Goal: Task Accomplishment & Management: Manage account settings

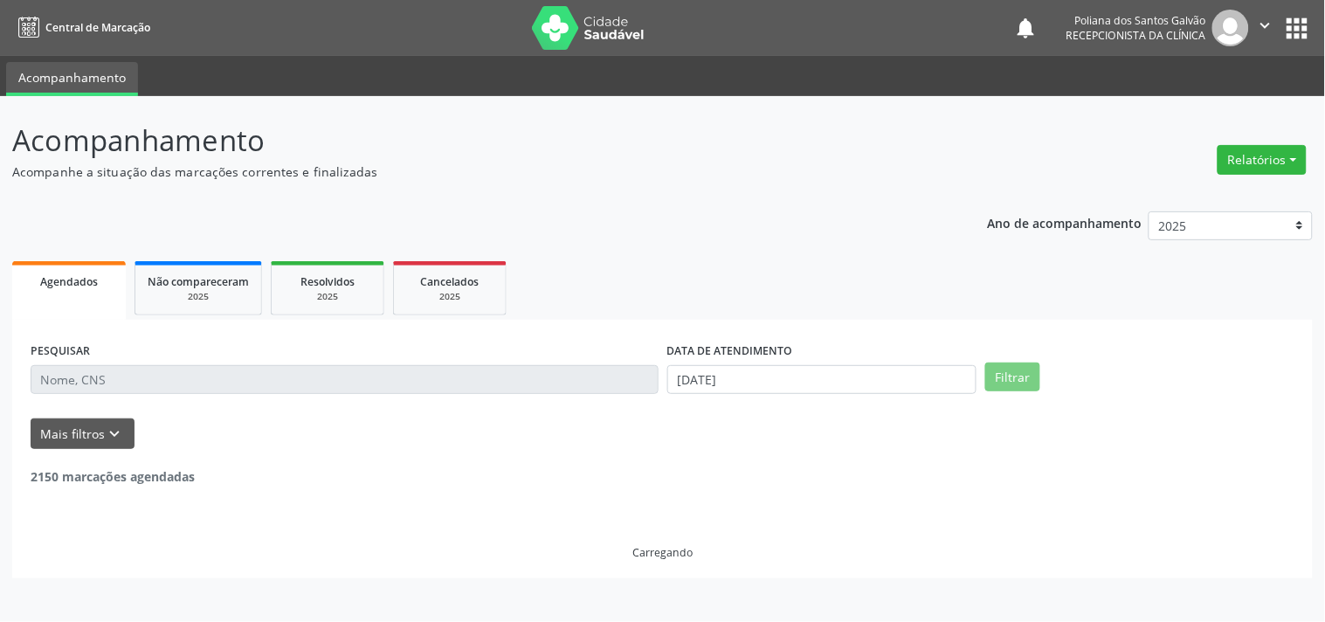
click at [168, 395] on div "PESQUISAR" at bounding box center [344, 372] width 637 height 68
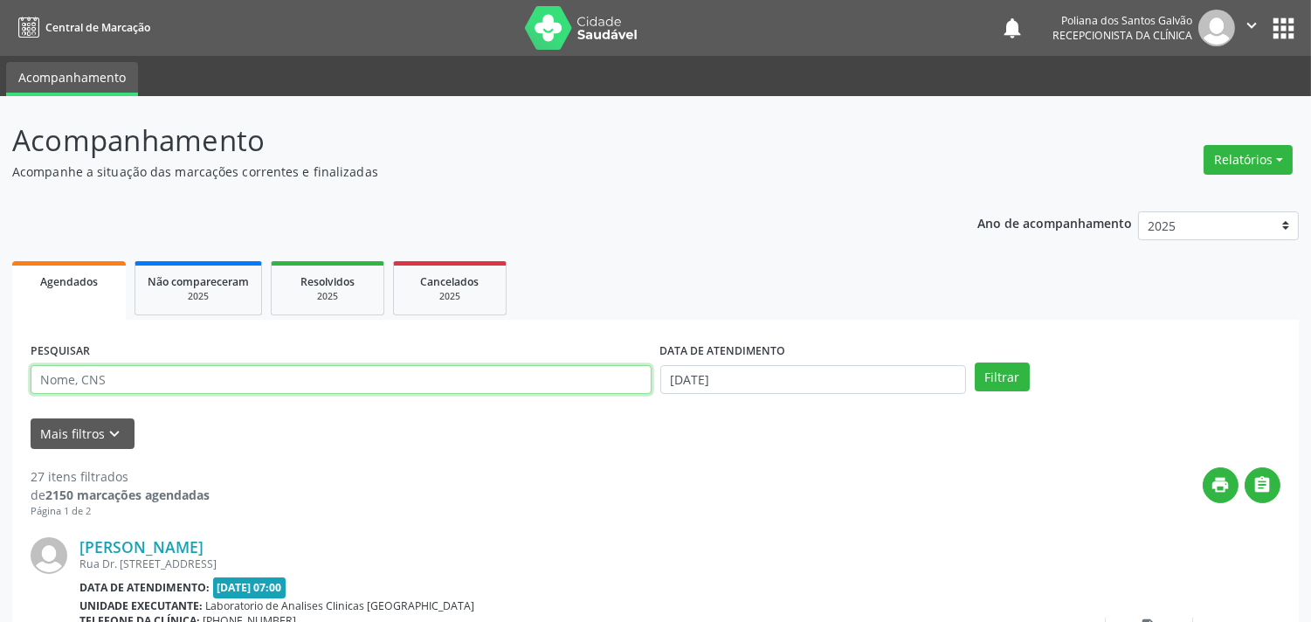
click at [168, 369] on input "text" at bounding box center [341, 380] width 621 height 30
type input "[PERSON_NAME]"
click at [975, 362] on button "Filtrar" at bounding box center [1002, 377] width 55 height 30
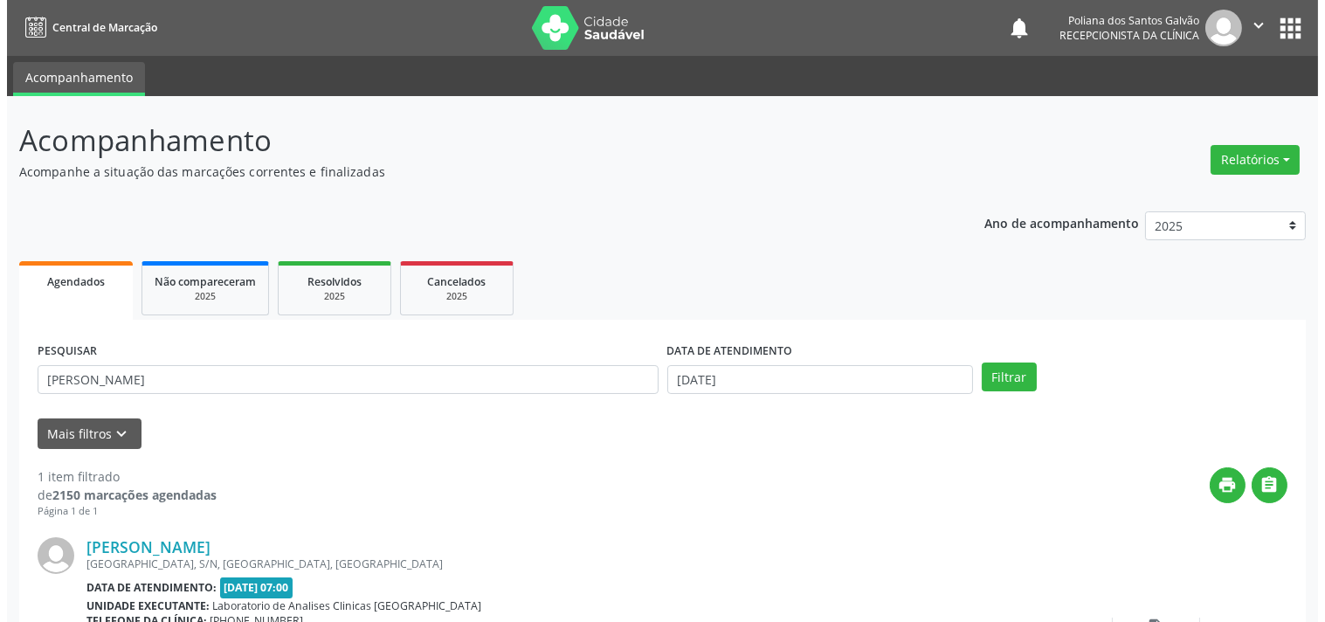
scroll to position [162, 0]
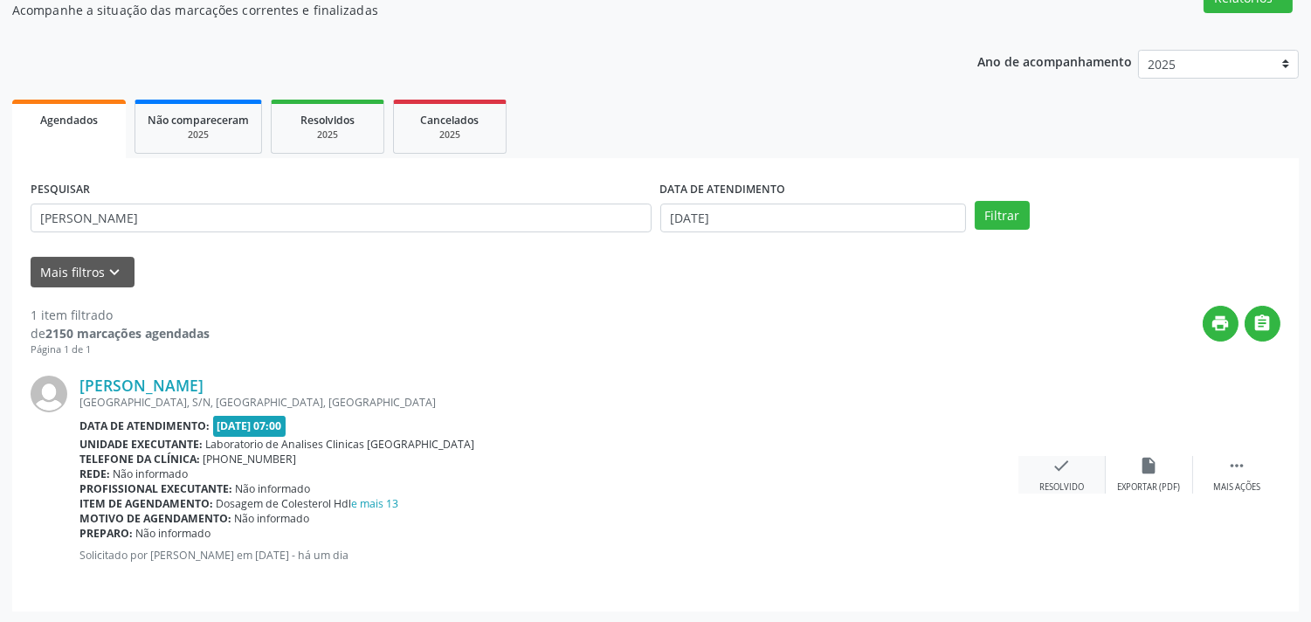
click at [1045, 472] on div "check Resolvido" at bounding box center [1061, 475] width 87 height 38
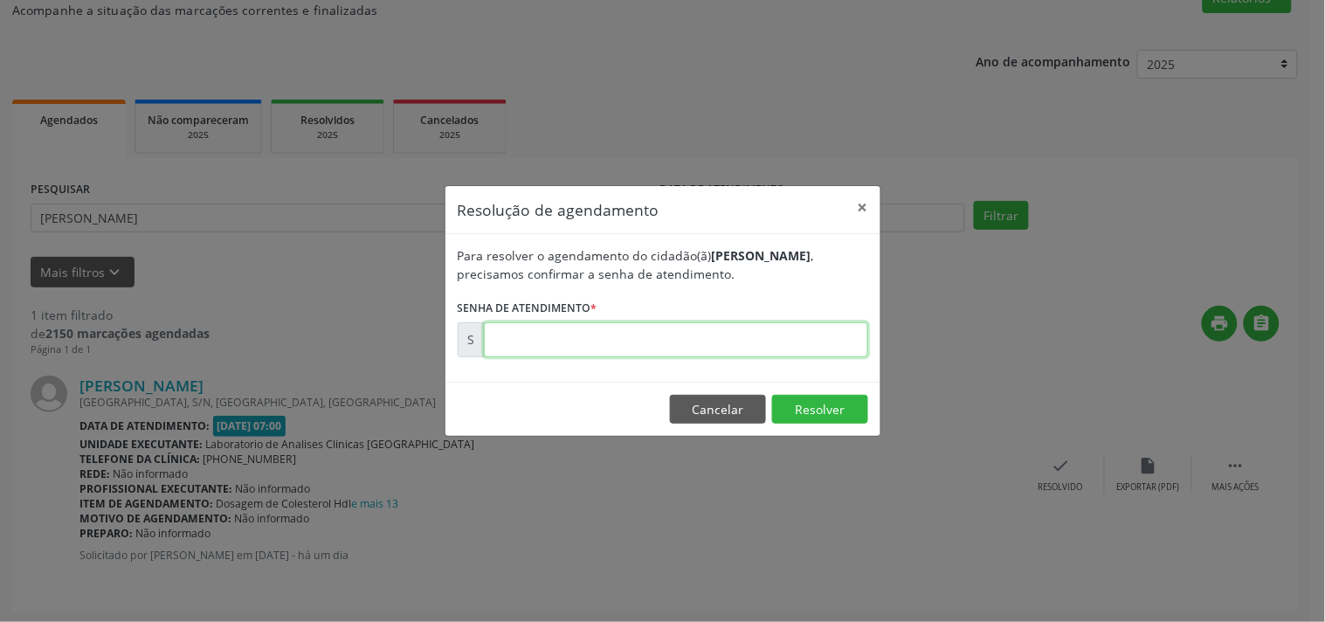
click at [834, 347] on input "text" at bounding box center [676, 339] width 384 height 35
type input "00181524"
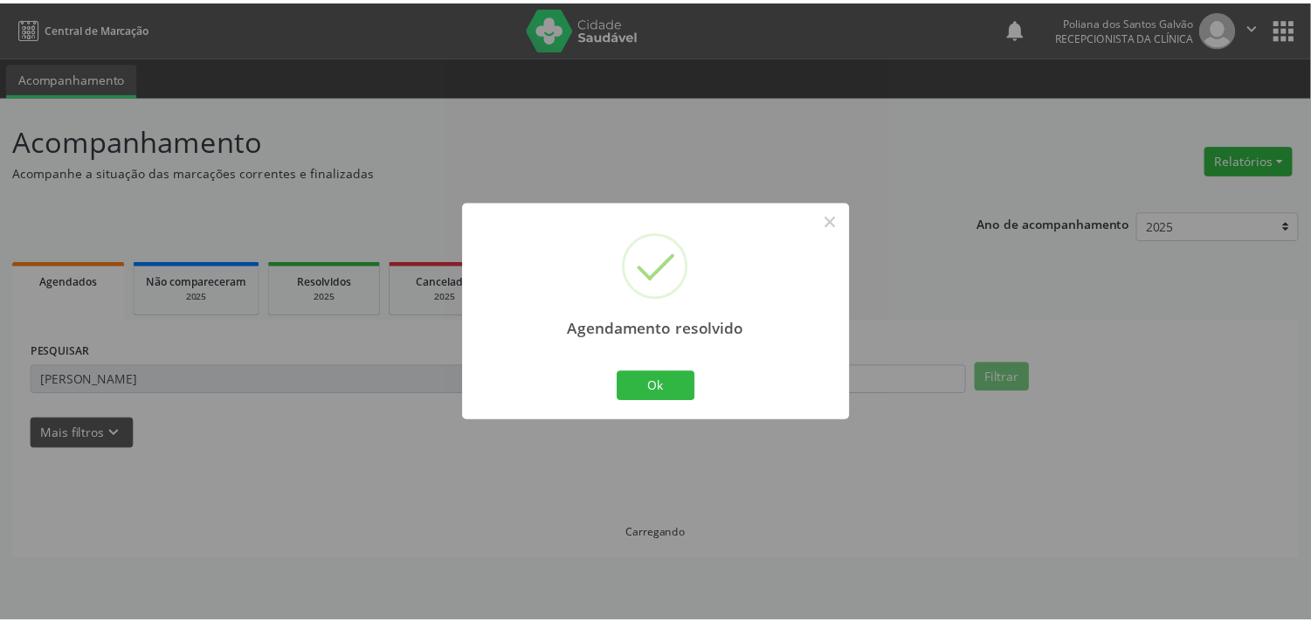
scroll to position [0, 0]
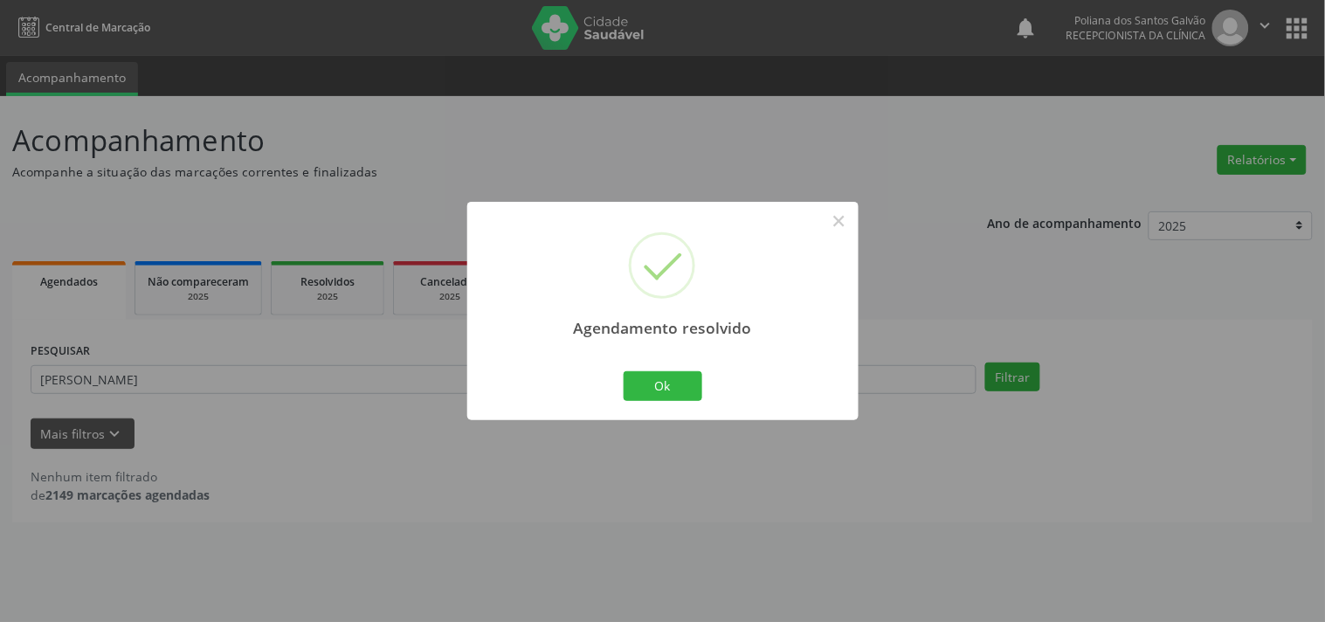
click at [656, 404] on div "Ok Cancel" at bounding box center [662, 386] width 86 height 37
click at [657, 385] on button "Ok" at bounding box center [663, 386] width 79 height 30
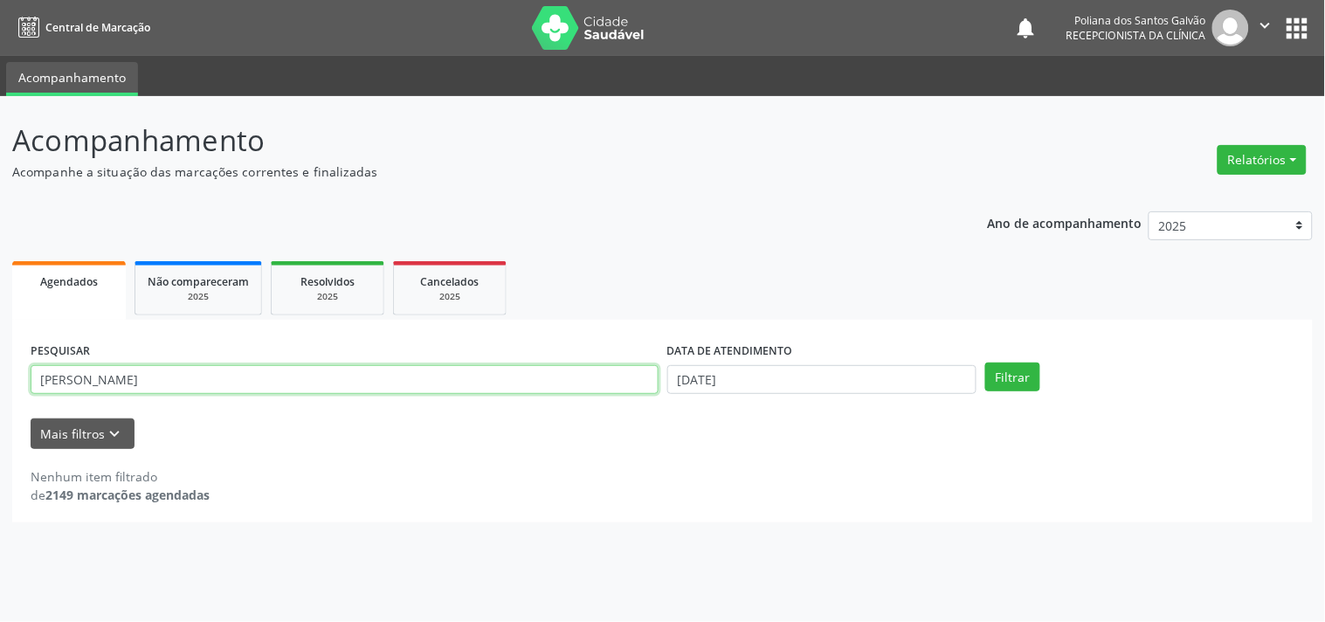
drag, startPoint x: 525, startPoint y: 382, endPoint x: 0, endPoint y: 234, distance: 545.3
click at [0, 257] on div "Acompanhamento Acompanhe a situação das marcações correntes e finalizadas Relat…" at bounding box center [662, 359] width 1325 height 526
type input "marinal"
click at [985, 362] on button "Filtrar" at bounding box center [1012, 377] width 55 height 30
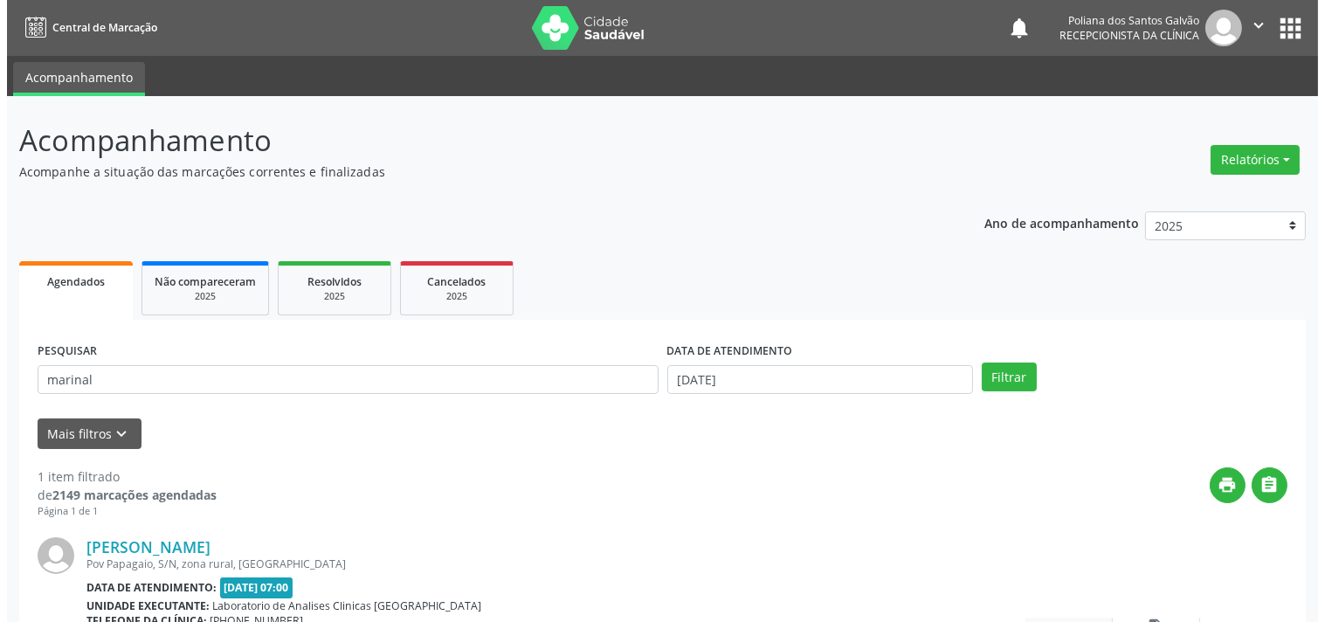
scroll to position [162, 0]
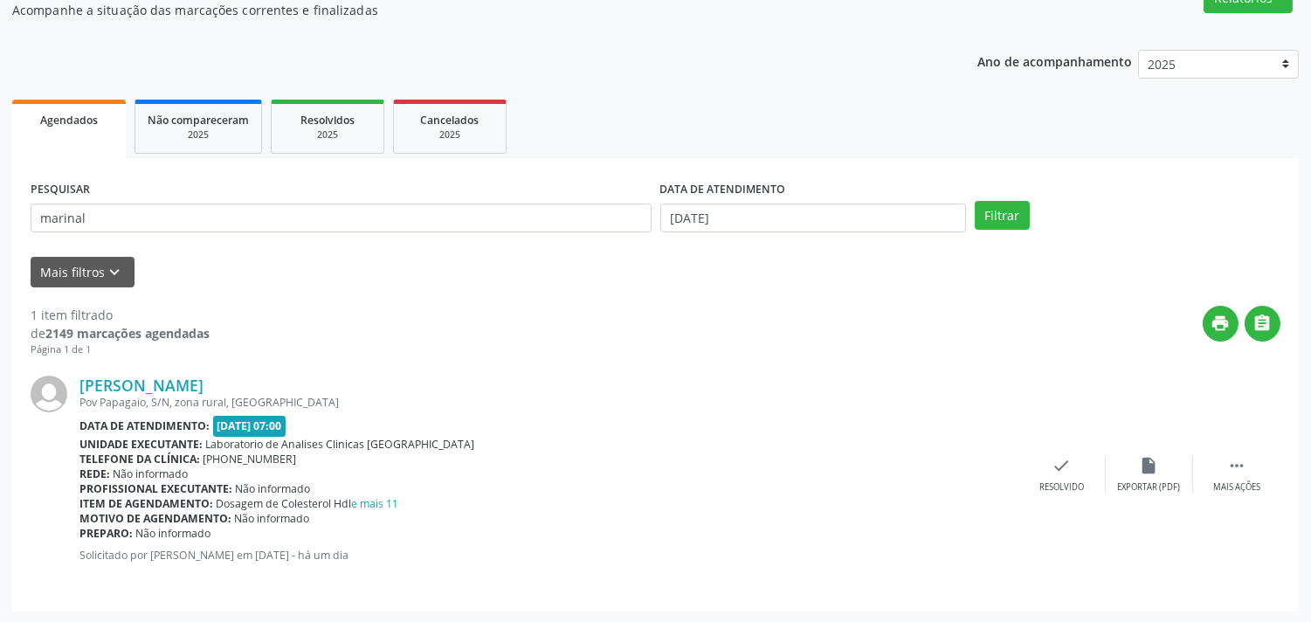
click at [1066, 452] on div "[PERSON_NAME] [GEOGRAPHIC_DATA], S/N, zona rural, [GEOGRAPHIC_DATA] Data de ate…" at bounding box center [656, 475] width 1250 height 236
click at [1067, 467] on icon "check" at bounding box center [1061, 465] width 19 height 19
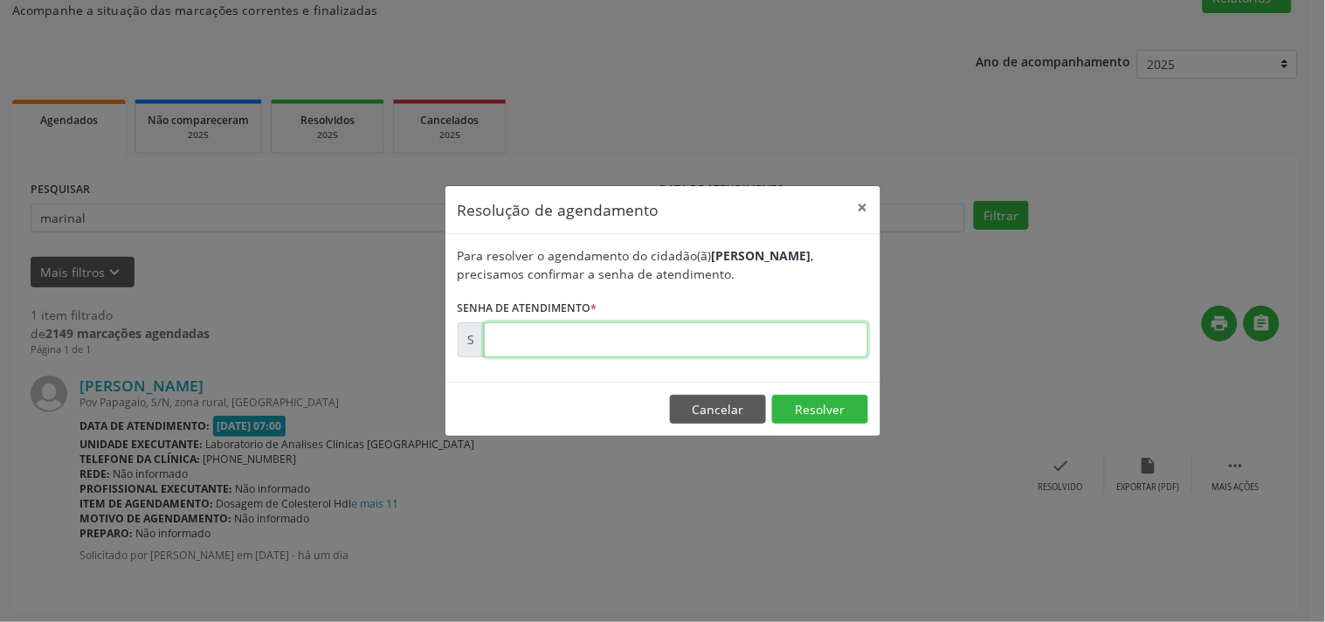
click at [825, 338] on input "text" at bounding box center [676, 339] width 384 height 35
type input "00181521"
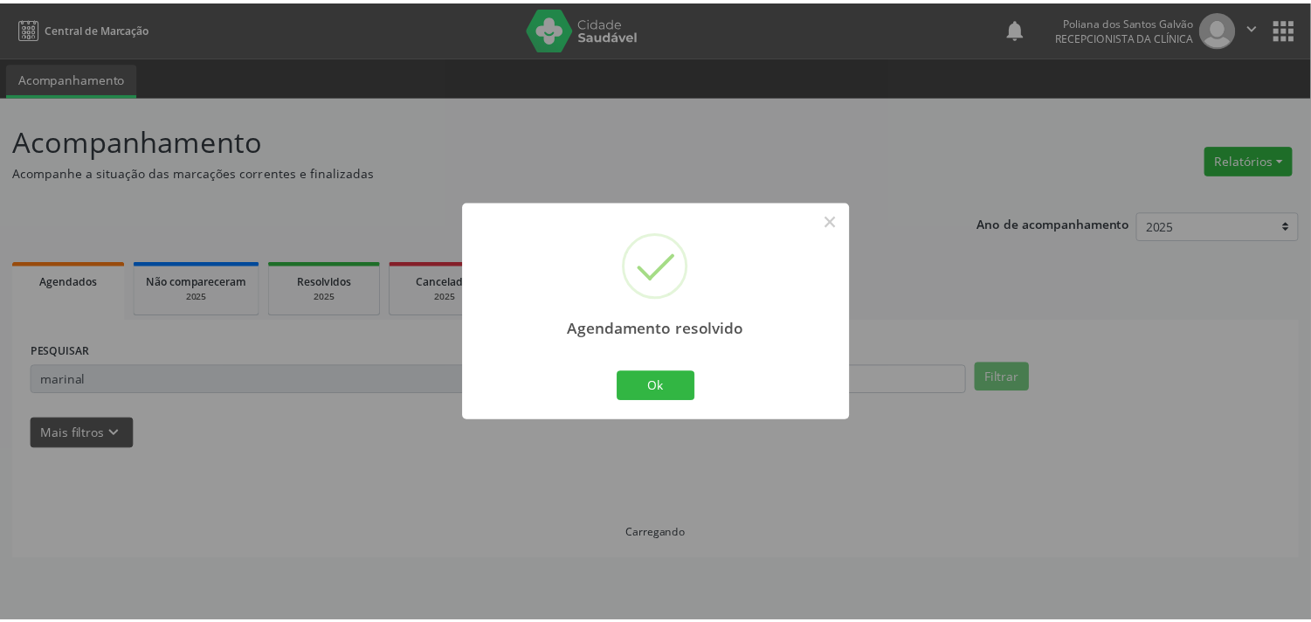
scroll to position [0, 0]
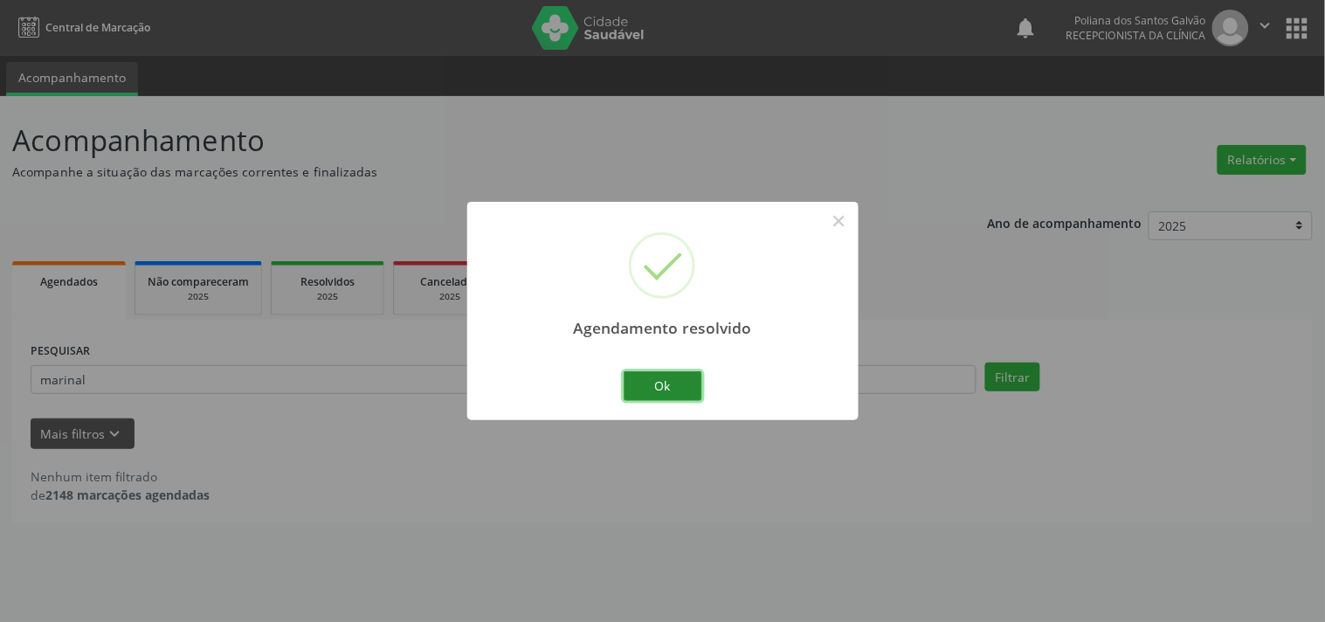
drag, startPoint x: 669, startPoint y: 388, endPoint x: 652, endPoint y: 388, distance: 16.6
click at [667, 388] on button "Ok" at bounding box center [663, 386] width 79 height 30
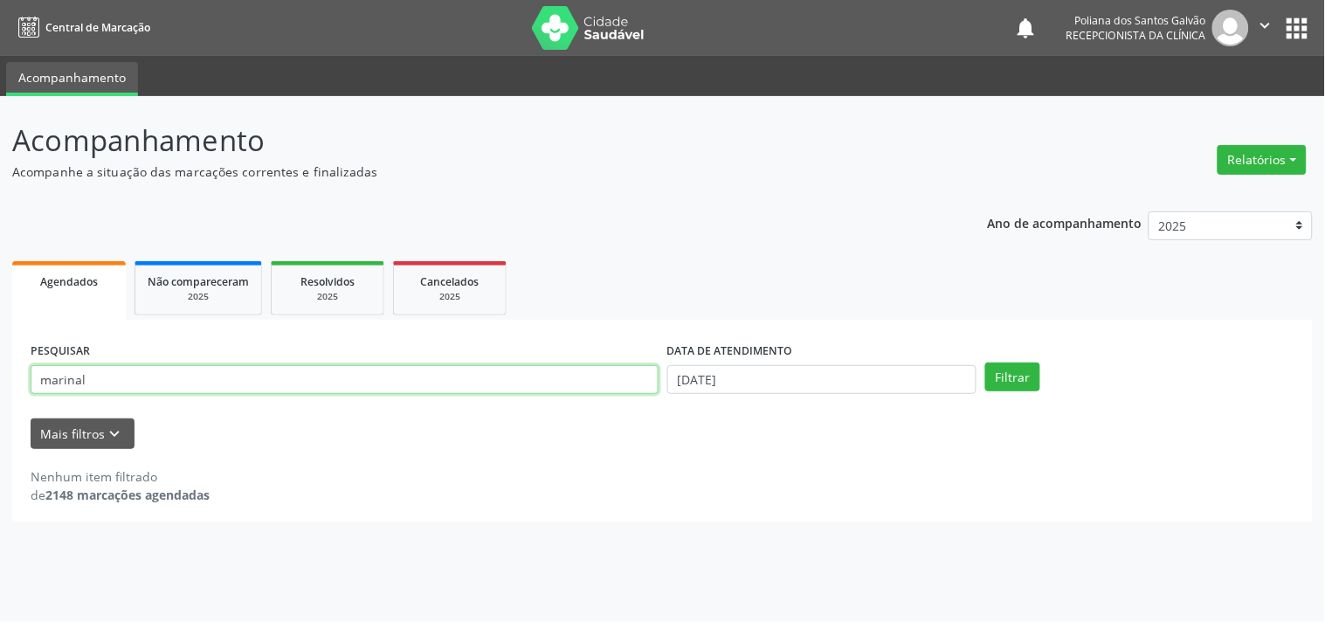
drag, startPoint x: 595, startPoint y: 385, endPoint x: 0, endPoint y: 136, distance: 644.8
click at [0, 152] on div "Acompanhamento Acompanhe a situação das marcações correntes e finalizadas Relat…" at bounding box center [662, 359] width 1325 height 526
type input "joseli"
click at [985, 362] on button "Filtrar" at bounding box center [1012, 377] width 55 height 30
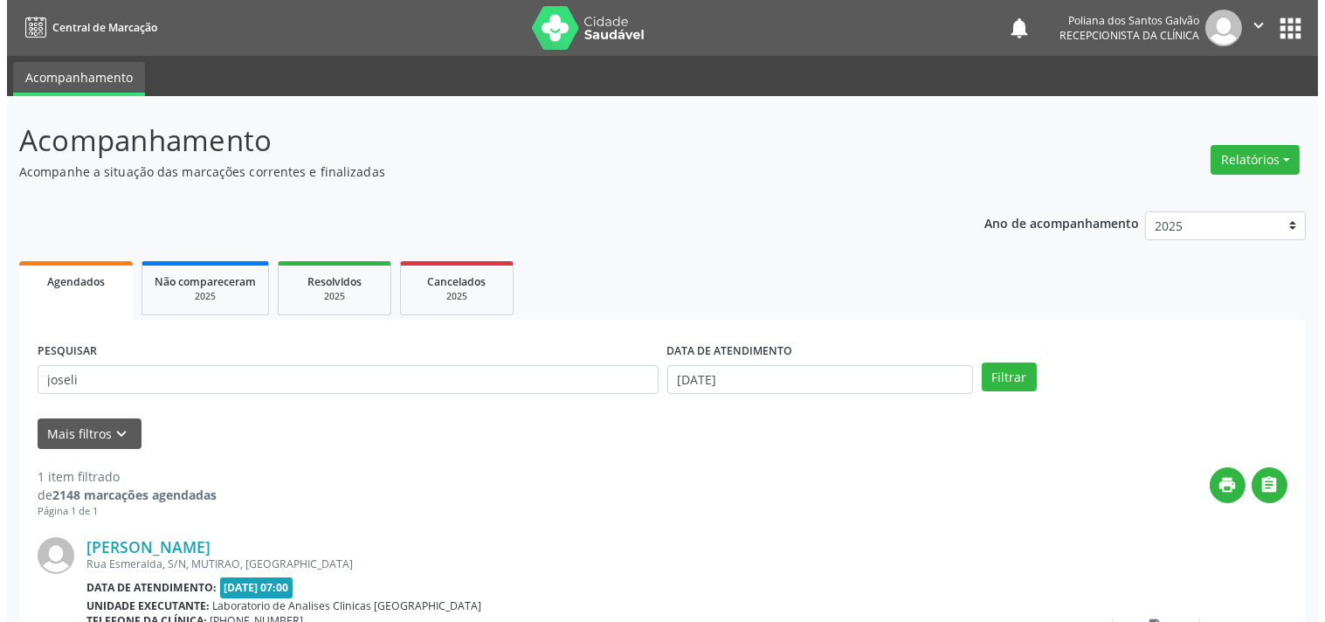
scroll to position [162, 0]
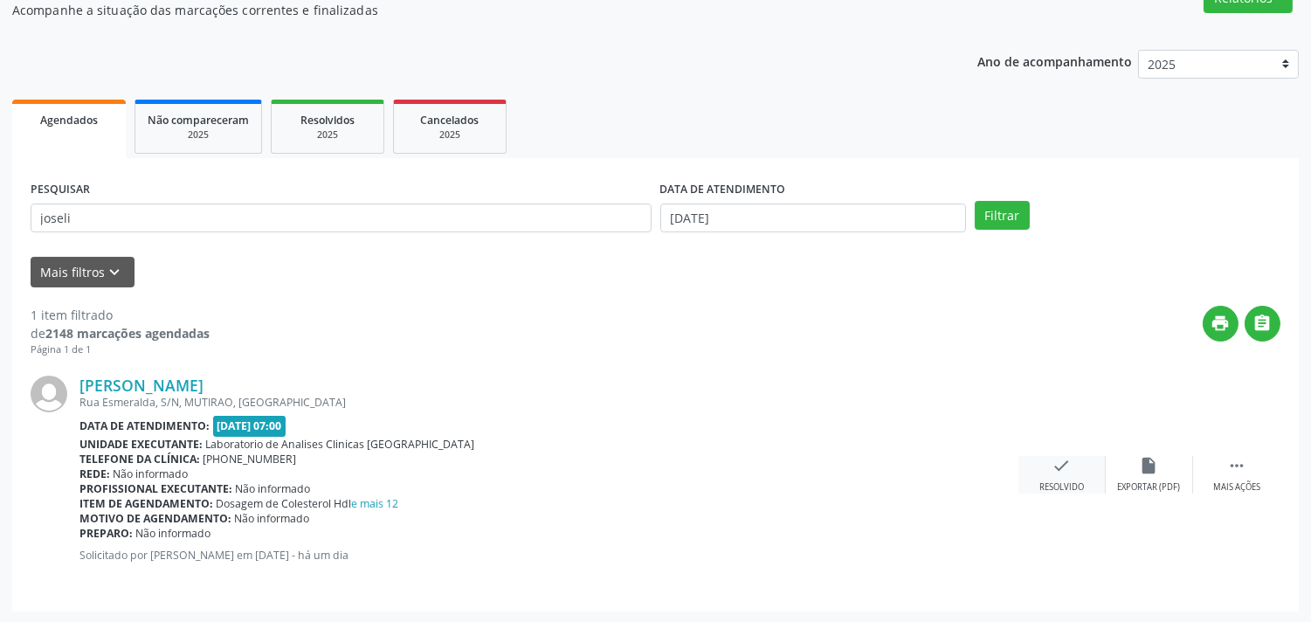
click at [1062, 470] on icon "check" at bounding box center [1061, 465] width 19 height 19
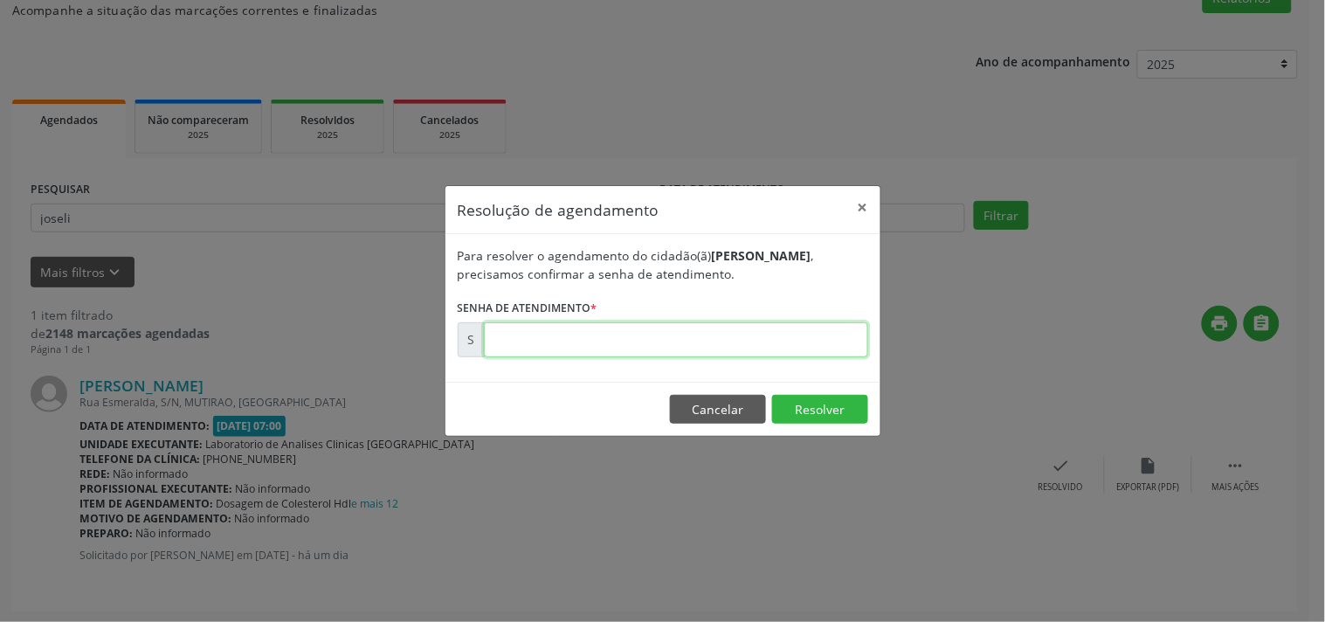
click at [763, 327] on input "text" at bounding box center [676, 339] width 384 height 35
type input "00181550"
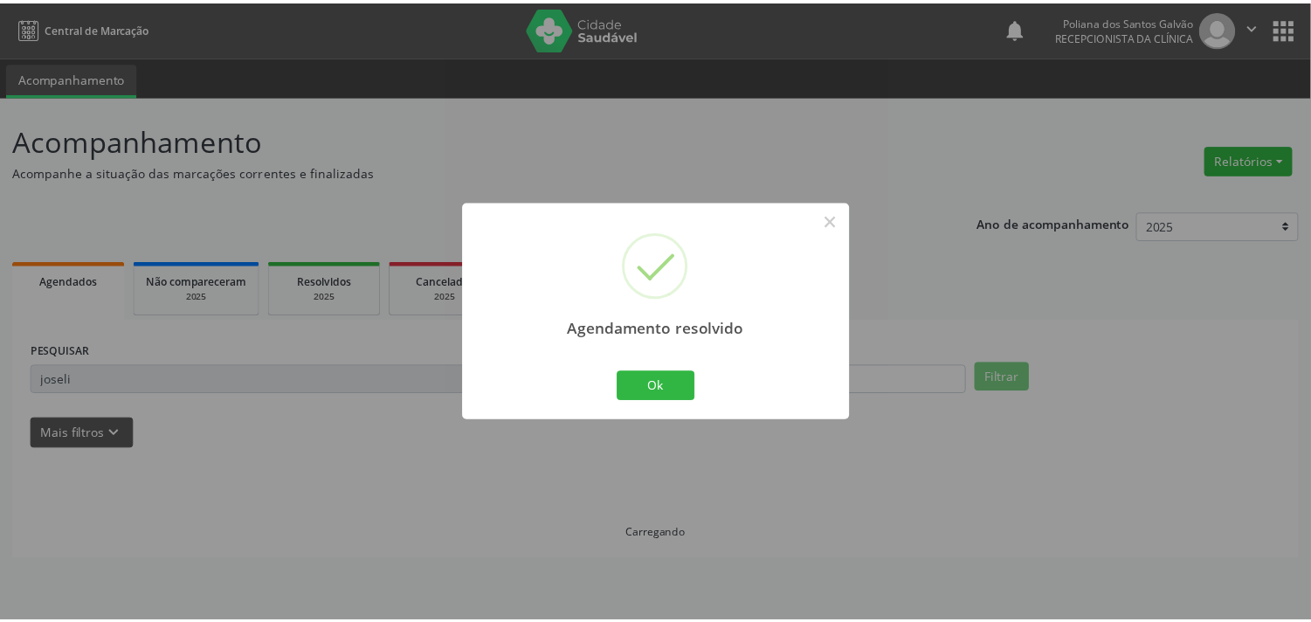
scroll to position [0, 0]
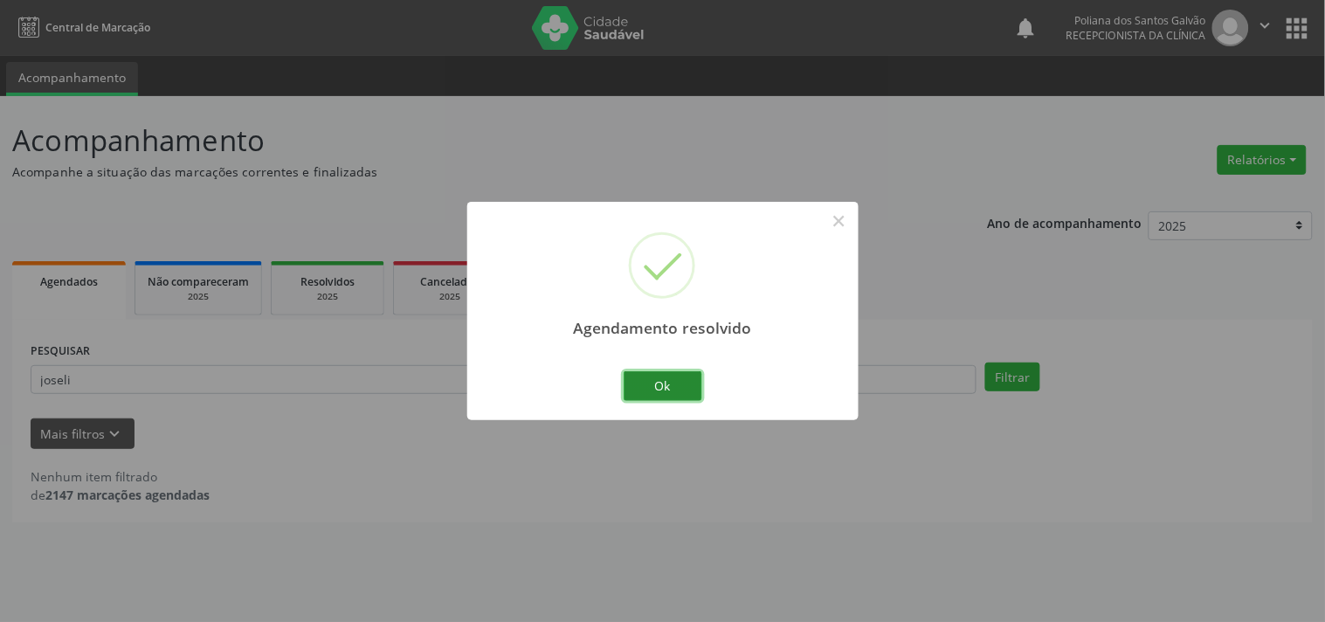
click at [646, 379] on button "Ok" at bounding box center [663, 386] width 79 height 30
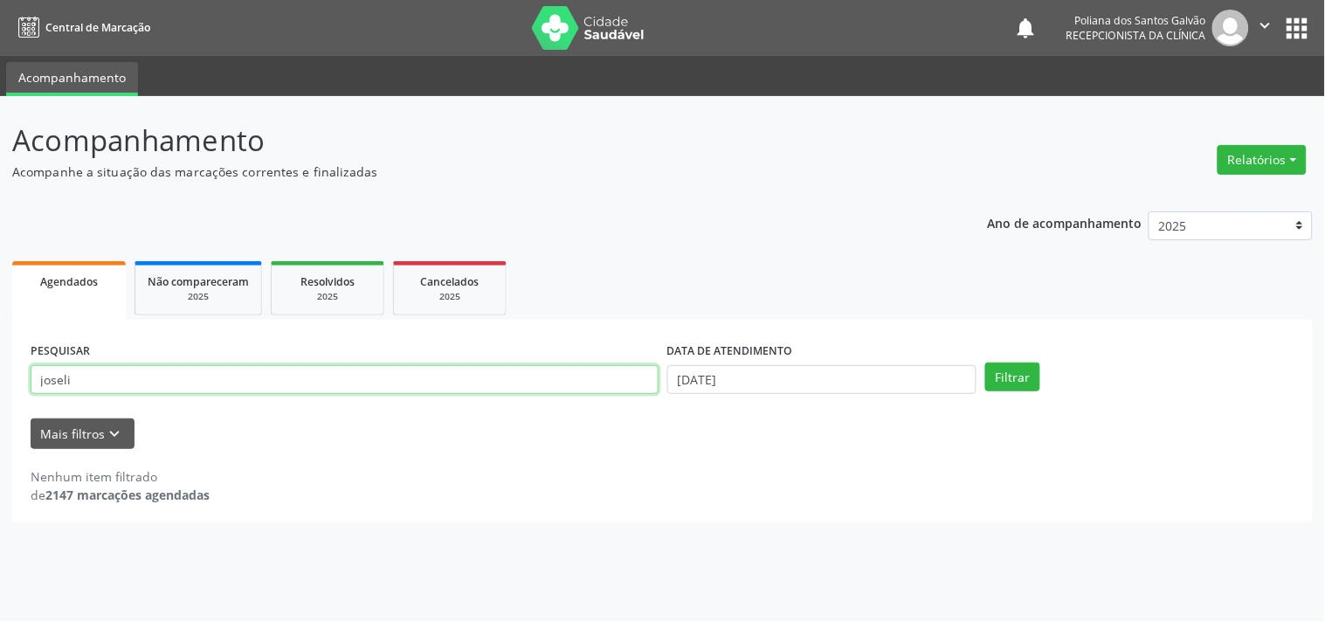
drag, startPoint x: 587, startPoint y: 383, endPoint x: 0, endPoint y: 210, distance: 611.6
click at [0, 262] on div "Acompanhamento Acompanhe a situação das marcações correntes e finalizadas Relat…" at bounding box center [662, 359] width 1325 height 526
type input "domic"
click at [985, 362] on button "Filtrar" at bounding box center [1012, 377] width 55 height 30
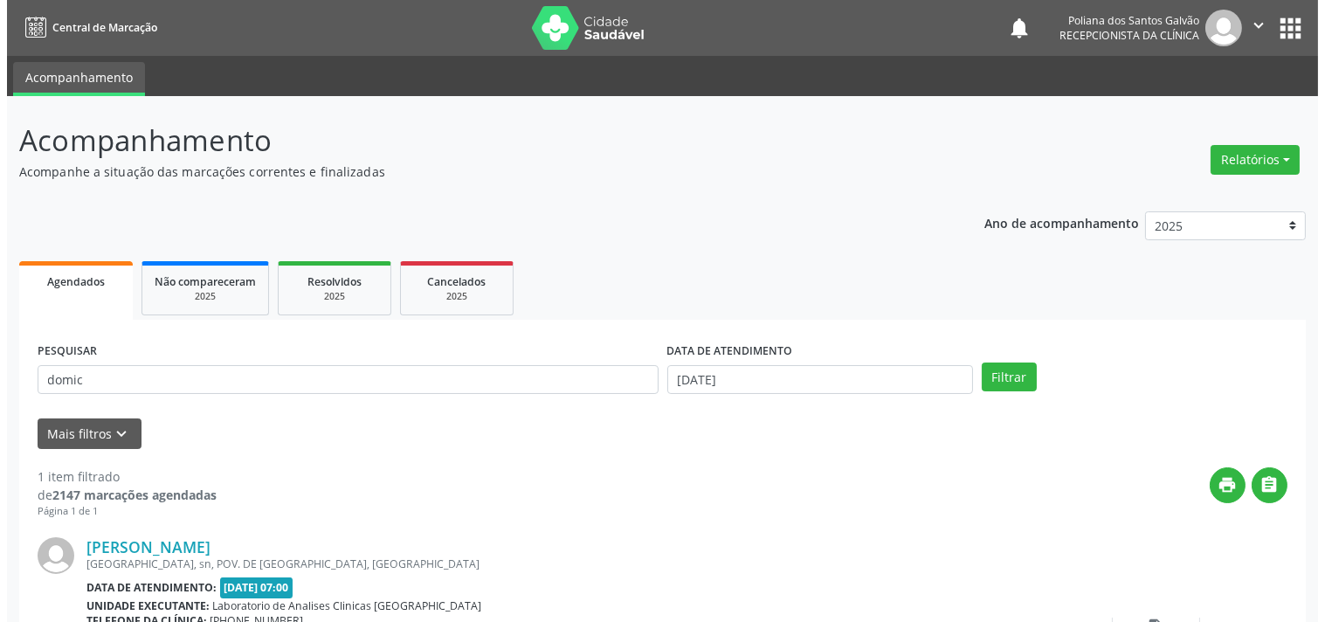
scroll to position [65, 0]
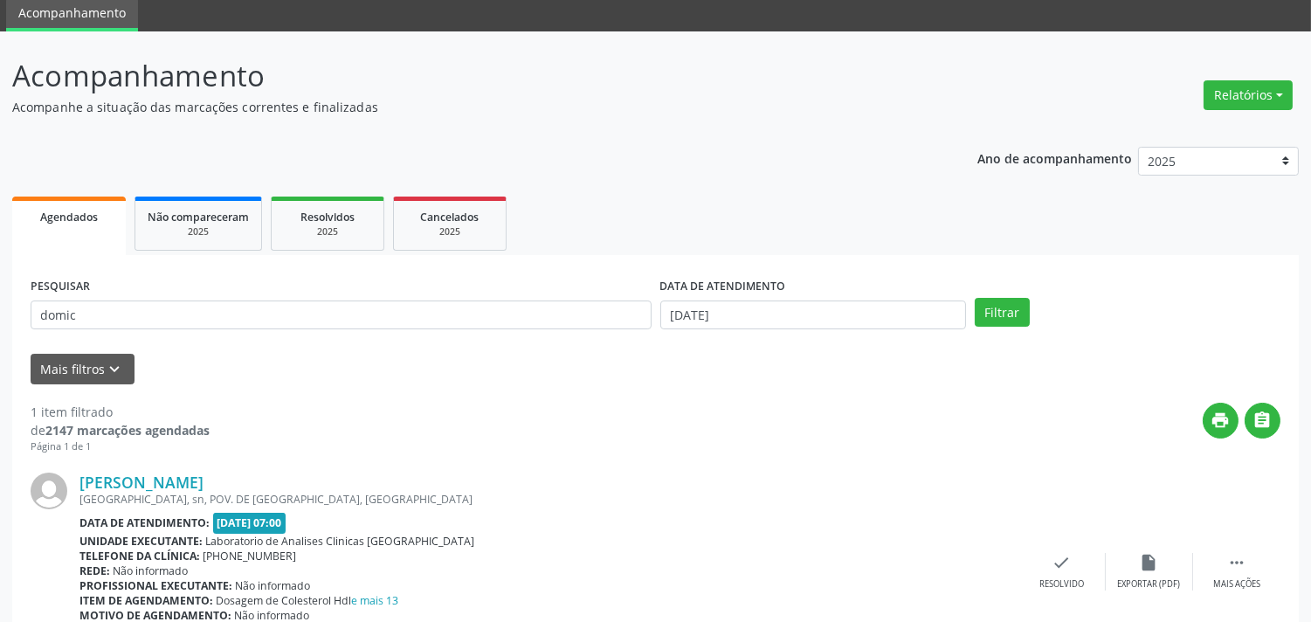
click at [1066, 519] on div "[PERSON_NAME] [GEOGRAPHIC_DATA], sn, [GEOGRAPHIC_DATA]. DE [GEOGRAPHIC_DATA], […" at bounding box center [656, 572] width 1250 height 236
click at [1060, 563] on icon "check" at bounding box center [1061, 562] width 19 height 19
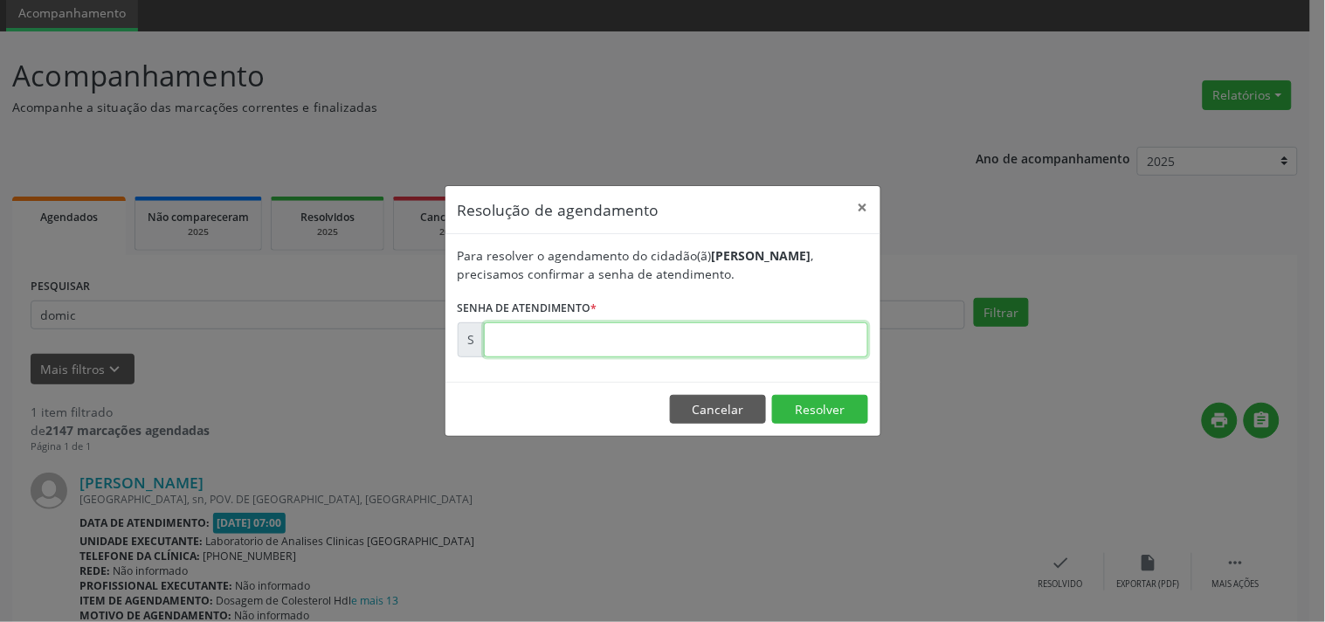
click at [825, 336] on input "text" at bounding box center [676, 339] width 384 height 35
type input "00181537"
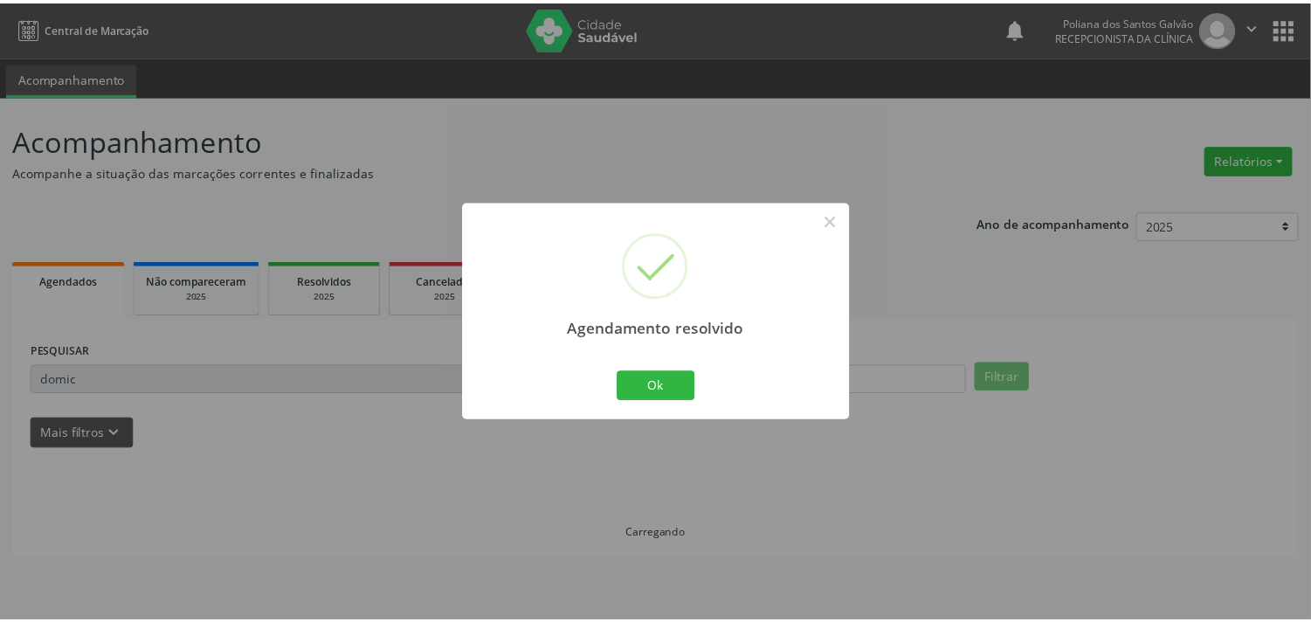
scroll to position [0, 0]
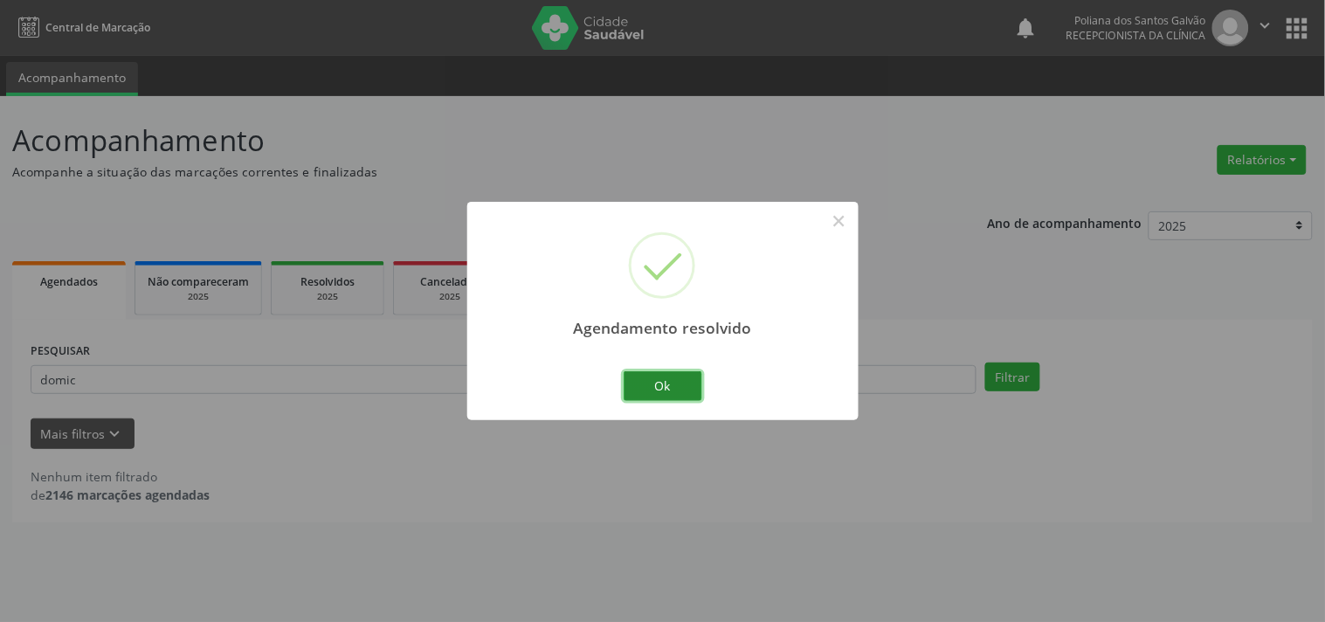
drag, startPoint x: 655, startPoint y: 381, endPoint x: 566, endPoint y: 360, distance: 91.5
click at [653, 381] on button "Ok" at bounding box center [663, 386] width 79 height 30
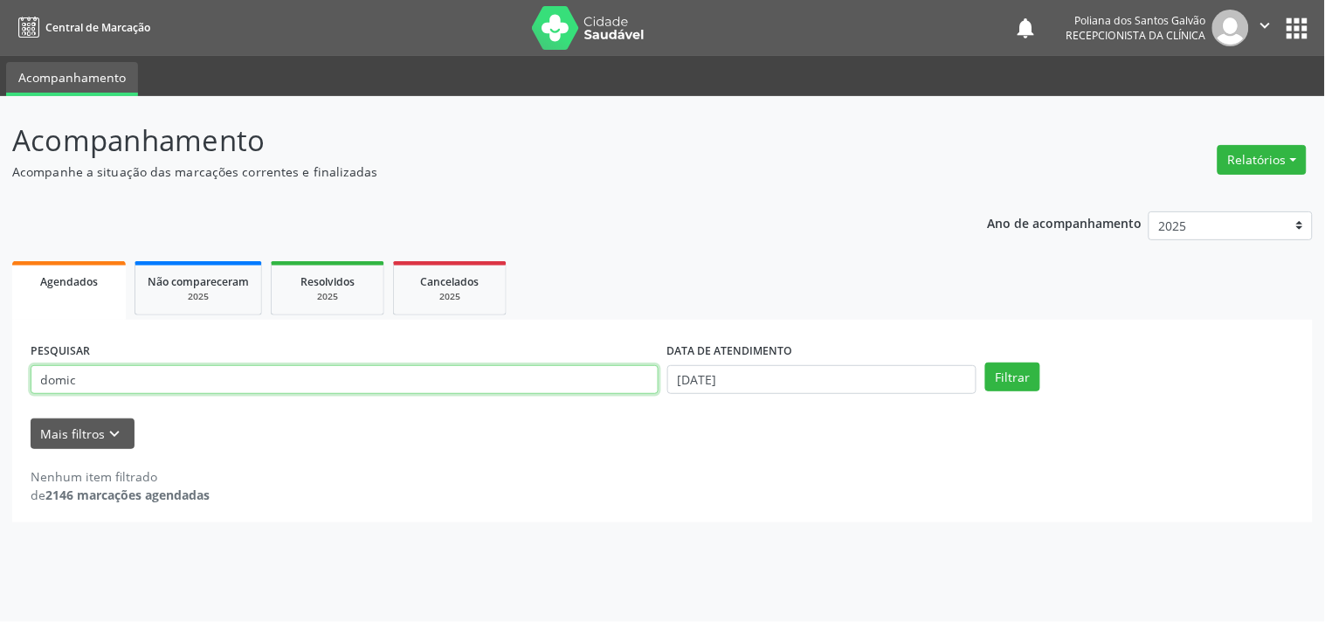
drag, startPoint x: 508, startPoint y: 383, endPoint x: 0, endPoint y: 303, distance: 514.5
click at [0, 297] on div "Acompanhamento Acompanhe a situação das marcações correntes e finalizadas Relat…" at bounding box center [662, 359] width 1325 height 526
type input "ceci"
click at [985, 362] on button "Filtrar" at bounding box center [1012, 377] width 55 height 30
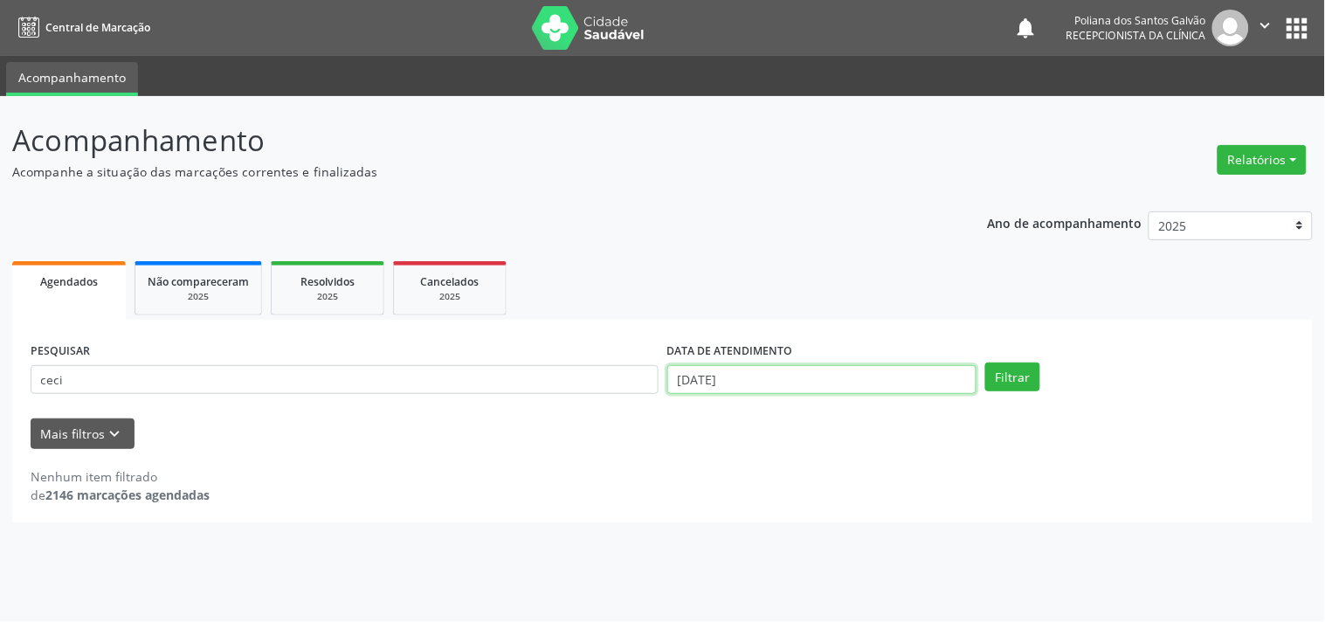
click at [832, 382] on input "[DATE]" at bounding box center [821, 380] width 309 height 30
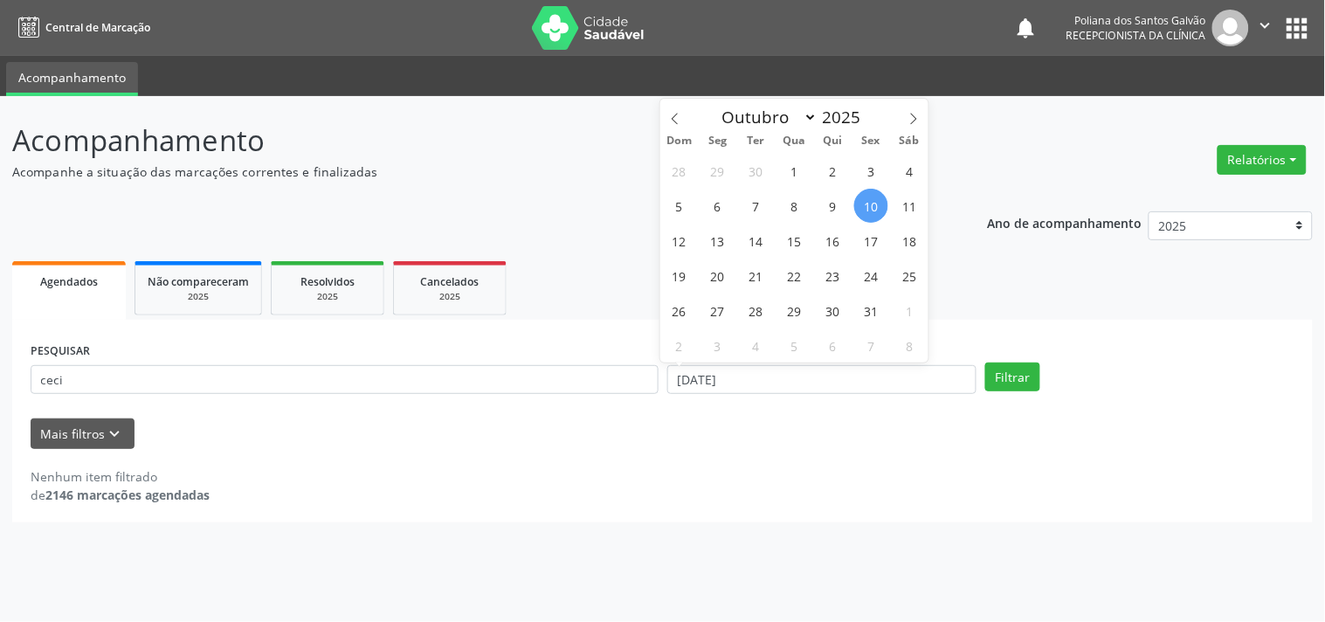
click at [869, 205] on span "10" at bounding box center [871, 206] width 34 height 34
type input "[DATE]"
click at [749, 234] on span "14" at bounding box center [756, 241] width 34 height 34
click at [1003, 352] on div "PESQUISAR ceci DATA DE ATENDIMENTO [DATE] até [DATE] Filtrar" at bounding box center [662, 372] width 1273 height 68
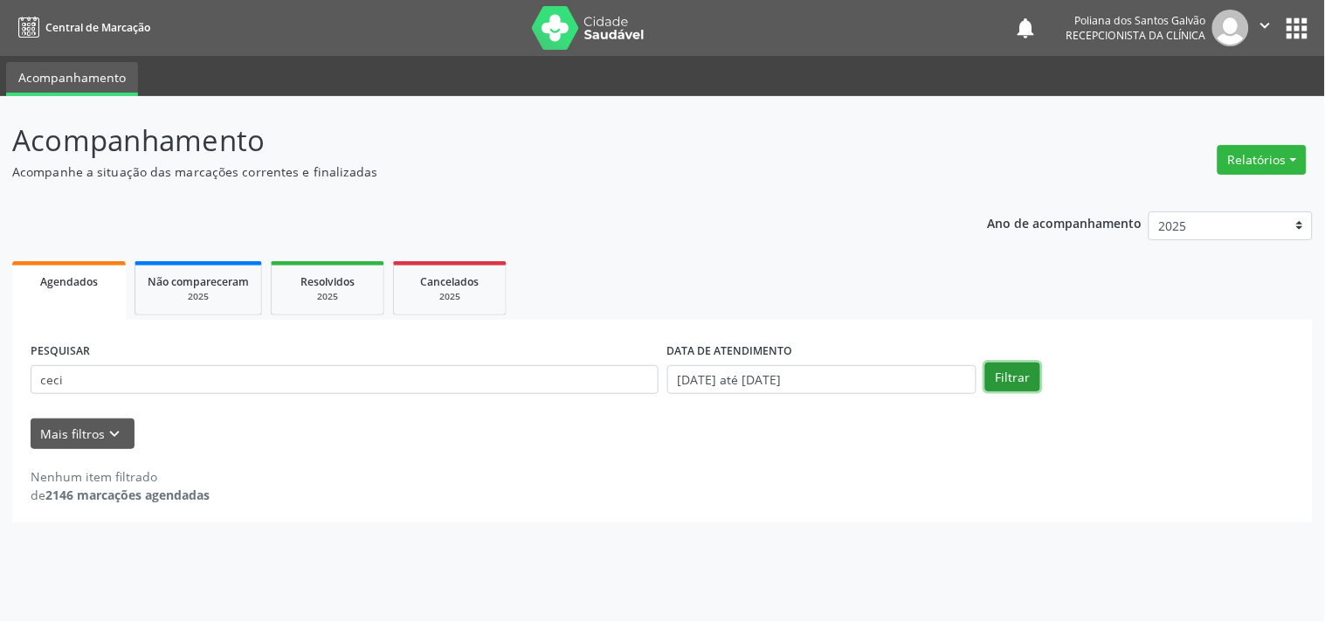
click at [1014, 368] on button "Filtrar" at bounding box center [1012, 377] width 55 height 30
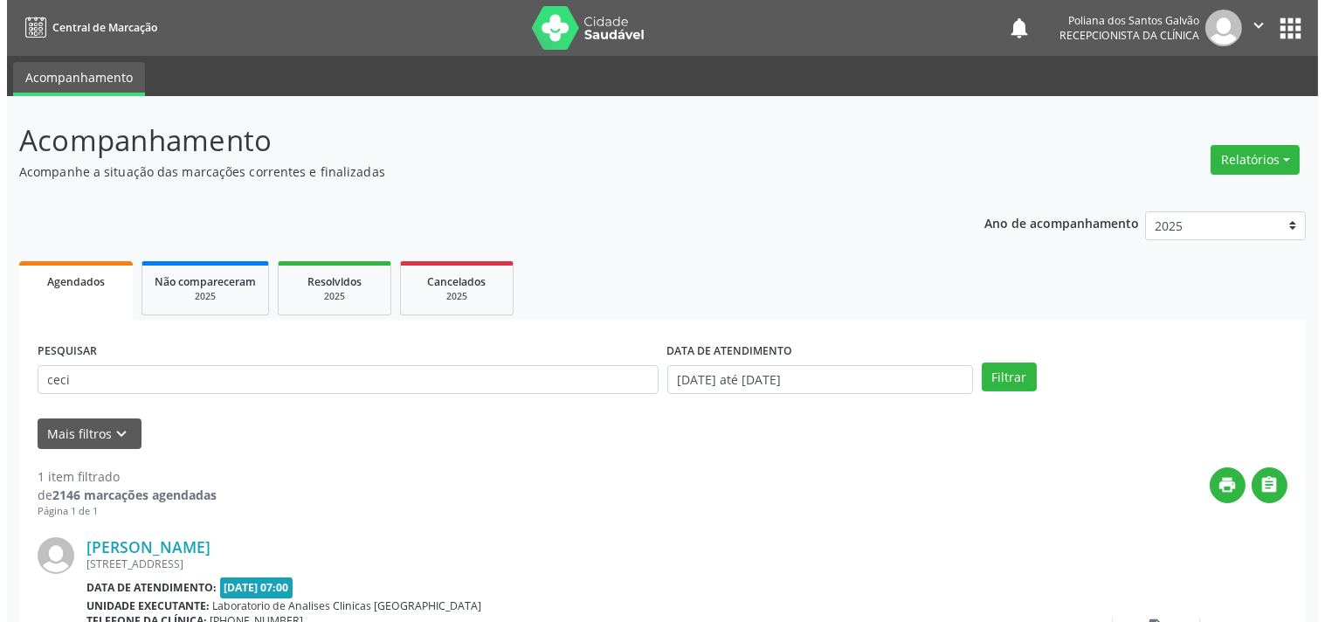
scroll to position [162, 0]
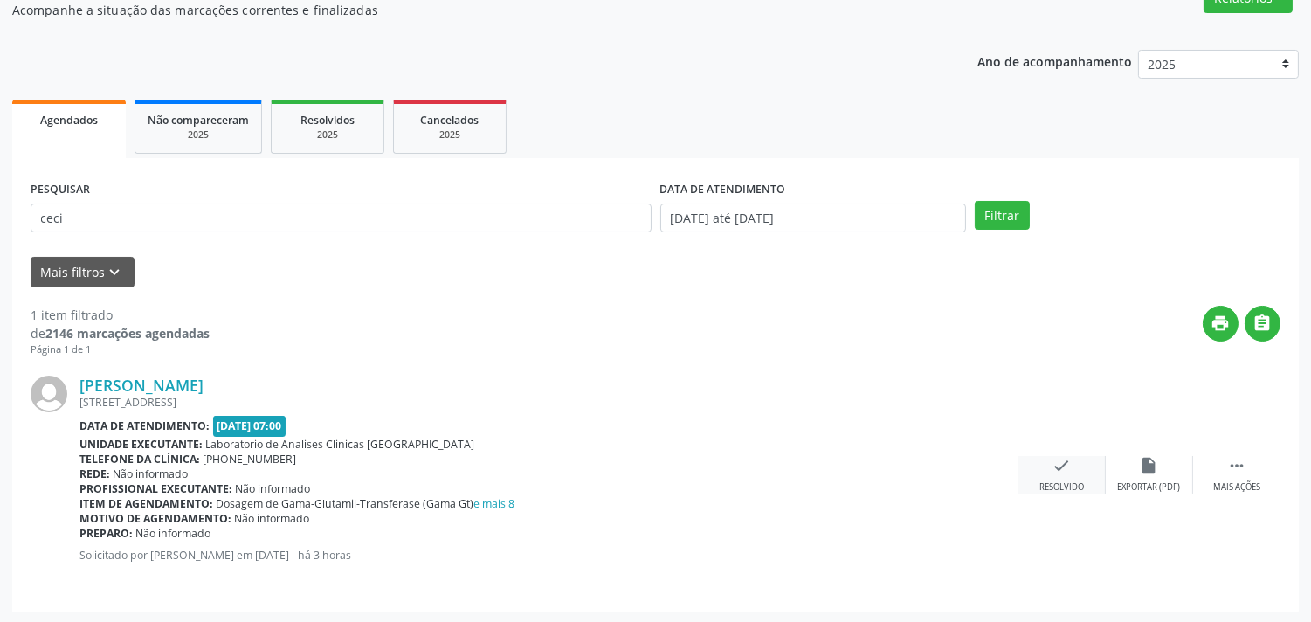
click at [1044, 475] on div "check Resolvido" at bounding box center [1061, 475] width 87 height 38
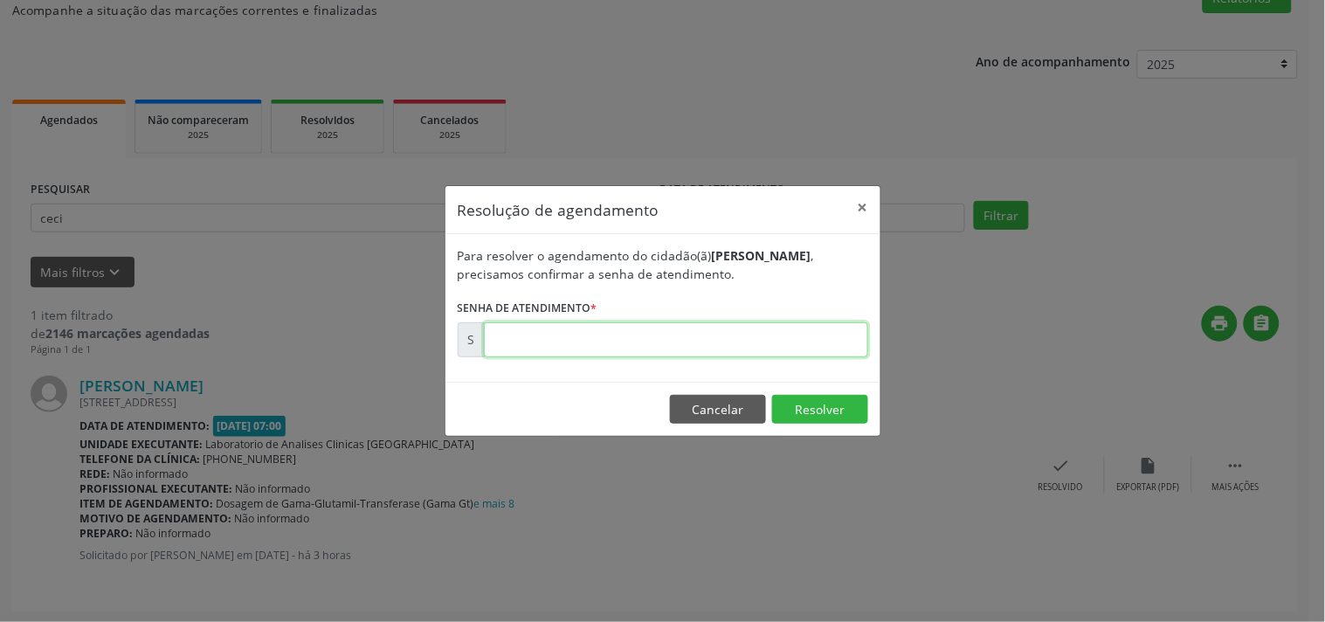
click at [795, 335] on input "text" at bounding box center [676, 339] width 384 height 35
type input "00181797"
click at [824, 415] on button "Resolver" at bounding box center [820, 410] width 96 height 30
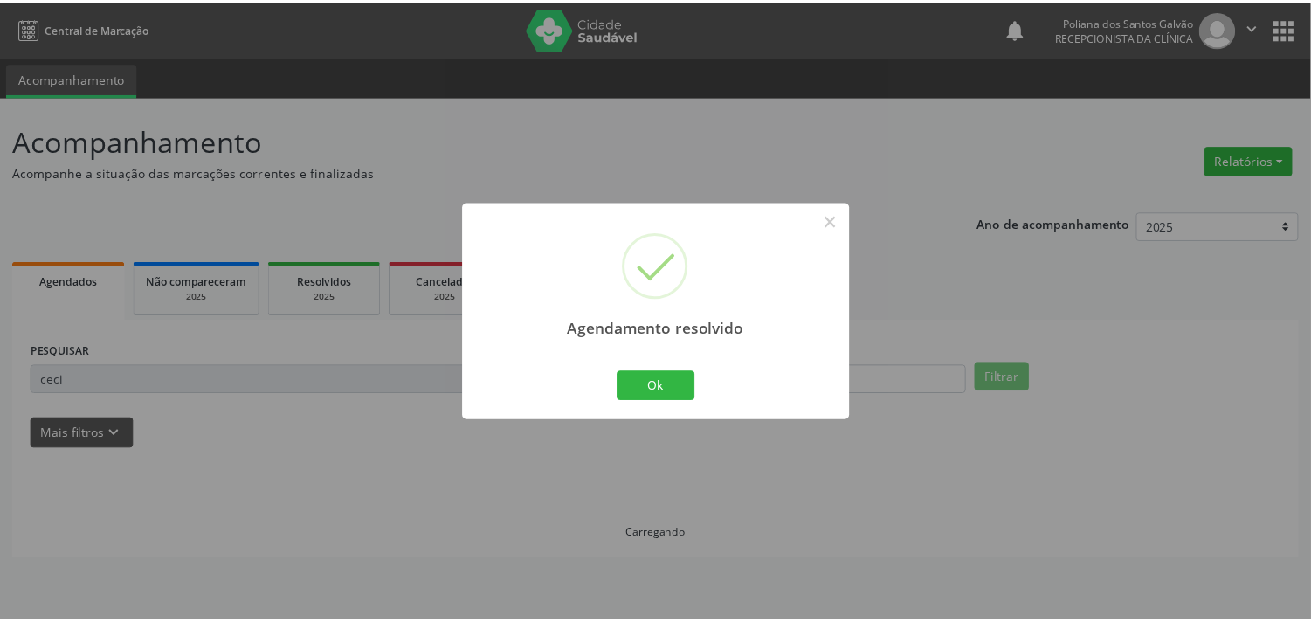
scroll to position [0, 0]
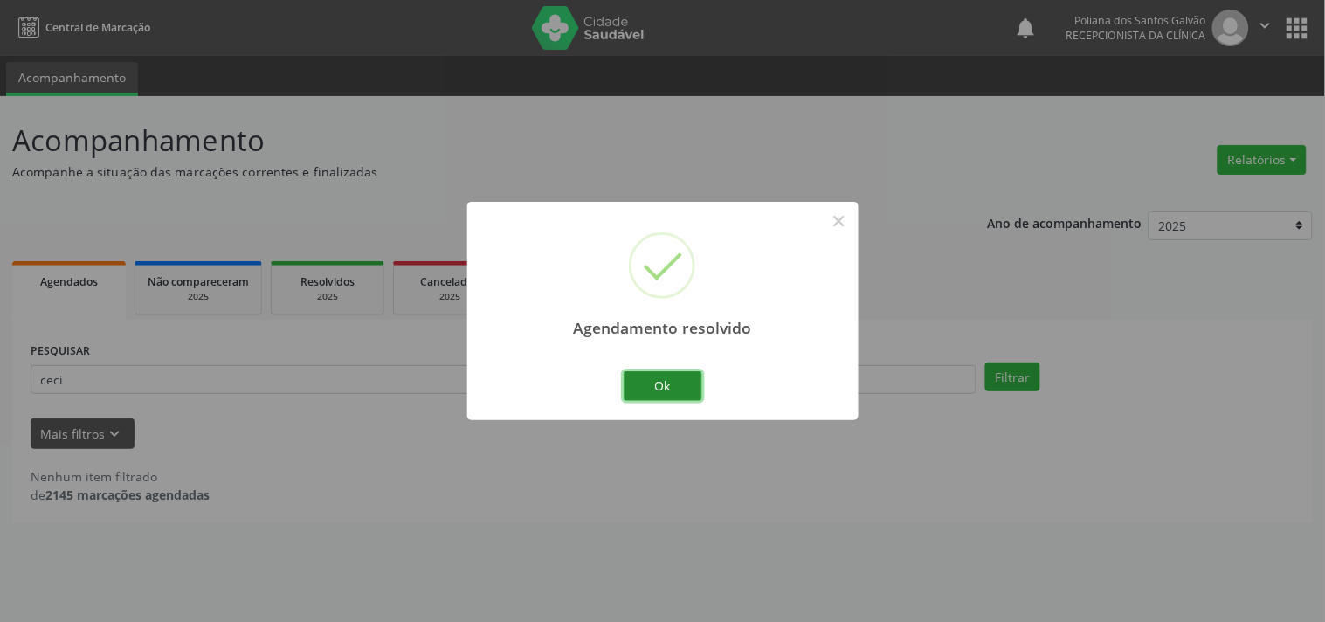
click at [639, 390] on button "Ok" at bounding box center [663, 386] width 79 height 30
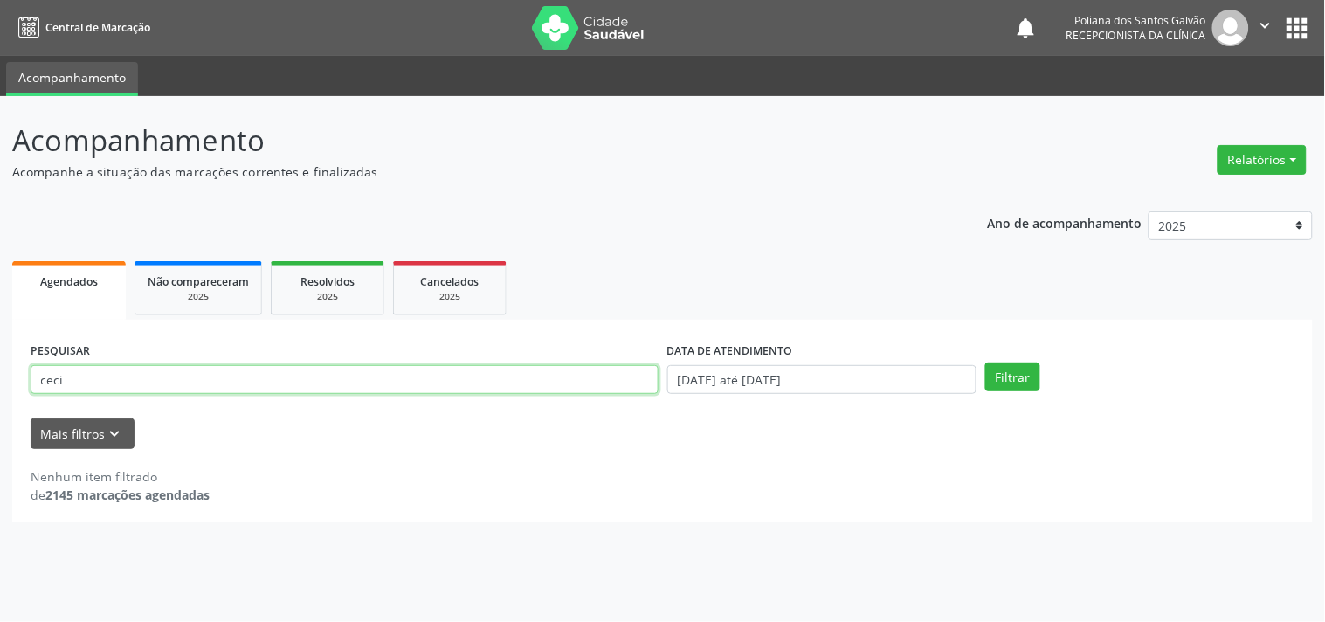
drag, startPoint x: 607, startPoint y: 387, endPoint x: 0, endPoint y: 136, distance: 656.7
click at [0, 142] on div "Acompanhamento Acompanhe a situação das marcações correntes e finalizadas Relat…" at bounding box center [662, 359] width 1325 height 526
type input "[PERSON_NAME]"
click at [985, 362] on button "Filtrar" at bounding box center [1012, 377] width 55 height 30
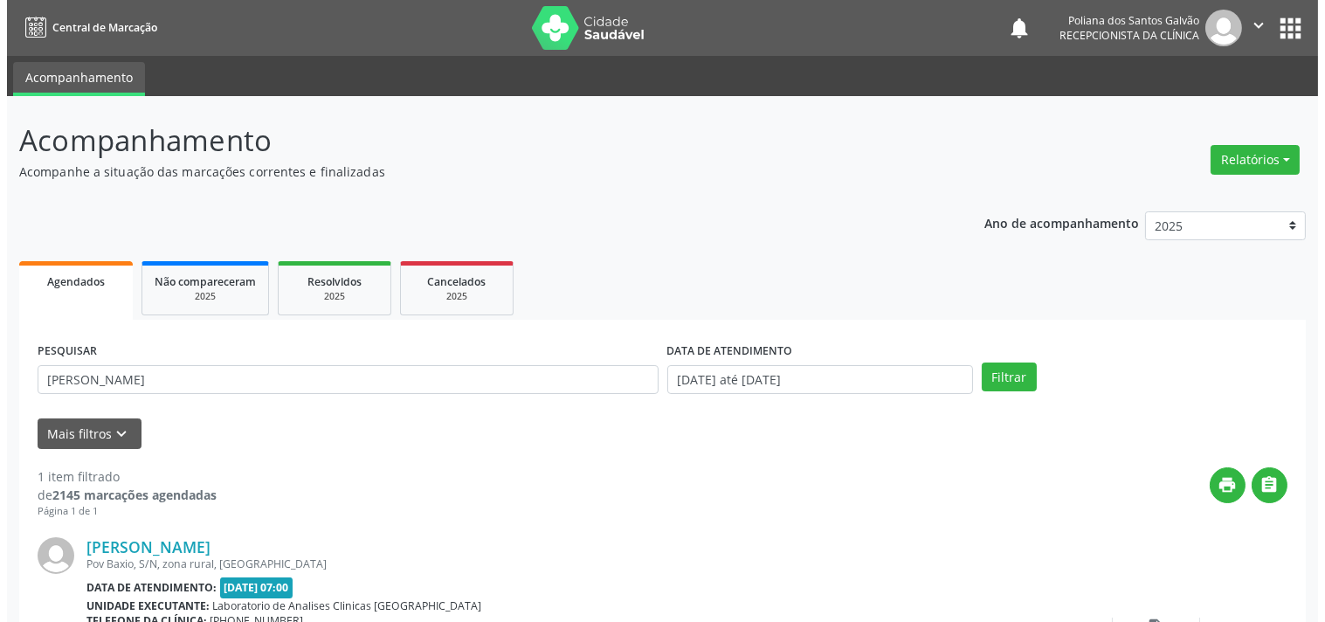
scroll to position [162, 0]
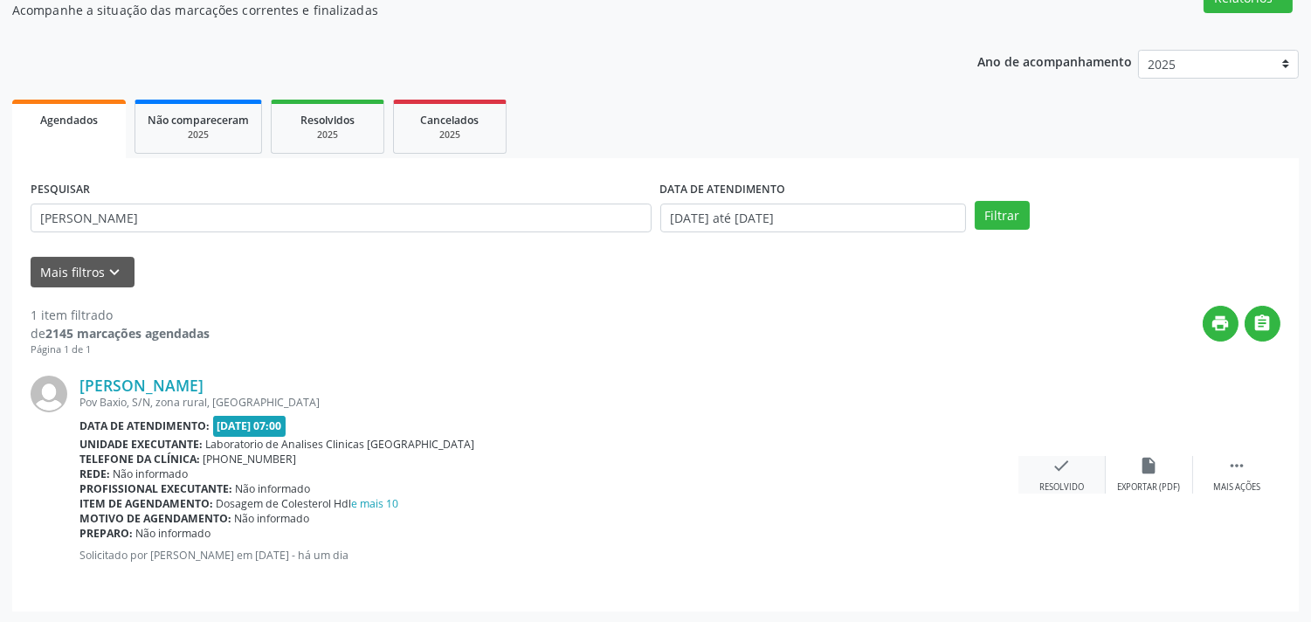
click at [1068, 466] on icon "check" at bounding box center [1061, 465] width 19 height 19
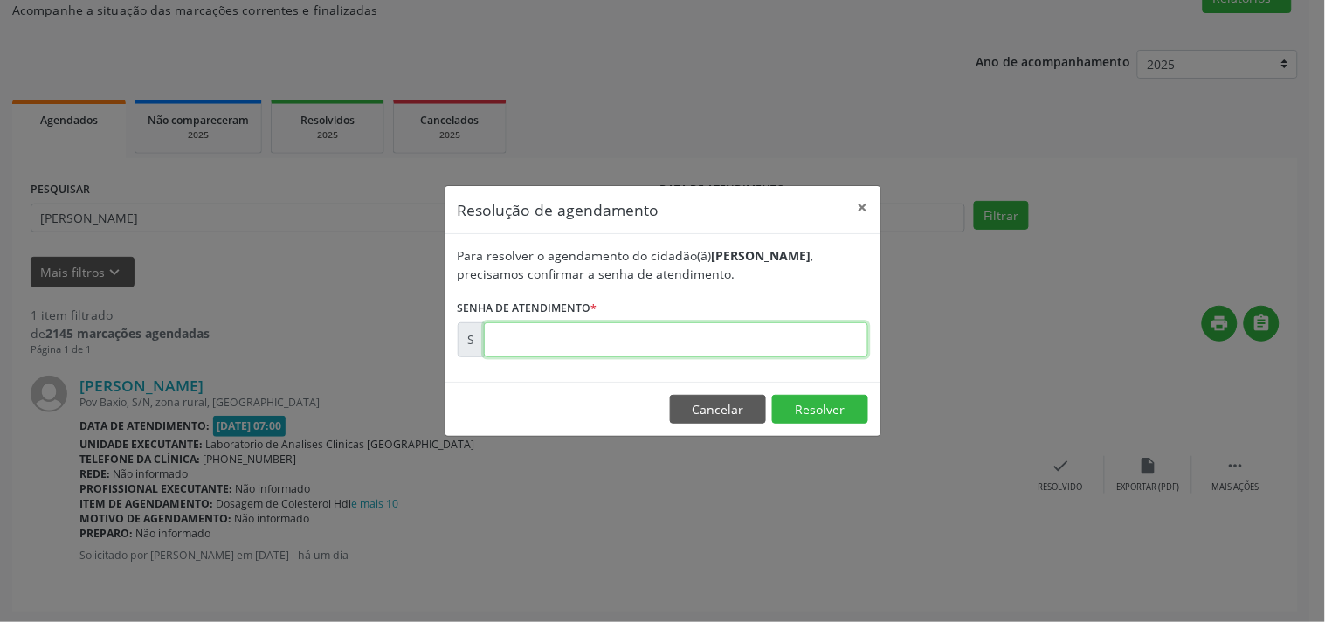
click at [793, 347] on input "text" at bounding box center [676, 339] width 384 height 35
type input "00181525"
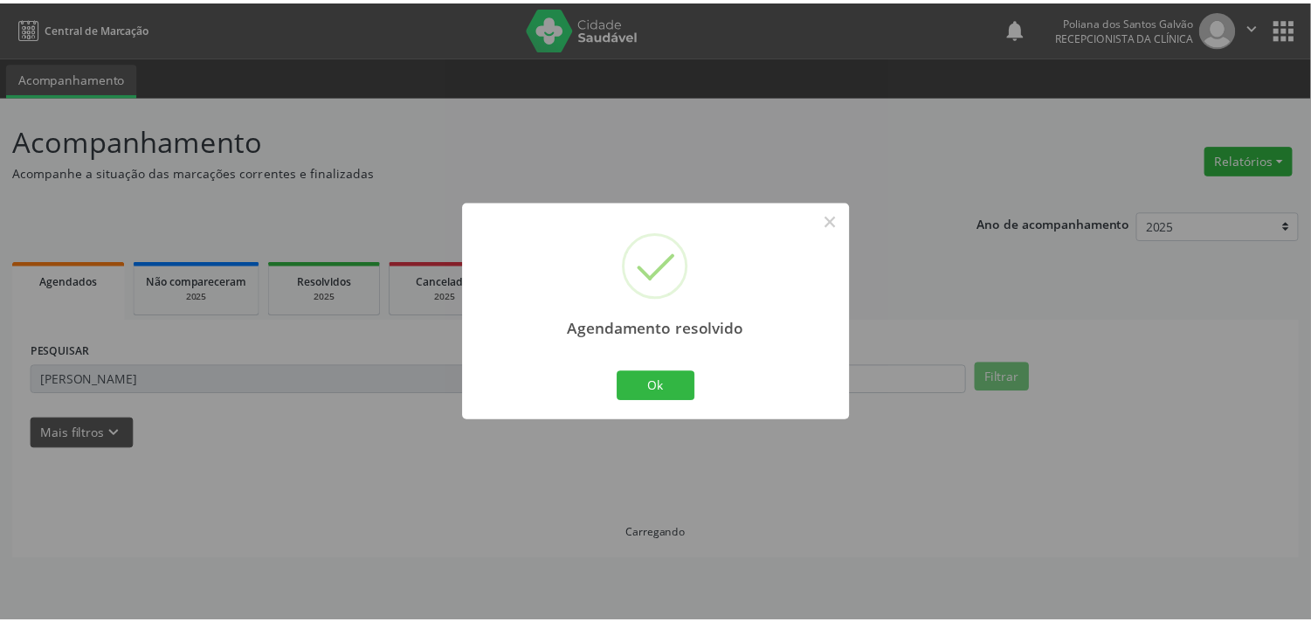
scroll to position [0, 0]
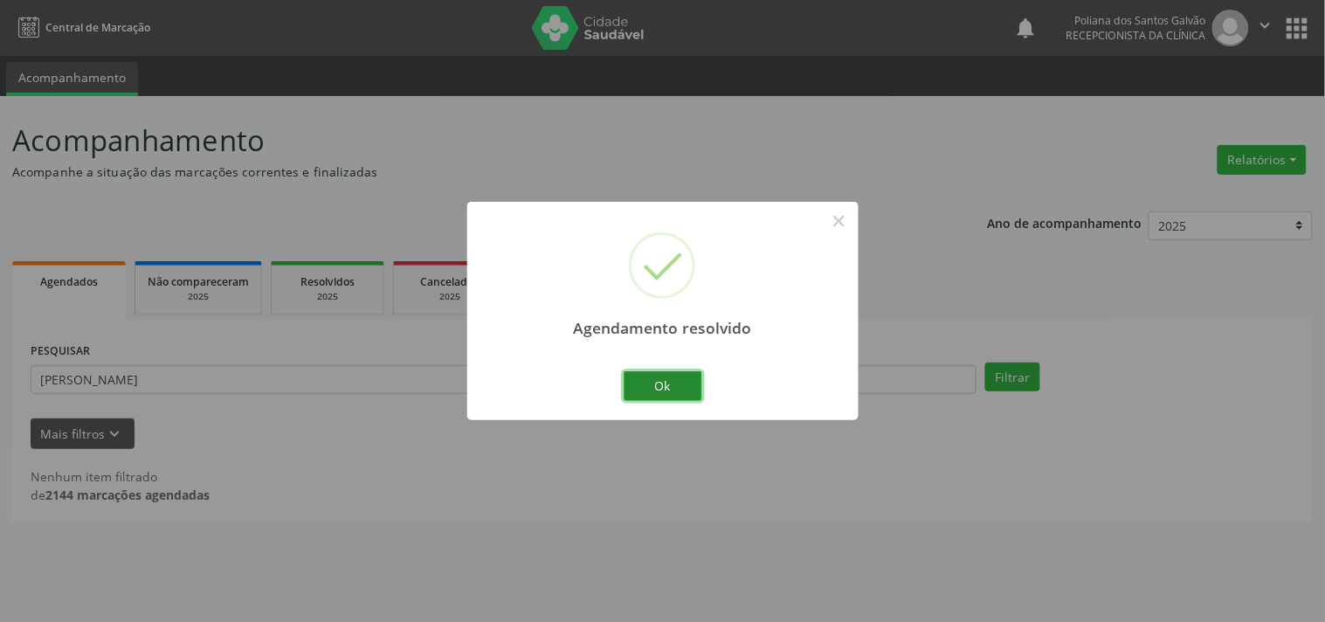
click at [685, 371] on button "Ok" at bounding box center [663, 386] width 79 height 30
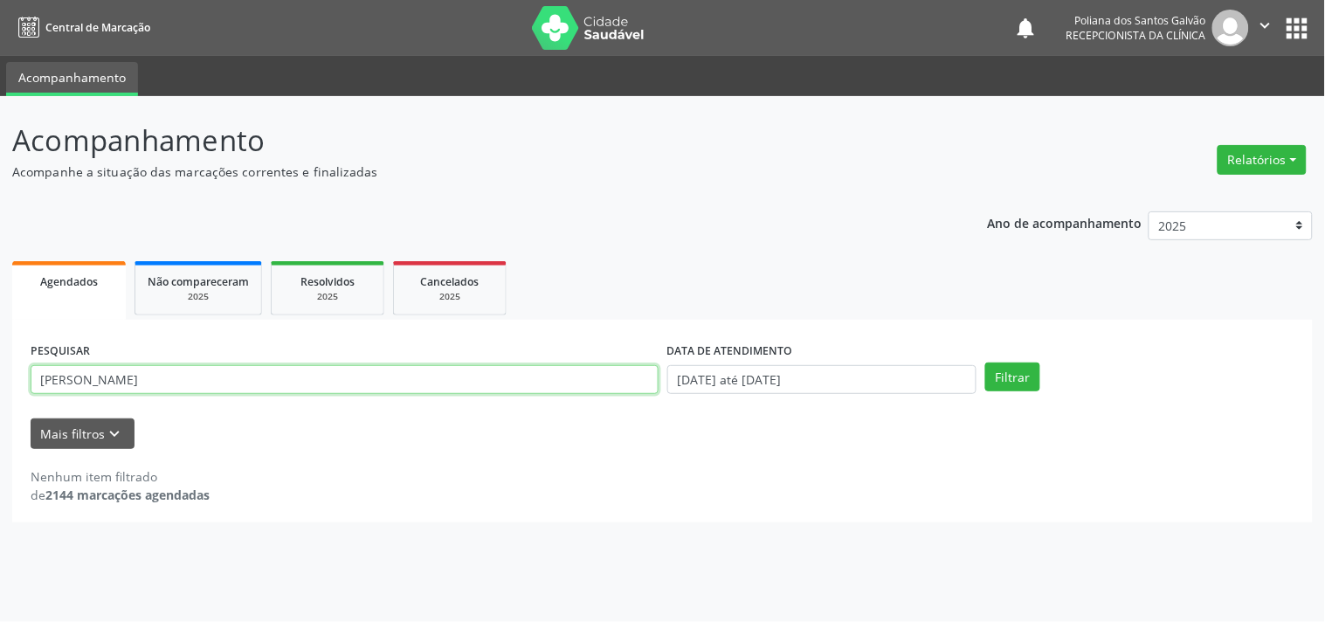
drag, startPoint x: 572, startPoint y: 363, endPoint x: 0, endPoint y: 166, distance: 605.2
click at [0, 182] on div "Acompanhamento Acompanhe a situação das marcações correntes e finalizadas Relat…" at bounding box center [662, 359] width 1325 height 526
type input "[PERSON_NAME]"
click at [985, 362] on button "Filtrar" at bounding box center [1012, 377] width 55 height 30
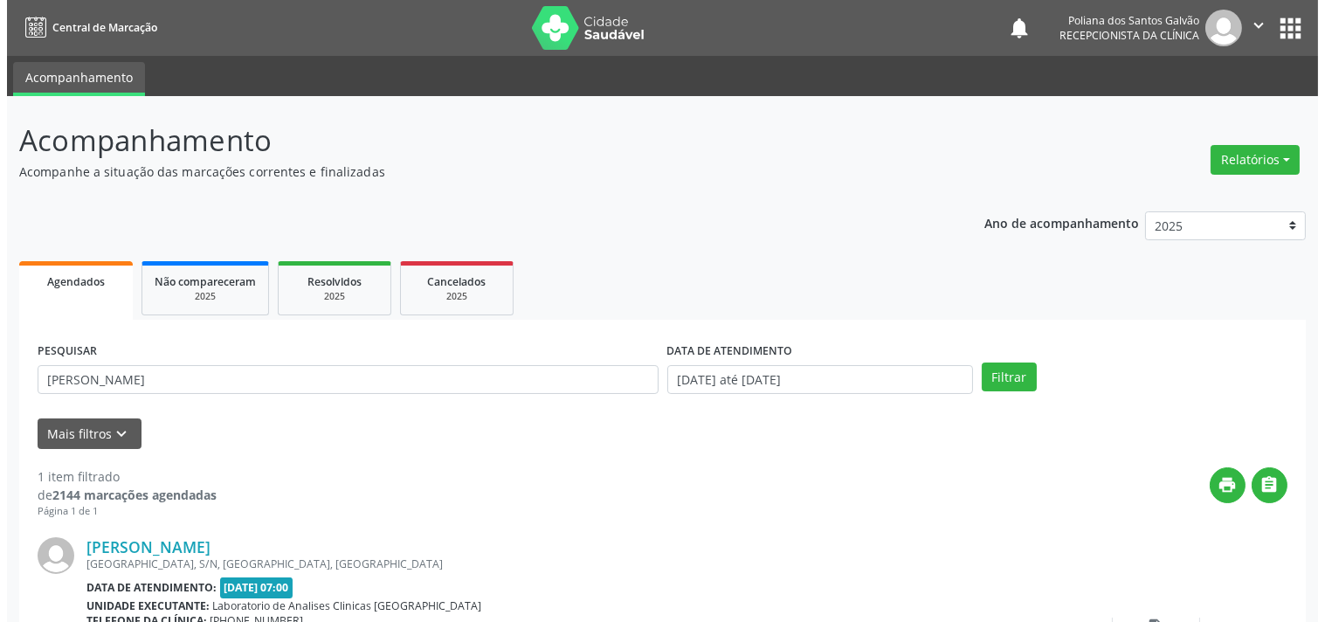
scroll to position [162, 0]
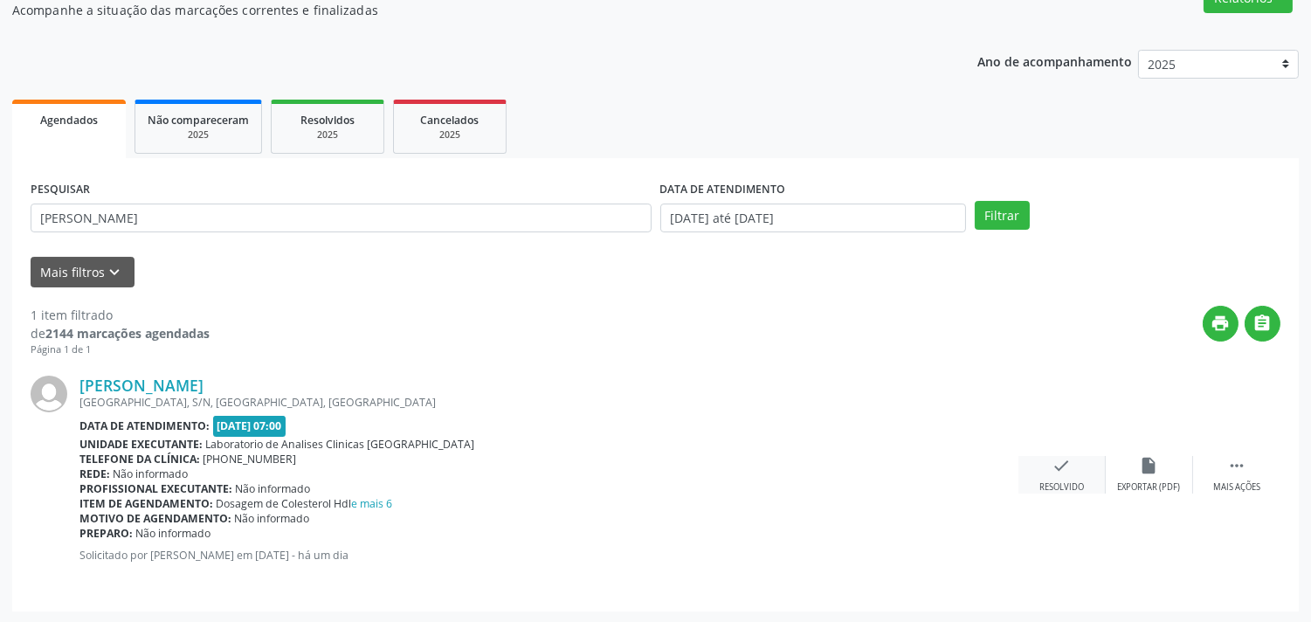
click at [1050, 487] on div "Resolvido" at bounding box center [1061, 487] width 45 height 12
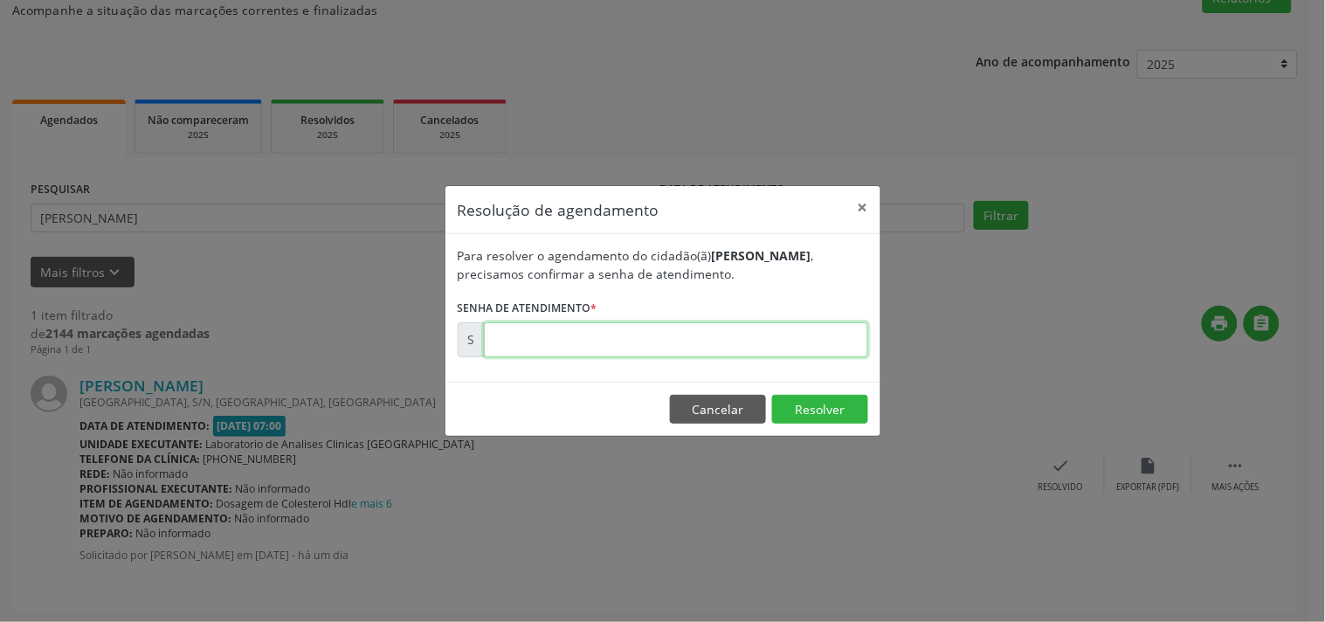
click at [735, 343] on input "text" at bounding box center [676, 339] width 384 height 35
type input "00181483"
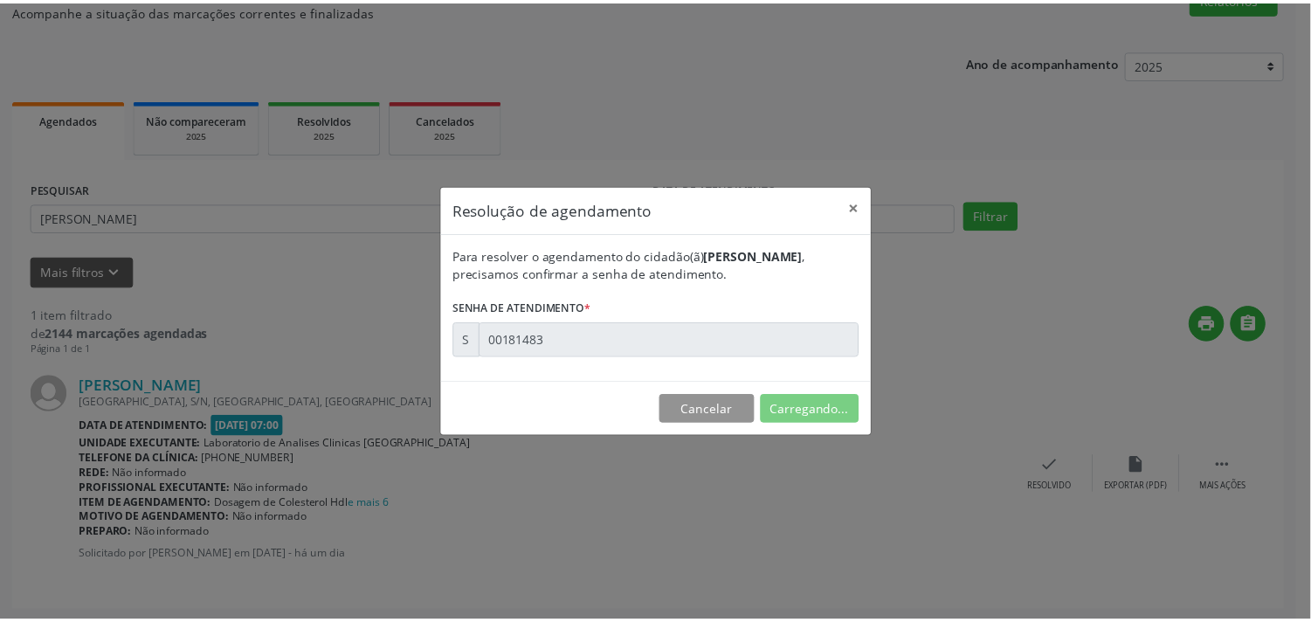
scroll to position [0, 0]
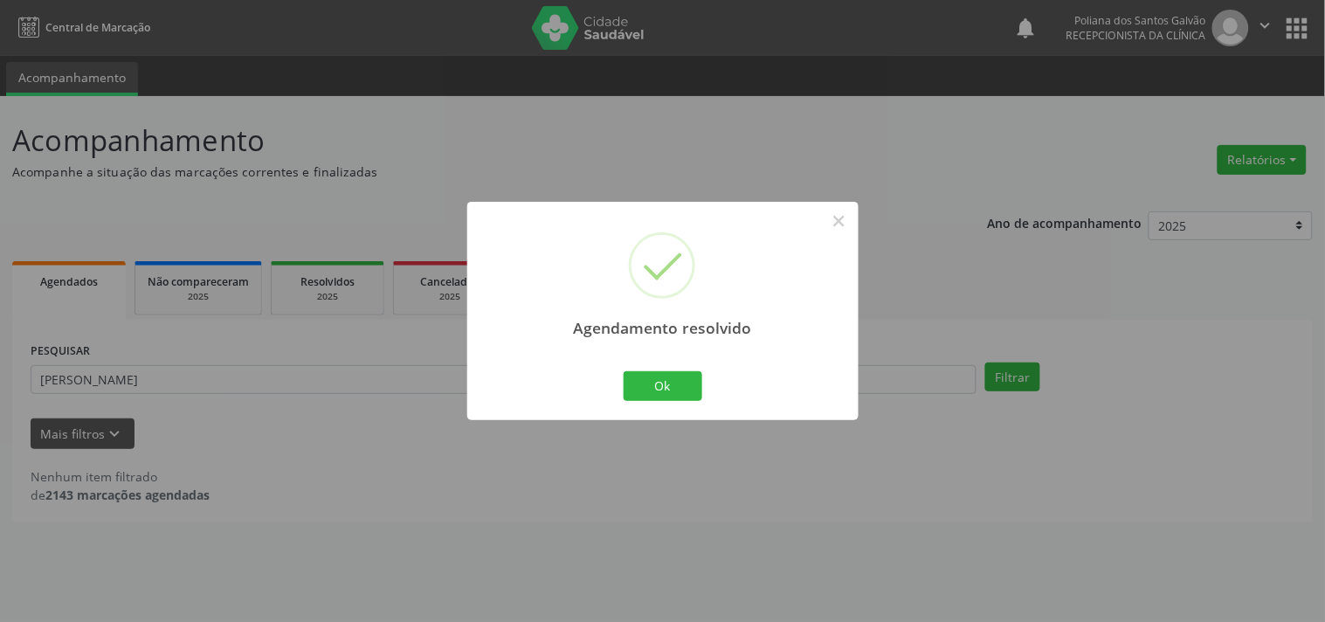
click at [617, 394] on div "Agendamento resolvido × Ok Cancel" at bounding box center [662, 310] width 391 height 217
click at [631, 386] on button "Ok" at bounding box center [663, 386] width 79 height 30
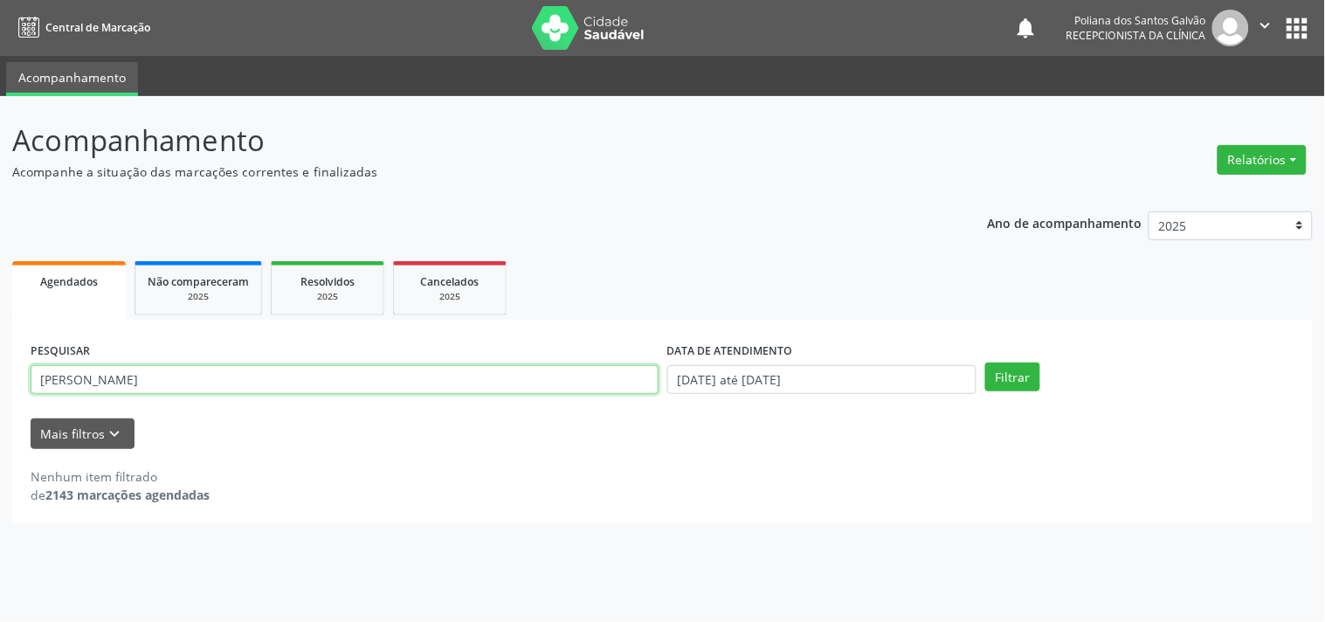
drag, startPoint x: 556, startPoint y: 376, endPoint x: 0, endPoint y: 0, distance: 671.7
click at [0, 49] on div "Central de Marcação notifications Poliana dos Santos Galvão Recepcionista da cl…" at bounding box center [662, 311] width 1325 height 622
type input "[PERSON_NAME]"
click at [985, 362] on button "Filtrar" at bounding box center [1012, 377] width 55 height 30
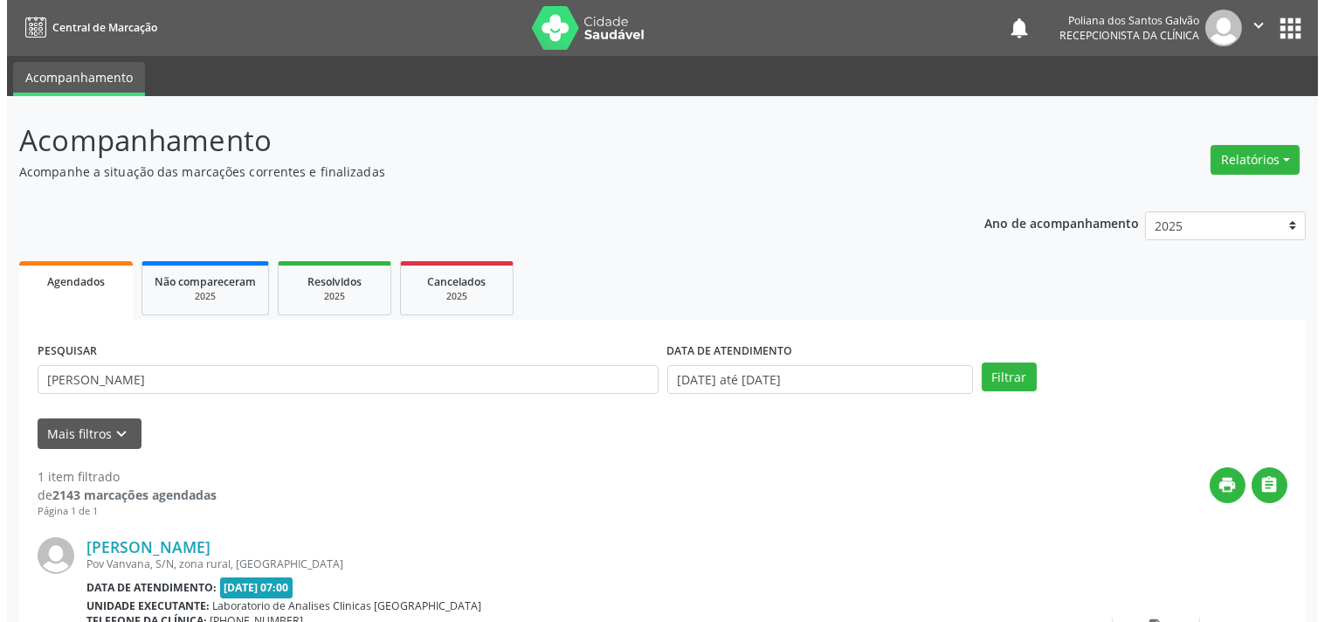
scroll to position [97, 0]
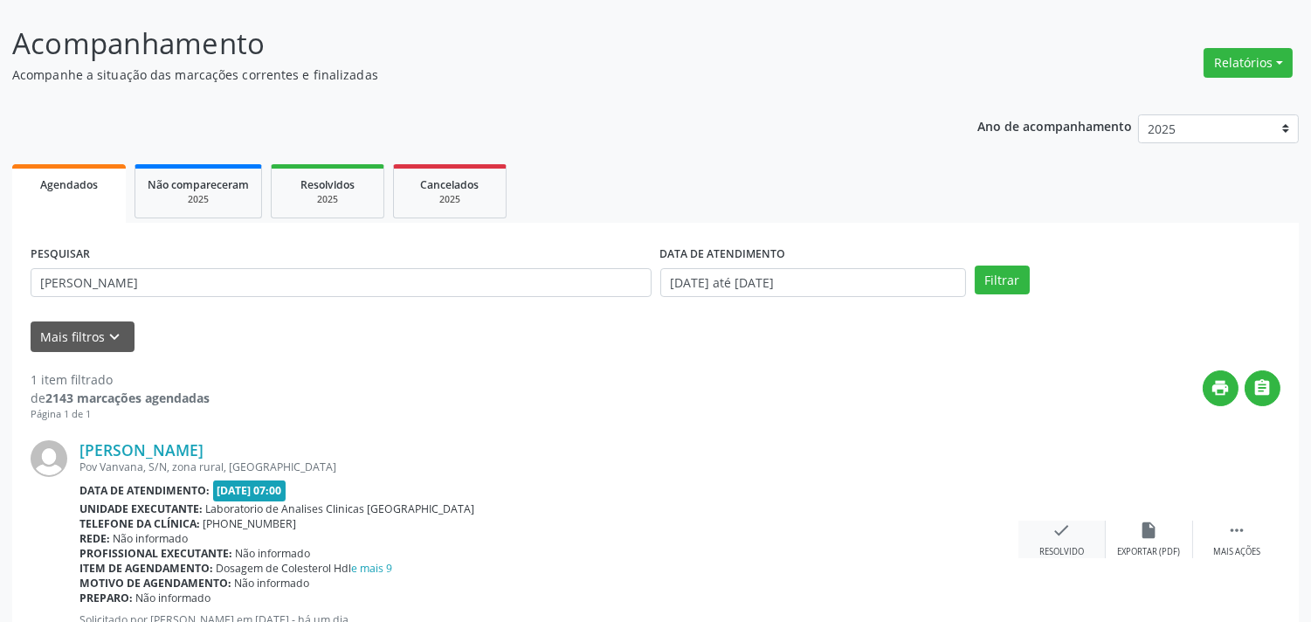
click at [1101, 554] on div "check Resolvido" at bounding box center [1061, 540] width 87 height 38
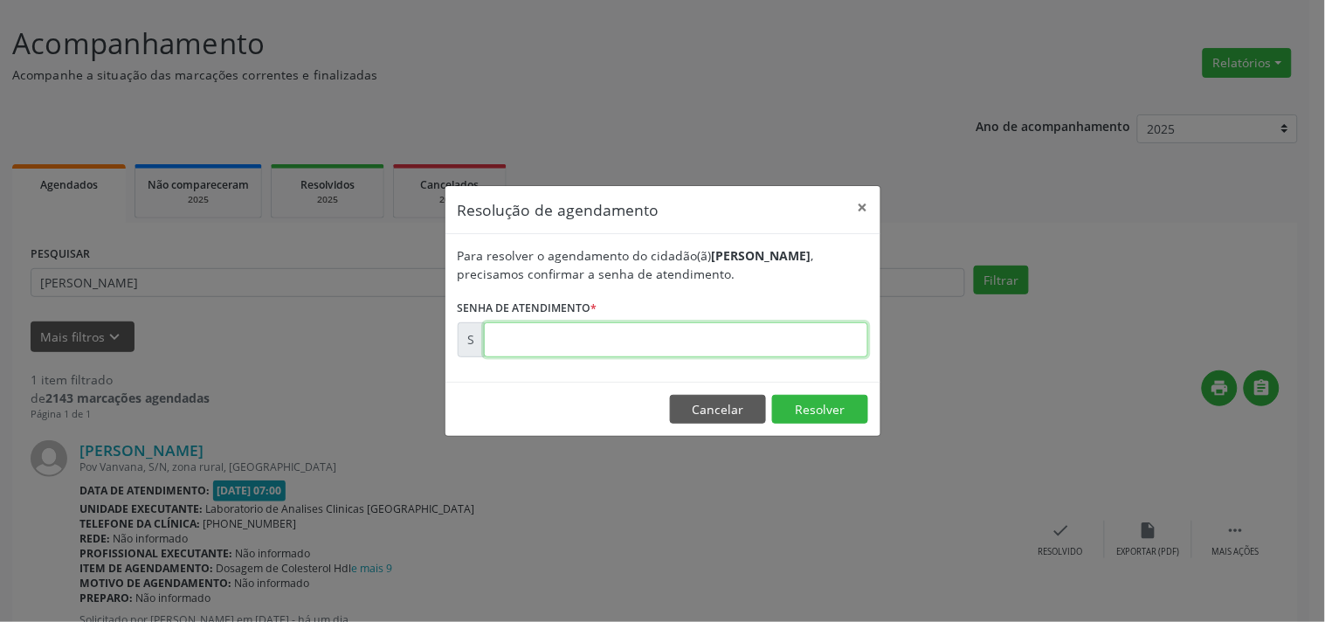
click at [721, 349] on input "text" at bounding box center [676, 339] width 384 height 35
type input "00181557"
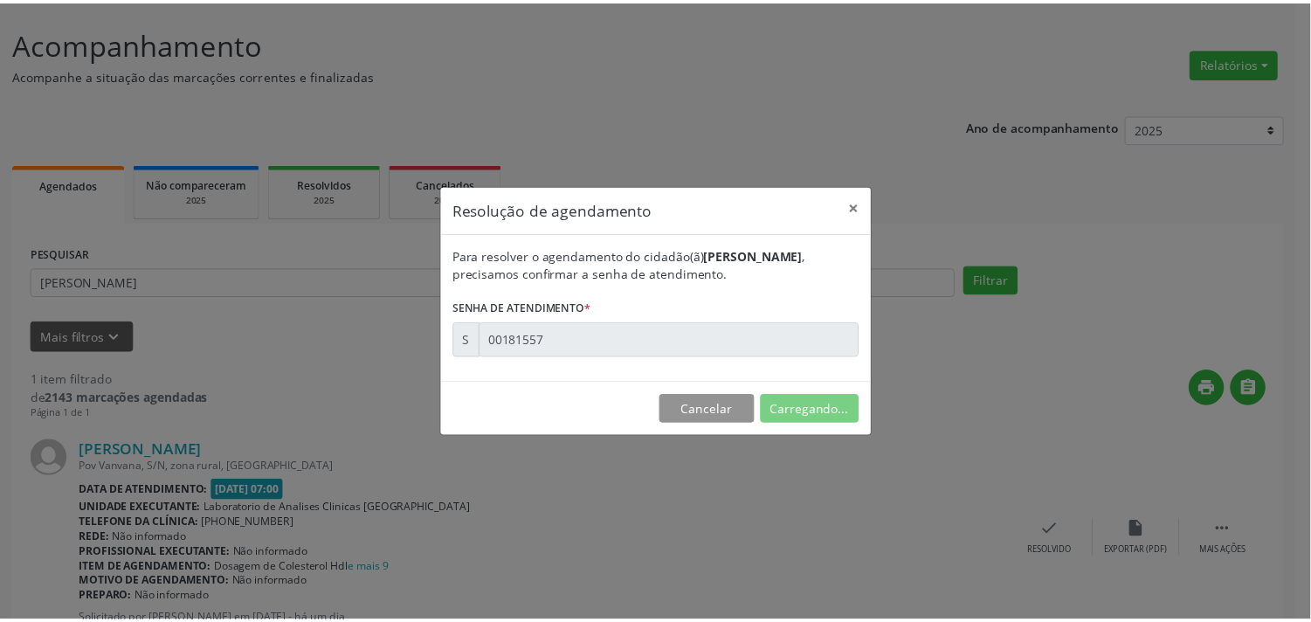
scroll to position [0, 0]
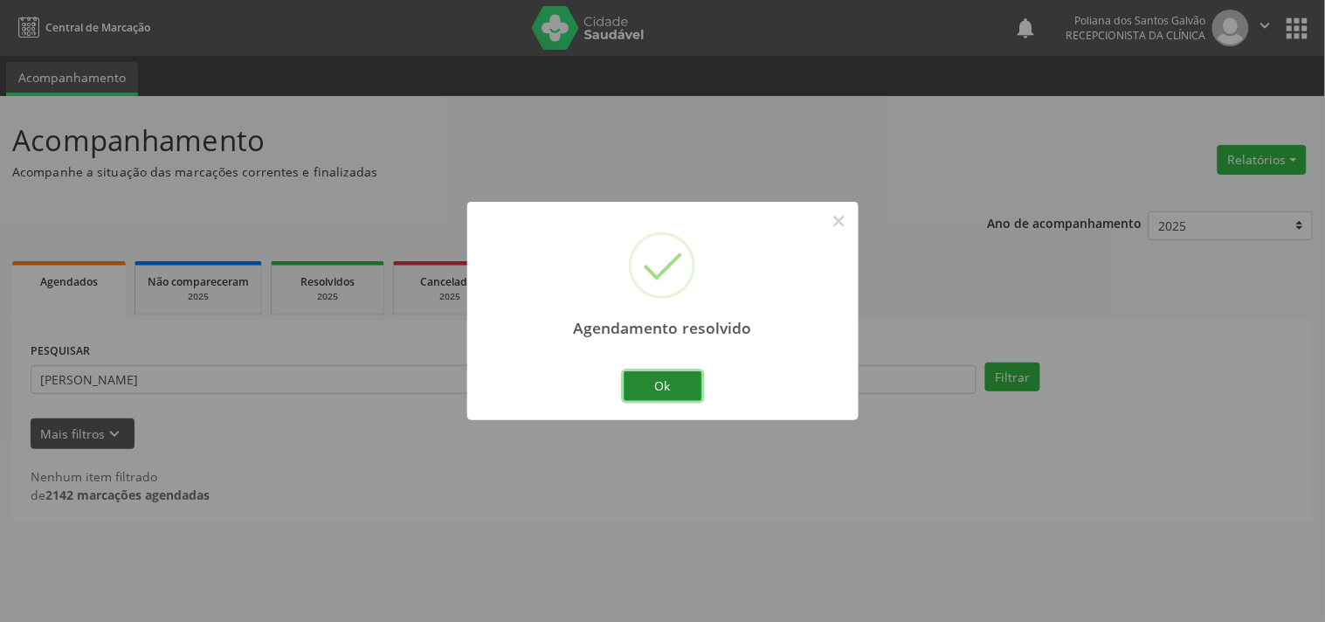
drag, startPoint x: 659, startPoint y: 394, endPoint x: 650, endPoint y: 395, distance: 9.6
click at [659, 395] on button "Ok" at bounding box center [663, 386] width 79 height 30
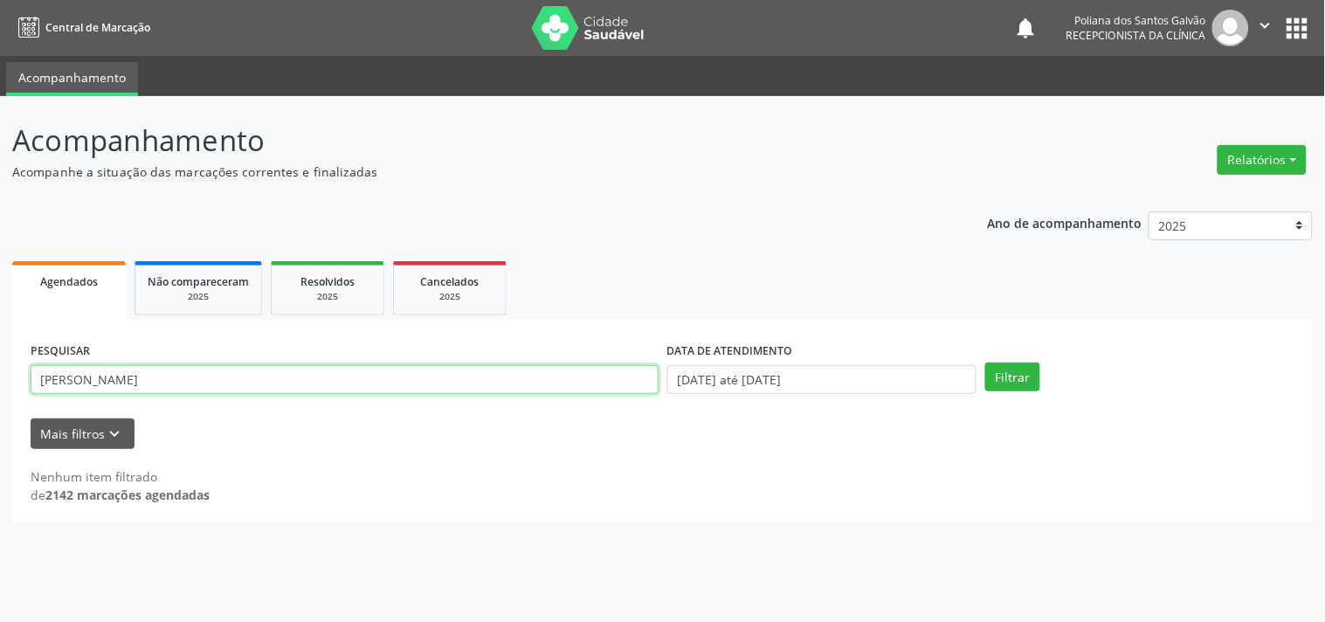
drag, startPoint x: 563, startPoint y: 383, endPoint x: 0, endPoint y: 190, distance: 595.5
click at [0, 214] on div "Acompanhamento Acompanhe a situação das marcações correntes e finalizadas Relat…" at bounding box center [662, 359] width 1325 height 526
type input "valt"
click at [985, 362] on button "Filtrar" at bounding box center [1012, 377] width 55 height 30
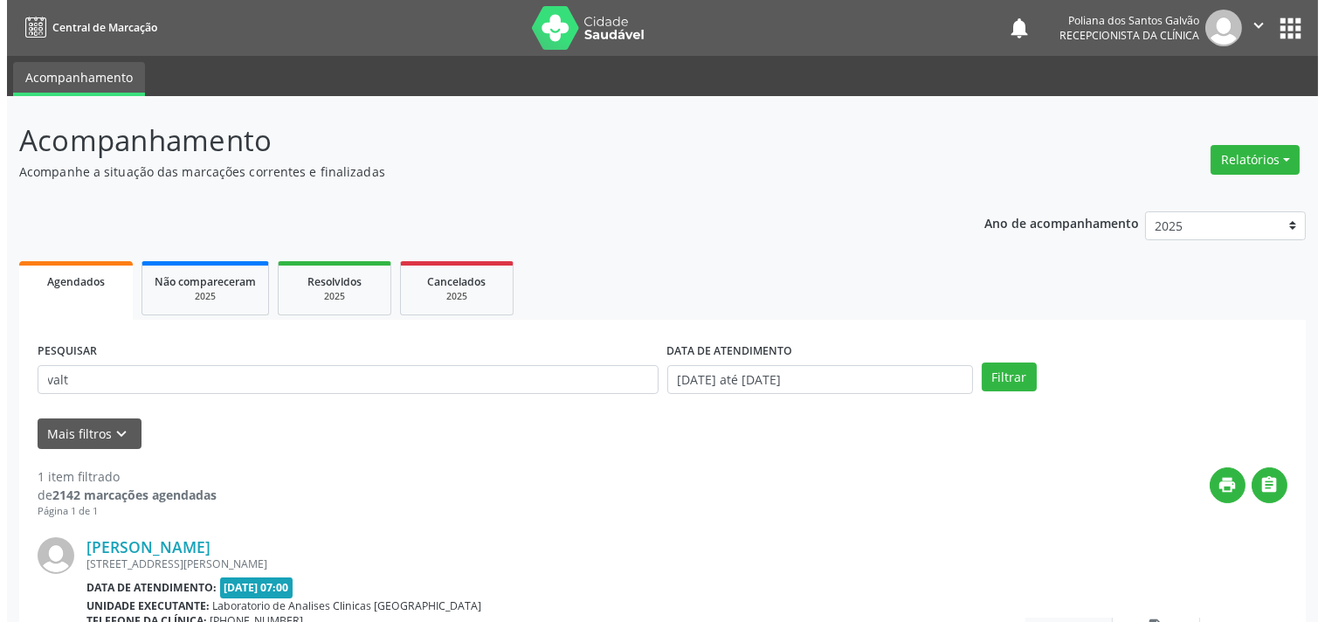
scroll to position [97, 0]
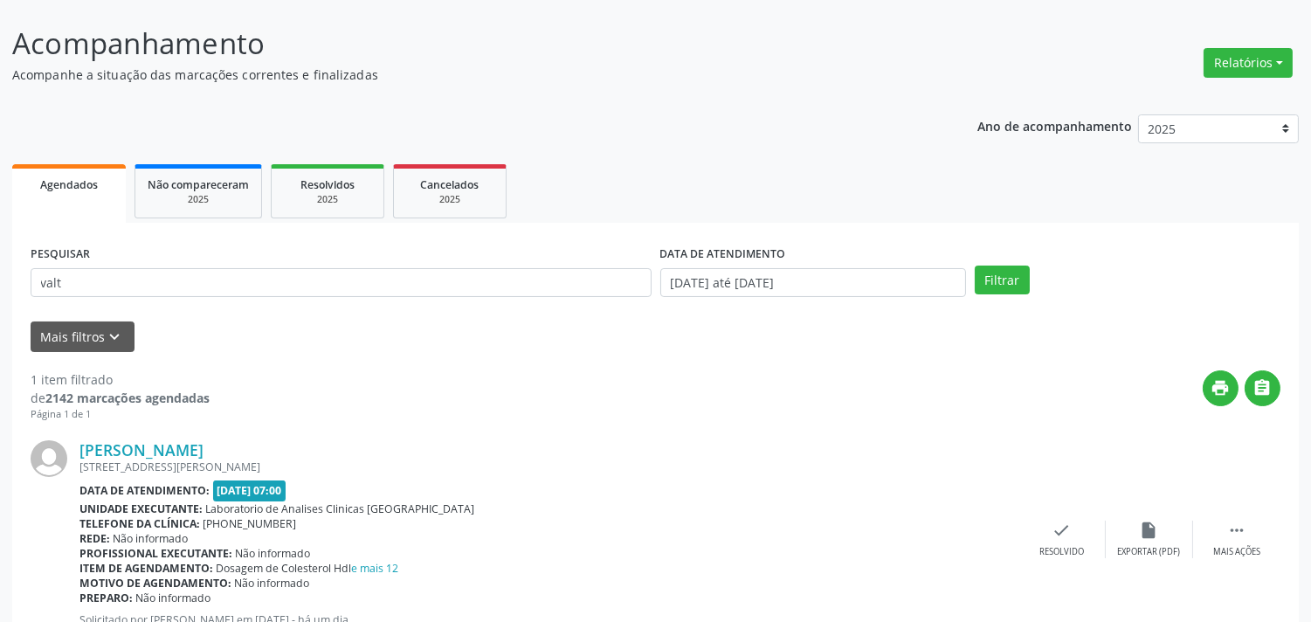
click at [1063, 511] on div "[PERSON_NAME] [STREET_ADDRESS][PERSON_NAME][PERSON_NAME] Data de atendimento: […" at bounding box center [656, 540] width 1250 height 236
click at [1062, 531] on icon "check" at bounding box center [1061, 530] width 19 height 19
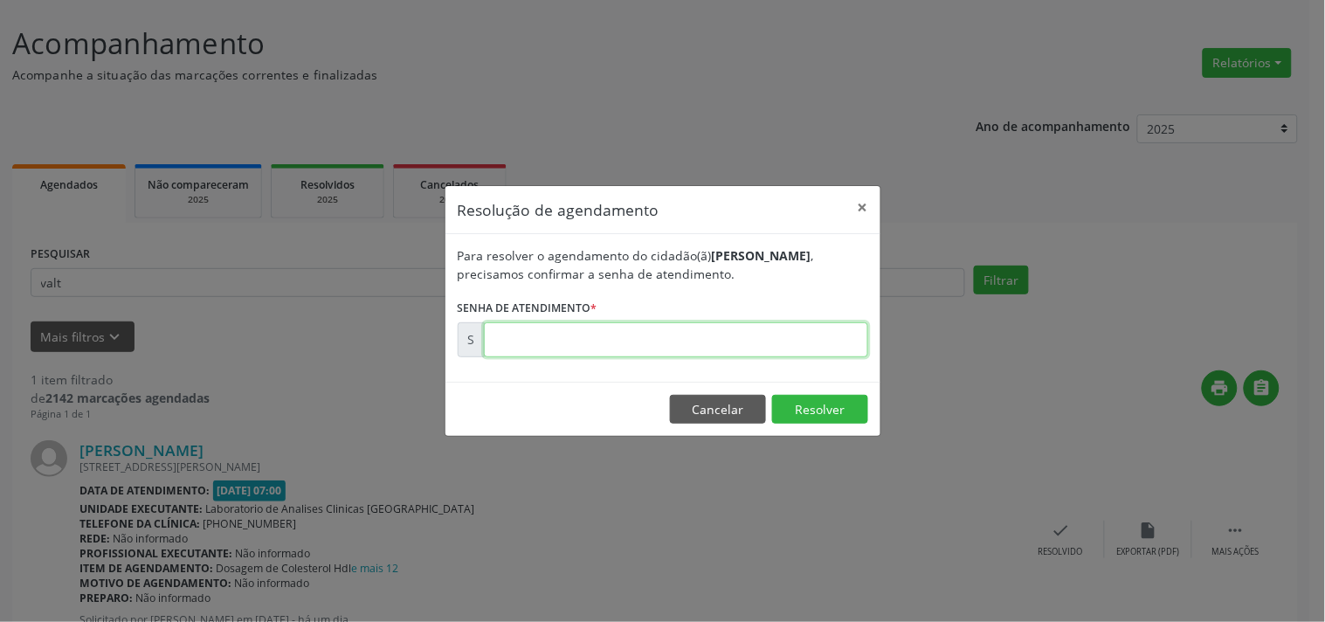
click at [756, 337] on input "text" at bounding box center [676, 339] width 384 height 35
type input "00181507"
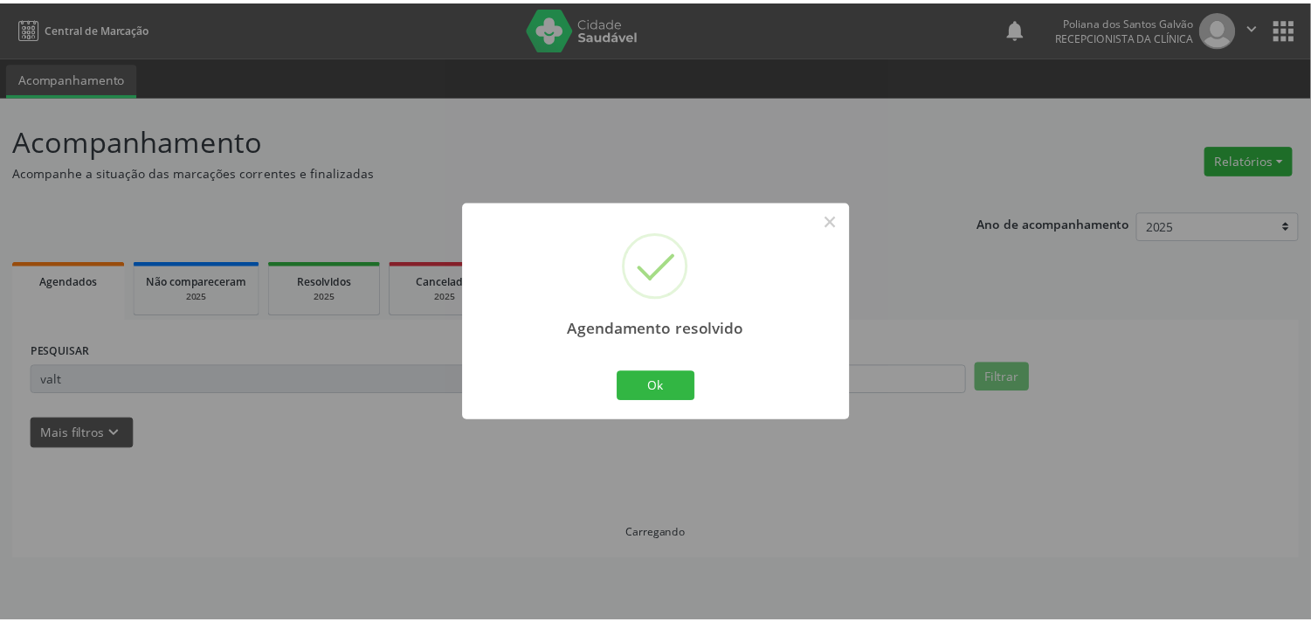
scroll to position [0, 0]
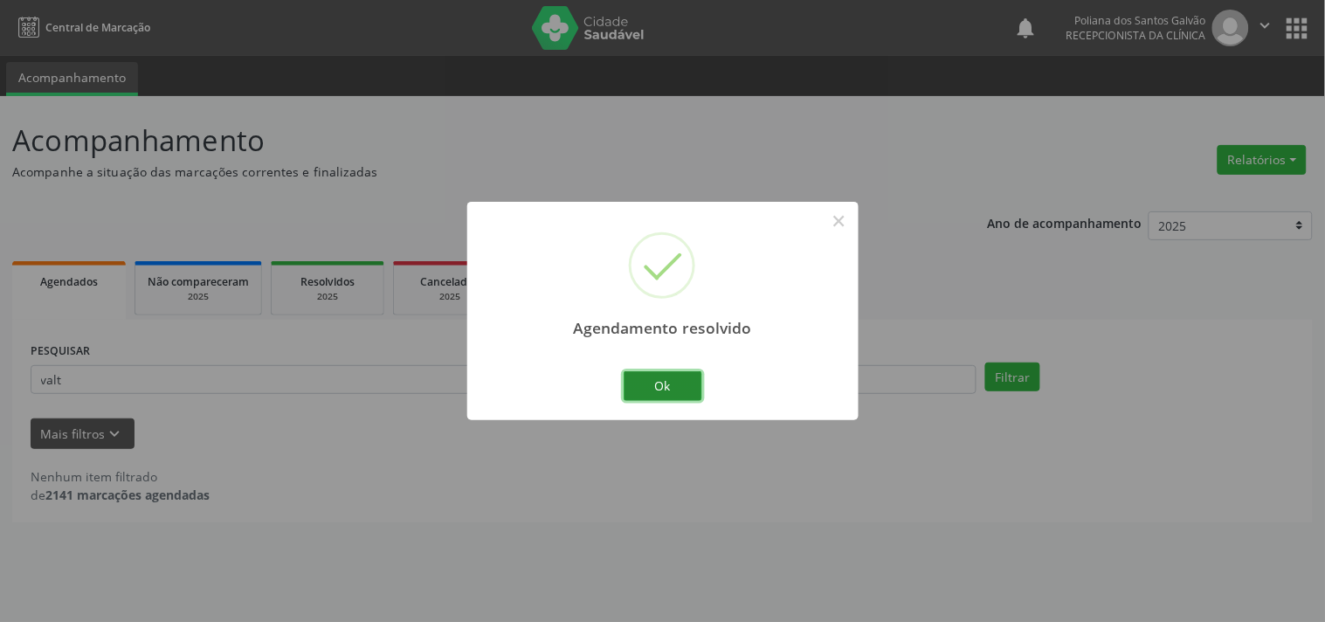
click at [676, 371] on button "Ok" at bounding box center [663, 386] width 79 height 30
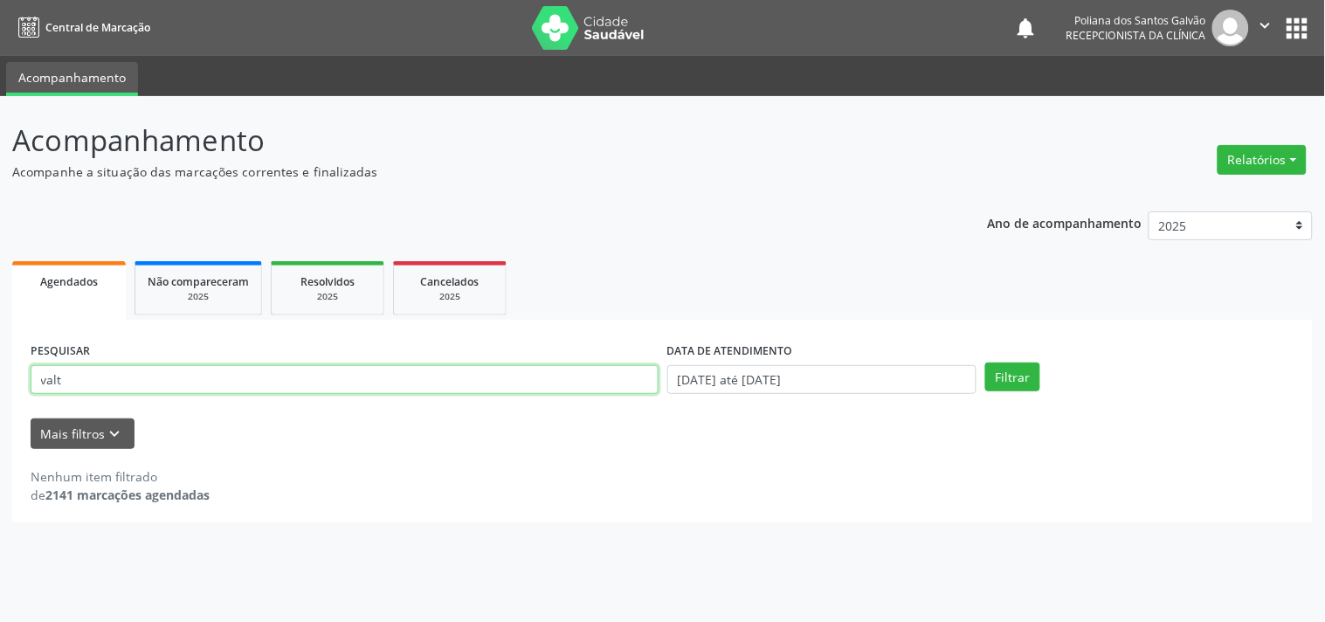
drag, startPoint x: 631, startPoint y: 371, endPoint x: 0, endPoint y: 73, distance: 697.4
click at [0, 100] on div "Acompanhamento Acompanhe a situação das marcações correntes e finalizadas Relat…" at bounding box center [662, 359] width 1325 height 526
type input "REJAN"
click at [985, 362] on button "Filtrar" at bounding box center [1012, 377] width 55 height 30
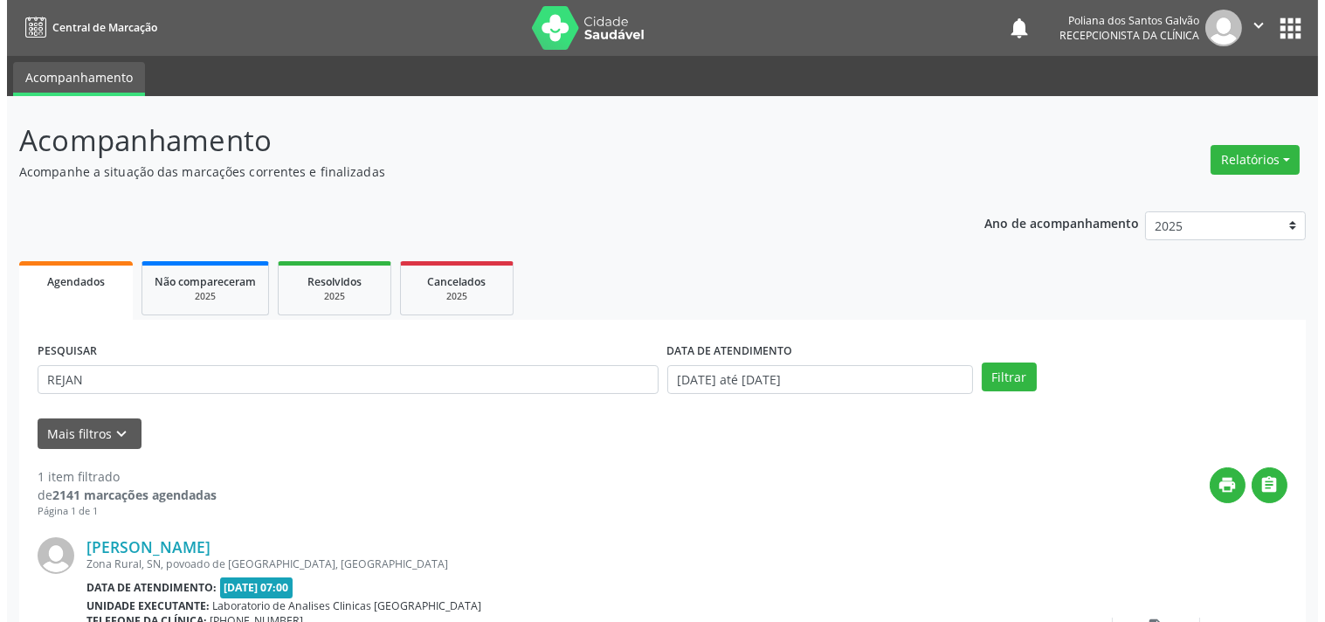
scroll to position [162, 0]
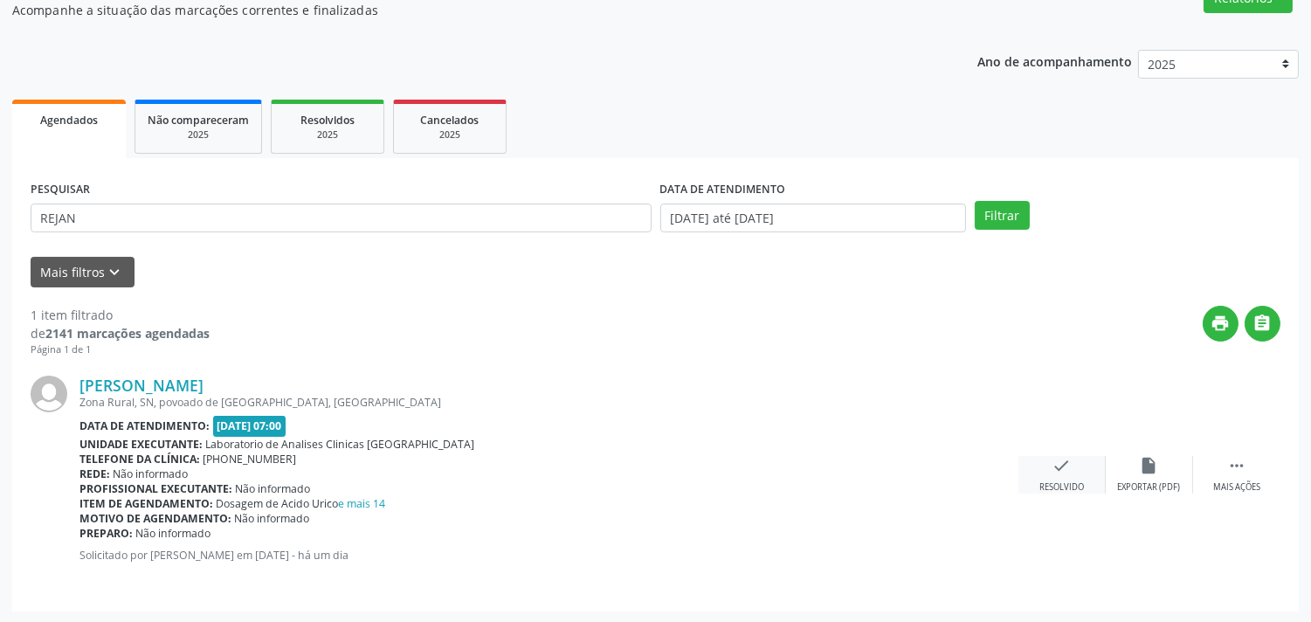
click at [1051, 466] on div "check Resolvido" at bounding box center [1061, 475] width 87 height 38
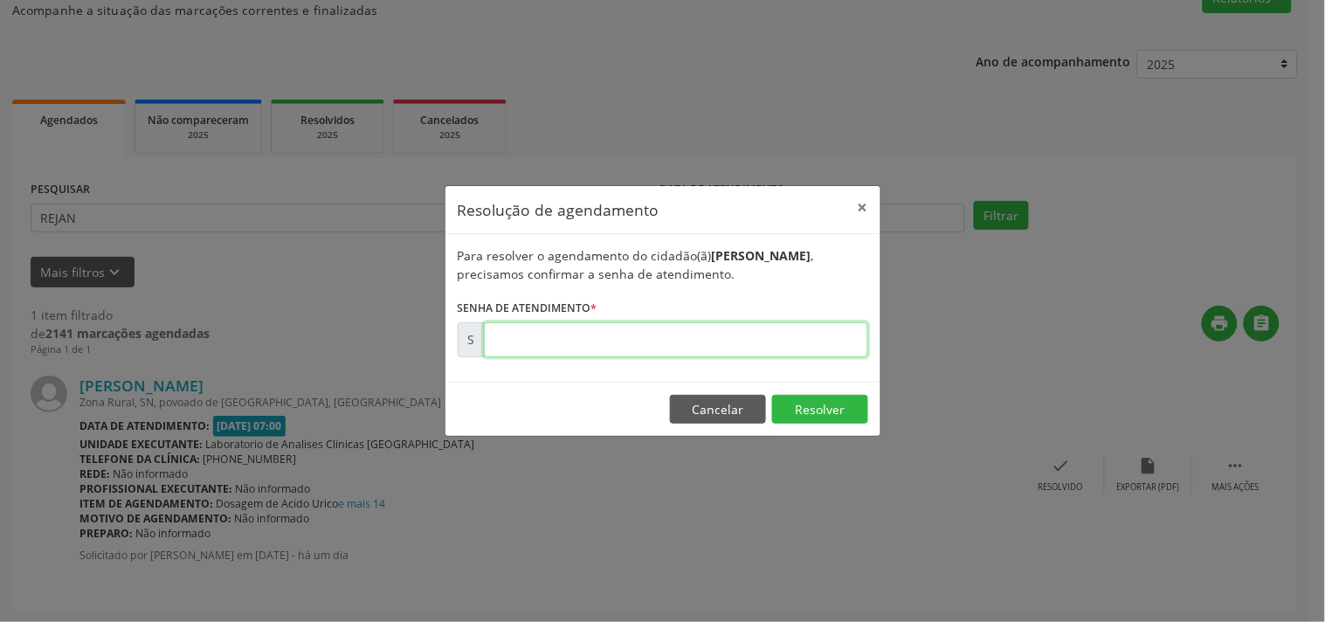
click at [809, 339] on input "text" at bounding box center [676, 339] width 384 height 35
type input "00181519"
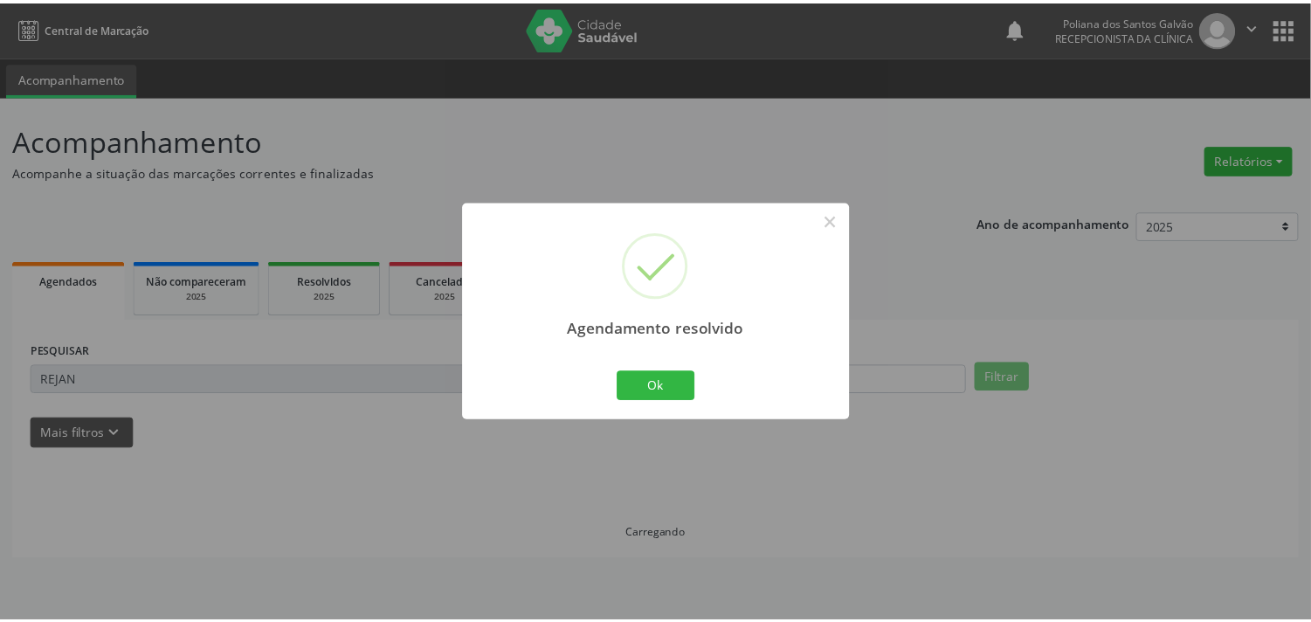
scroll to position [0, 0]
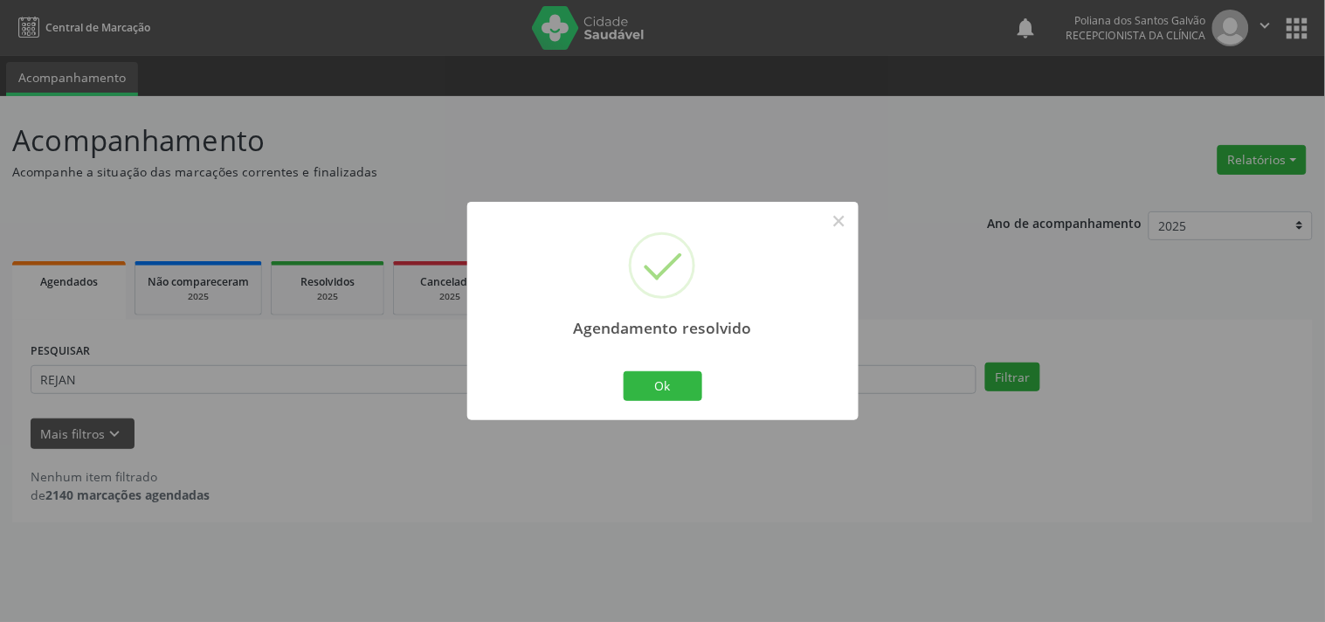
click at [659, 402] on div "Ok Cancel" at bounding box center [662, 386] width 86 height 37
click at [624, 381] on button "Ok" at bounding box center [663, 386] width 79 height 30
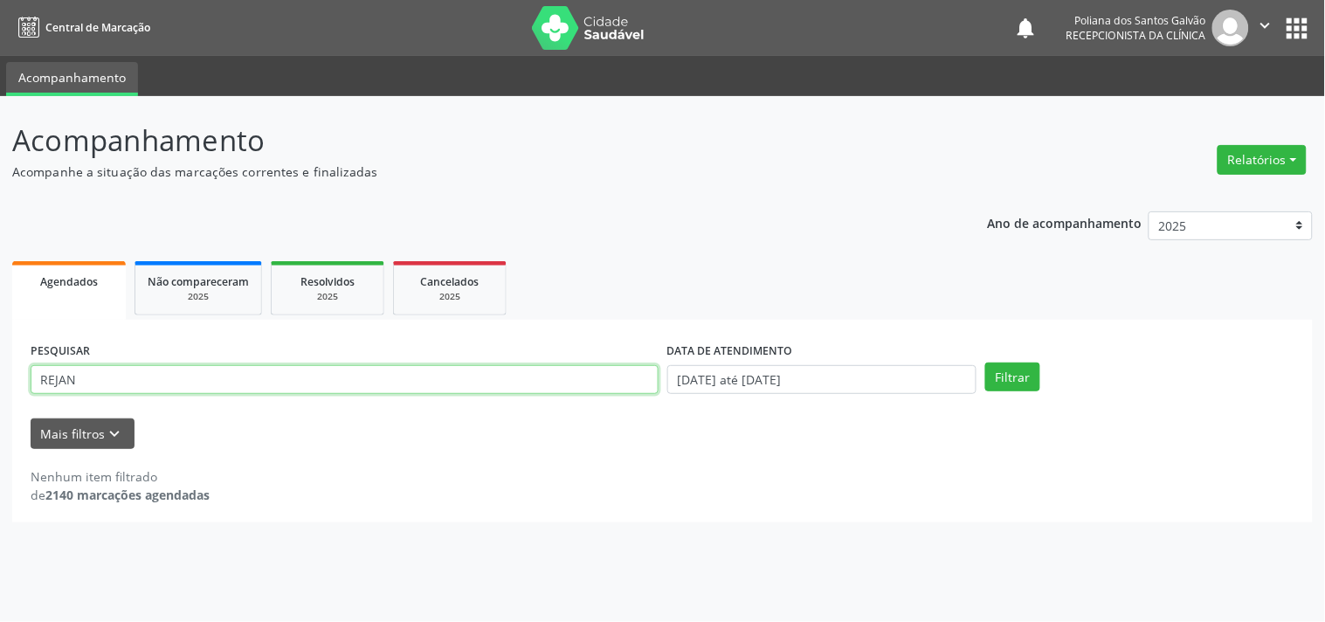
drag, startPoint x: 438, startPoint y: 369, endPoint x: 0, endPoint y: 173, distance: 480.1
click at [0, 176] on div "Acompanhamento Acompanhe a situação das marcações correntes e finalizadas Relat…" at bounding box center [662, 359] width 1325 height 526
type input "VALENTI"
click at [985, 362] on button "Filtrar" at bounding box center [1012, 377] width 55 height 30
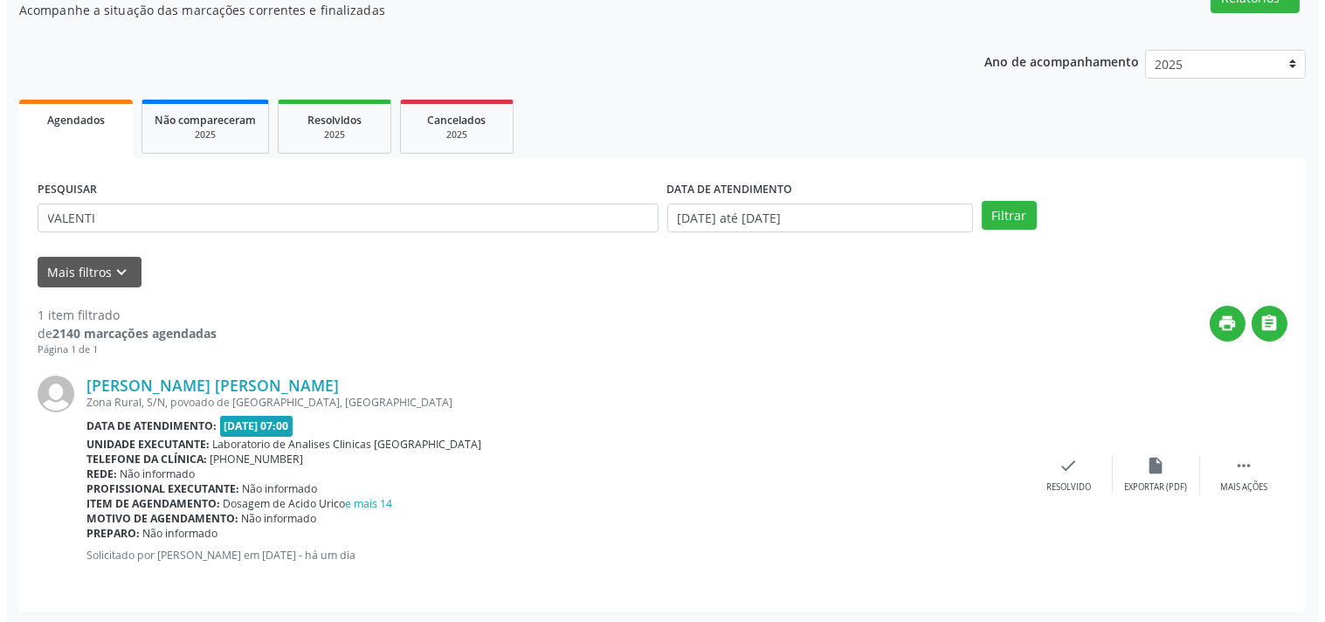
scroll to position [65, 0]
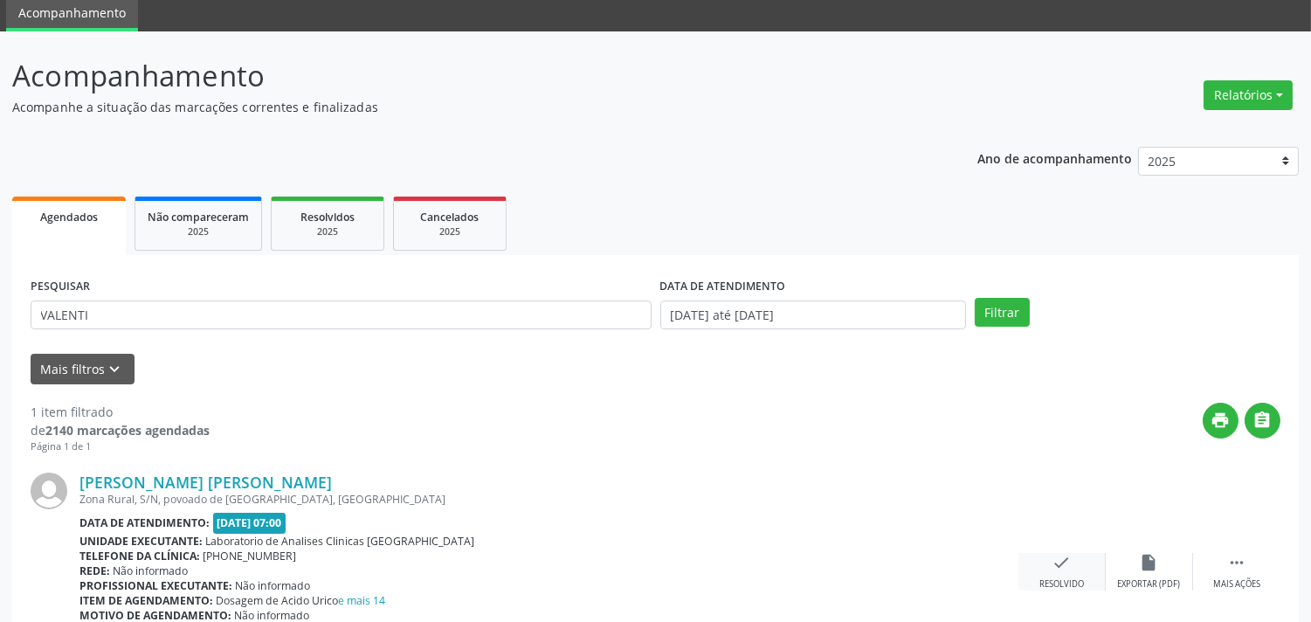
click at [1059, 557] on icon "check" at bounding box center [1061, 562] width 19 height 19
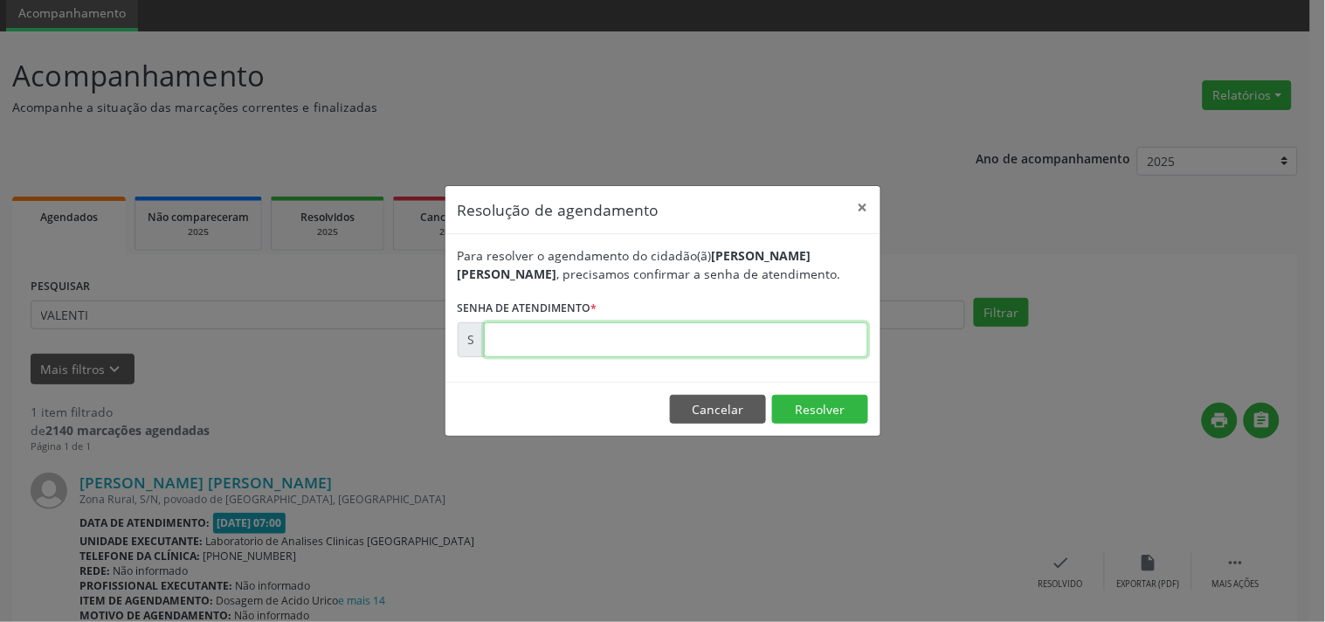
click at [851, 343] on input "text" at bounding box center [676, 339] width 384 height 35
type input "00181488"
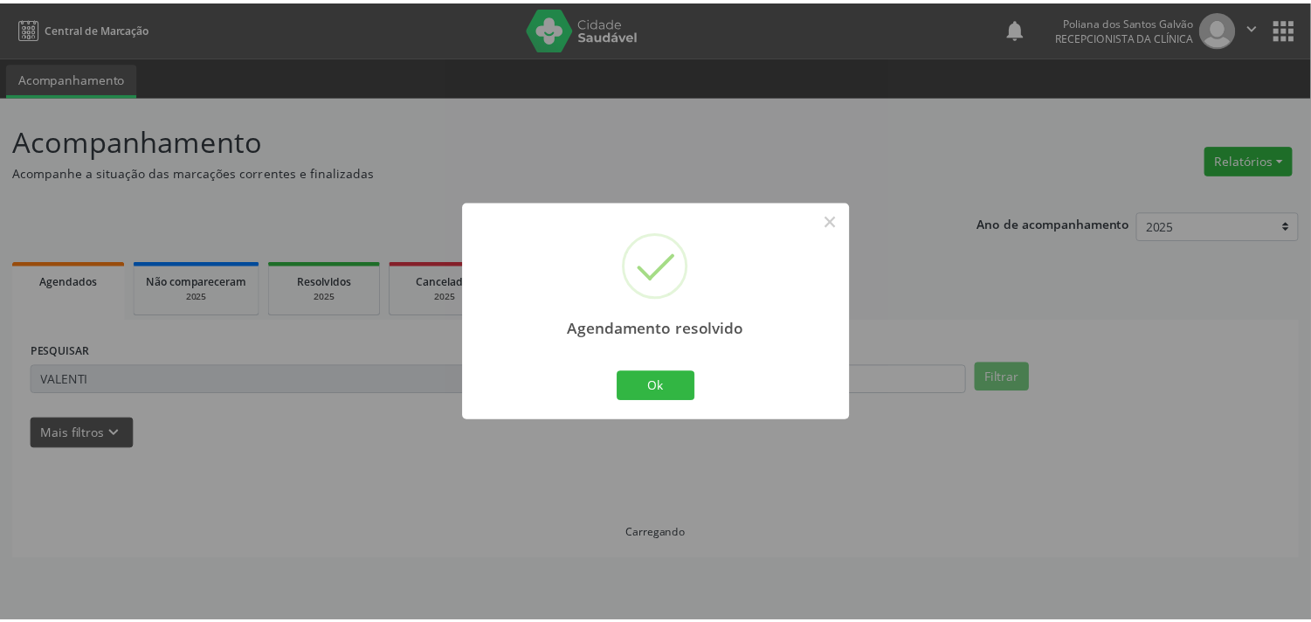
scroll to position [0, 0]
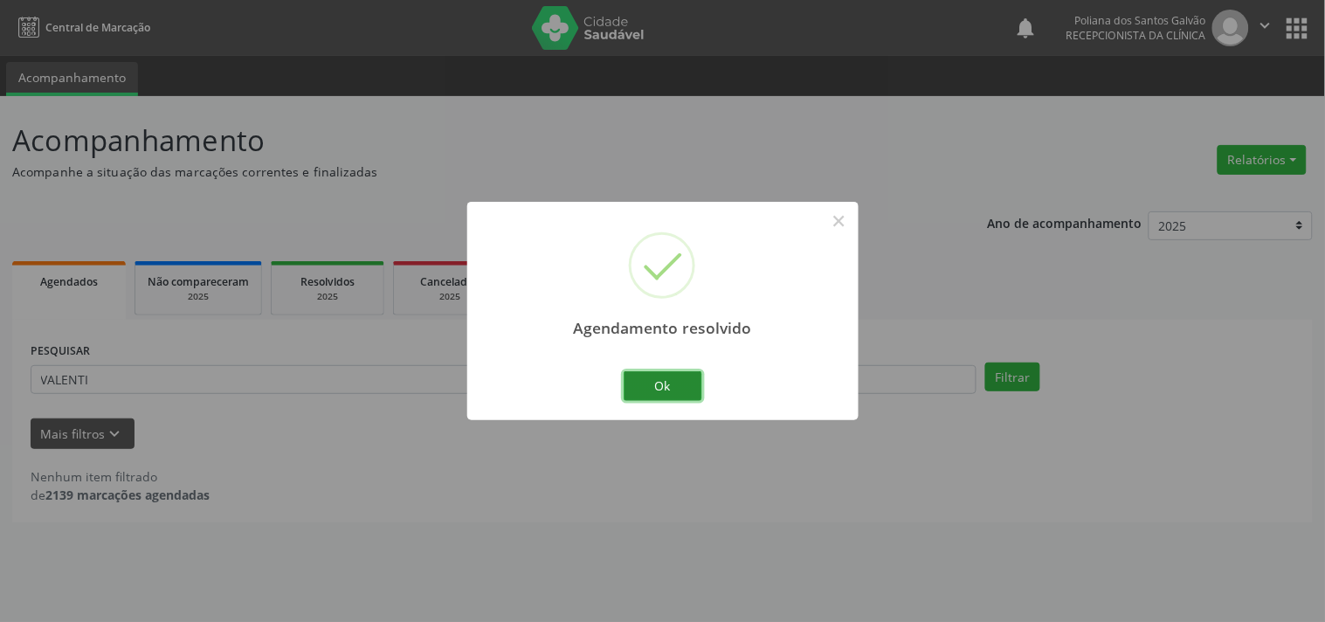
click at [666, 381] on button "Ok" at bounding box center [663, 386] width 79 height 30
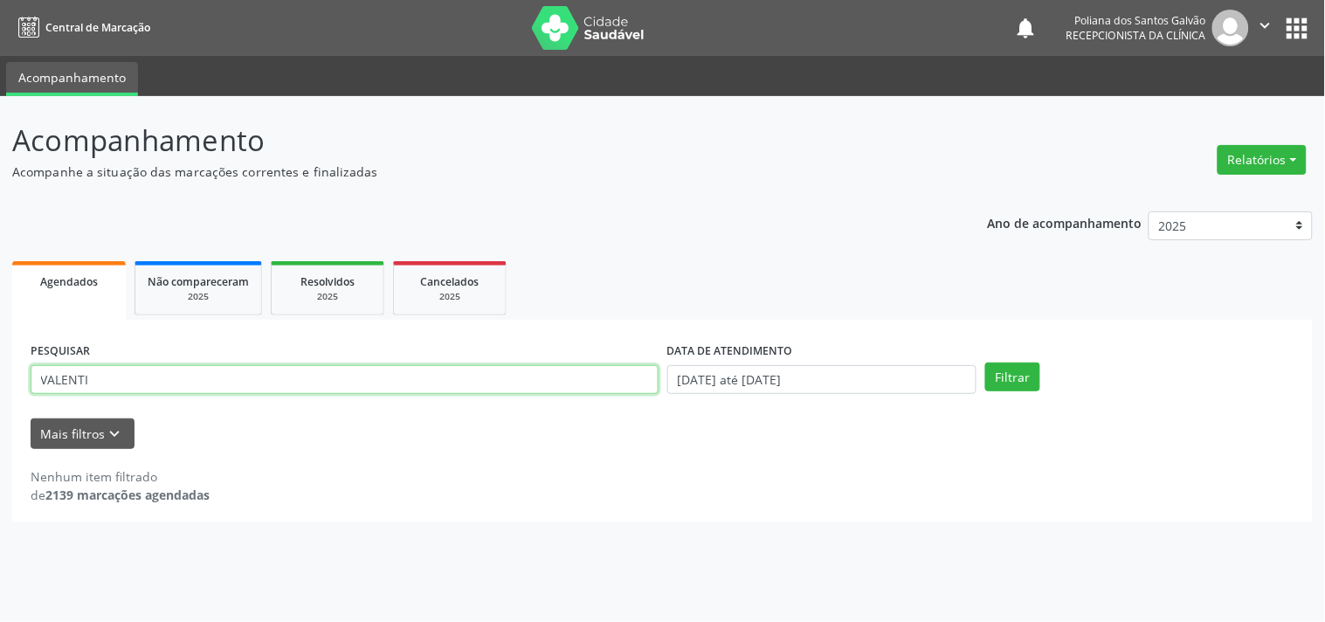
drag, startPoint x: 540, startPoint y: 377, endPoint x: 0, endPoint y: 172, distance: 577.5
click at [0, 176] on div "Acompanhamento Acompanhe a situação das marcações correntes e finalizadas Relat…" at bounding box center [662, 359] width 1325 height 526
type input "[PERSON_NAME]"
click at [985, 362] on button "Filtrar" at bounding box center [1012, 377] width 55 height 30
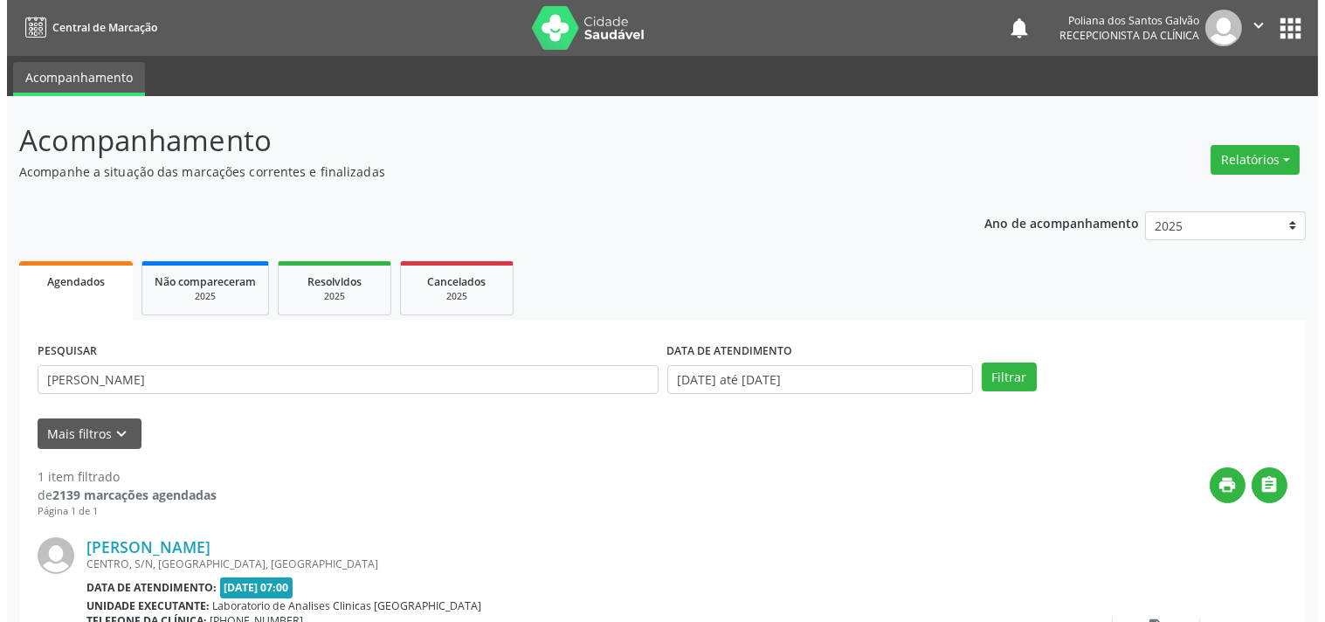
scroll to position [162, 0]
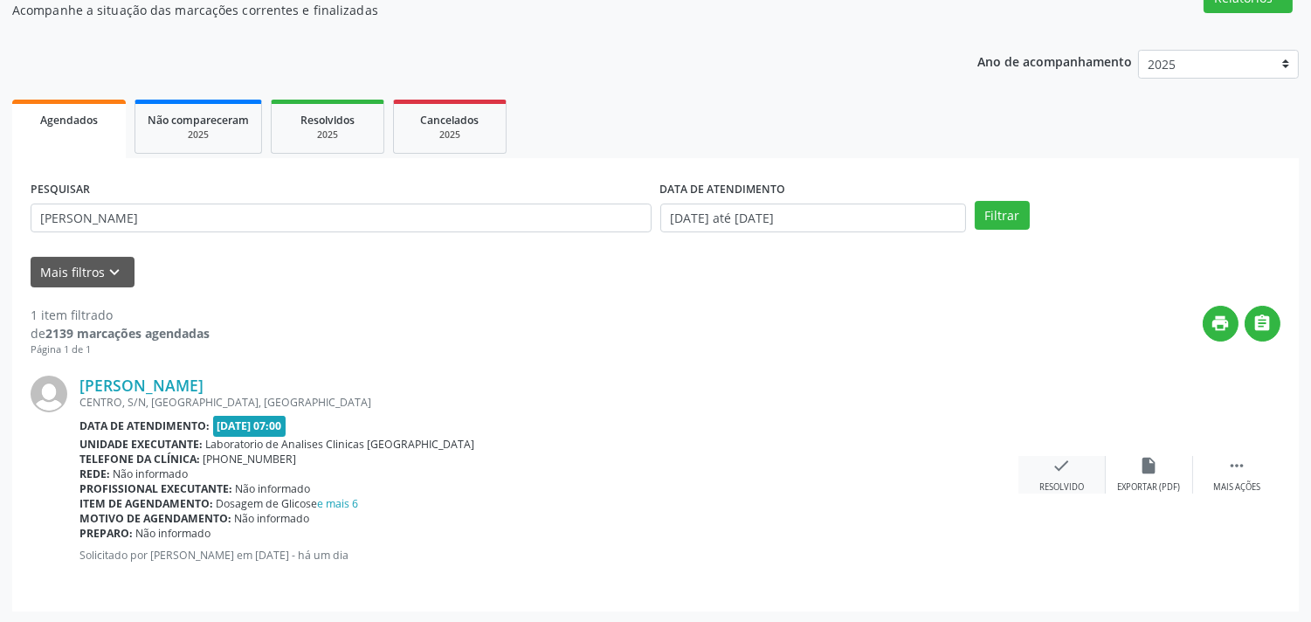
click at [1020, 475] on div "check Resolvido" at bounding box center [1061, 475] width 87 height 38
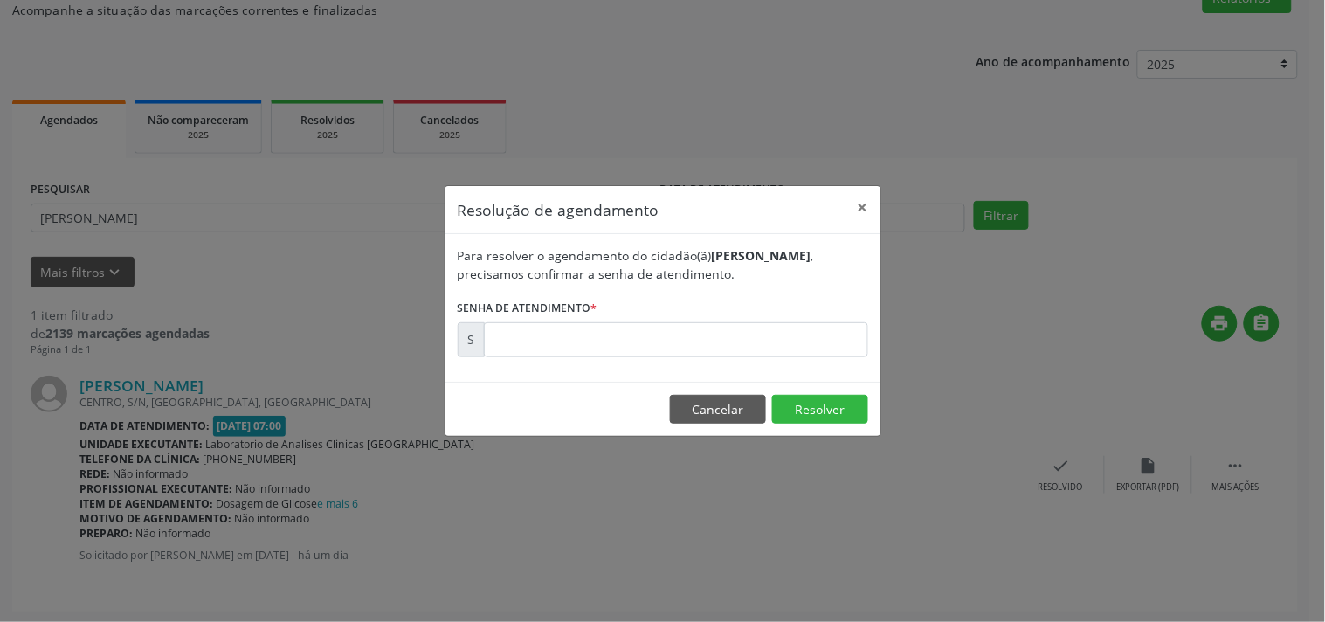
click at [824, 355] on div "Para resolver o agendamento do cidadão(ã) [PERSON_NAME] , precisamos confirmar …" at bounding box center [662, 308] width 435 height 148
click at [823, 348] on input "text" at bounding box center [676, 339] width 384 height 35
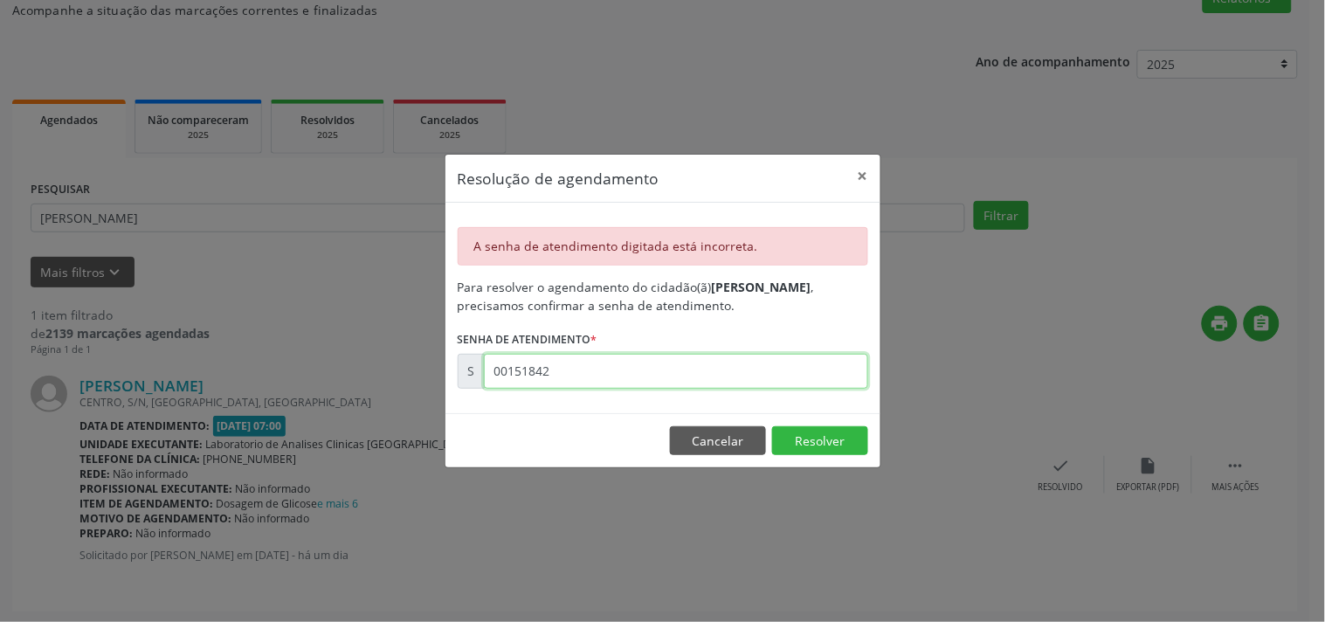
click at [822, 364] on input "00151842" at bounding box center [676, 371] width 384 height 35
type input "00181542"
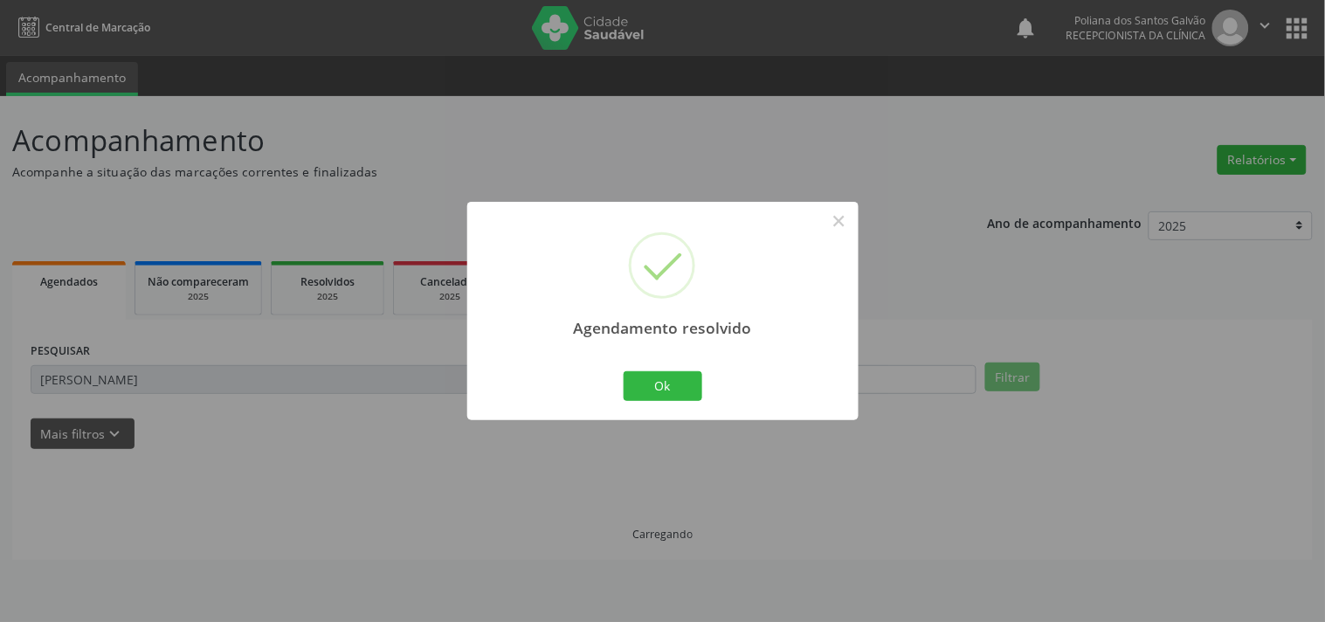
scroll to position [0, 0]
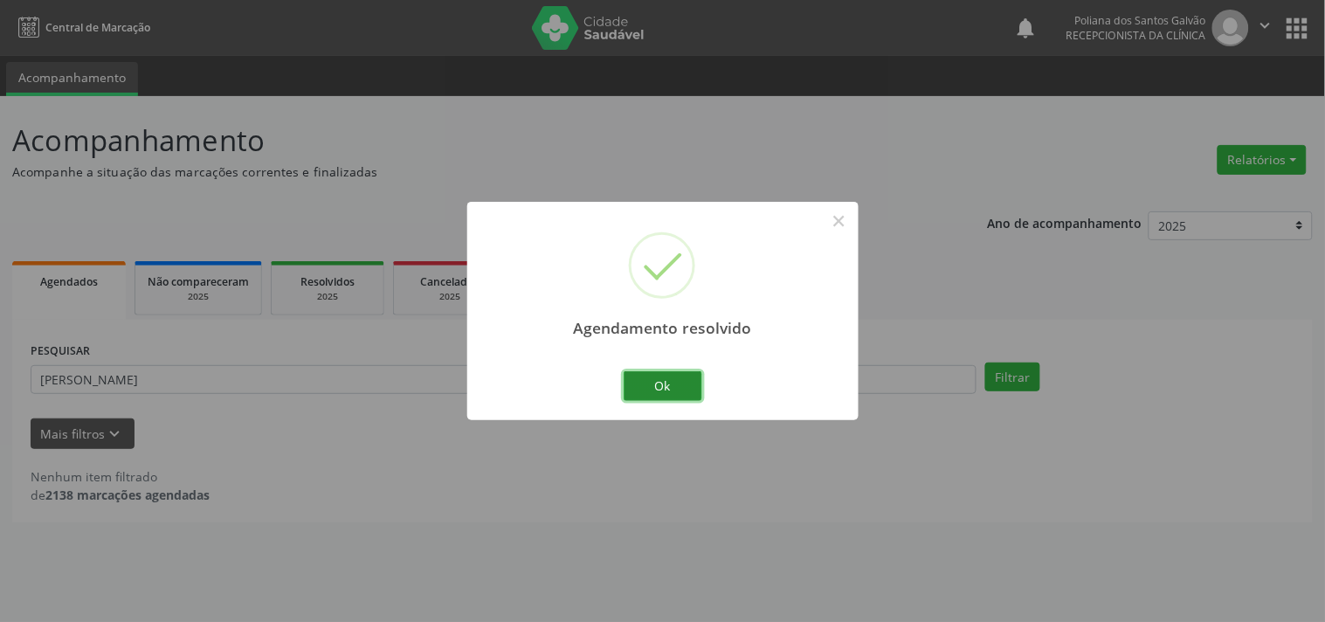
click at [655, 389] on button "Ok" at bounding box center [663, 386] width 79 height 30
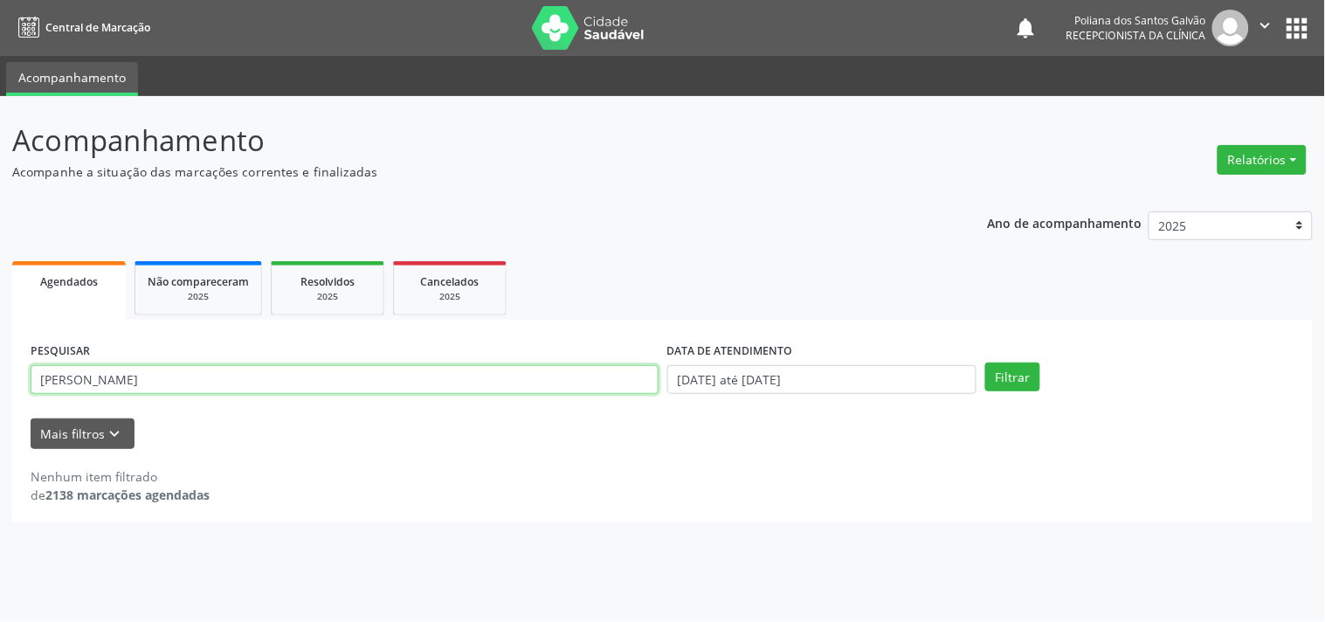
drag, startPoint x: 579, startPoint y: 389, endPoint x: 0, endPoint y: 120, distance: 638.5
click at [0, 129] on div "Acompanhamento Acompanhe a situação das marcações correntes e finalizadas Relat…" at bounding box center [662, 359] width 1325 height 526
type input "ALANA"
click at [985, 362] on button "Filtrar" at bounding box center [1012, 377] width 55 height 30
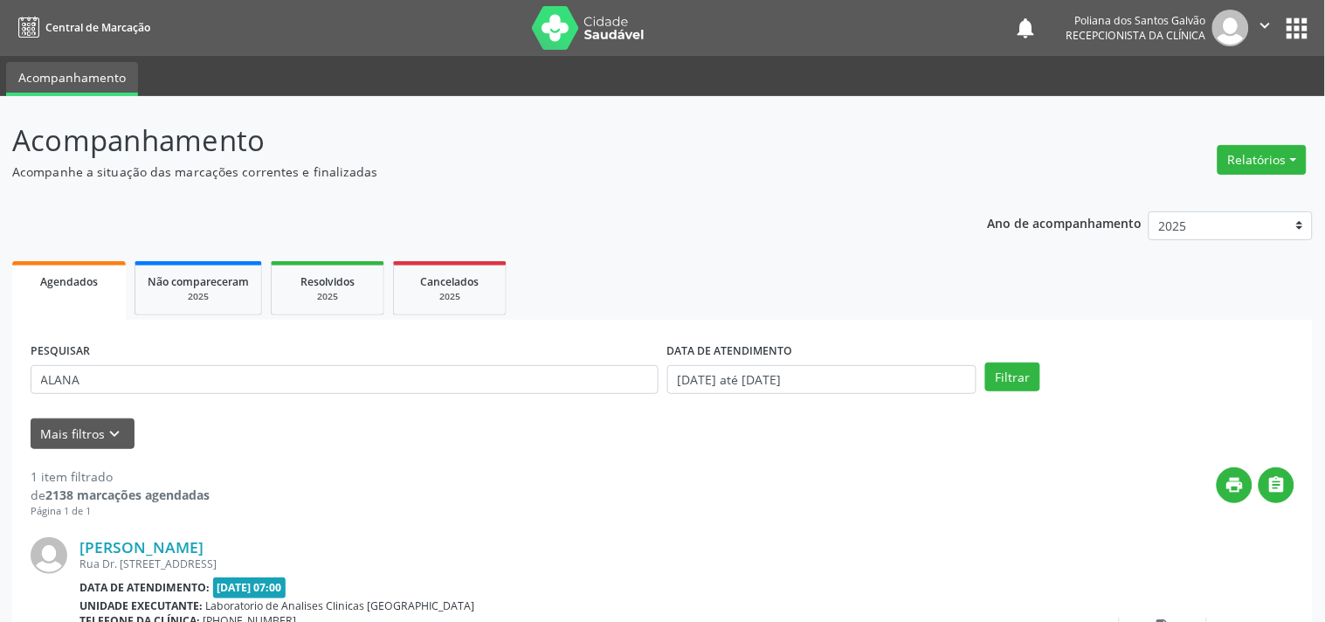
scroll to position [162, 0]
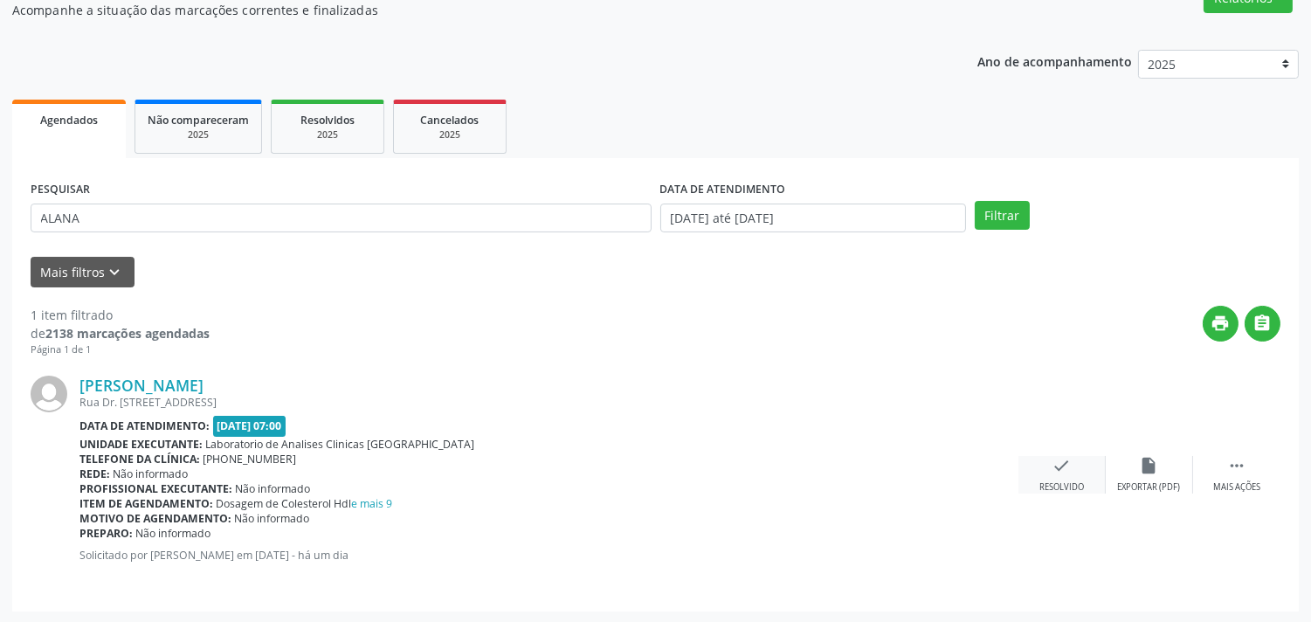
click at [1070, 484] on div "Resolvido" at bounding box center [1061, 487] width 45 height 12
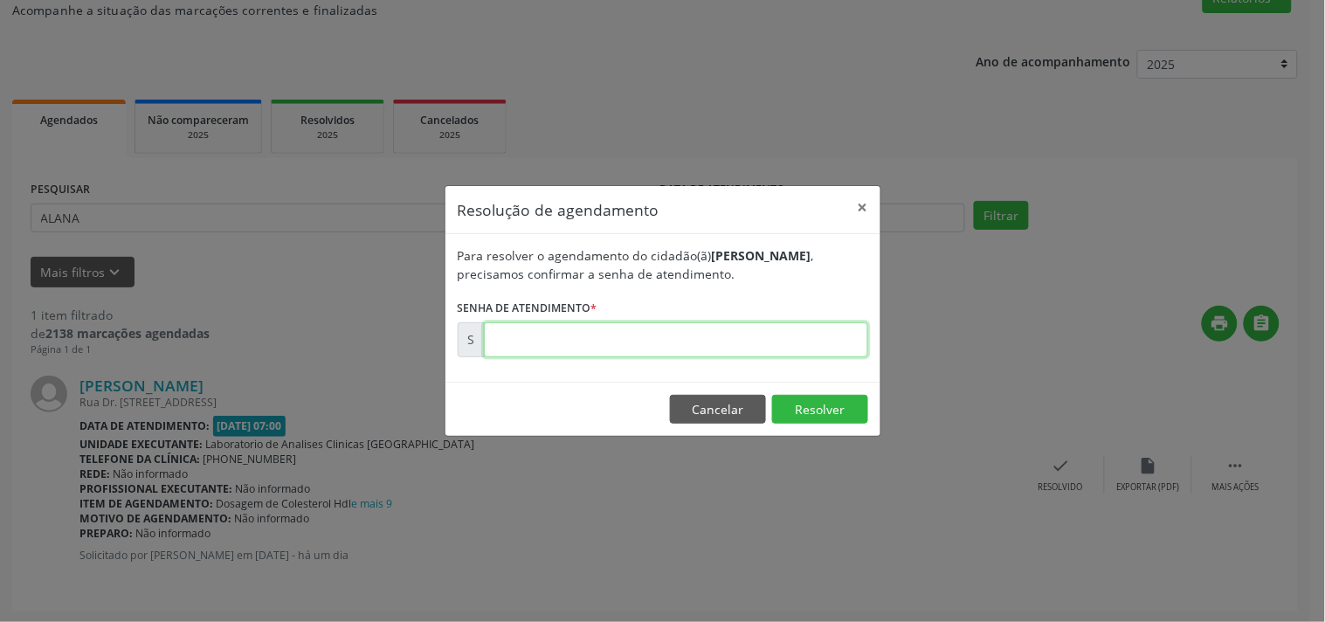
click at [814, 338] on input "text" at bounding box center [676, 339] width 384 height 35
type input "00181468"
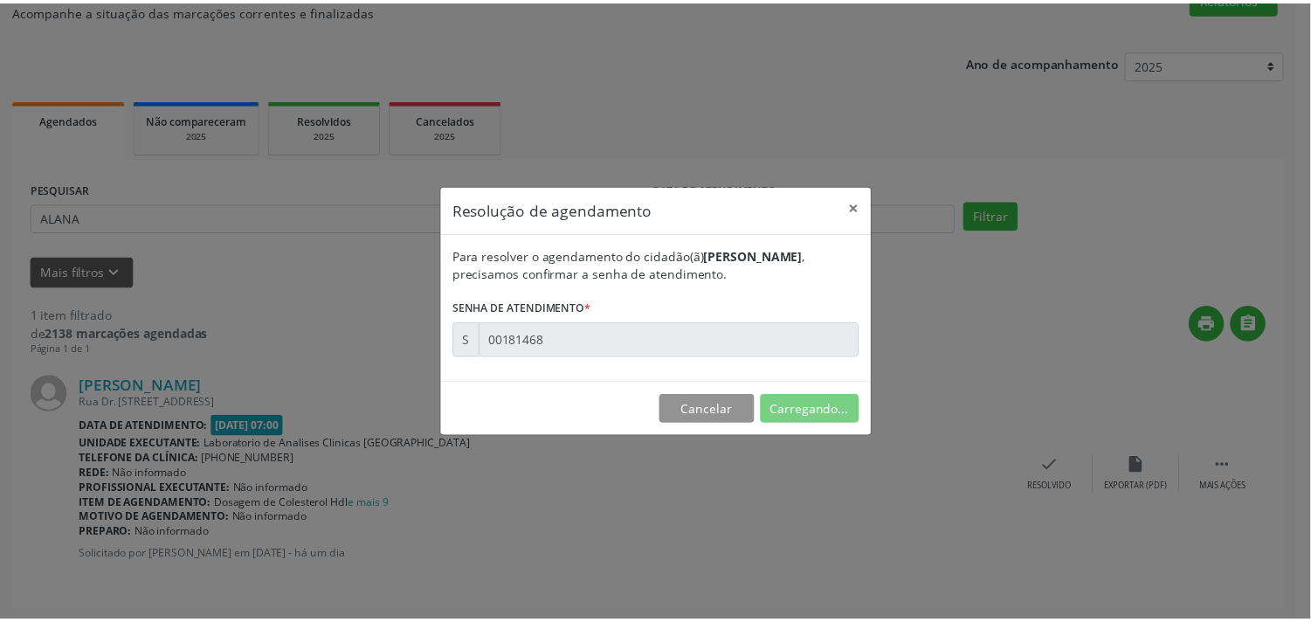
scroll to position [0, 0]
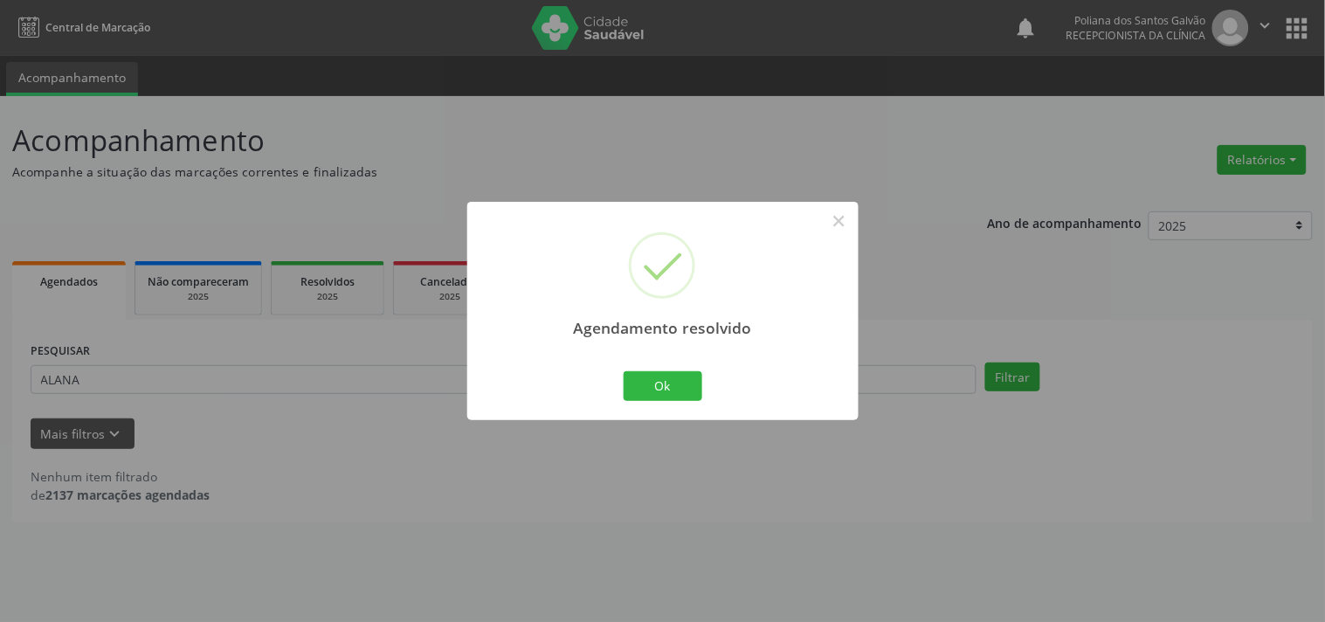
click at [676, 404] on div "Ok Cancel" at bounding box center [662, 386] width 86 height 37
click at [652, 385] on button "Ok" at bounding box center [663, 386] width 79 height 30
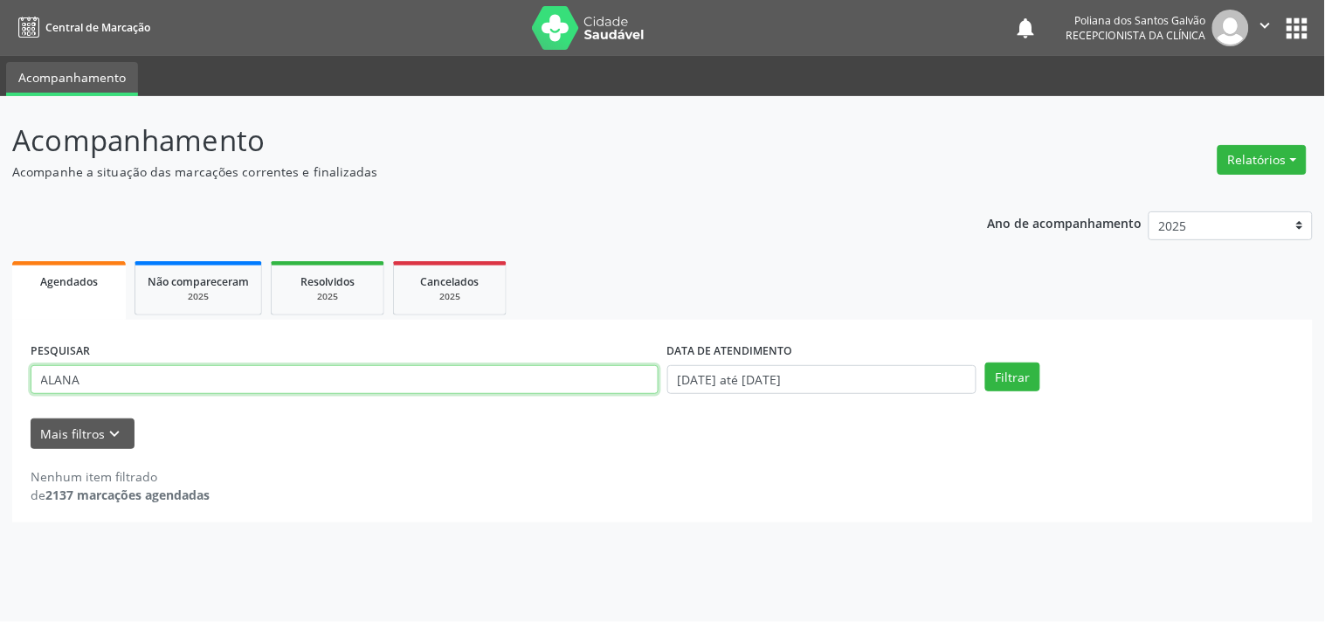
click at [0, 286] on div "Acompanhamento Acompanhe a situação das marcações correntes e finalizadas Relat…" at bounding box center [662, 359] width 1325 height 526
type input "EMANU"
click at [985, 362] on button "Filtrar" at bounding box center [1012, 377] width 55 height 30
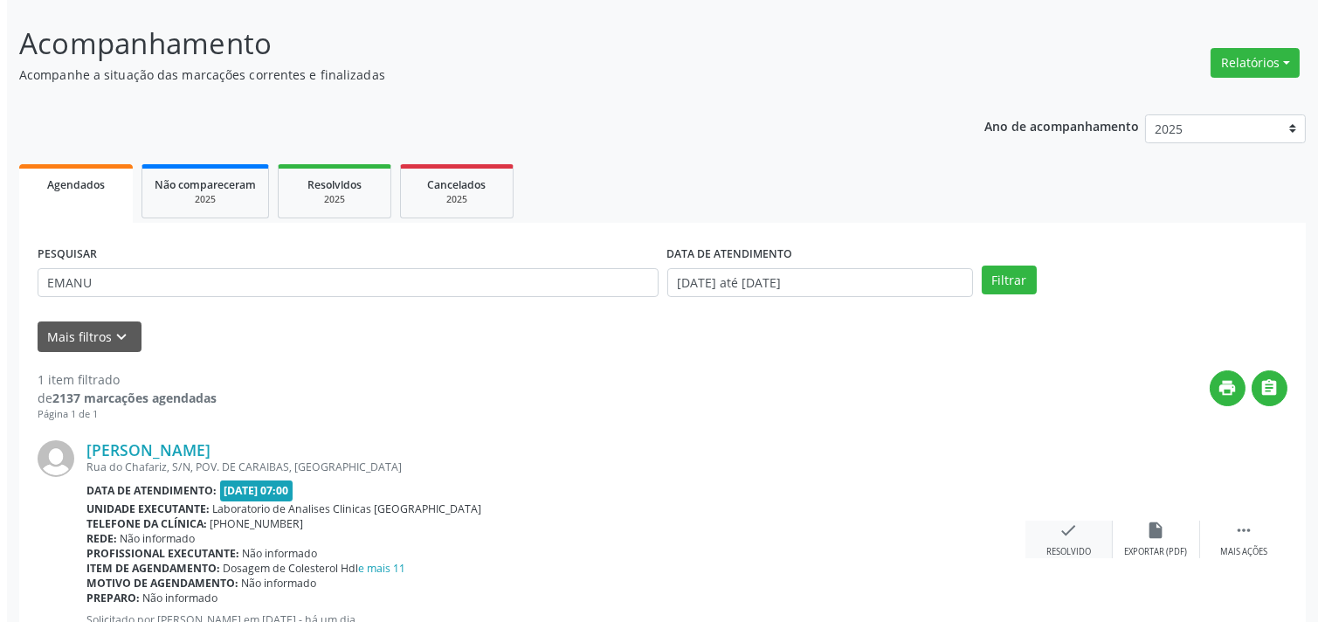
scroll to position [162, 0]
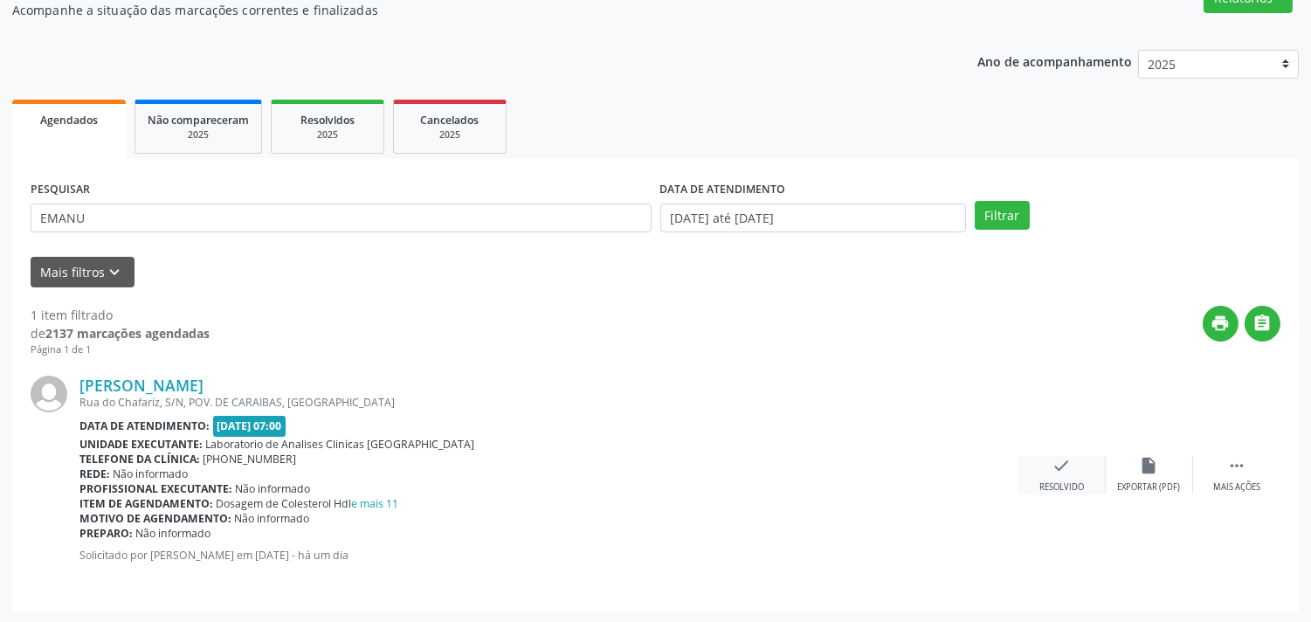
click at [1069, 476] on div "check Resolvido" at bounding box center [1061, 475] width 87 height 38
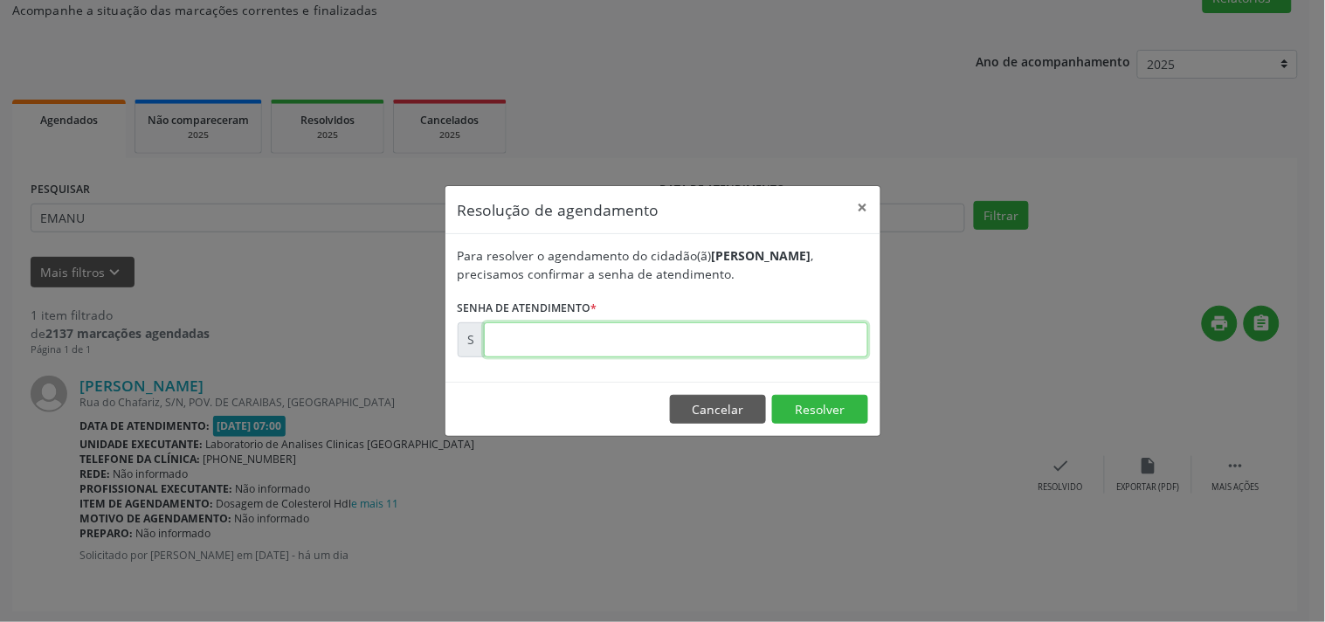
drag, startPoint x: 683, startPoint y: 343, endPoint x: 695, endPoint y: 330, distance: 17.9
click at [688, 341] on input "text" at bounding box center [676, 339] width 384 height 35
type input "00181522"
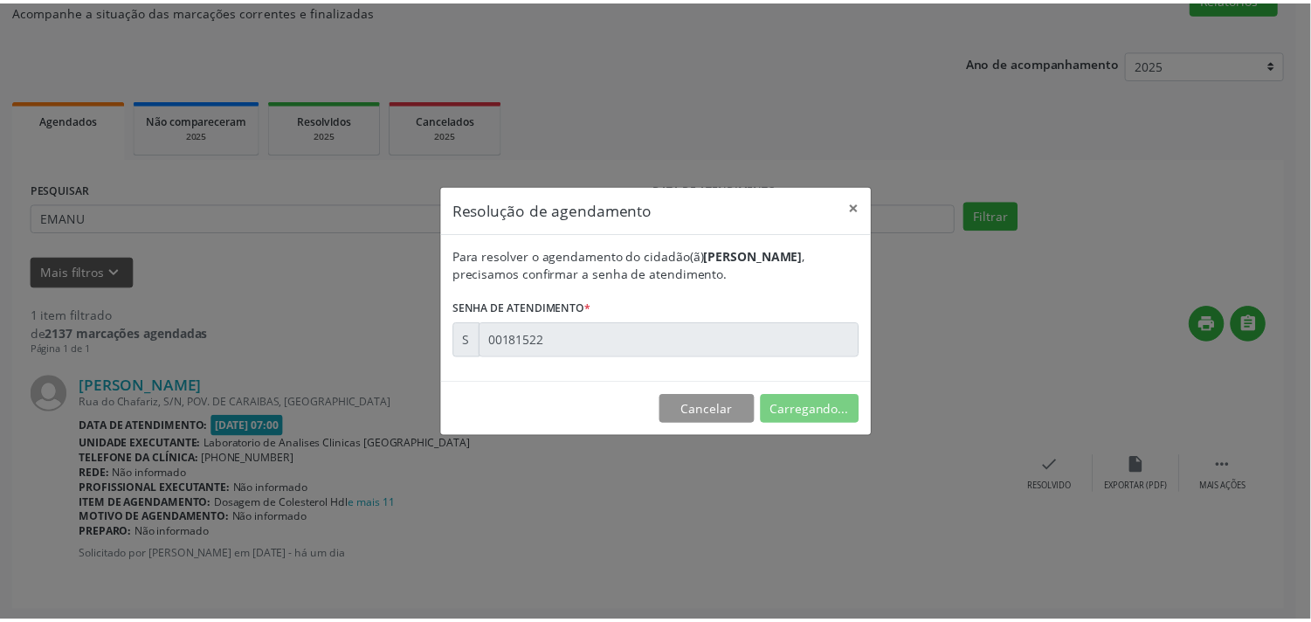
scroll to position [0, 0]
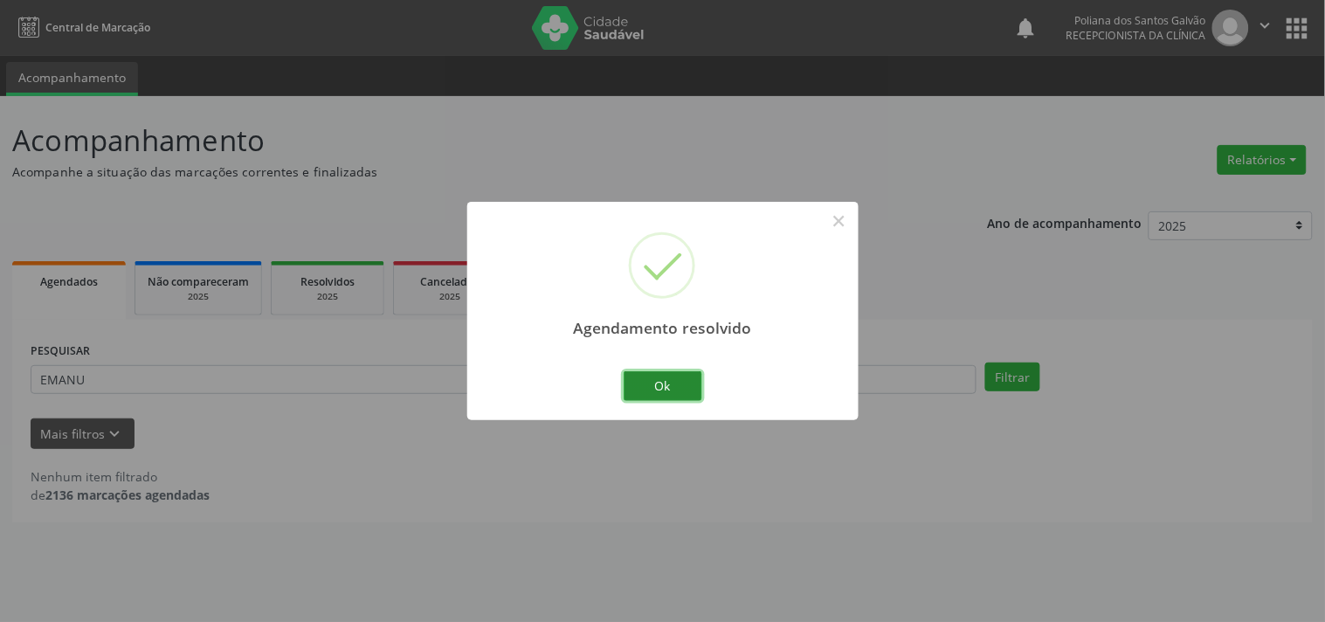
click at [693, 397] on button "Ok" at bounding box center [663, 386] width 79 height 30
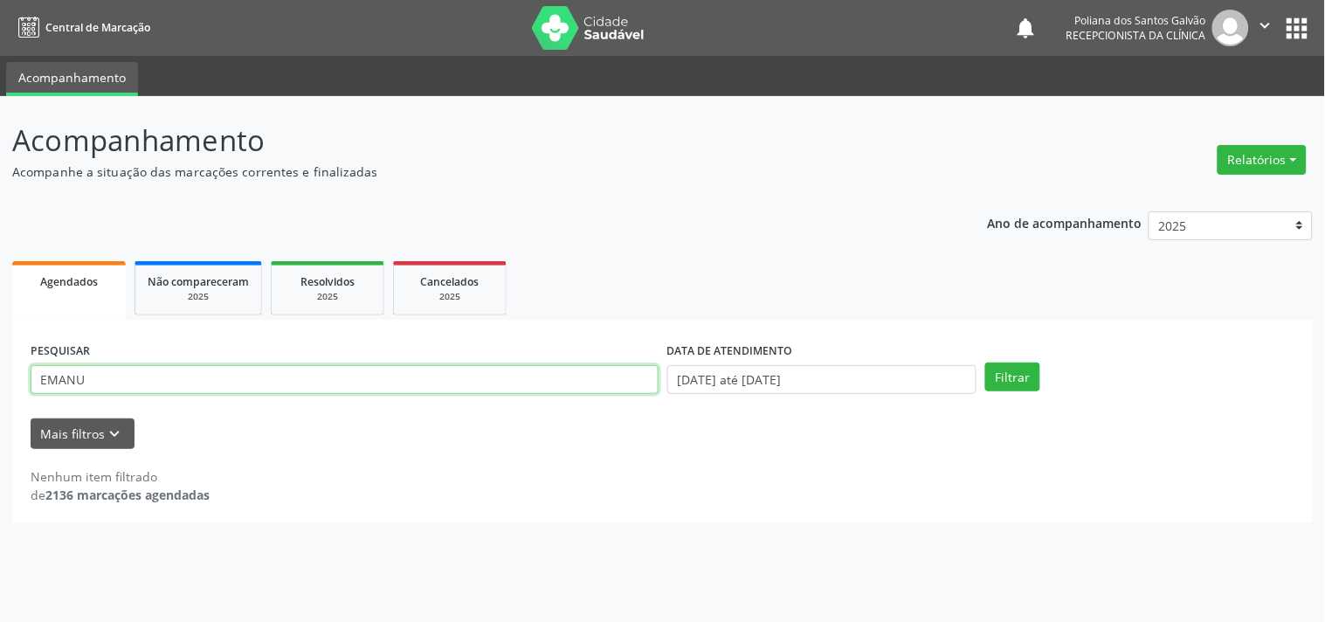
drag, startPoint x: 623, startPoint y: 381, endPoint x: 0, endPoint y: 223, distance: 642.5
click at [0, 227] on div "Acompanhamento Acompanhe a situação das marcações correntes e finalizadas Relat…" at bounding box center [662, 359] width 1325 height 526
type input "JOICE"
click at [985, 362] on button "Filtrar" at bounding box center [1012, 377] width 55 height 30
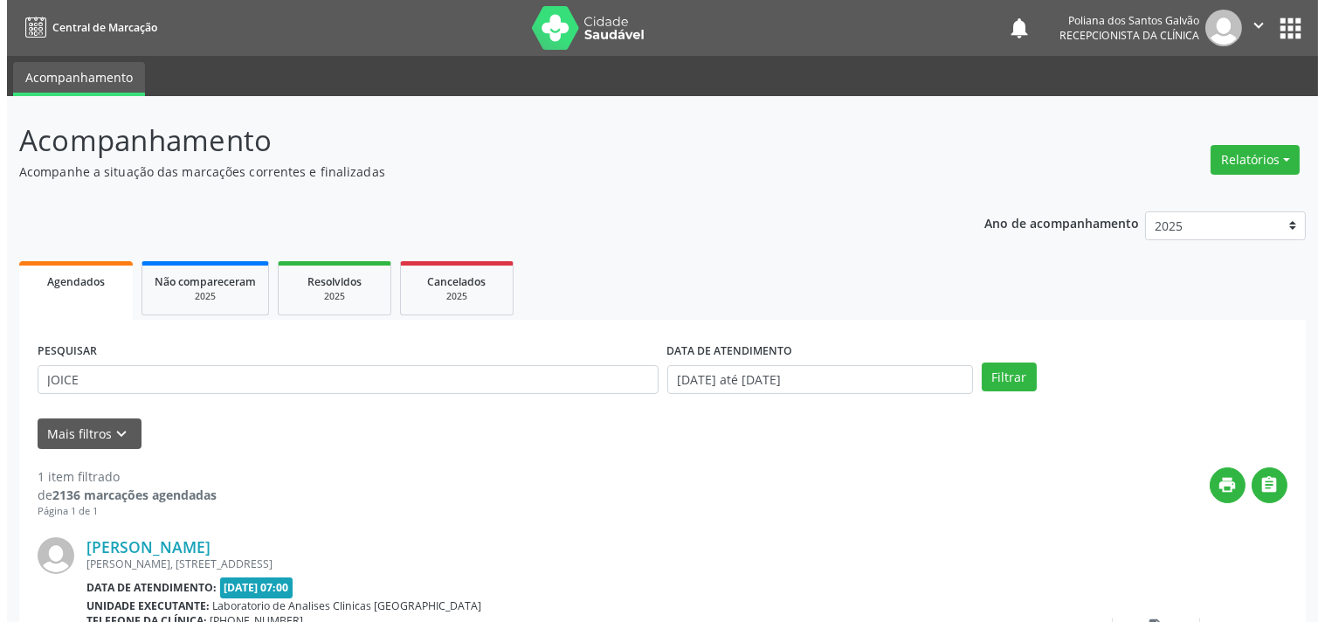
scroll to position [162, 0]
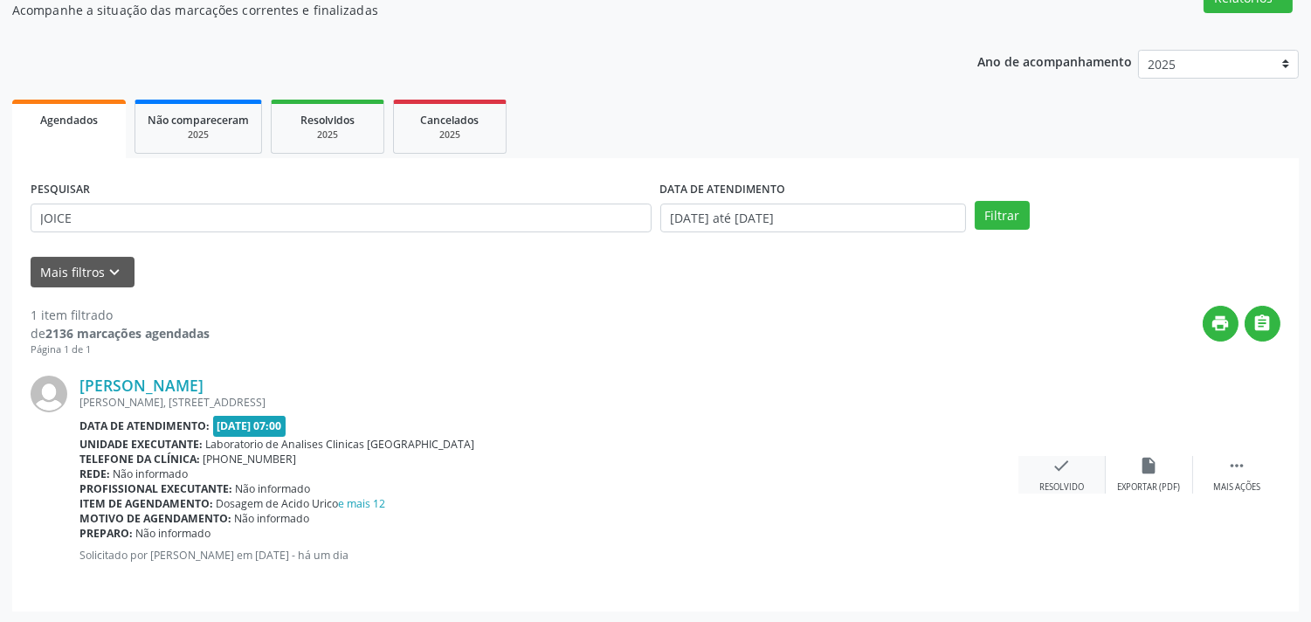
click at [1063, 472] on icon "check" at bounding box center [1061, 465] width 19 height 19
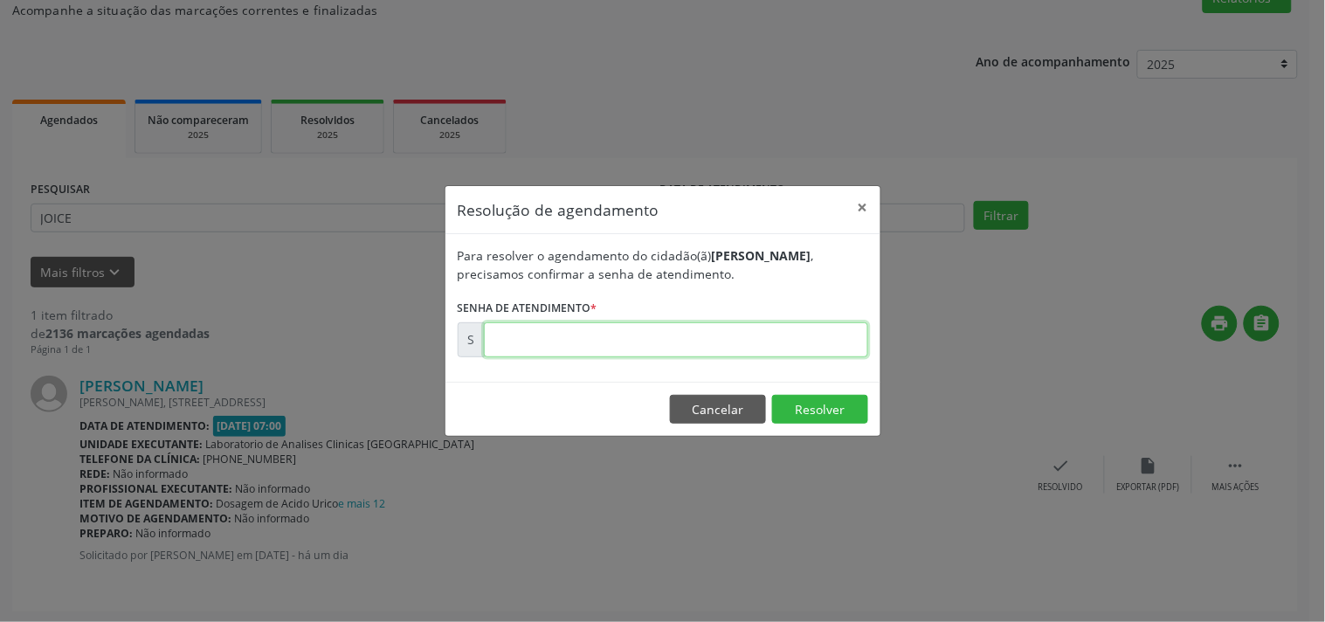
click at [665, 352] on input "text" at bounding box center [676, 339] width 384 height 35
type input "00181567"
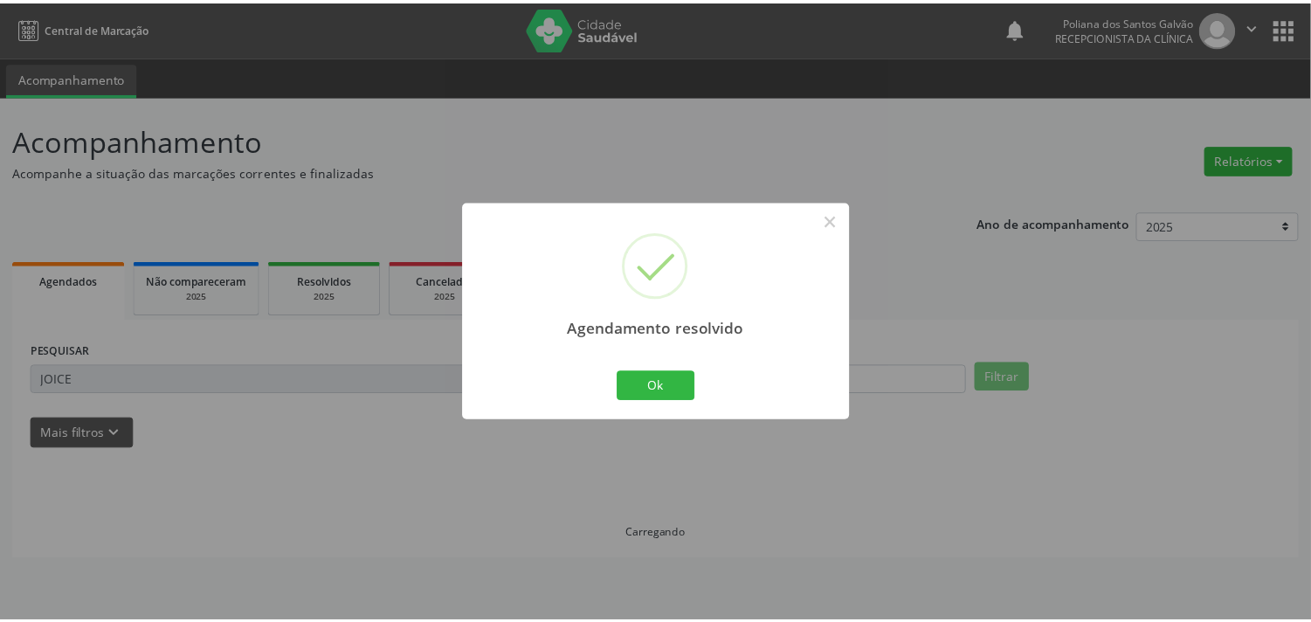
scroll to position [0, 0]
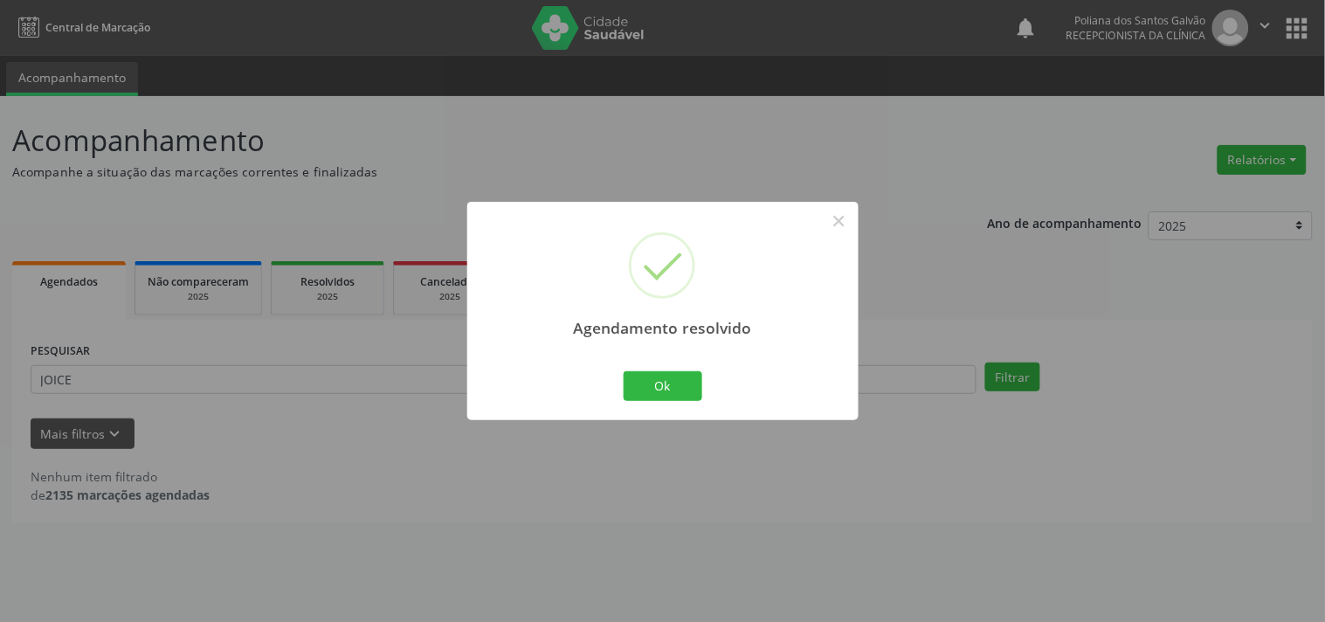
click at [686, 365] on div "Agendamento resolvido × Ok Cancel" at bounding box center [662, 310] width 391 height 217
drag, startPoint x: 682, startPoint y: 394, endPoint x: 580, endPoint y: 380, distance: 103.1
click at [681, 394] on button "Ok" at bounding box center [663, 386] width 79 height 30
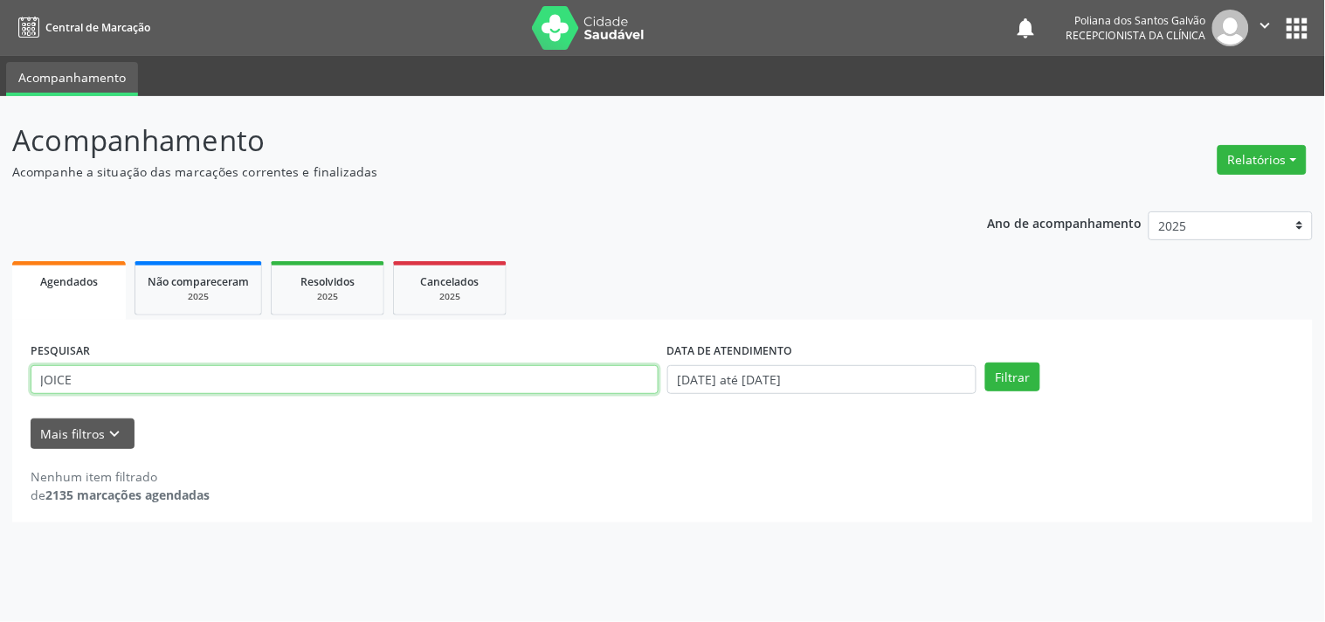
drag, startPoint x: 579, startPoint y: 380, endPoint x: 0, endPoint y: 339, distance: 580.5
click at [0, 337] on div "Acompanhamento Acompanhe a situação das marcações correntes e finalizadas Relat…" at bounding box center [662, 359] width 1325 height 526
type input "LAURO"
click at [985, 362] on button "Filtrar" at bounding box center [1012, 377] width 55 height 30
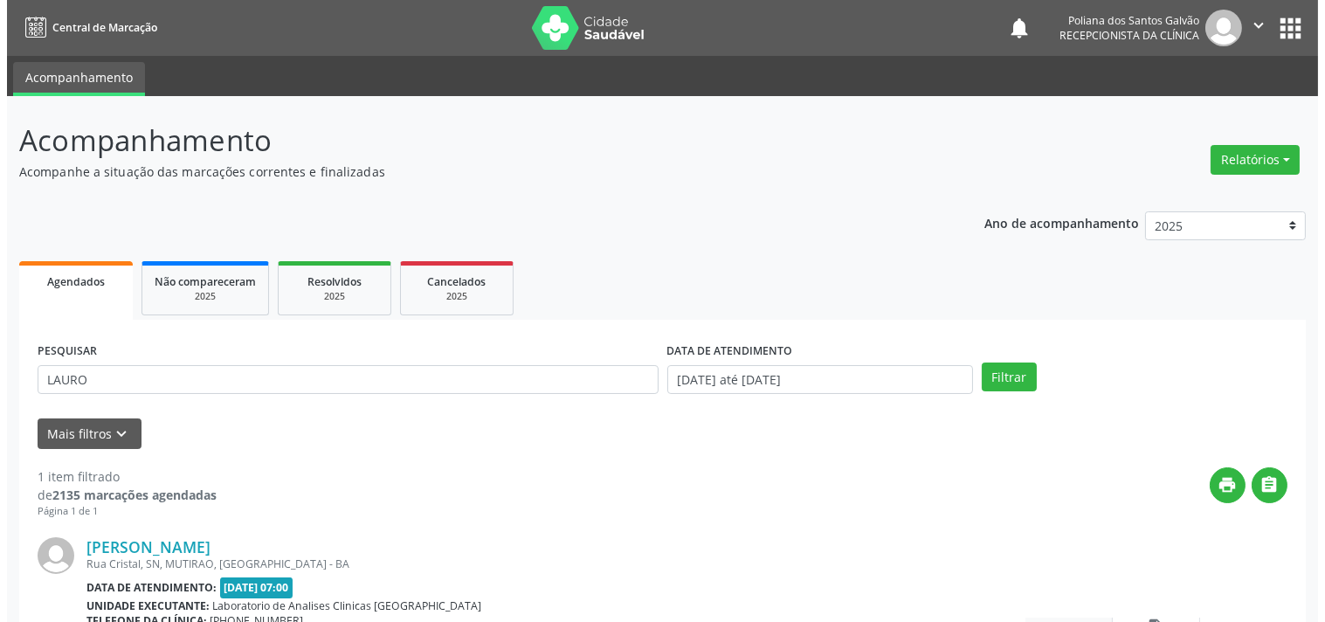
scroll to position [162, 0]
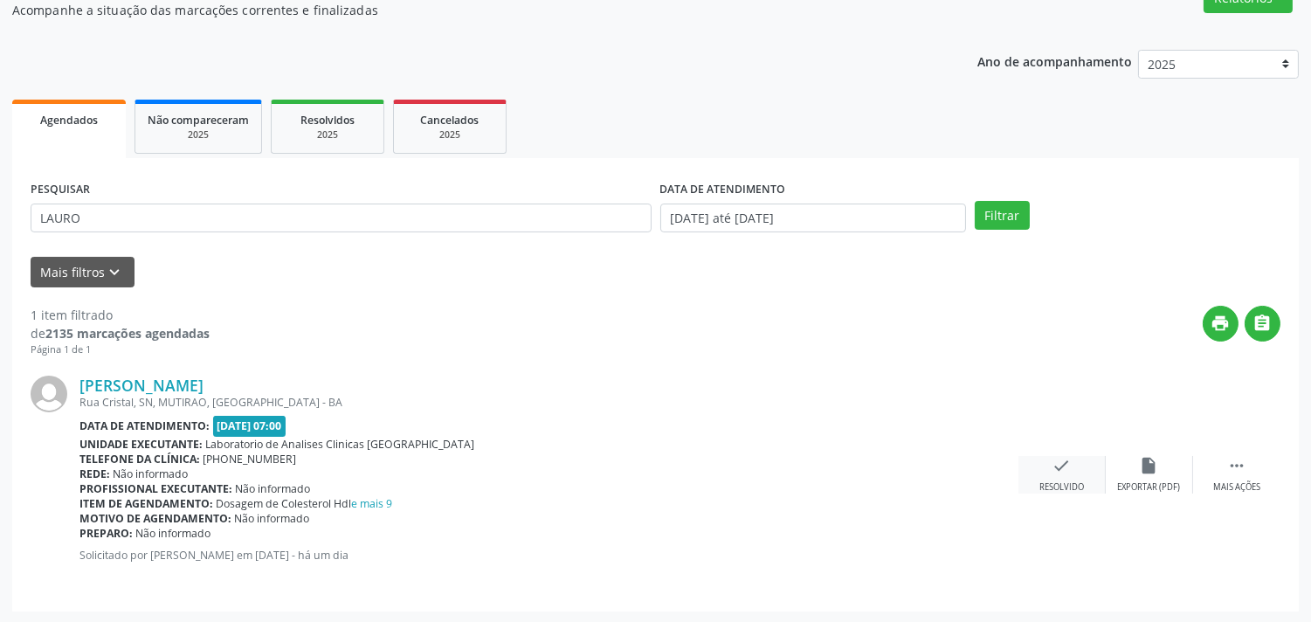
click at [1072, 482] on div "Resolvido" at bounding box center [1061, 487] width 45 height 12
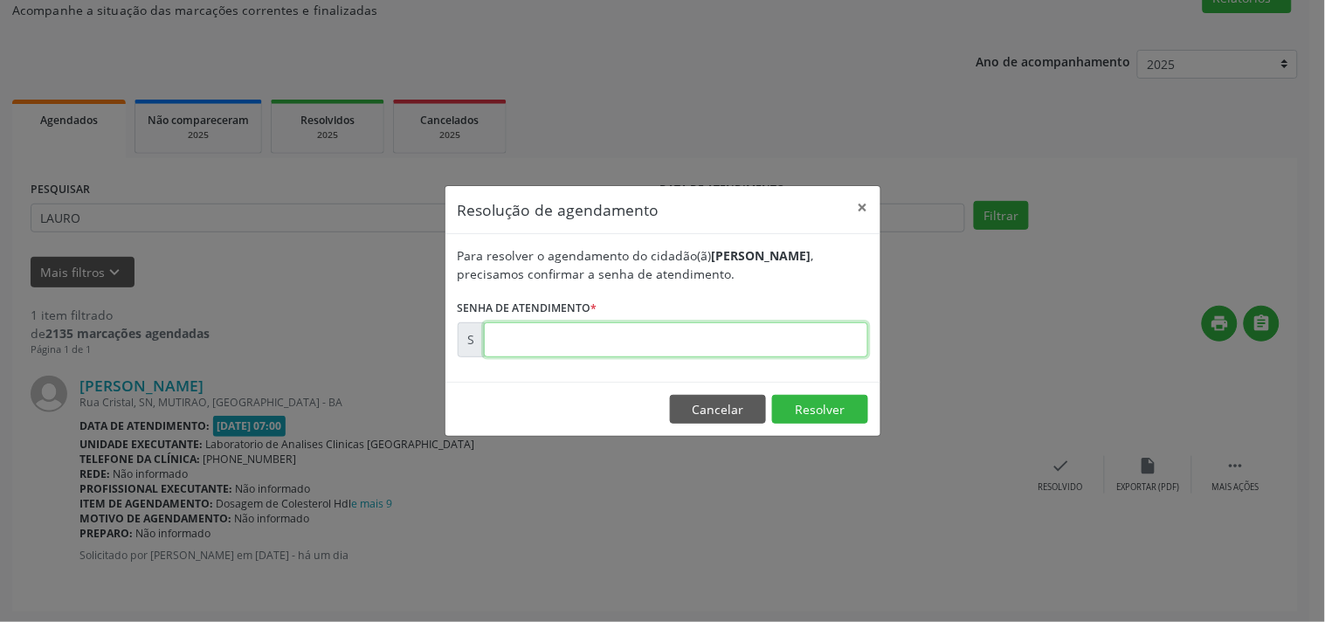
click at [798, 326] on input "text" at bounding box center [676, 339] width 384 height 35
type input "00181553"
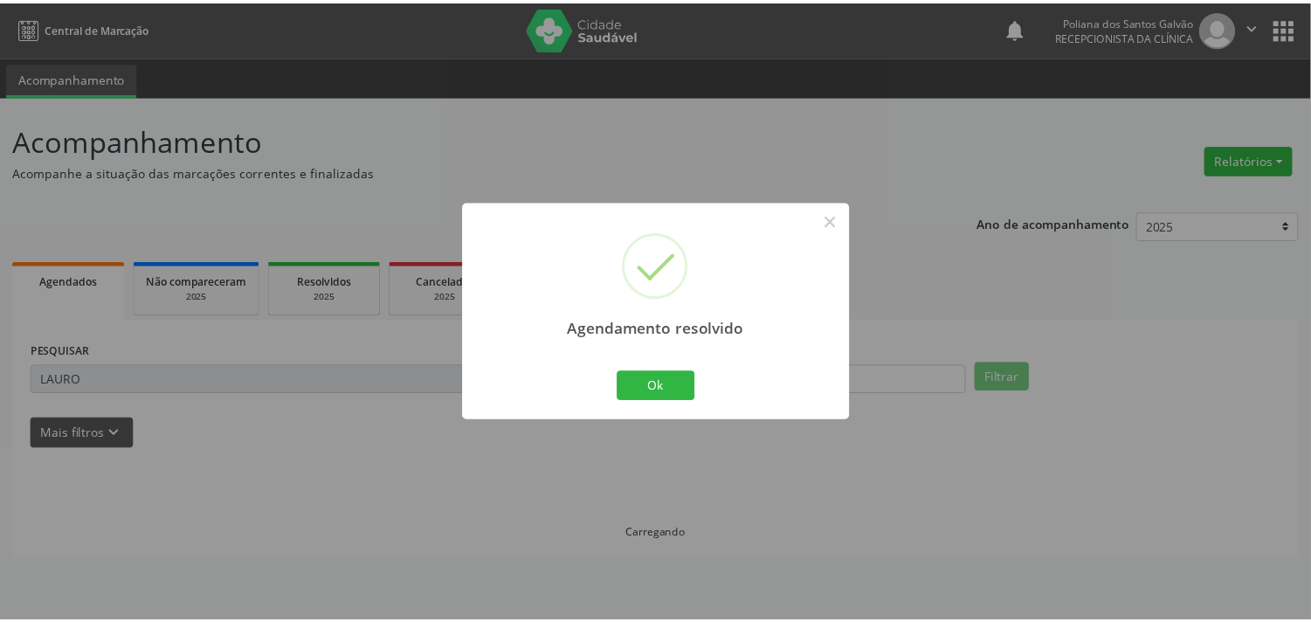
scroll to position [0, 0]
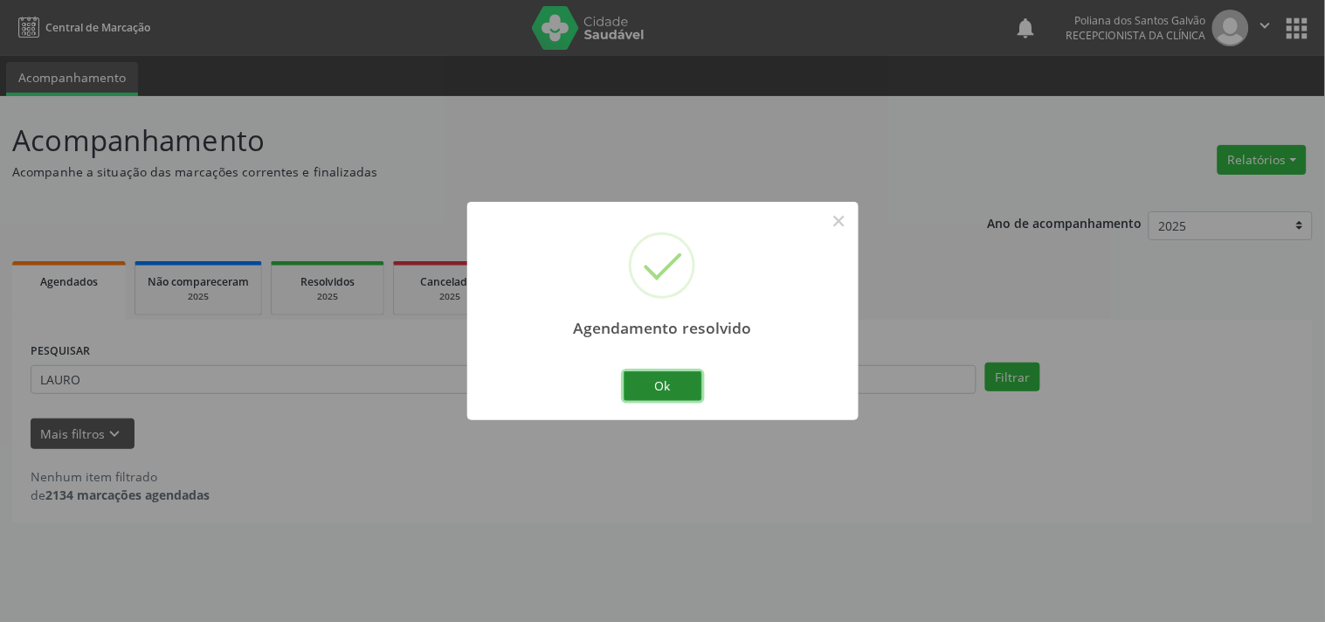
click at [681, 396] on button "Ok" at bounding box center [663, 386] width 79 height 30
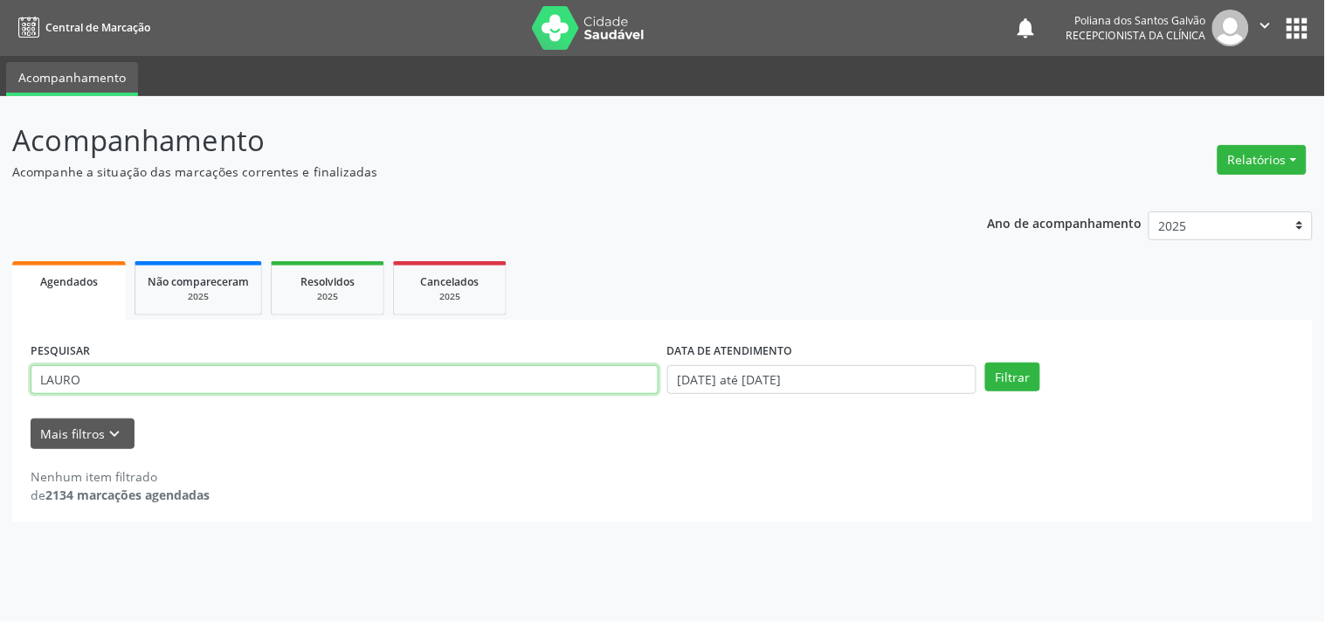
drag, startPoint x: 564, startPoint y: 381, endPoint x: 0, endPoint y: 127, distance: 618.8
click at [0, 127] on div "Acompanhamento Acompanhe a situação das marcações correntes e finalizadas Relat…" at bounding box center [662, 359] width 1325 height 526
type input "[PERSON_NAME]"
click at [985, 362] on button "Filtrar" at bounding box center [1012, 377] width 55 height 30
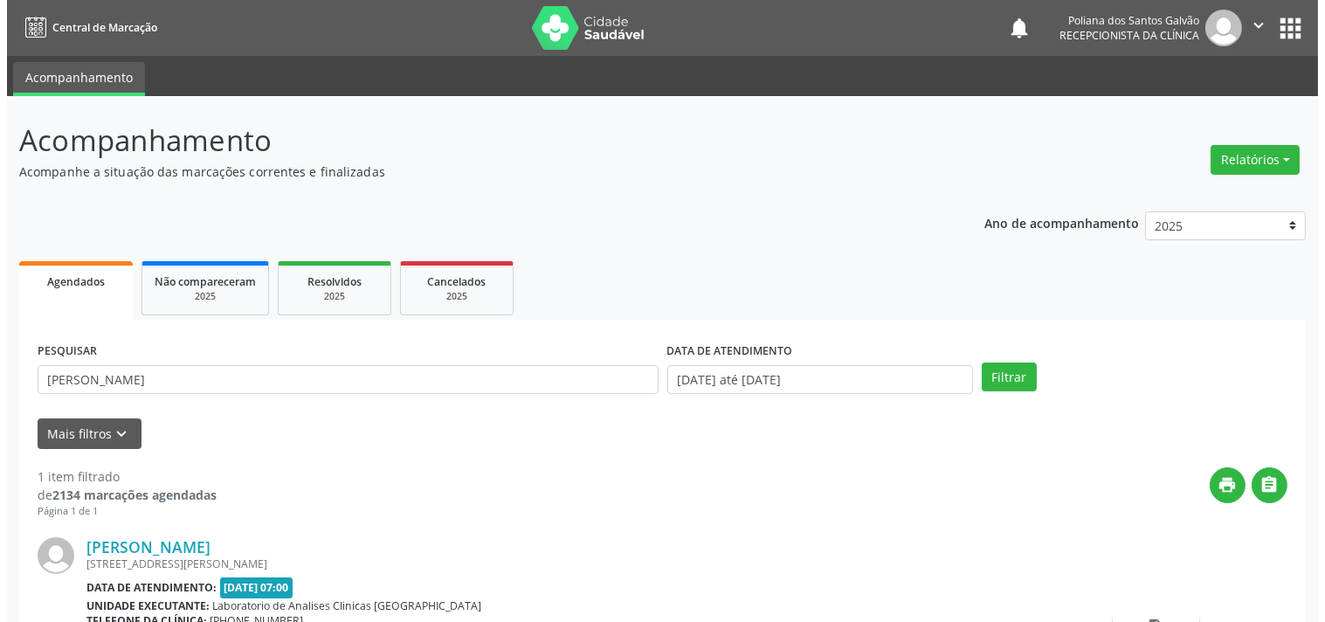
scroll to position [162, 0]
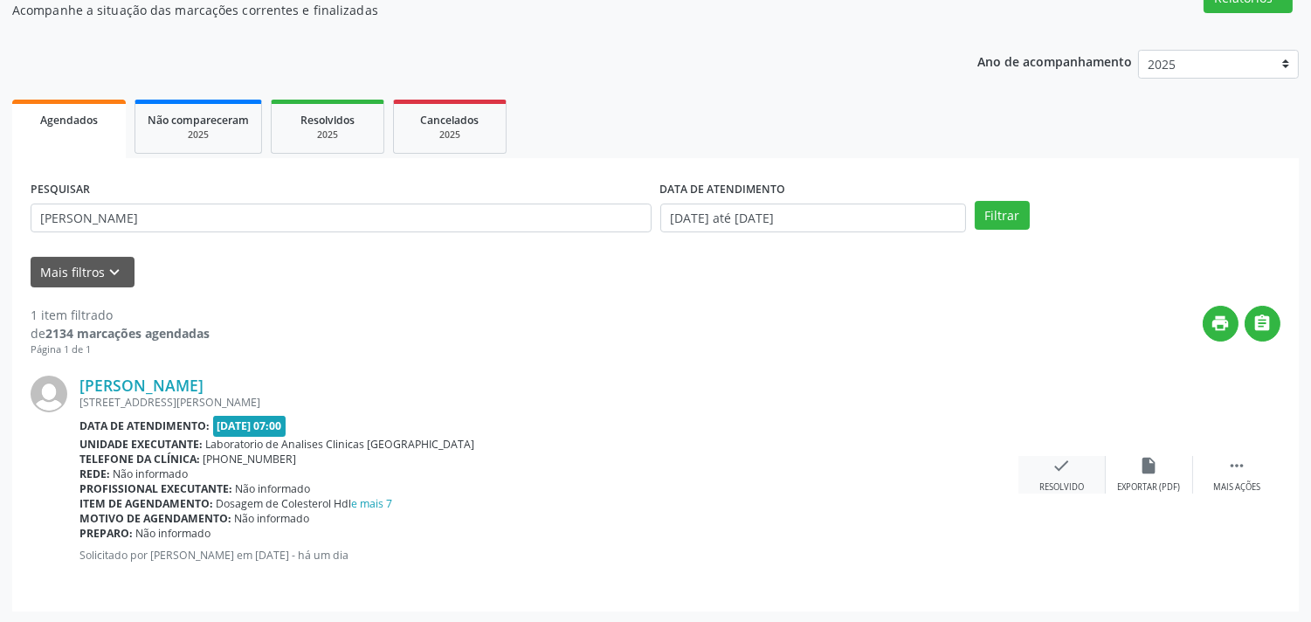
click at [1042, 489] on div "Resolvido" at bounding box center [1061, 487] width 45 height 12
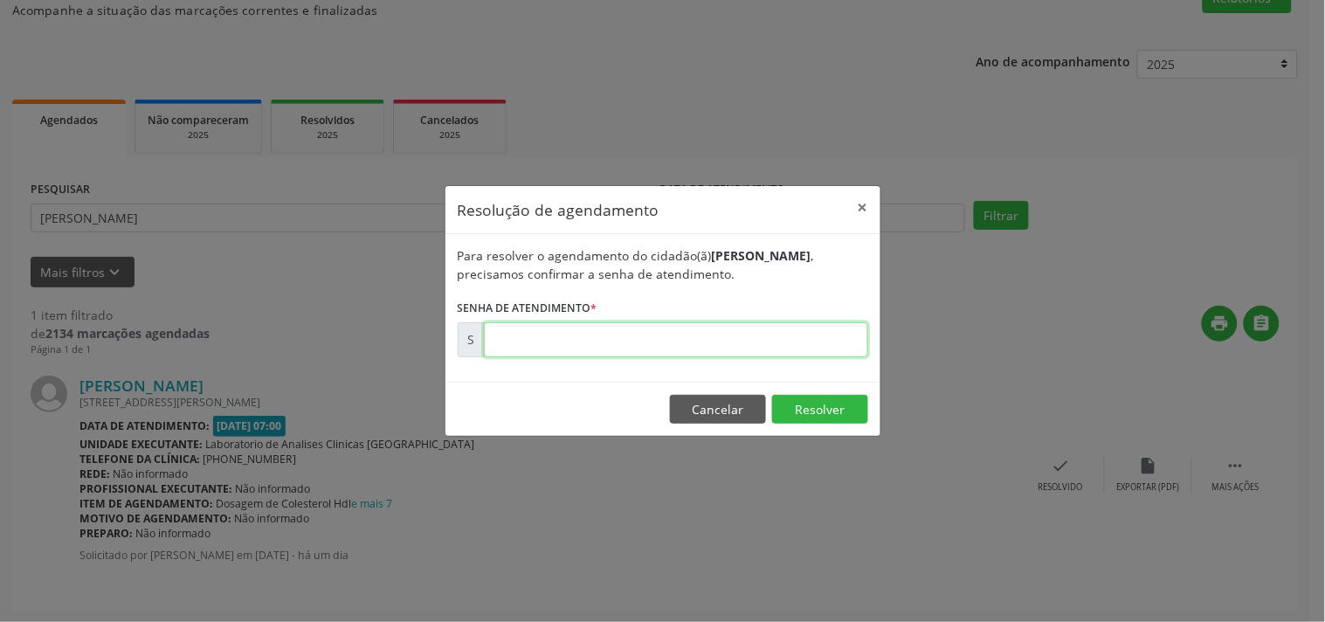
click at [766, 344] on input "text" at bounding box center [676, 339] width 384 height 35
type input "00181473"
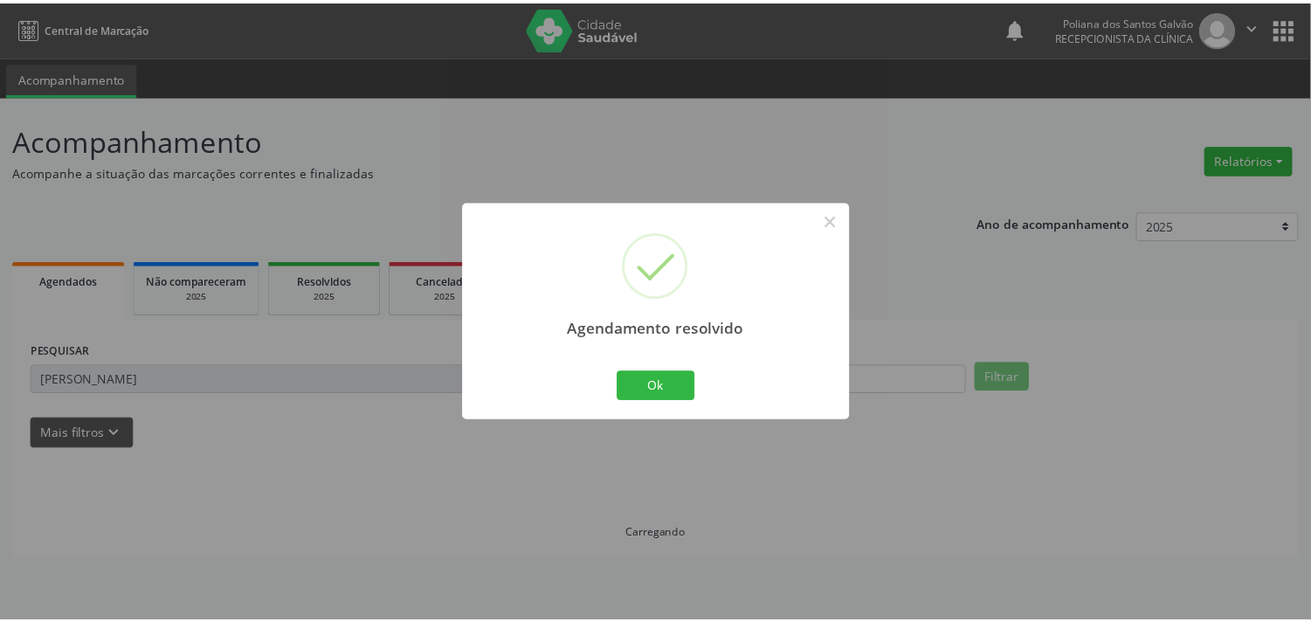
scroll to position [0, 0]
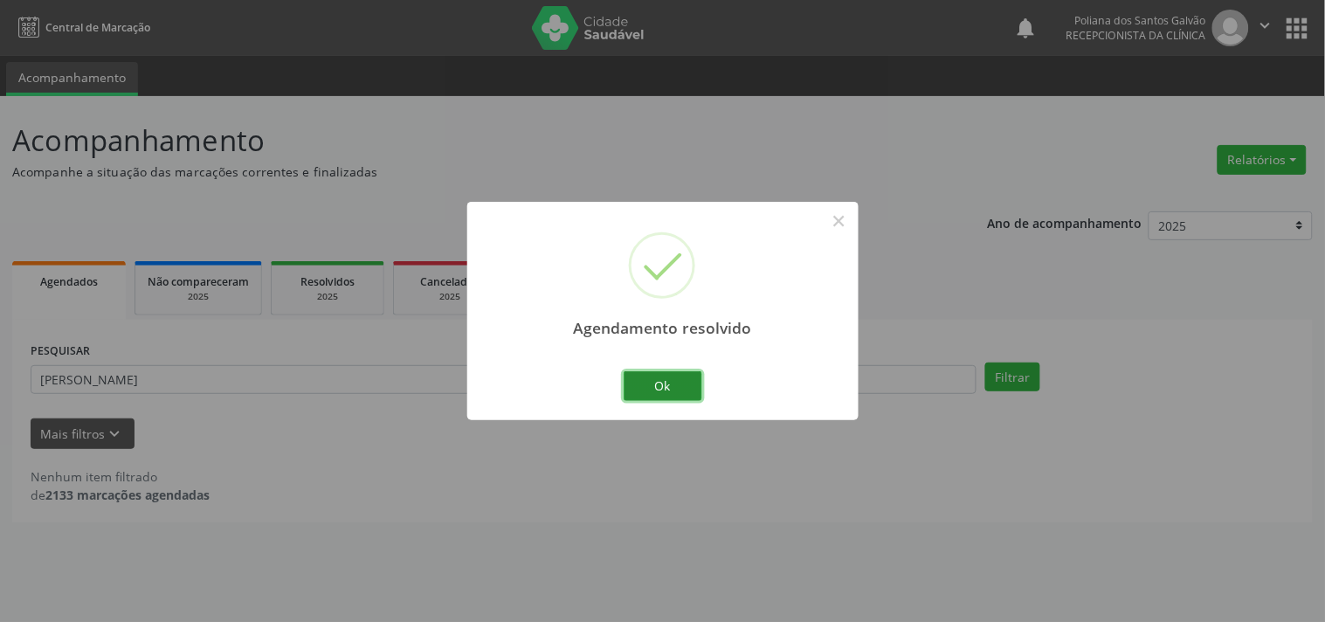
click at [683, 385] on button "Ok" at bounding box center [663, 386] width 79 height 30
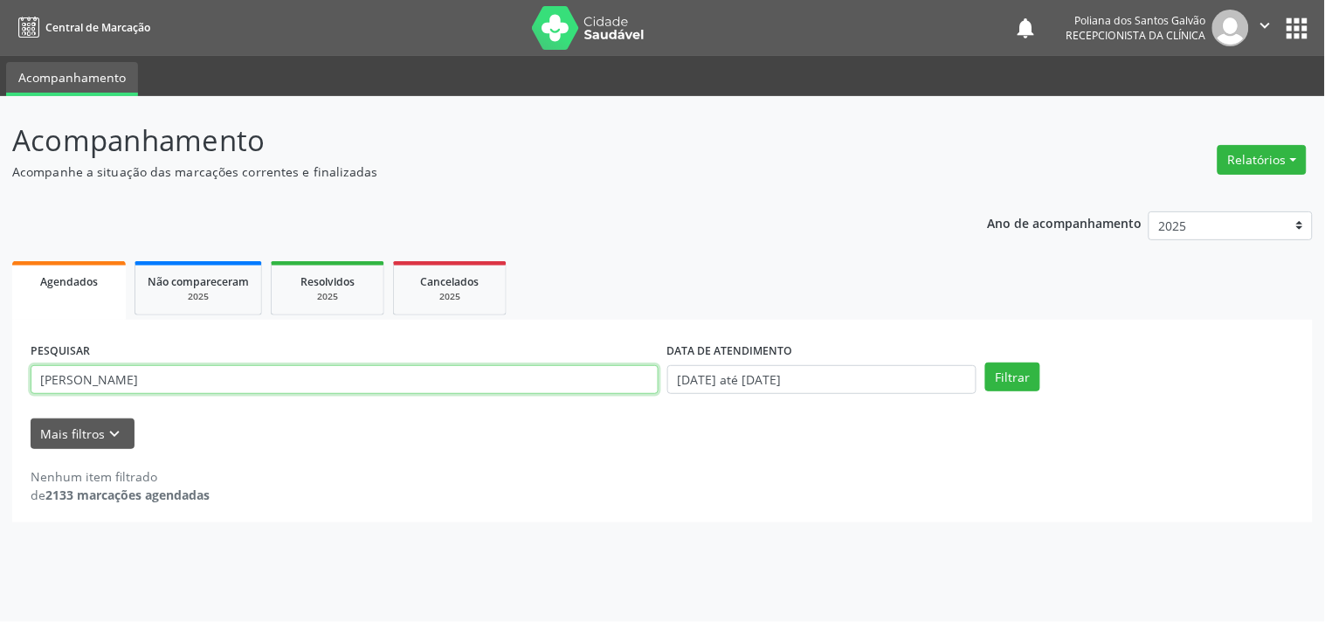
drag, startPoint x: 0, startPoint y: 207, endPoint x: 0, endPoint y: 197, distance: 10.5
click at [0, 195] on div "Acompanhamento Acompanhe a situação das marcações correntes e finalizadas Relat…" at bounding box center [662, 359] width 1325 height 526
type input "JUNIOR"
click at [985, 362] on button "Filtrar" at bounding box center [1012, 377] width 55 height 30
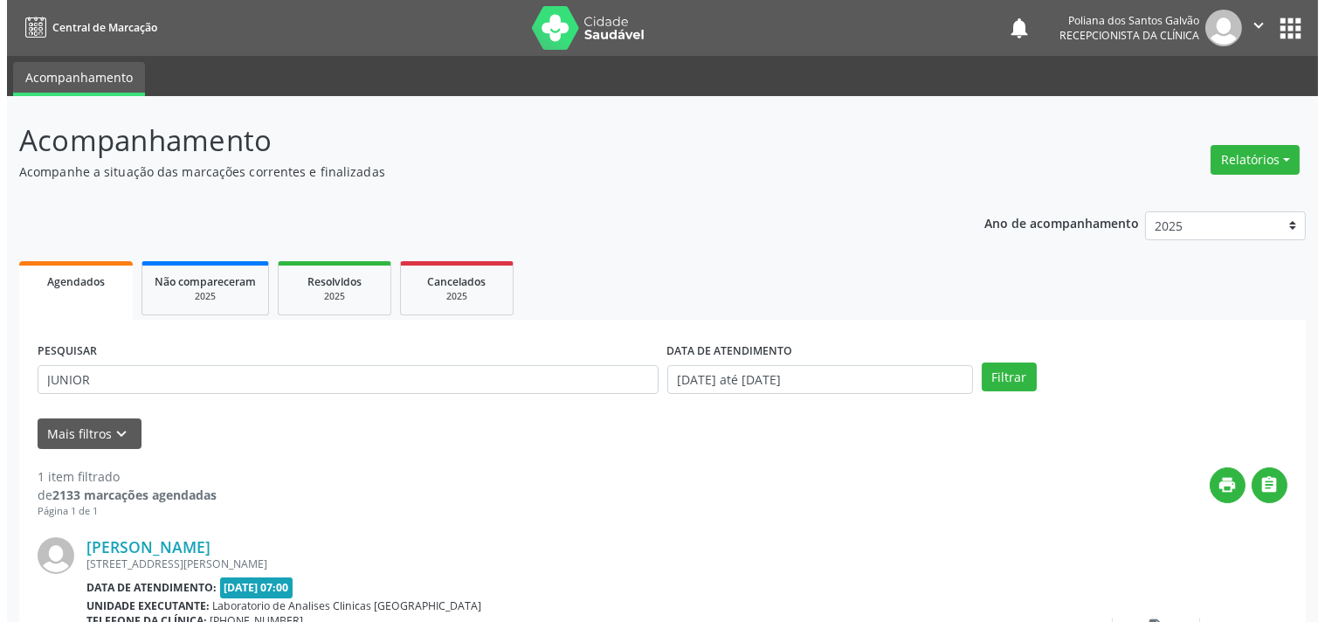
scroll to position [162, 0]
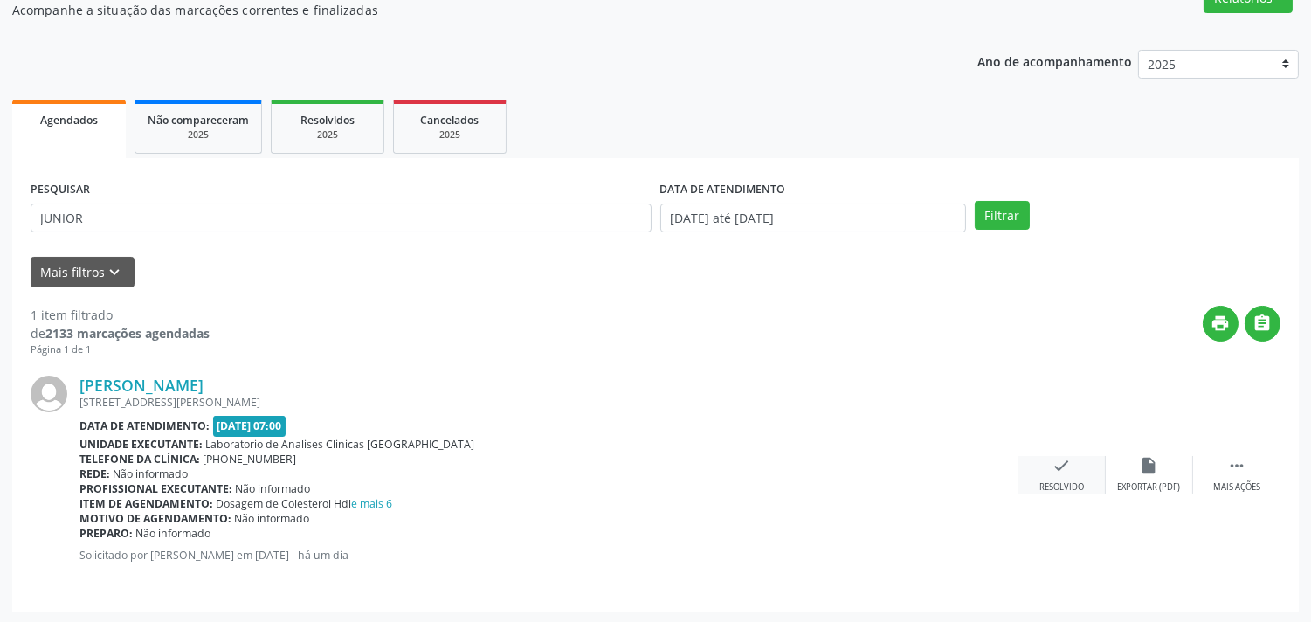
click at [1036, 474] on div "check Resolvido" at bounding box center [1061, 475] width 87 height 38
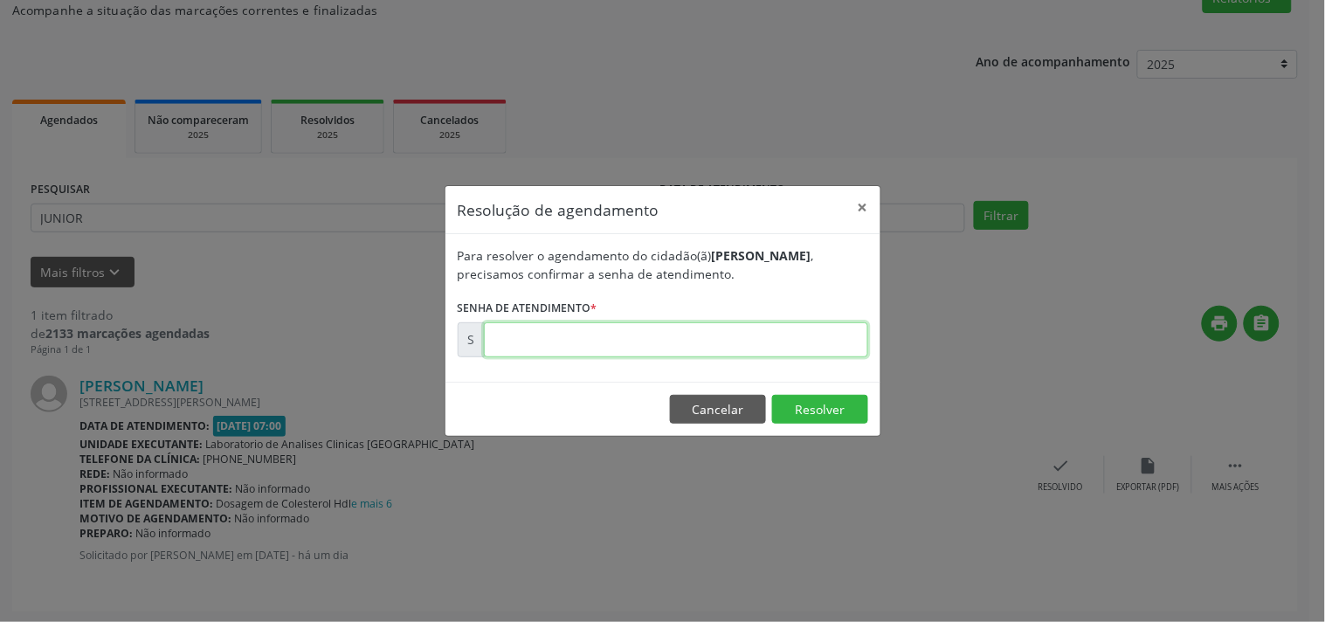
click at [751, 334] on input "text" at bounding box center [676, 339] width 384 height 35
type input "00181581"
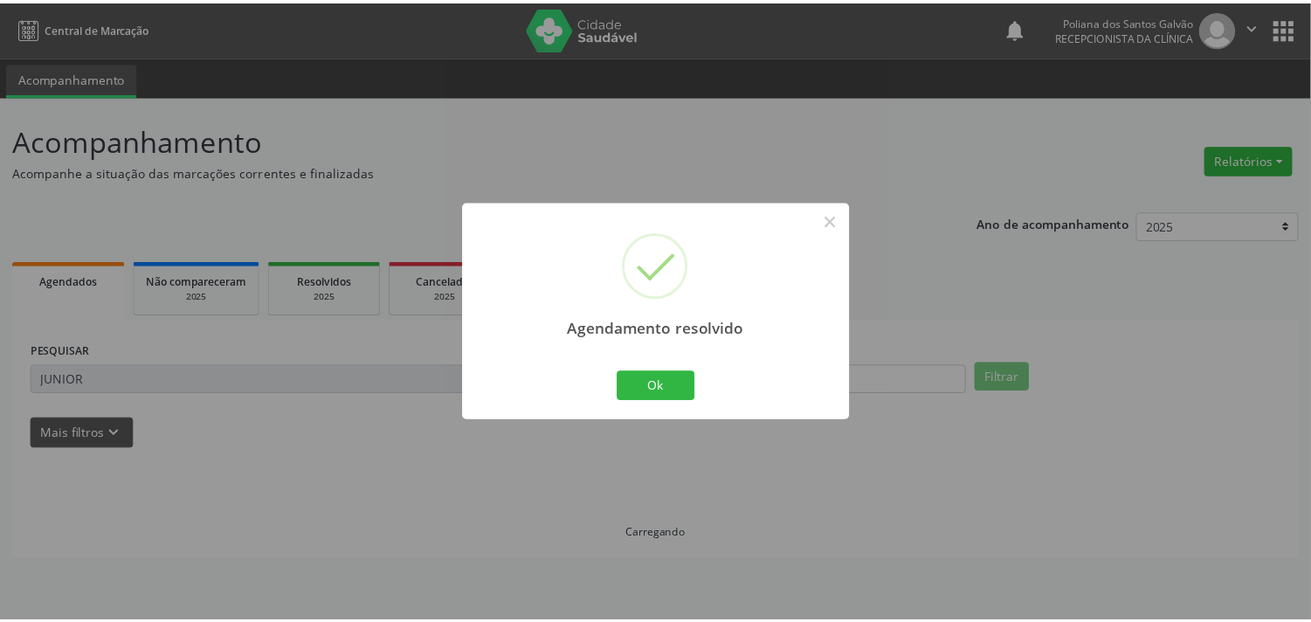
scroll to position [0, 0]
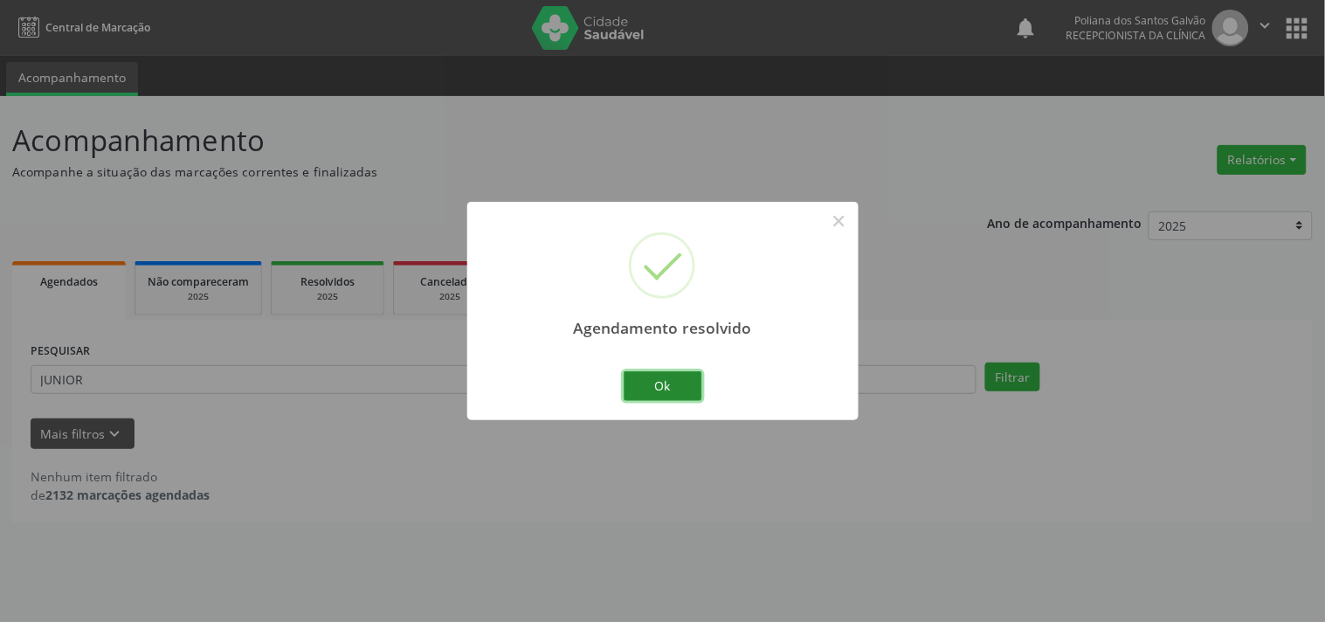
click at [679, 391] on button "Ok" at bounding box center [663, 386] width 79 height 30
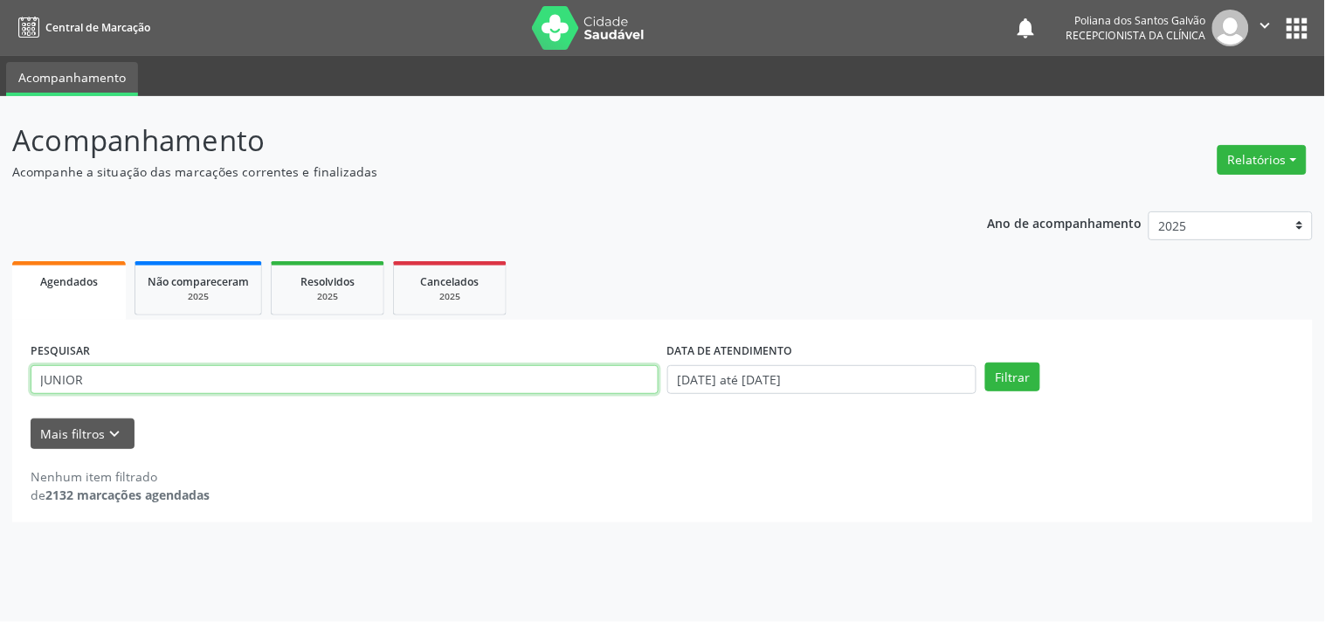
drag, startPoint x: 501, startPoint y: 389, endPoint x: 0, endPoint y: 112, distance: 572.7
click at [0, 134] on div "Acompanhamento Acompanhe a situação das marcações correntes e finalizadas Relat…" at bounding box center [662, 359] width 1325 height 526
type input "LUCI"
click at [985, 362] on button "Filtrar" at bounding box center [1012, 377] width 55 height 30
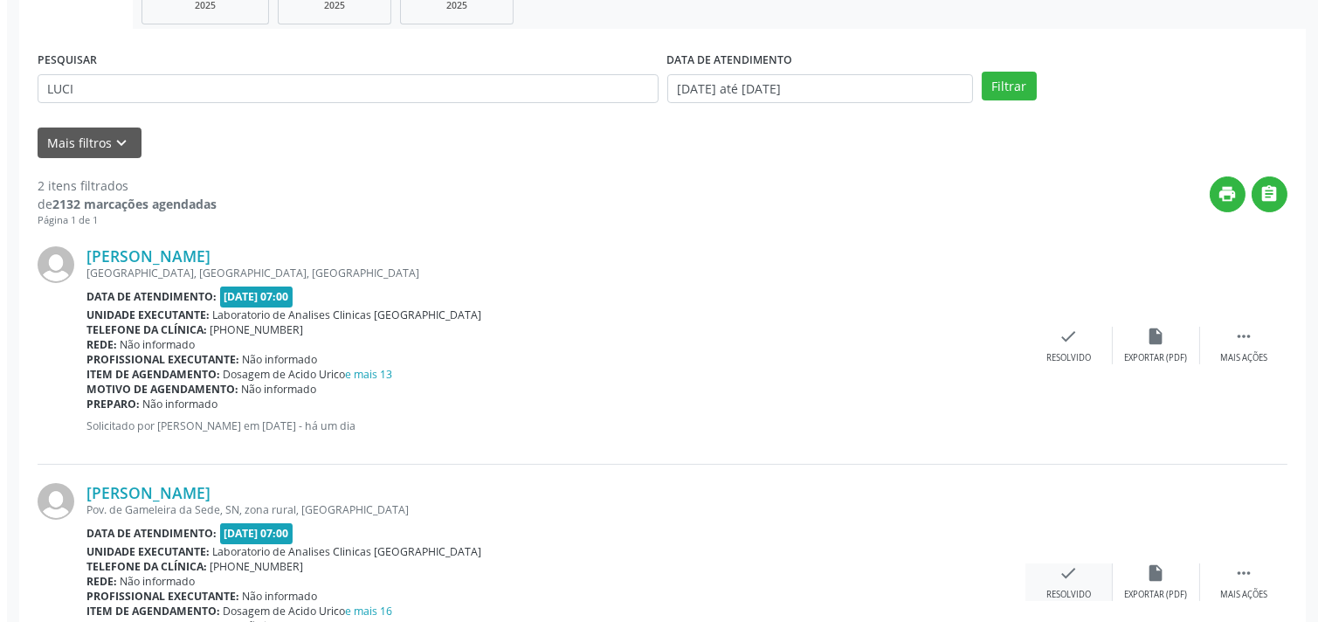
scroll to position [398, 0]
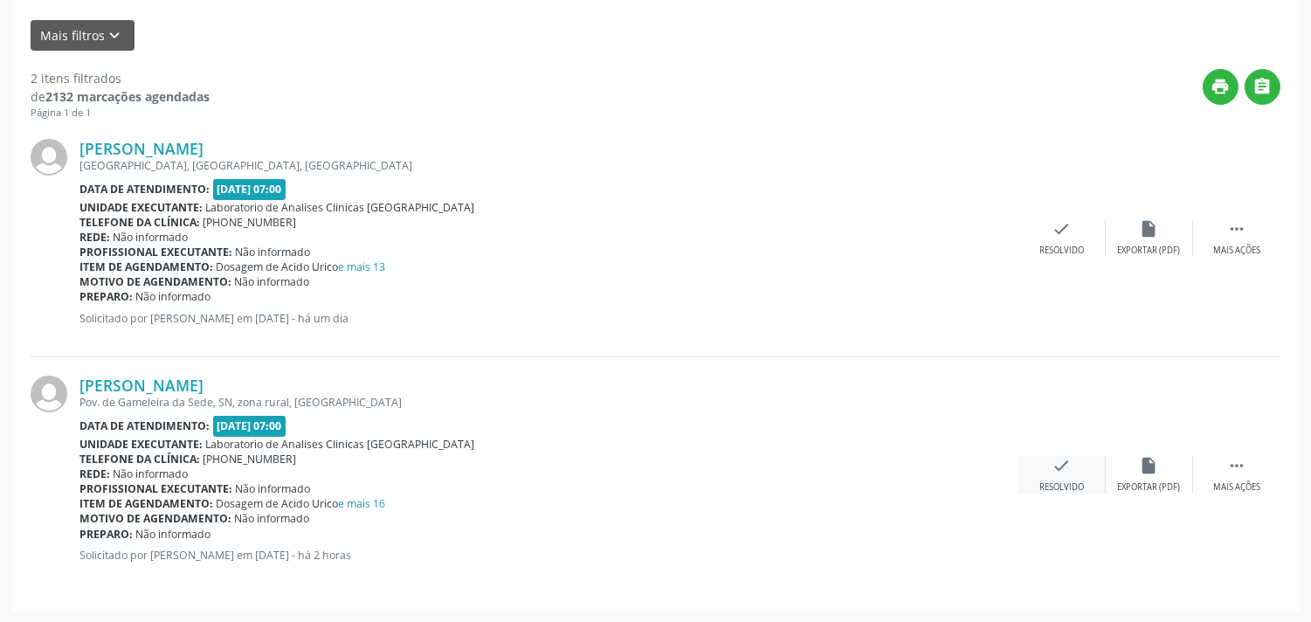
click at [1046, 472] on div "check Resolvido" at bounding box center [1061, 475] width 87 height 38
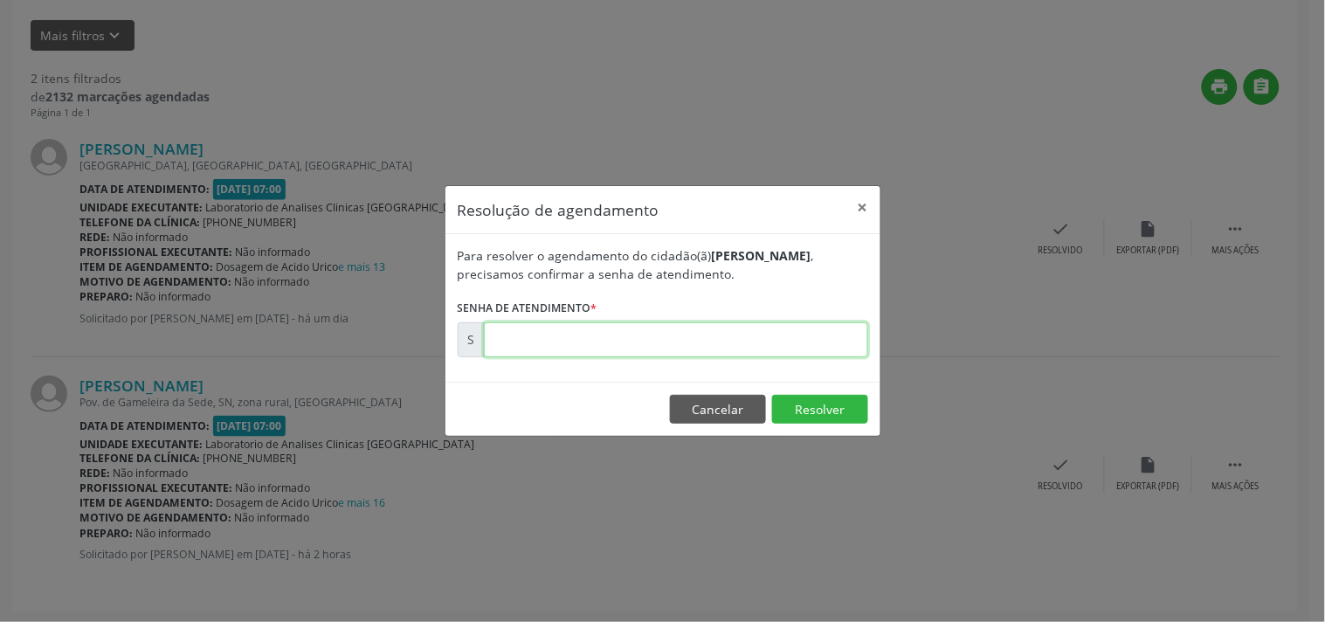
click at [838, 343] on input "text" at bounding box center [676, 339] width 384 height 35
type input "00181817"
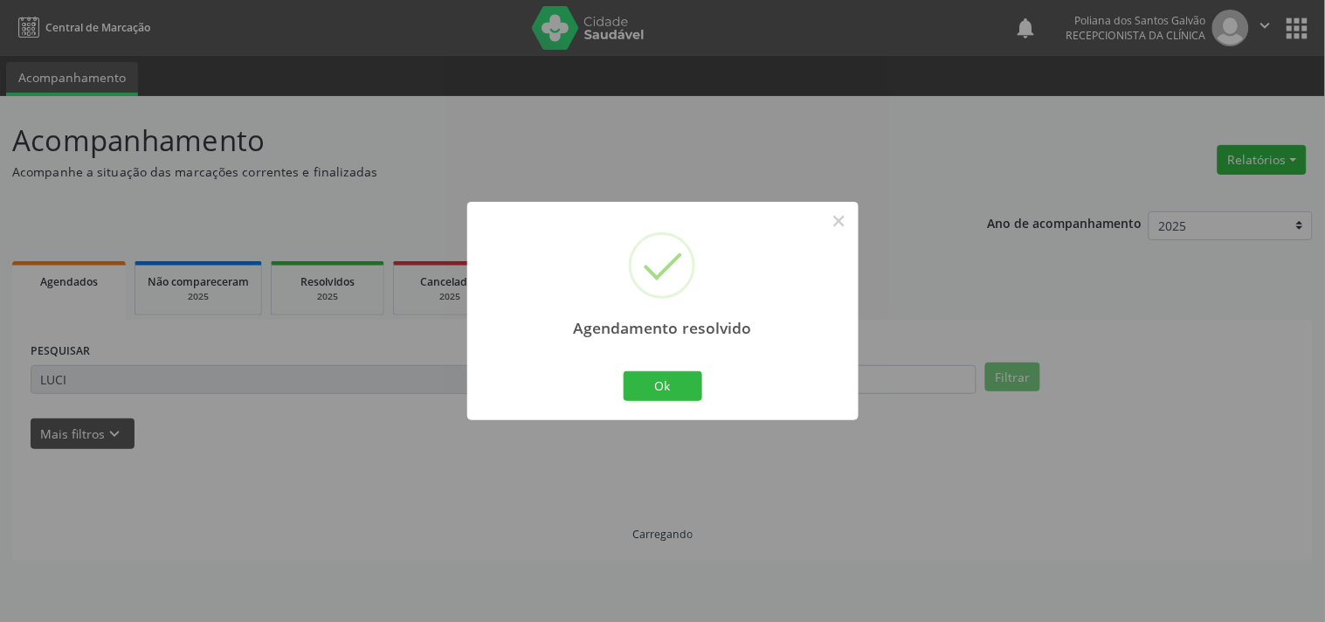
scroll to position [0, 0]
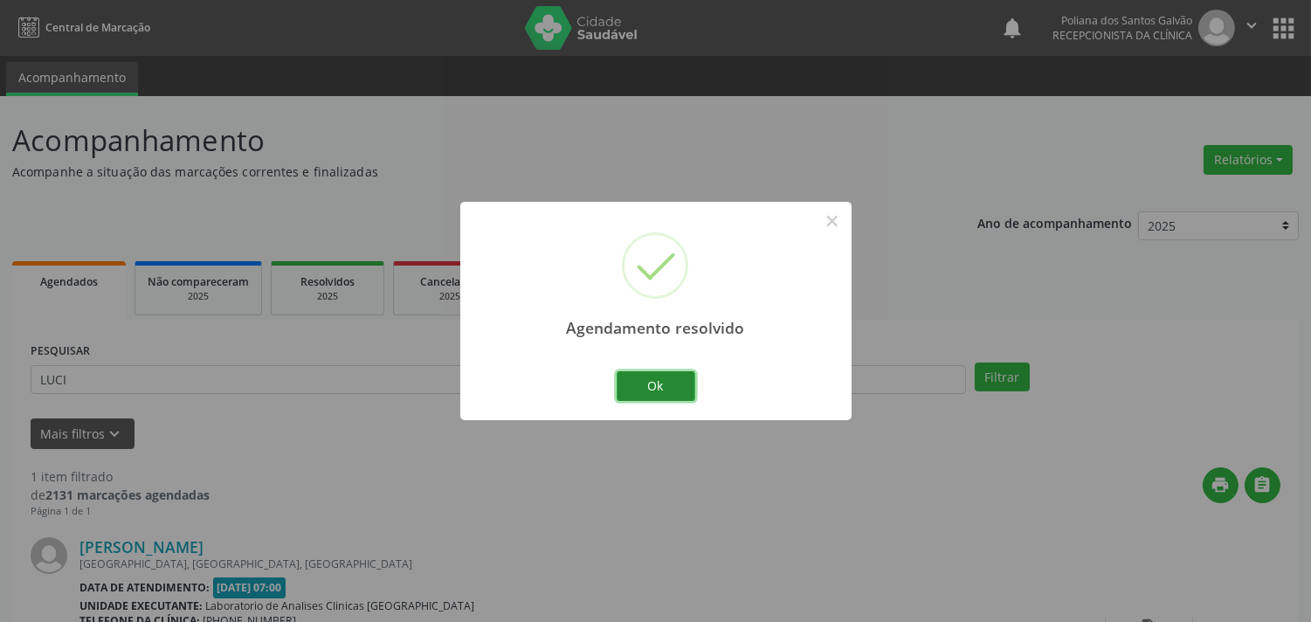
click at [644, 383] on button "Ok" at bounding box center [656, 386] width 79 height 30
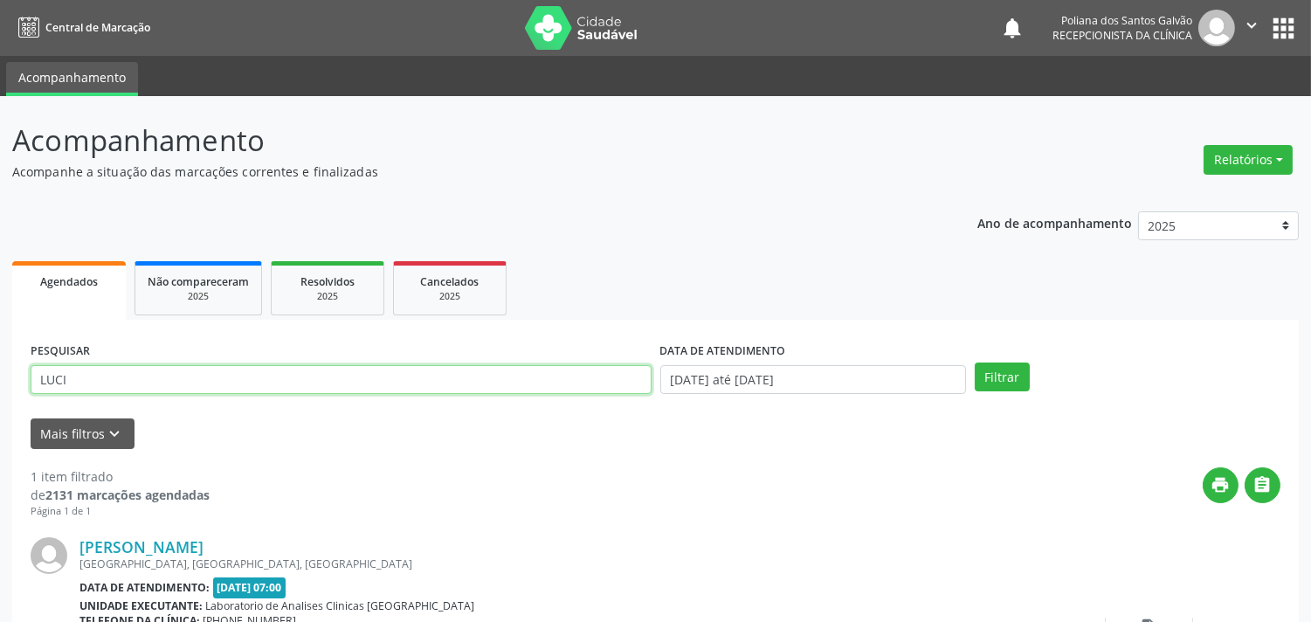
drag, startPoint x: 108, startPoint y: 335, endPoint x: 0, endPoint y: 403, distance: 127.5
click at [0, 326] on div "Acompanhamento Acompanhe a situação das marcações correntes e finalizadas Relat…" at bounding box center [655, 440] width 1311 height 689
type input "[PERSON_NAME]"
click at [975, 362] on button "Filtrar" at bounding box center [1002, 377] width 55 height 30
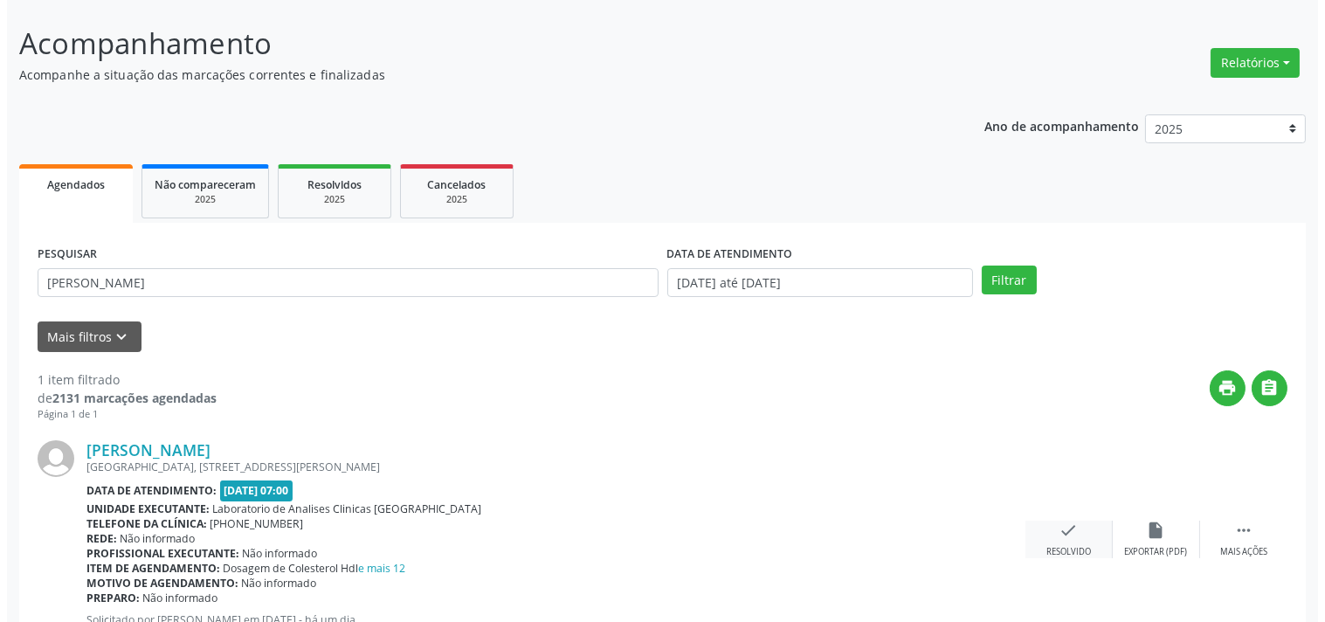
scroll to position [162, 0]
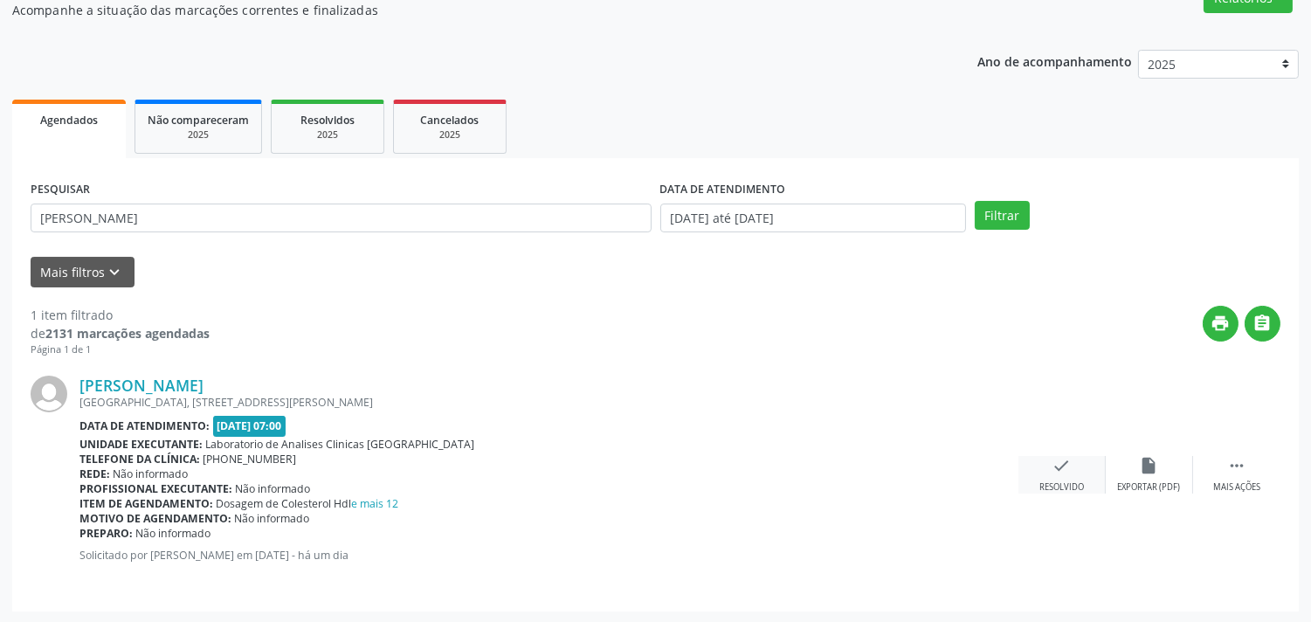
click at [1046, 469] on div "check Resolvido" at bounding box center [1061, 475] width 87 height 38
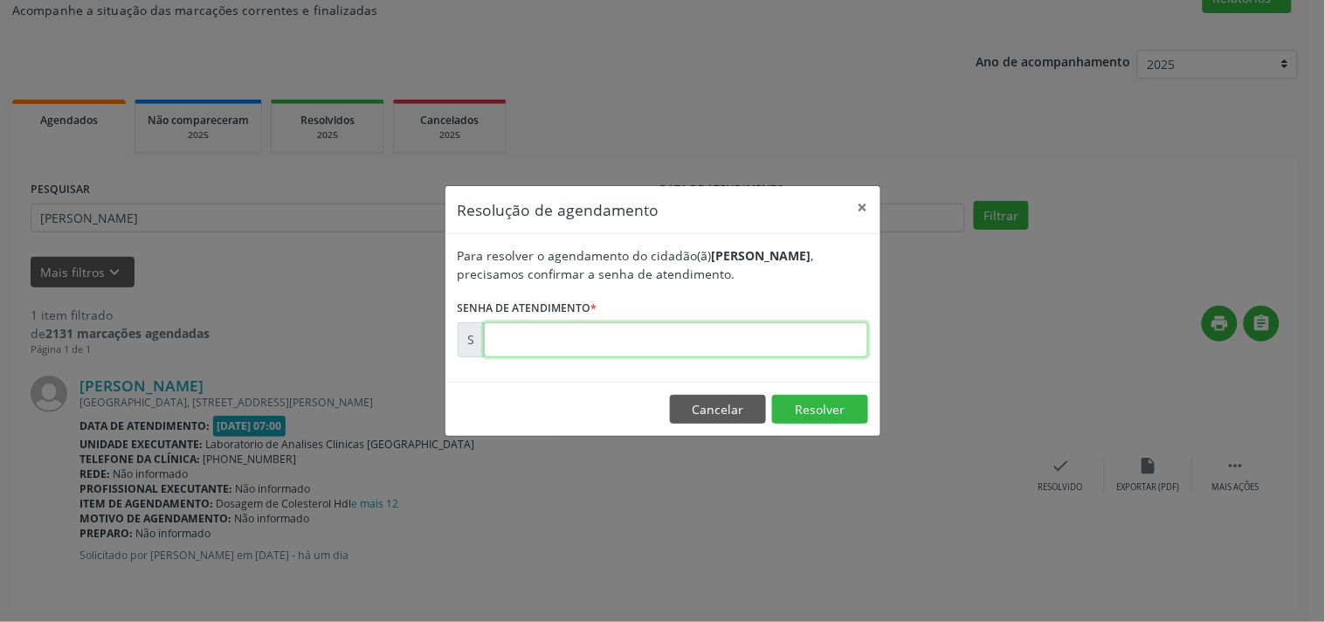
click at [833, 346] on input "text" at bounding box center [676, 339] width 384 height 35
type input "00181555"
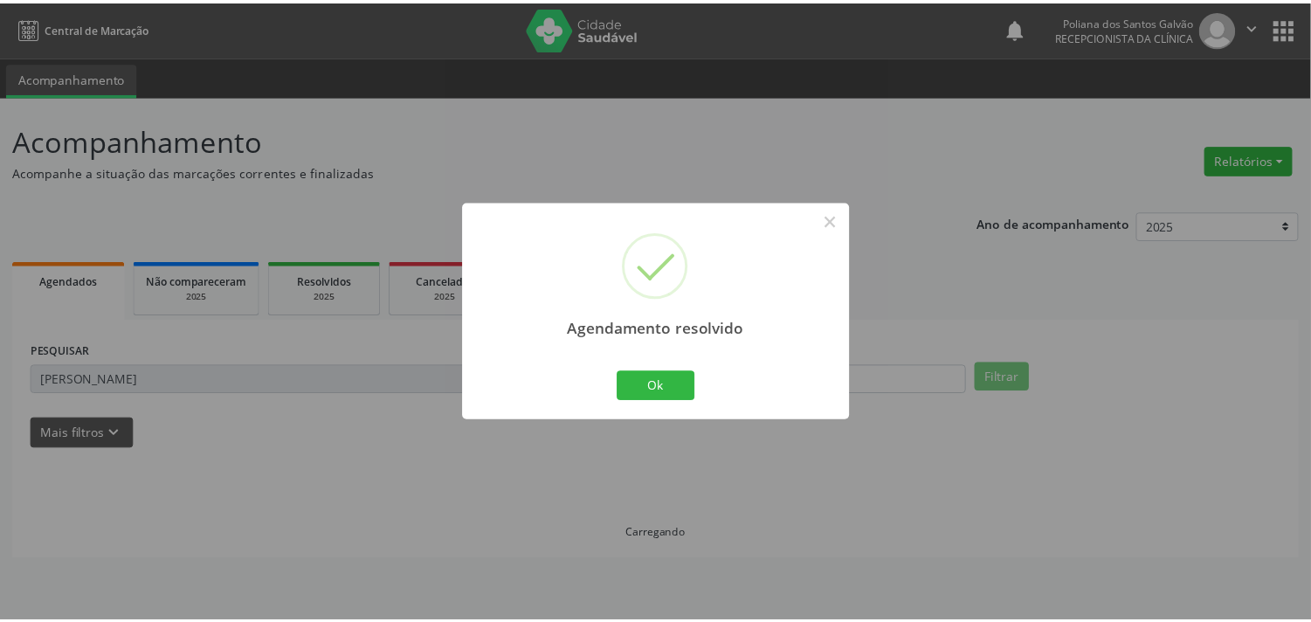
scroll to position [0, 0]
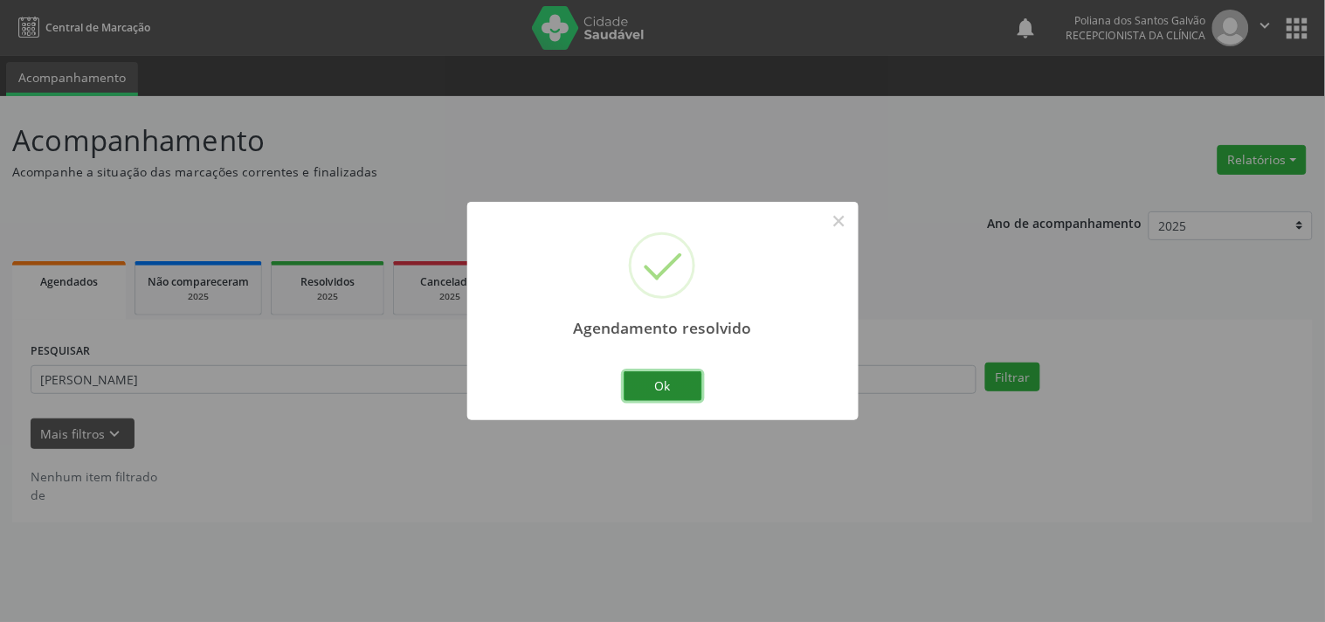
click at [658, 382] on button "Ok" at bounding box center [663, 386] width 79 height 30
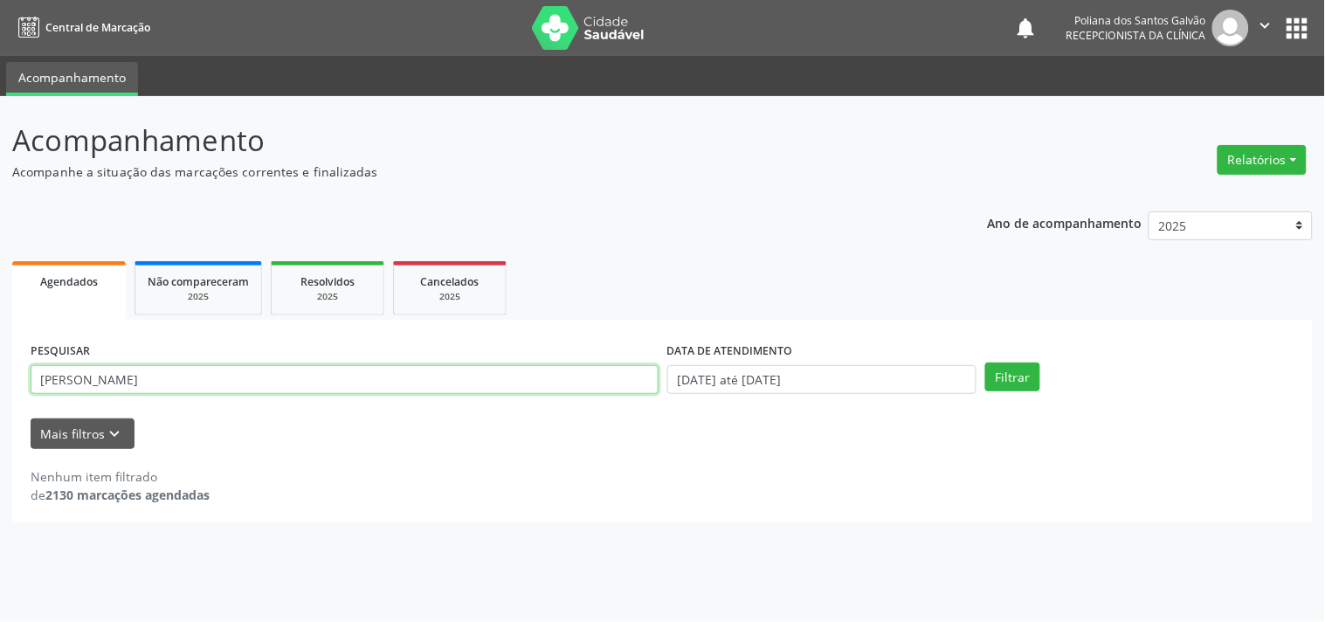
drag, startPoint x: 473, startPoint y: 374, endPoint x: 0, endPoint y: 110, distance: 541.1
click at [0, 102] on div "Acompanhamento Acompanhe a situação das marcações correntes e finalizadas Relat…" at bounding box center [662, 359] width 1325 height 526
type input "JUCI"
click at [985, 362] on button "Filtrar" at bounding box center [1012, 377] width 55 height 30
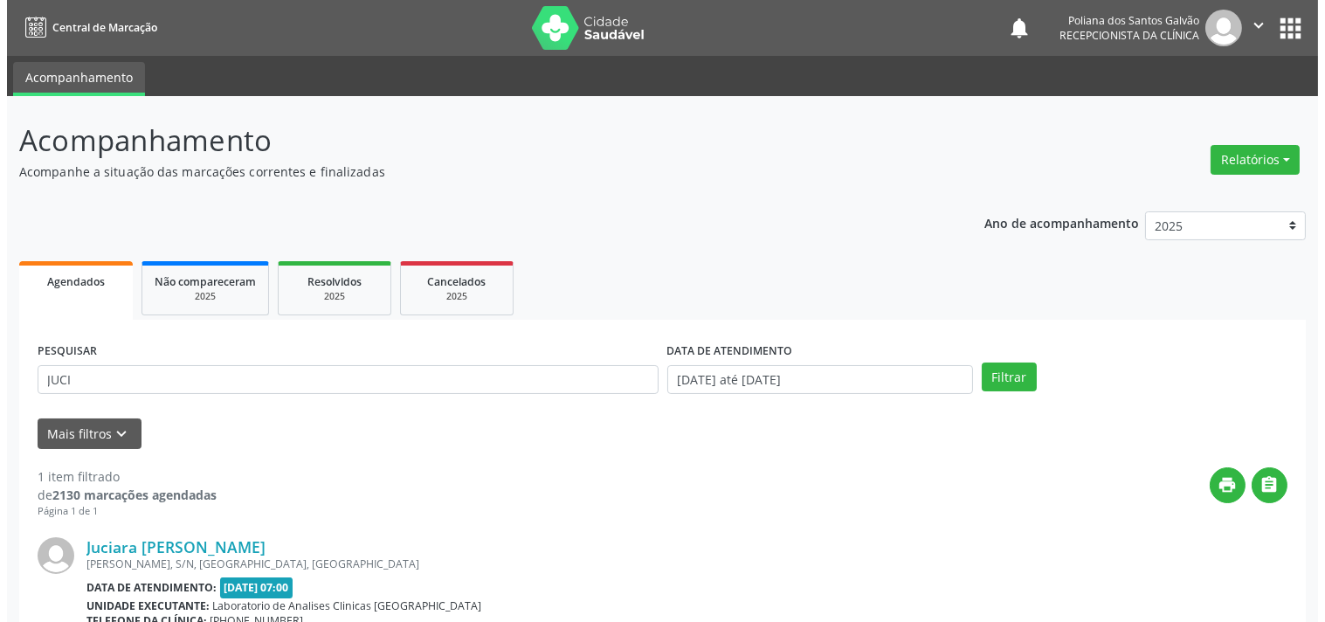
scroll to position [177, 0]
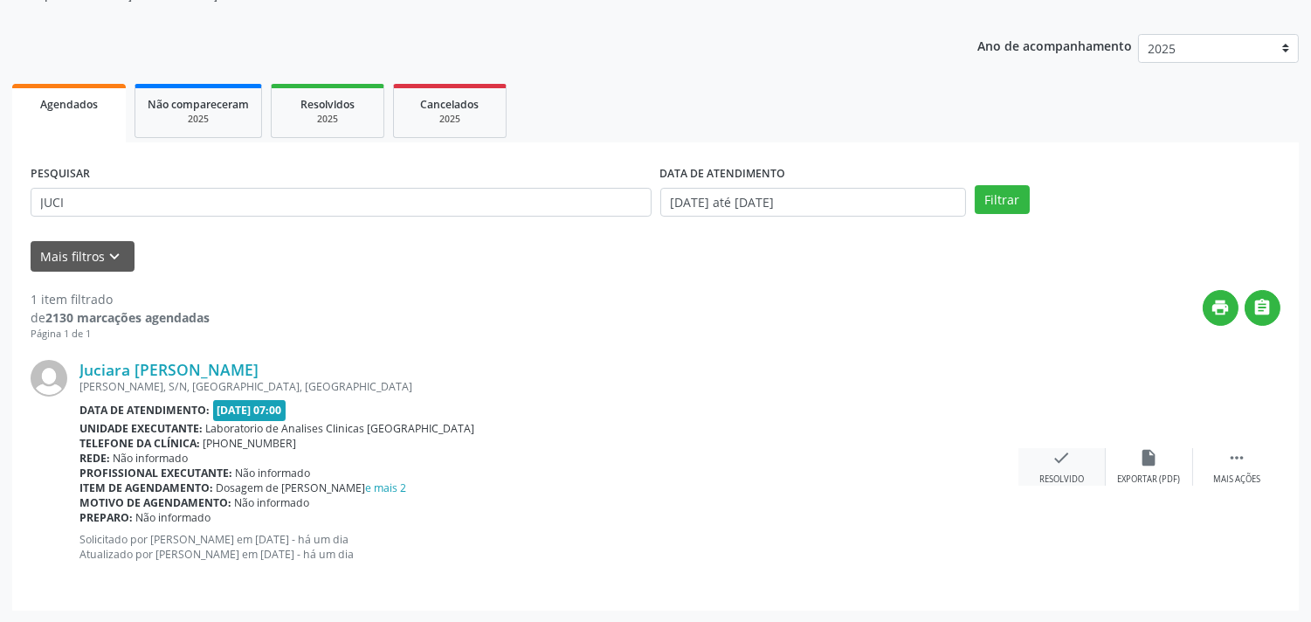
click at [1080, 459] on div "check Resolvido" at bounding box center [1061, 467] width 87 height 38
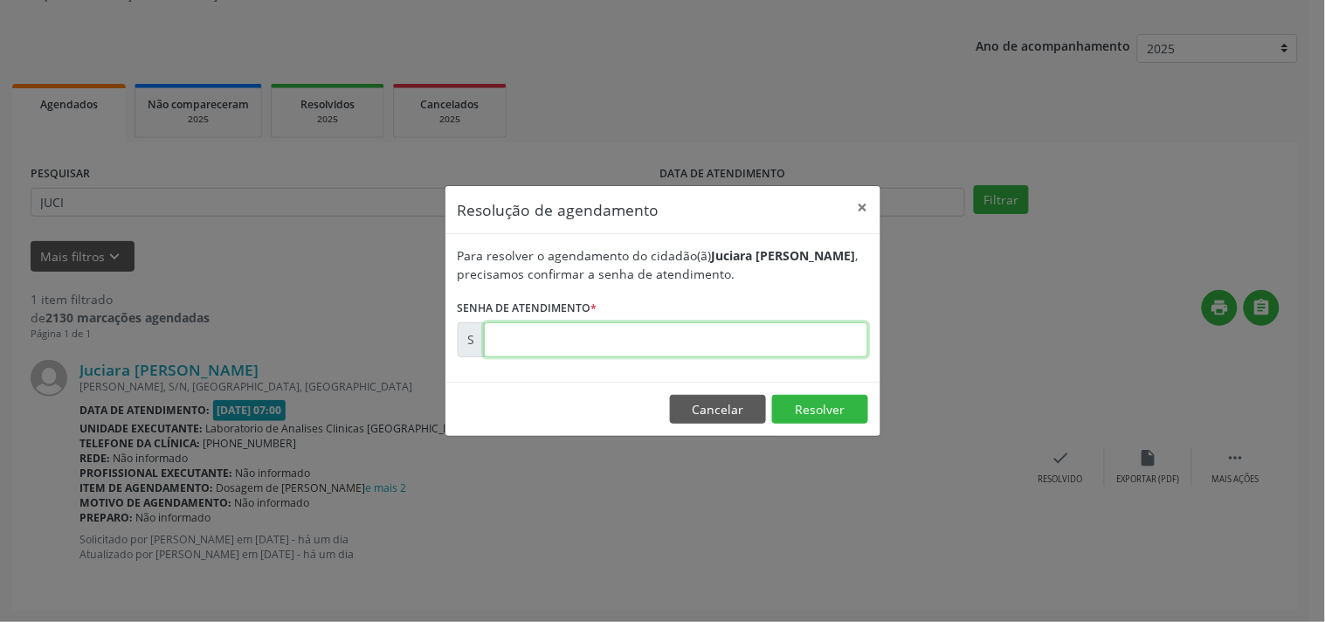
click at [831, 337] on input "text" at bounding box center [676, 339] width 384 height 35
type input "00181477"
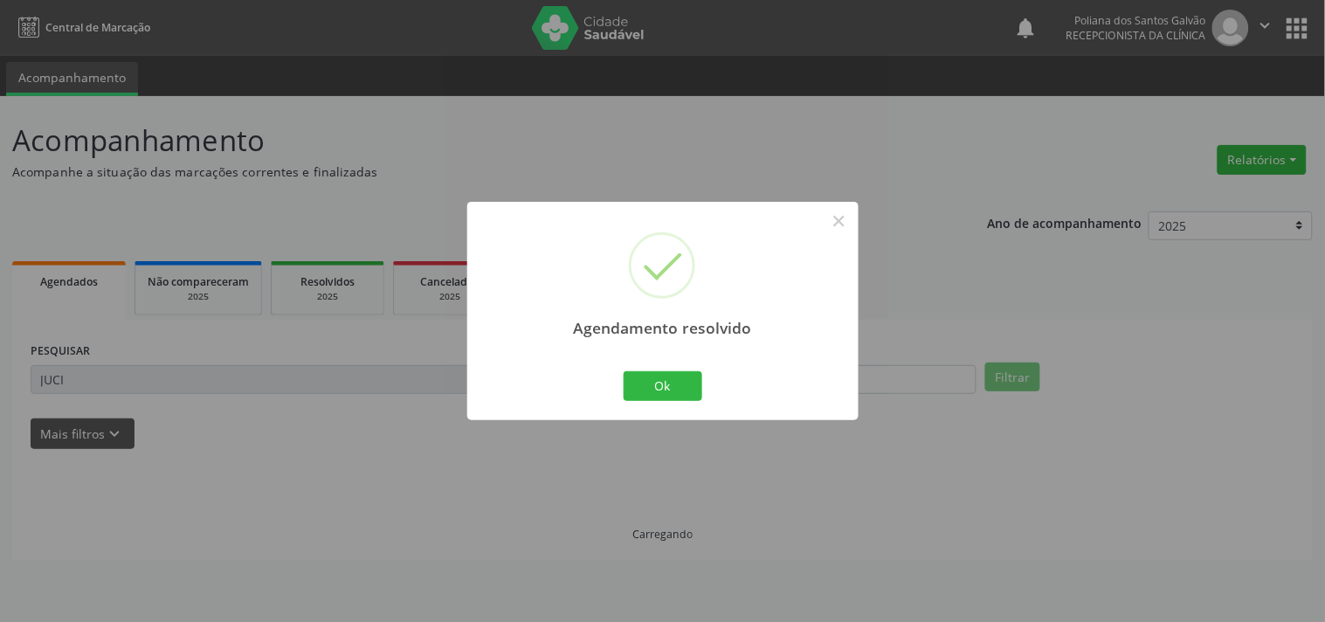
scroll to position [0, 0]
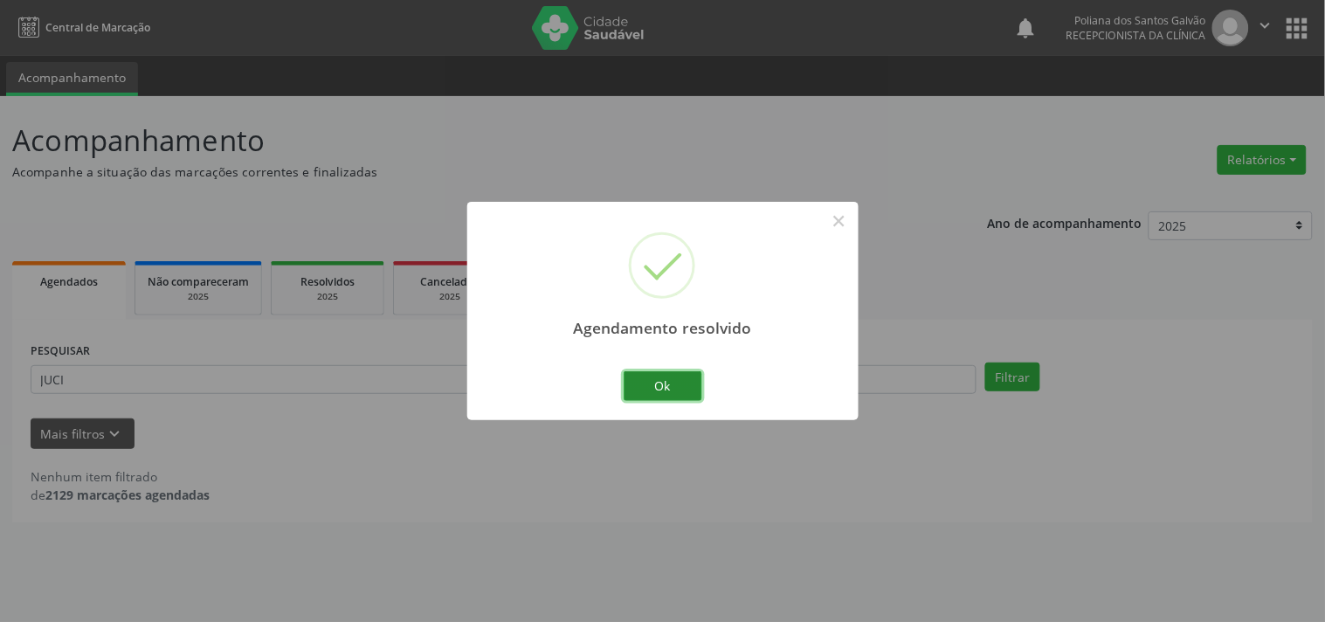
click at [669, 385] on button "Ok" at bounding box center [663, 386] width 79 height 30
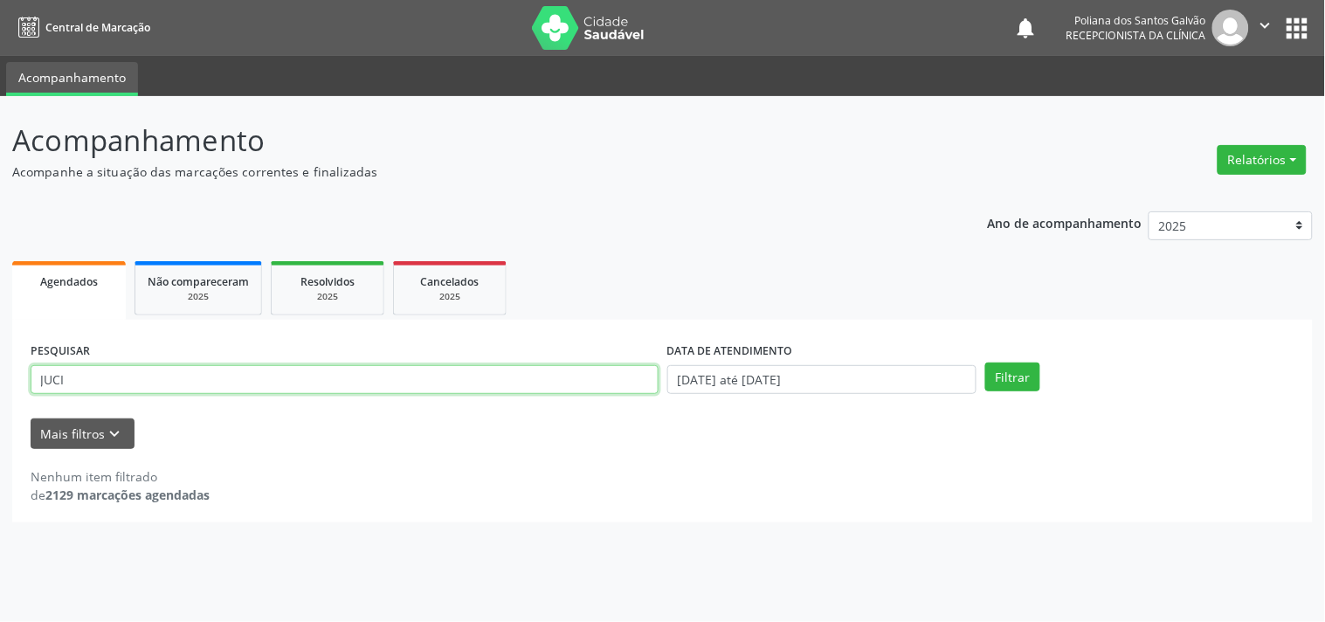
drag, startPoint x: 566, startPoint y: 384, endPoint x: 0, endPoint y: 167, distance: 606.3
click at [0, 167] on div "Acompanhamento Acompanhe a situação das marcações correntes e finalizadas Relat…" at bounding box center [662, 359] width 1325 height 526
type input "[DEMOGRAPHIC_DATA]"
click at [985, 362] on button "Filtrar" at bounding box center [1012, 377] width 55 height 30
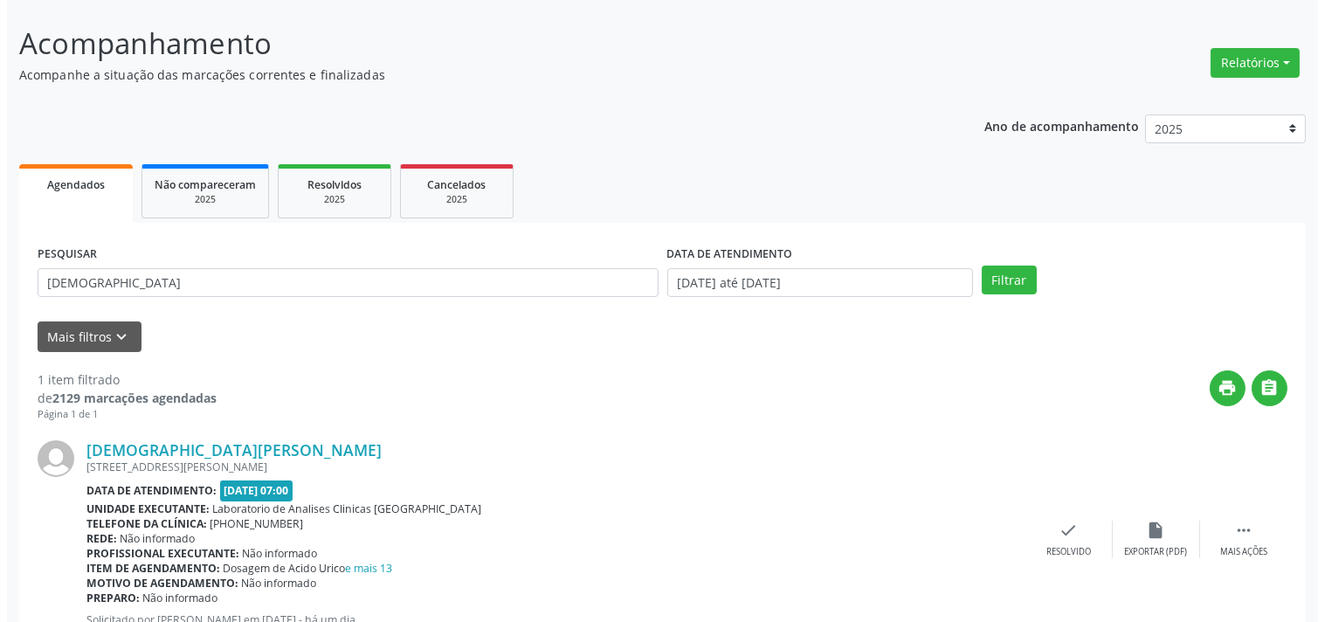
scroll to position [162, 0]
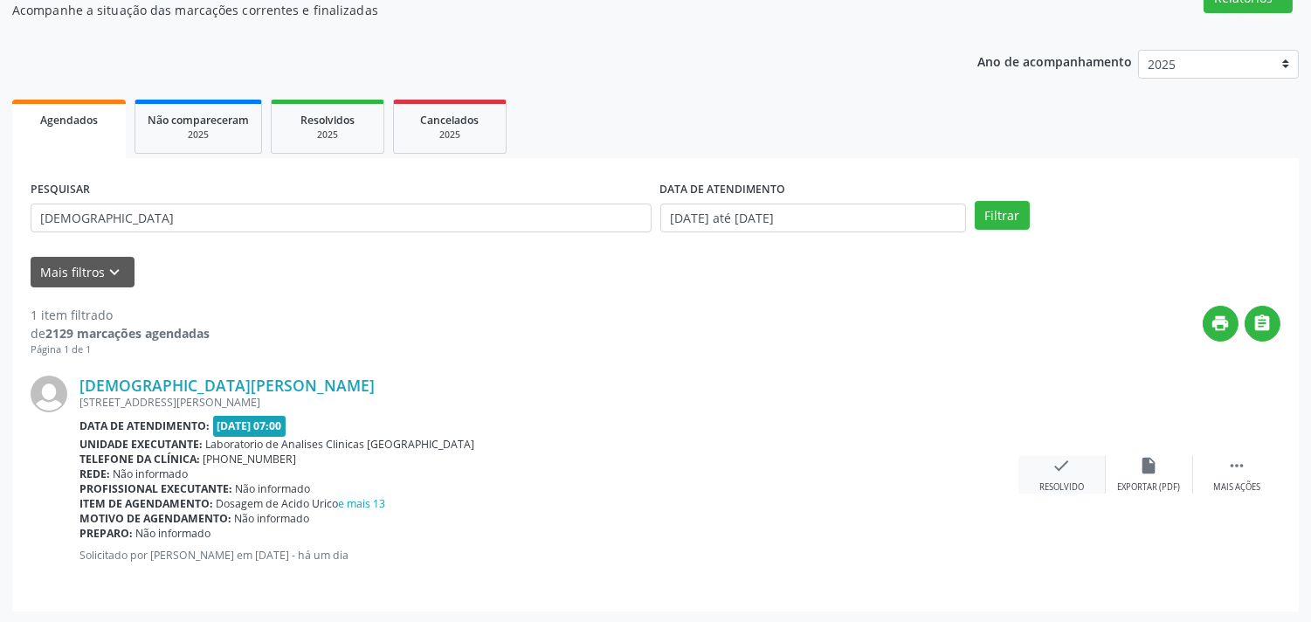
click at [1081, 463] on div "check Resolvido" at bounding box center [1061, 475] width 87 height 38
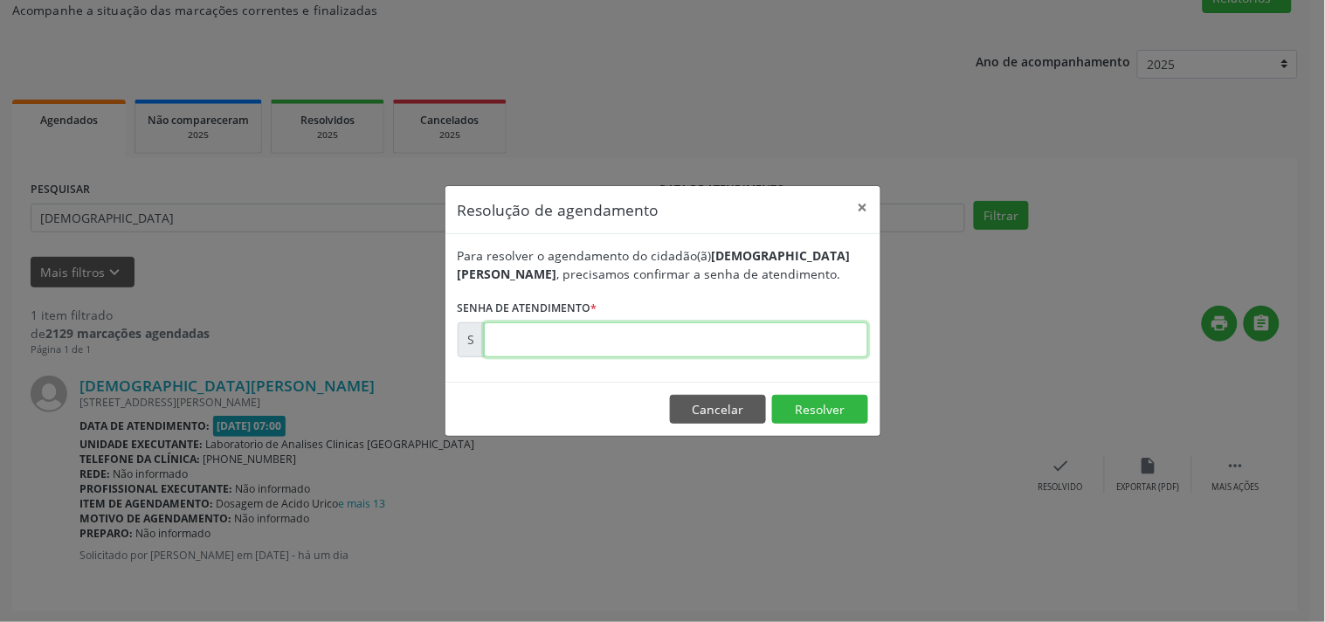
click at [699, 346] on input "text" at bounding box center [676, 339] width 384 height 35
type input "00181512"
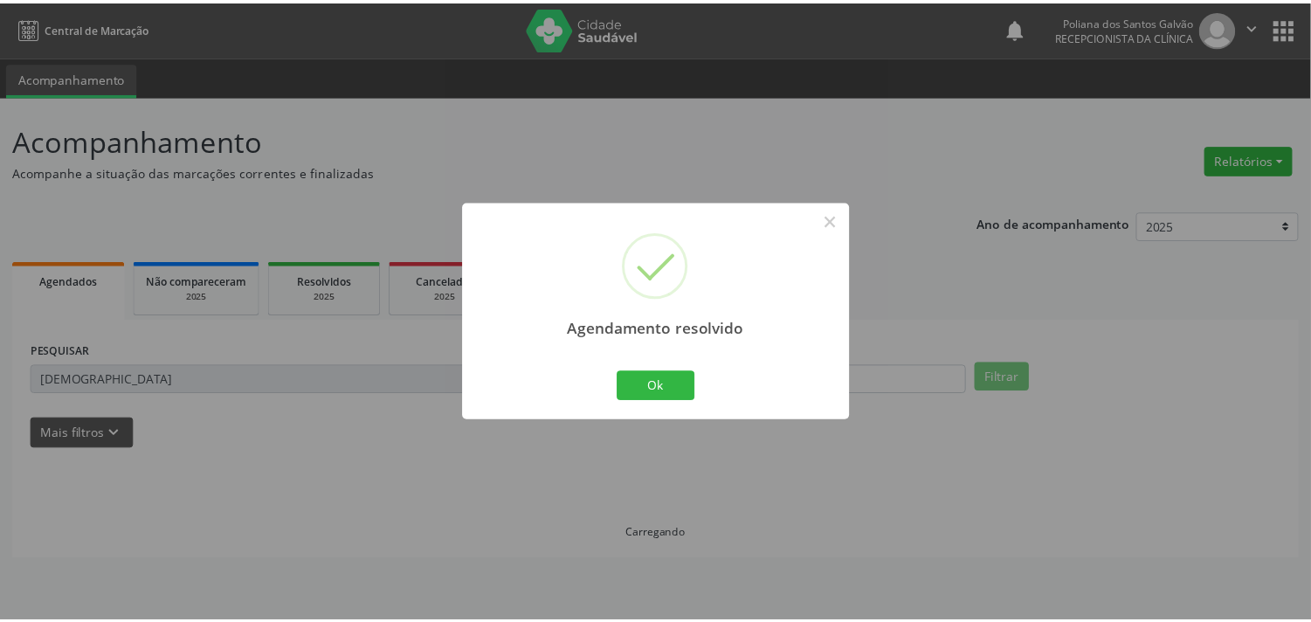
scroll to position [0, 0]
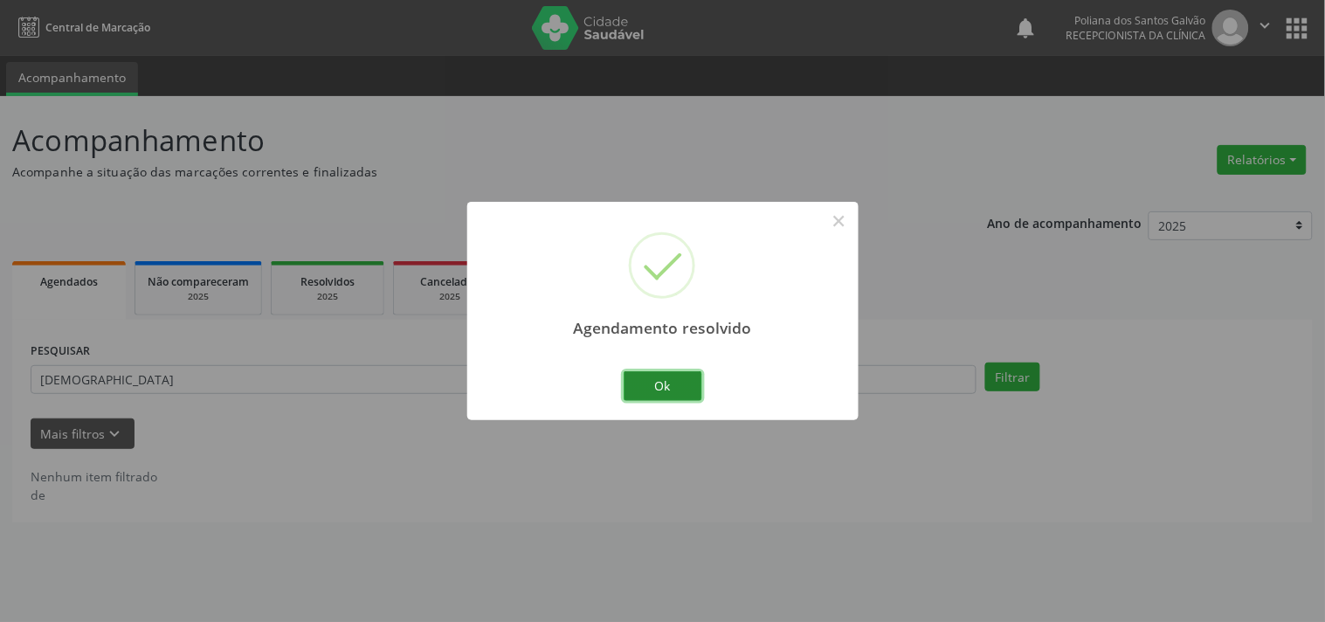
click at [694, 379] on button "Ok" at bounding box center [663, 386] width 79 height 30
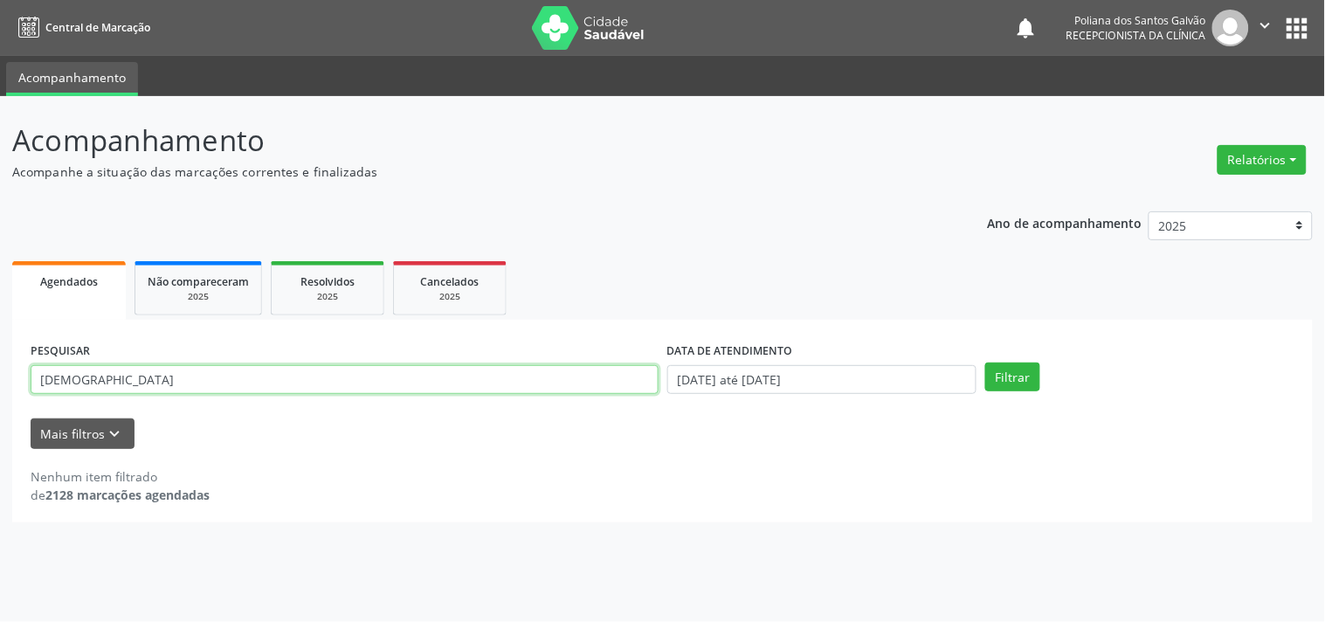
drag, startPoint x: 479, startPoint y: 378, endPoint x: 0, endPoint y: 237, distance: 499.1
click at [0, 238] on div "Acompanhamento Acompanhe a situação das marcações correntes e finalizadas Relat…" at bounding box center [662, 359] width 1325 height 526
click at [985, 362] on button "Filtrar" at bounding box center [1012, 377] width 55 height 30
click at [52, 379] on input "JACI" at bounding box center [345, 380] width 628 height 30
type input "JECI"
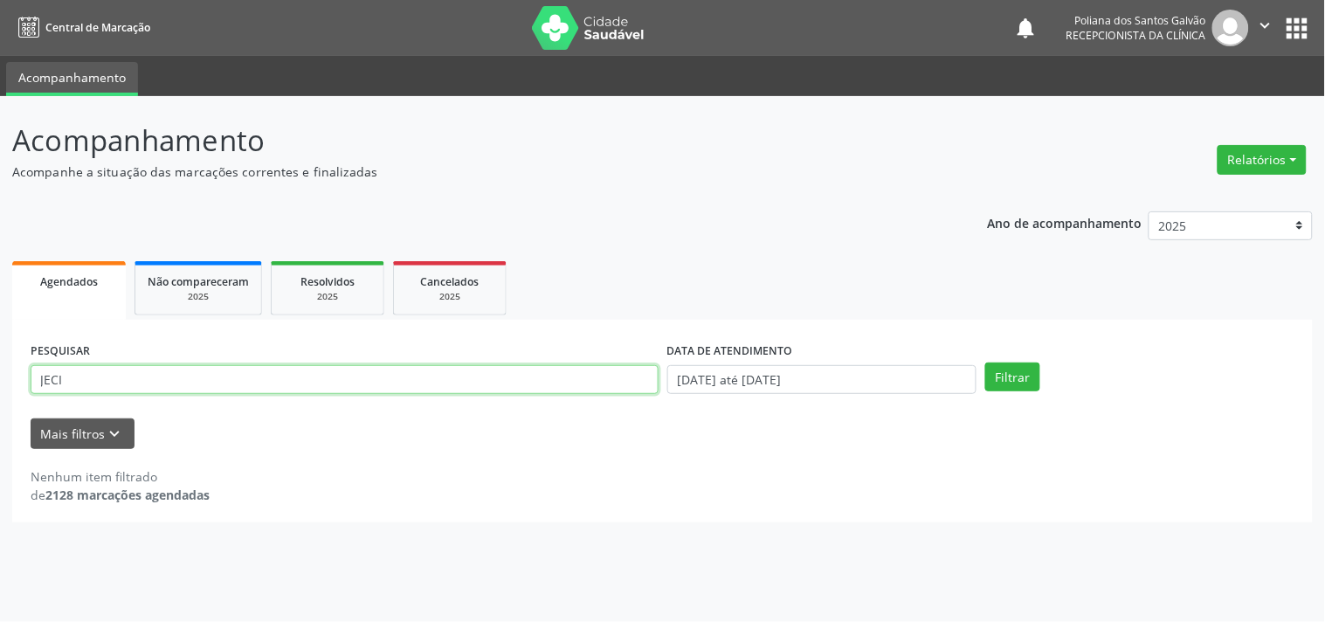
click at [985, 362] on button "Filtrar" at bounding box center [1012, 377] width 55 height 30
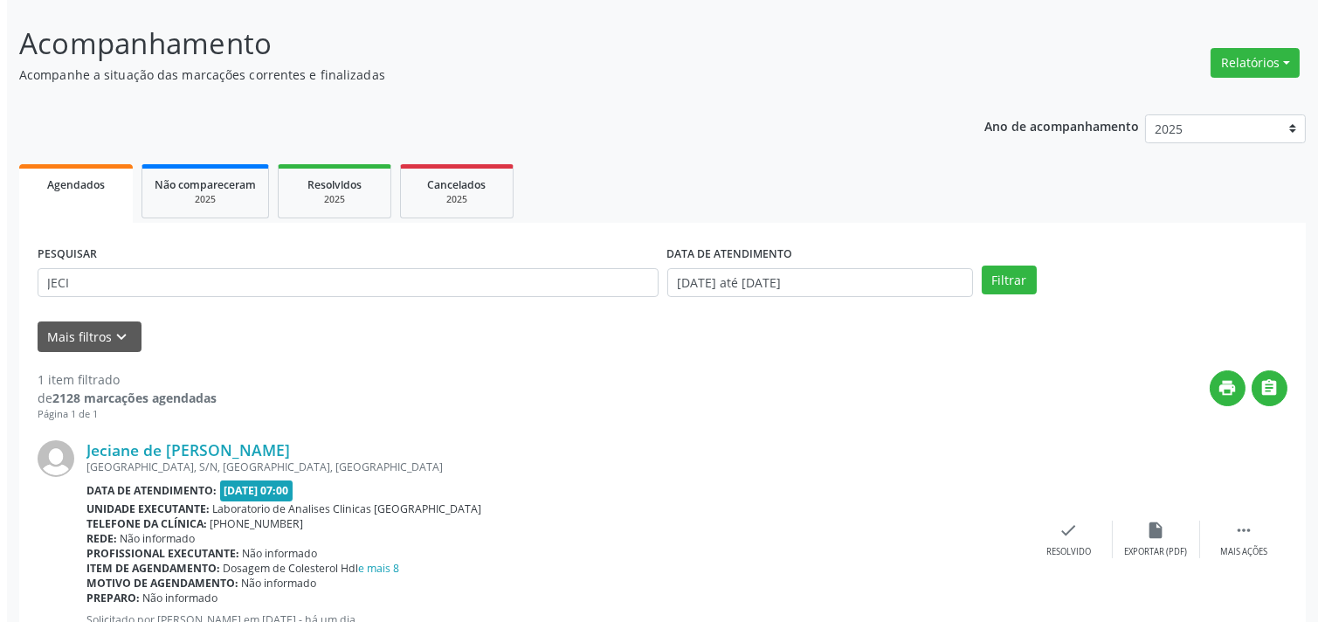
scroll to position [162, 0]
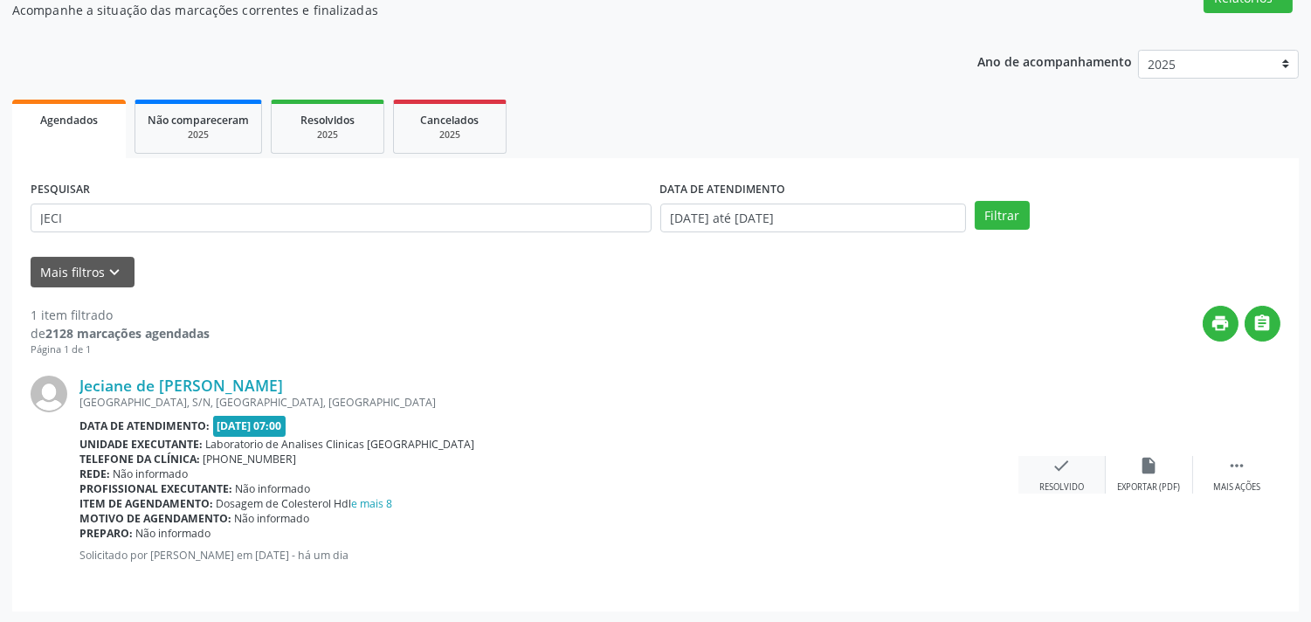
click at [1040, 475] on div "check Resolvido" at bounding box center [1061, 475] width 87 height 38
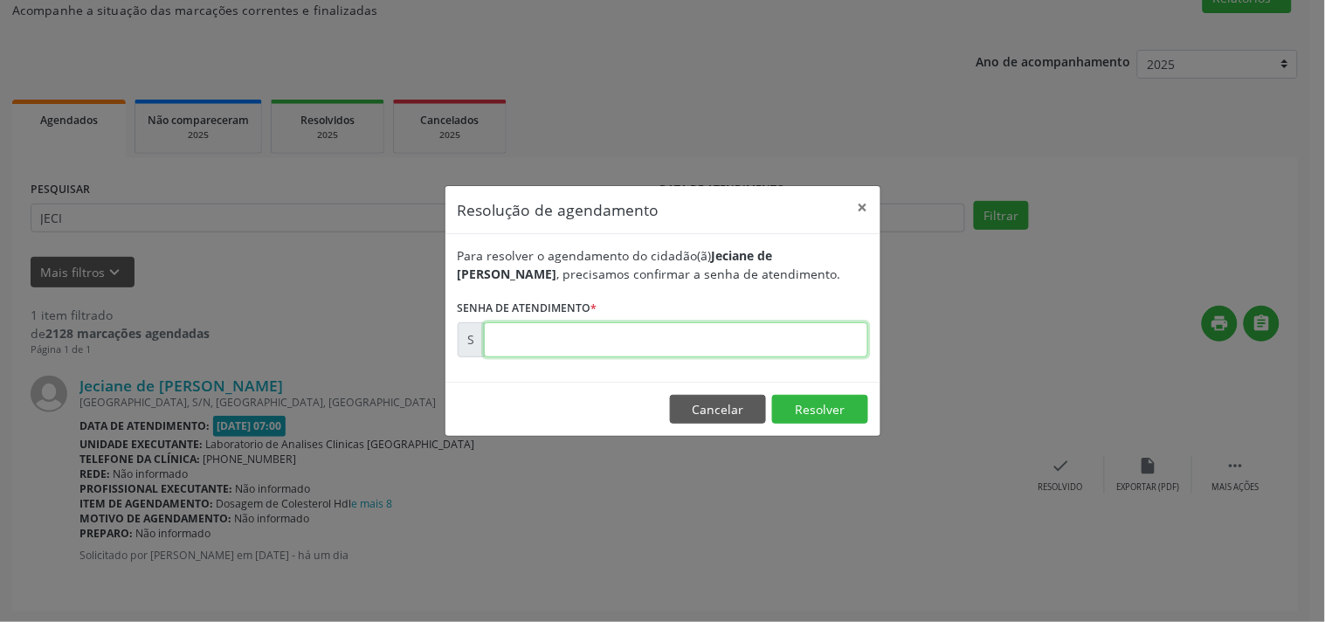
click at [763, 332] on input "text" at bounding box center [676, 339] width 384 height 35
type input "00181572"
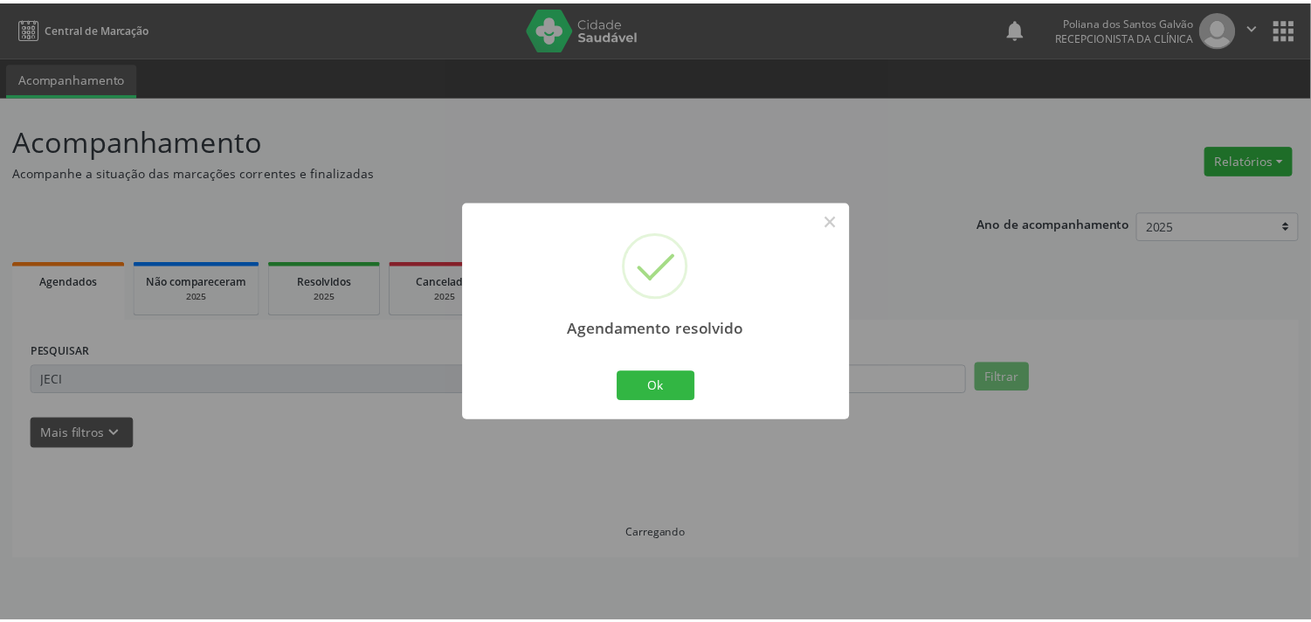
scroll to position [0, 0]
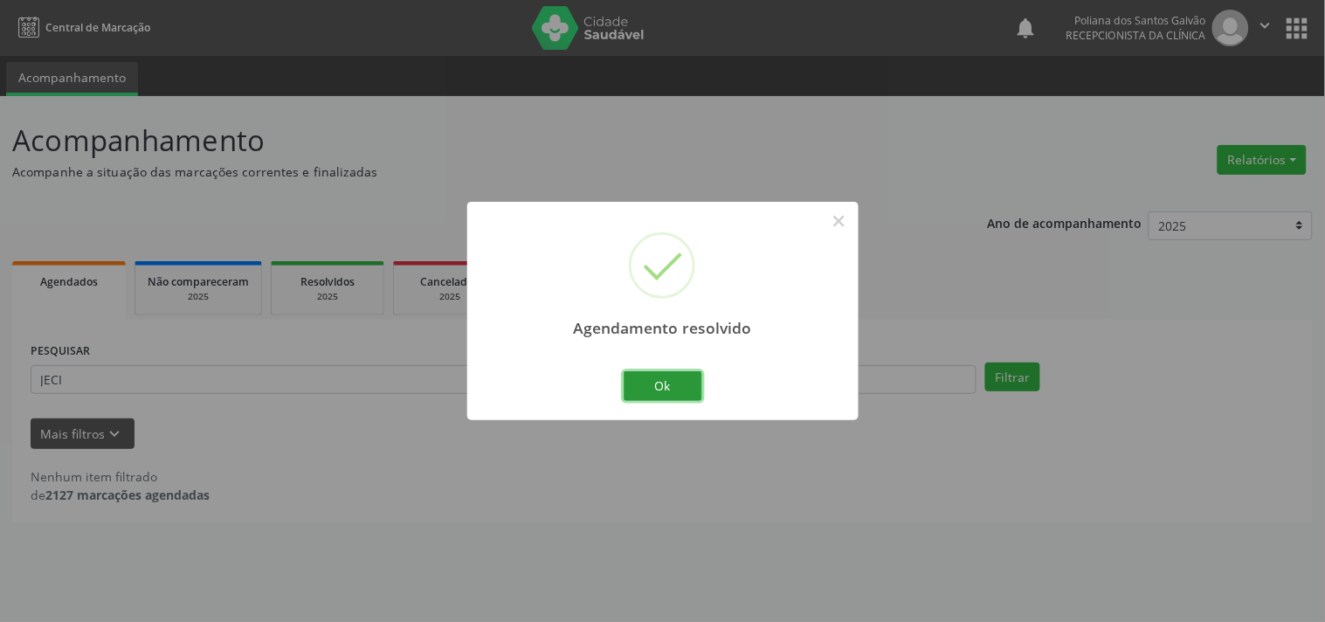
click at [658, 380] on button "Ok" at bounding box center [663, 386] width 79 height 30
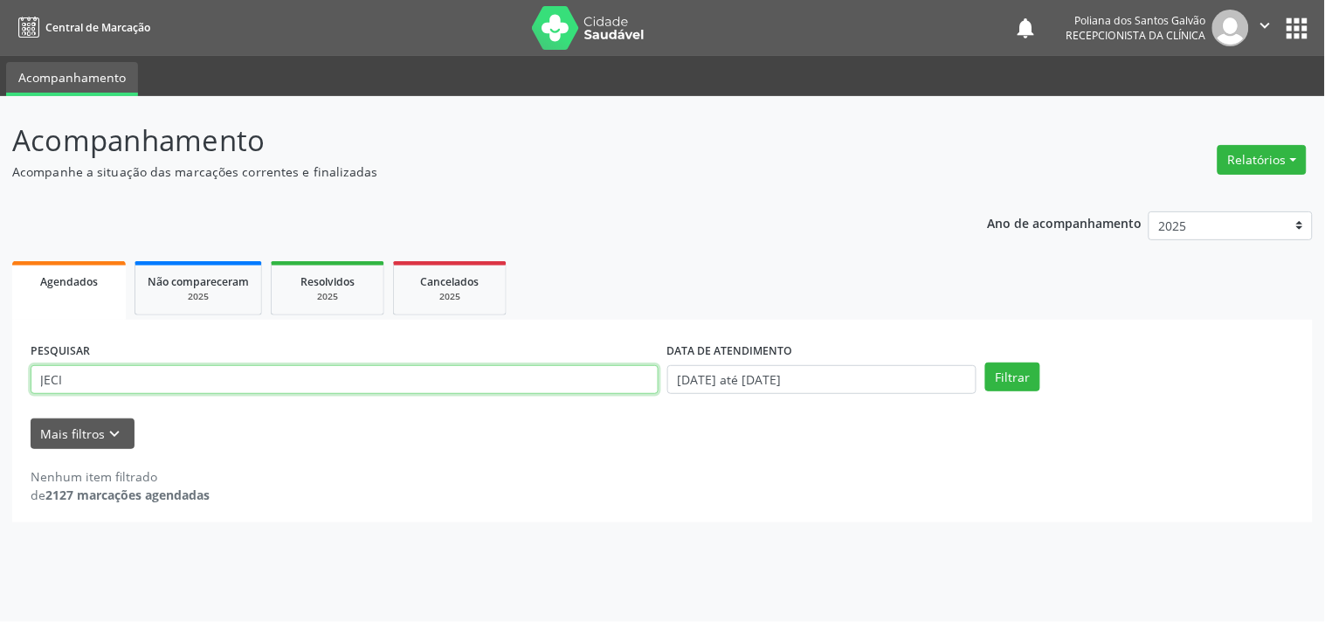
drag, startPoint x: 590, startPoint y: 393, endPoint x: 0, endPoint y: 254, distance: 605.7
click at [0, 254] on div "Acompanhamento Acompanhe a situação das marcações correntes e finalizadas Relat…" at bounding box center [662, 359] width 1325 height 526
type input "DENIV"
click at [985, 362] on button "Filtrar" at bounding box center [1012, 377] width 55 height 30
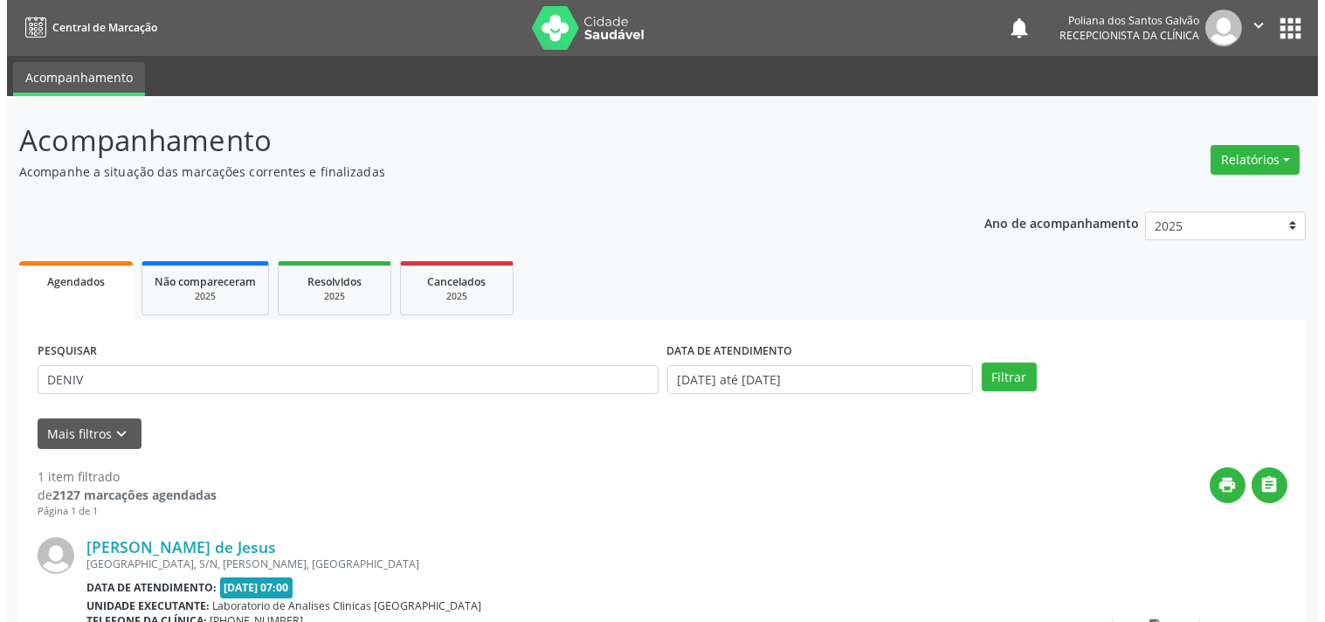
scroll to position [162, 0]
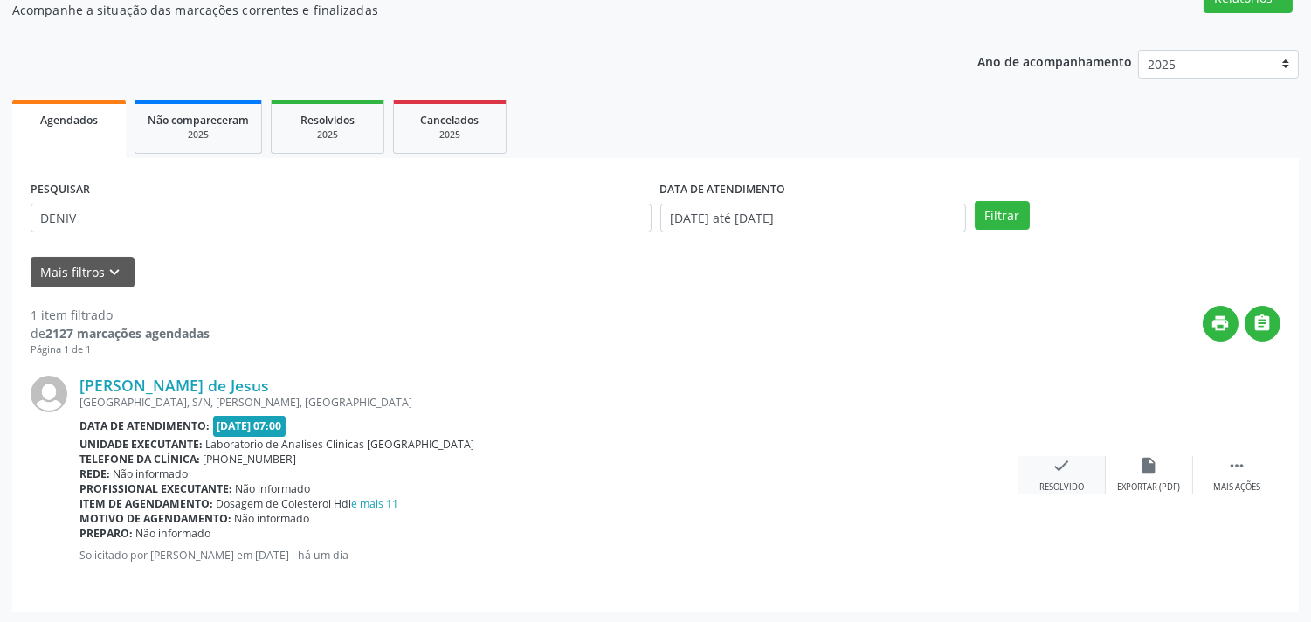
click at [1078, 477] on div "check Resolvido" at bounding box center [1061, 475] width 87 height 38
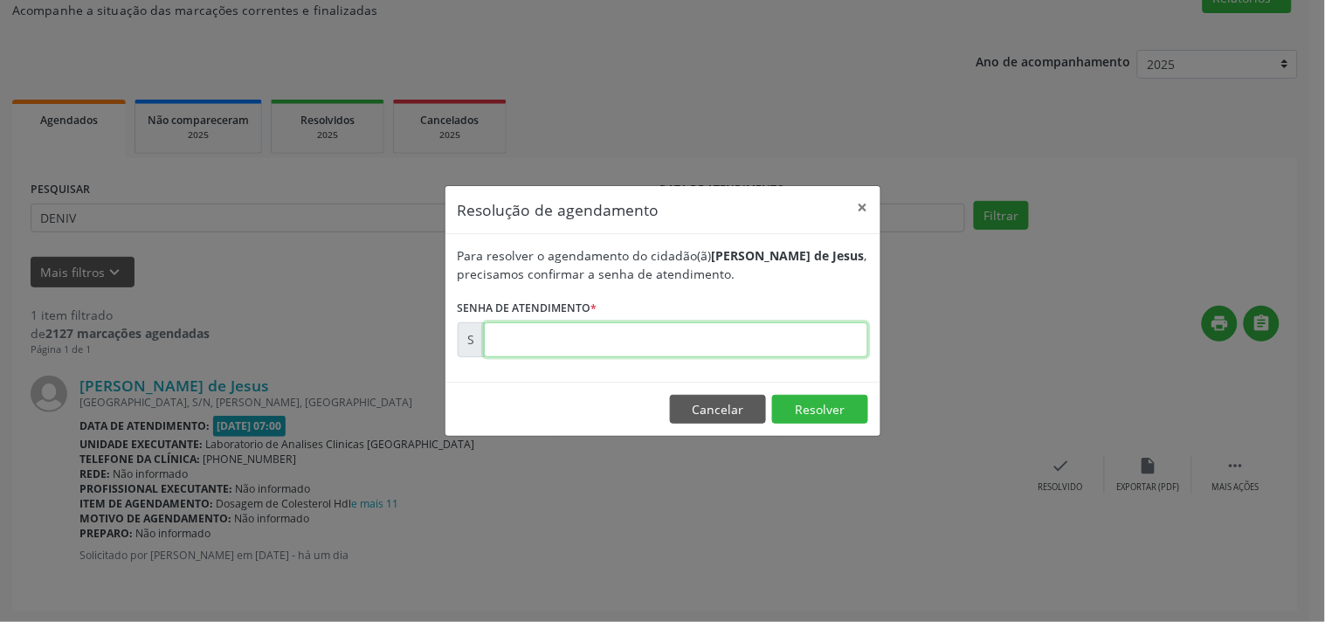
click at [817, 351] on input "text" at bounding box center [676, 339] width 384 height 35
type input "00181570"
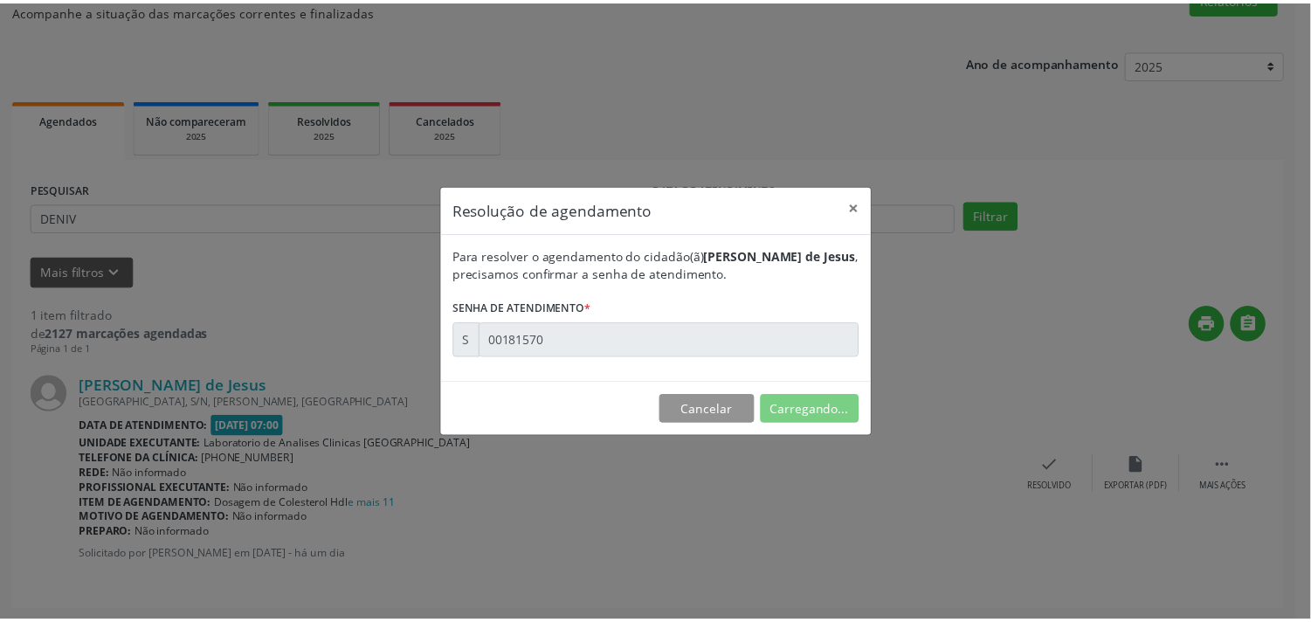
scroll to position [0, 0]
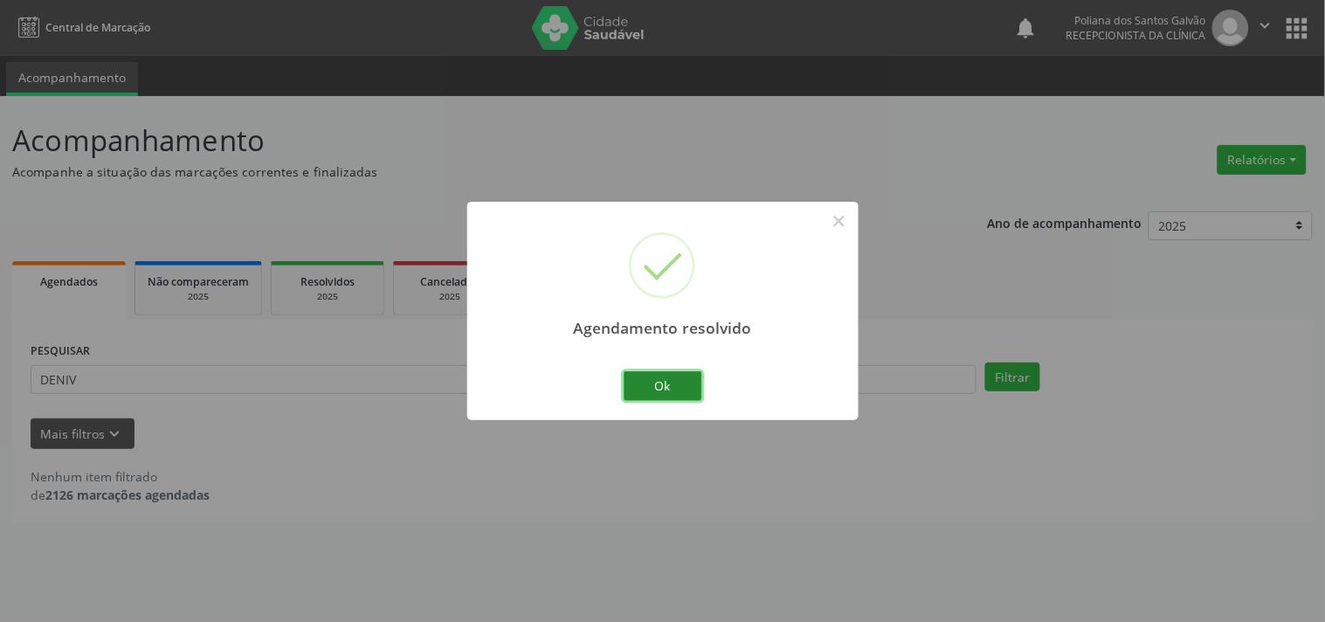
click at [678, 372] on button "Ok" at bounding box center [663, 386] width 79 height 30
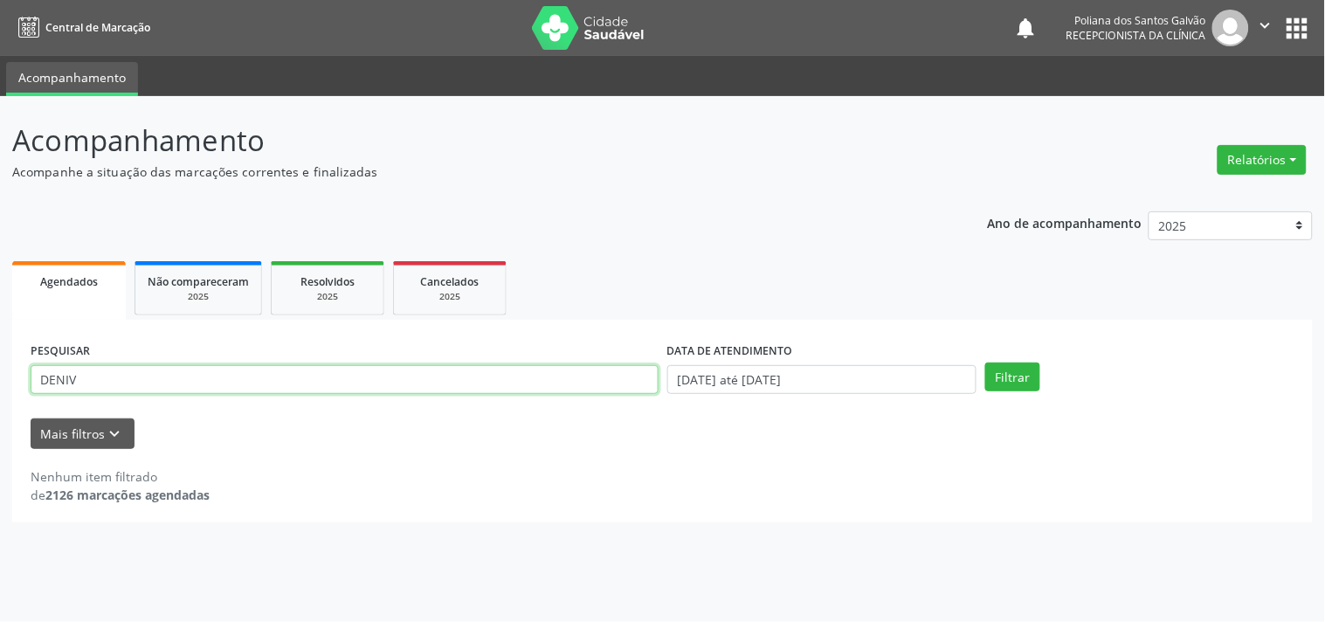
drag, startPoint x: 512, startPoint y: 386, endPoint x: 0, endPoint y: 45, distance: 614.8
click at [0, 142] on div "Acompanhamento Acompanhe a situação das marcações correntes e finalizadas Relat…" at bounding box center [662, 359] width 1325 height 526
type input "[PERSON_NAME]"
click at [985, 362] on button "Filtrar" at bounding box center [1012, 377] width 55 height 30
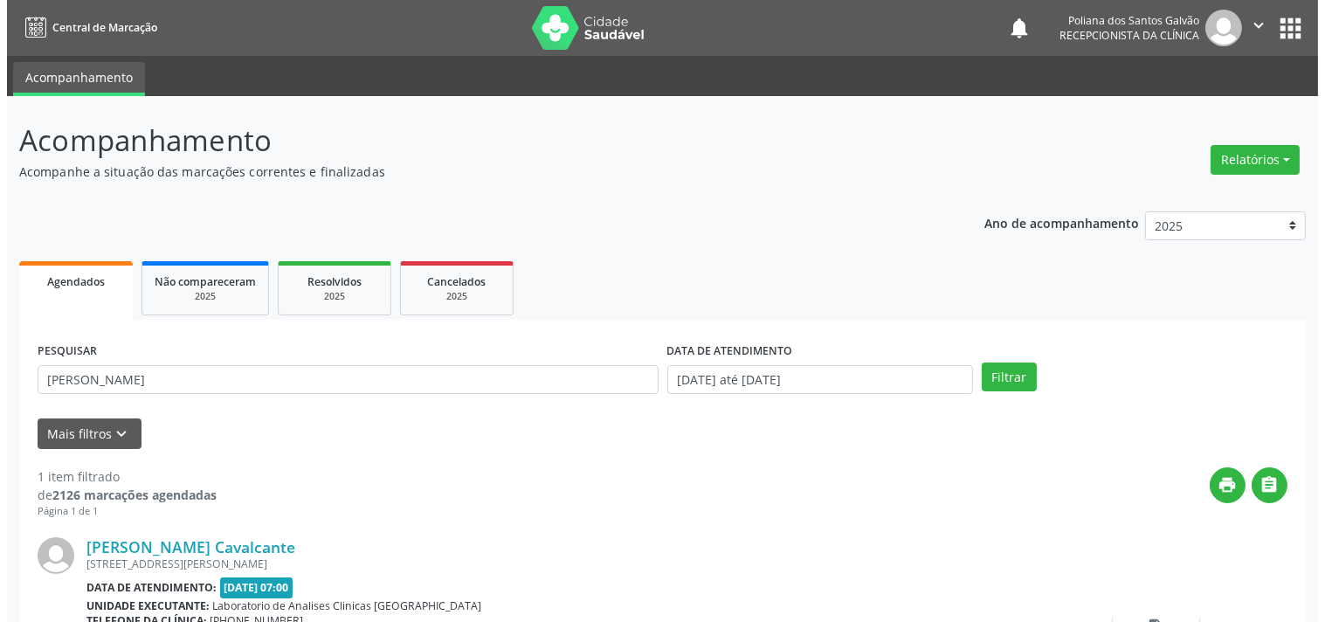
scroll to position [162, 0]
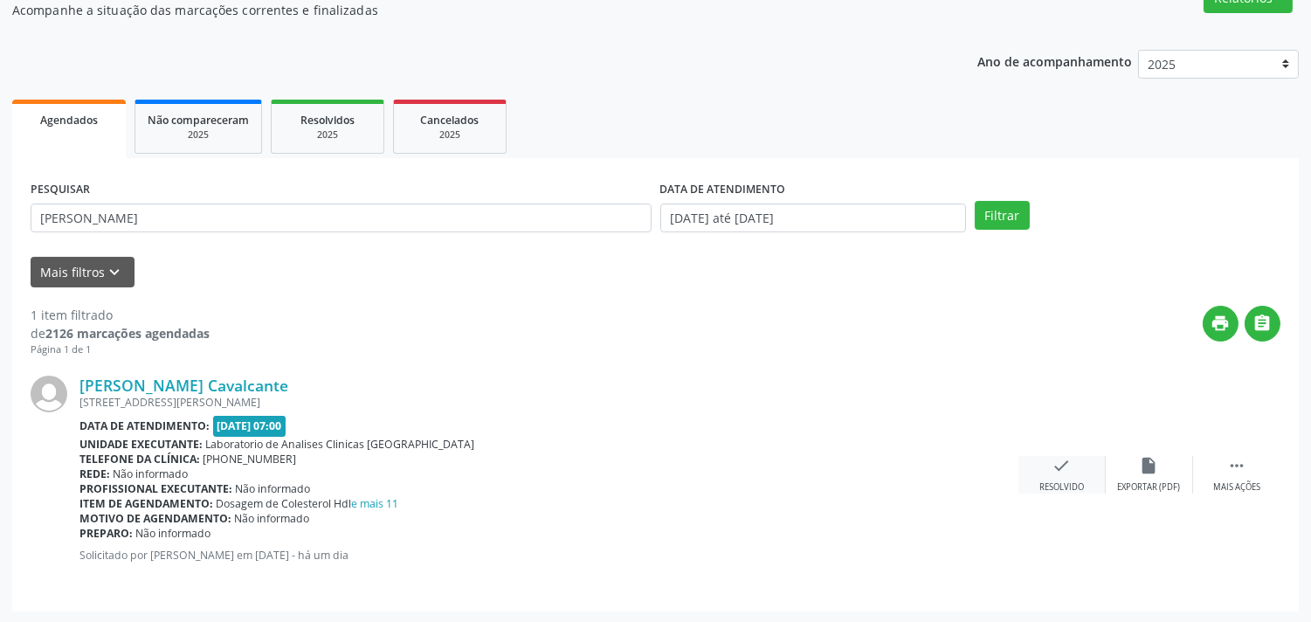
click at [1084, 483] on div "Resolvido" at bounding box center [1061, 487] width 45 height 12
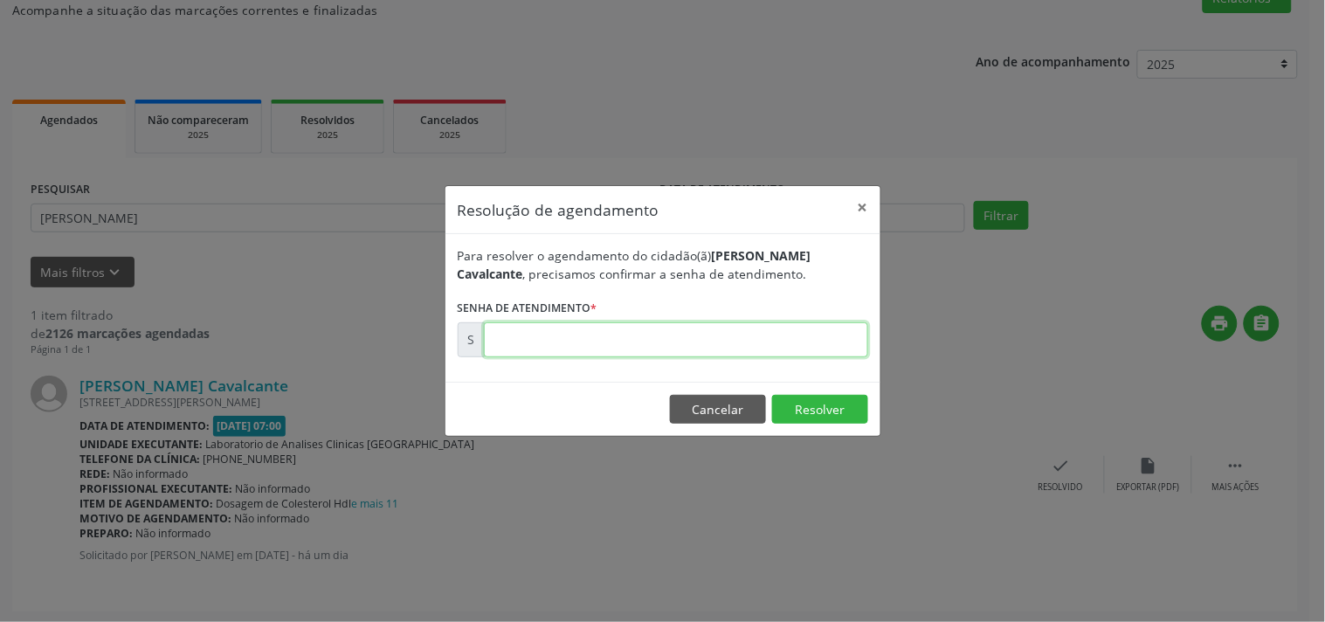
click at [757, 344] on input "text" at bounding box center [676, 339] width 384 height 35
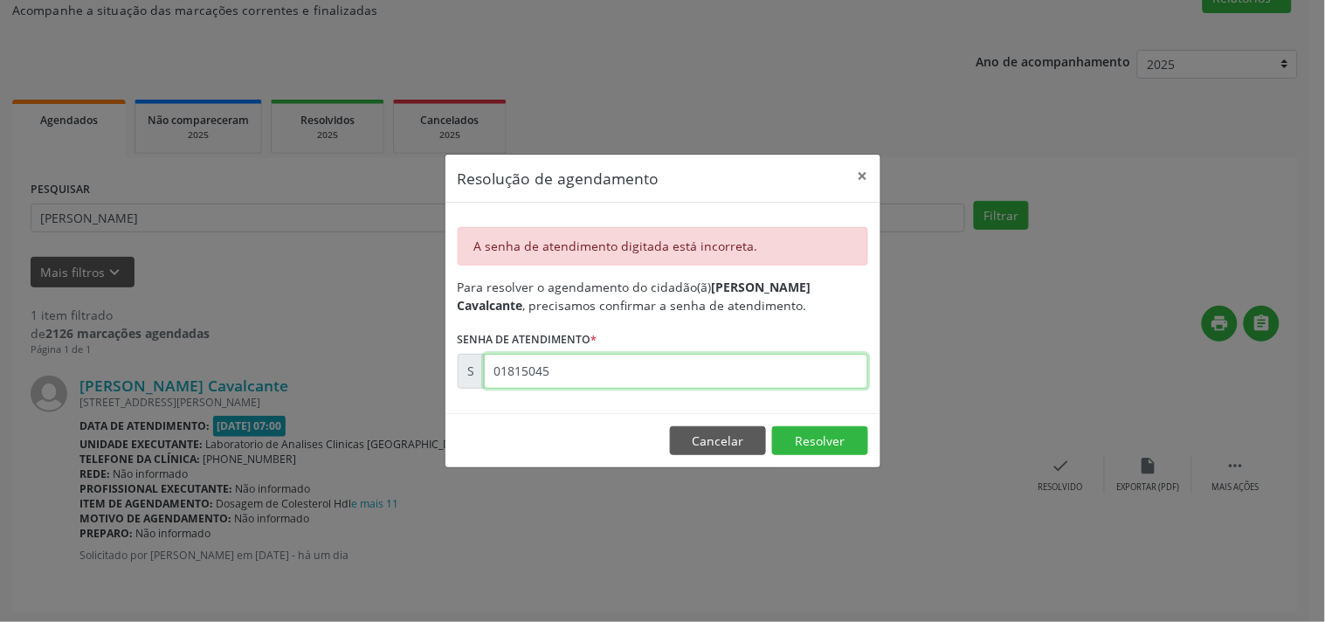
click at [807, 373] on input "01815045" at bounding box center [676, 371] width 384 height 35
type input "00181505"
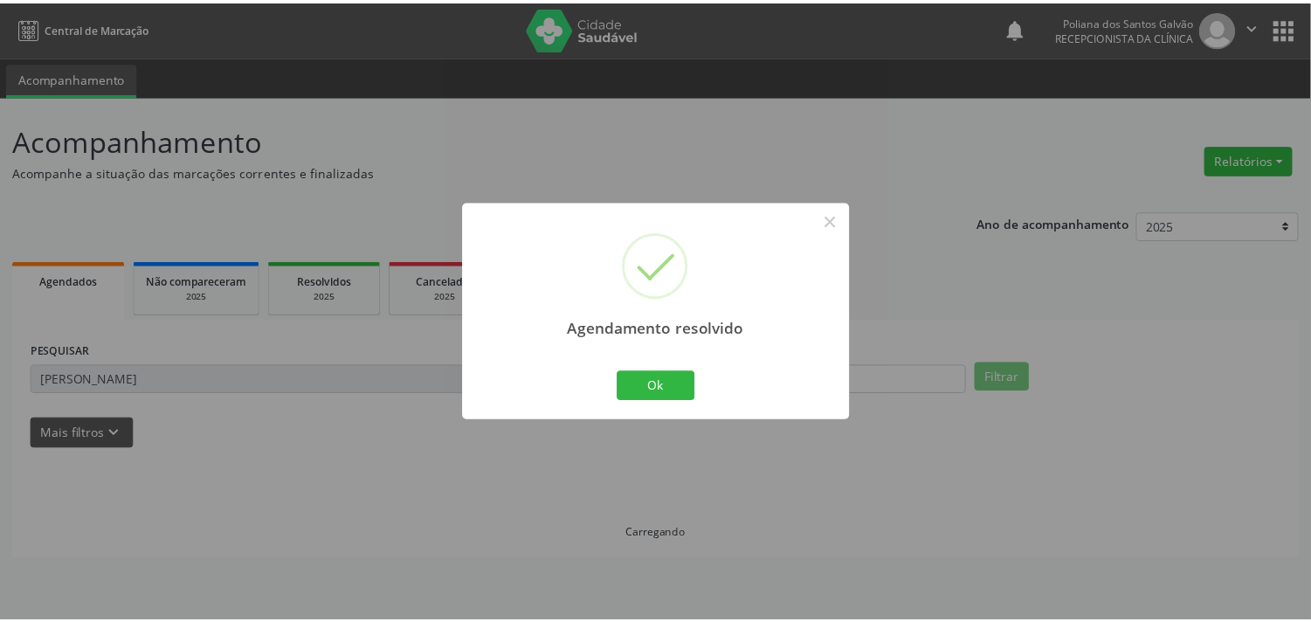
scroll to position [0, 0]
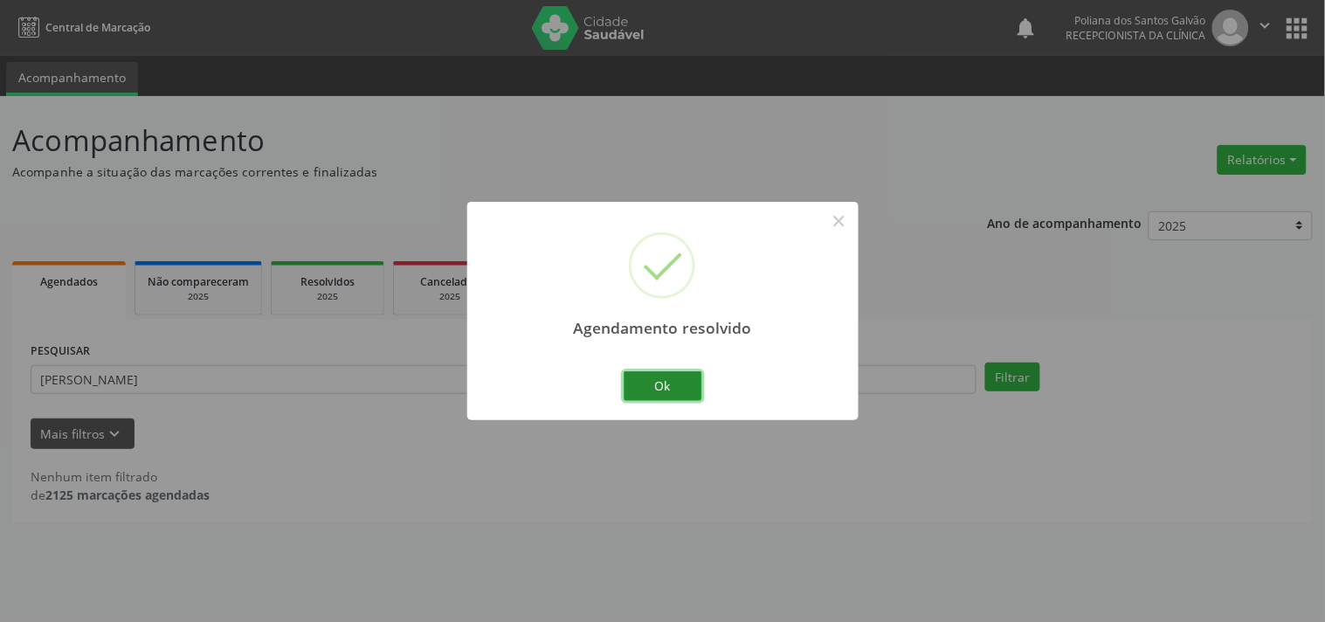
click at [673, 374] on button "Ok" at bounding box center [663, 386] width 79 height 30
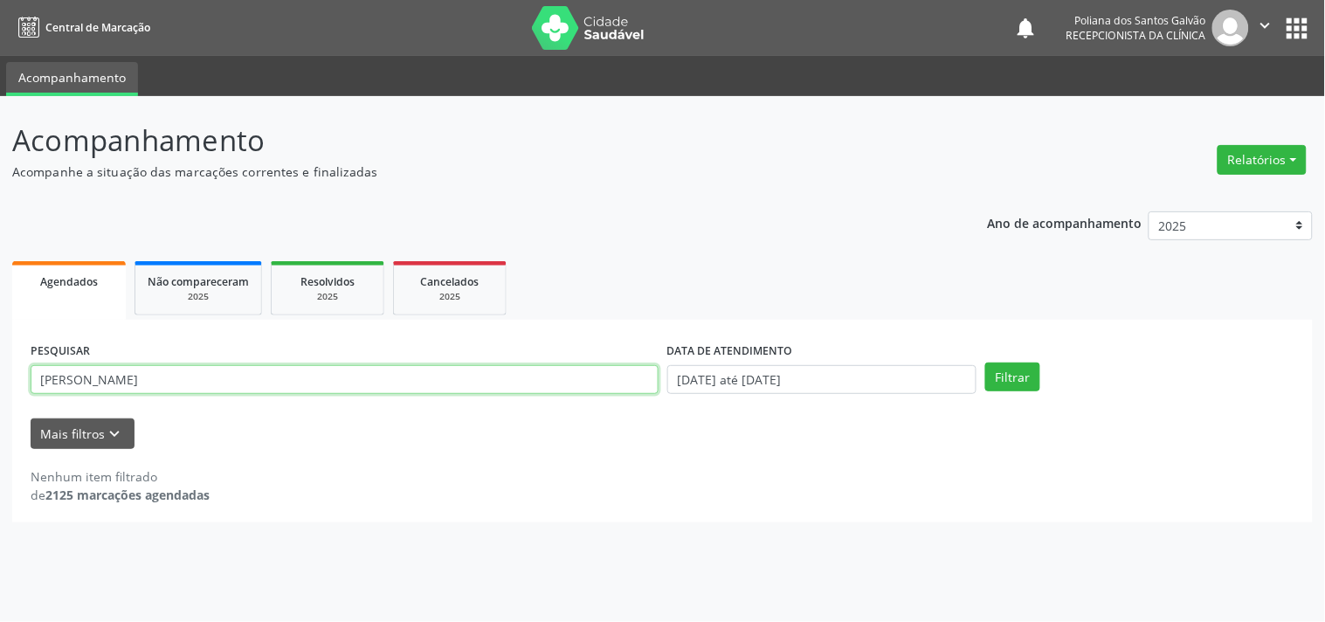
drag, startPoint x: 553, startPoint y: 378, endPoint x: 0, endPoint y: 258, distance: 565.8
click at [0, 259] on div "Acompanhamento Acompanhe a situação das marcações correntes e finalizadas Relat…" at bounding box center [662, 359] width 1325 height 526
type input "[PERSON_NAME]"
click at [985, 362] on button "Filtrar" at bounding box center [1012, 377] width 55 height 30
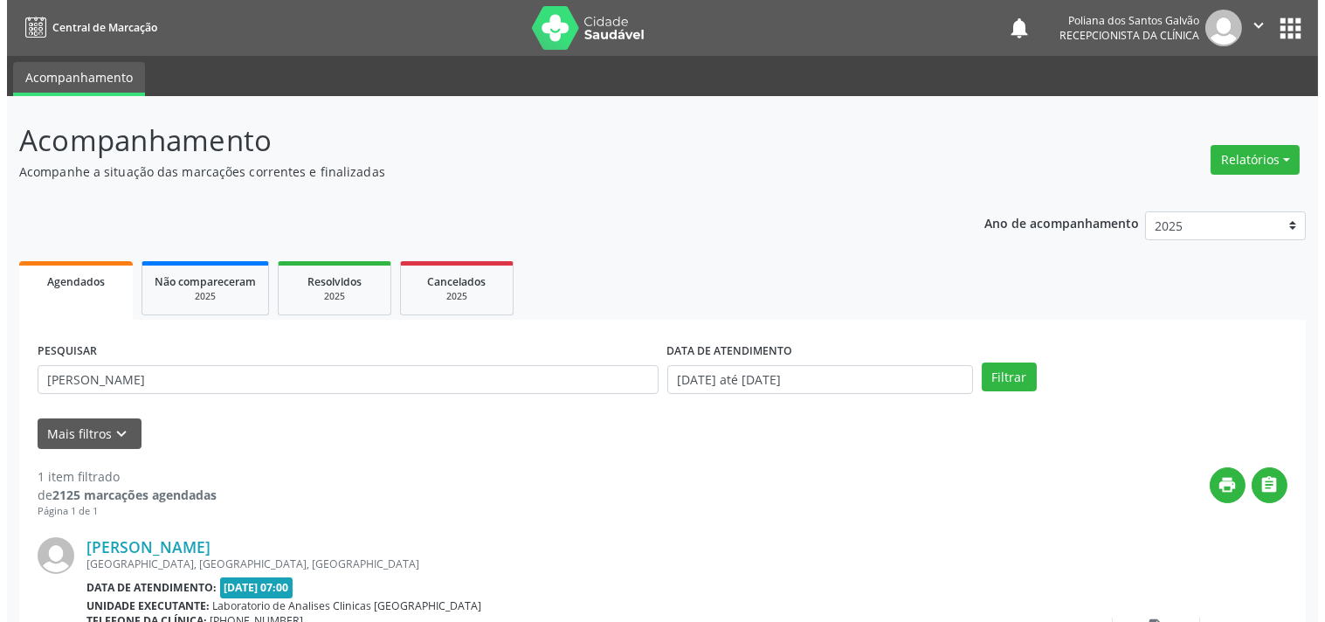
scroll to position [162, 0]
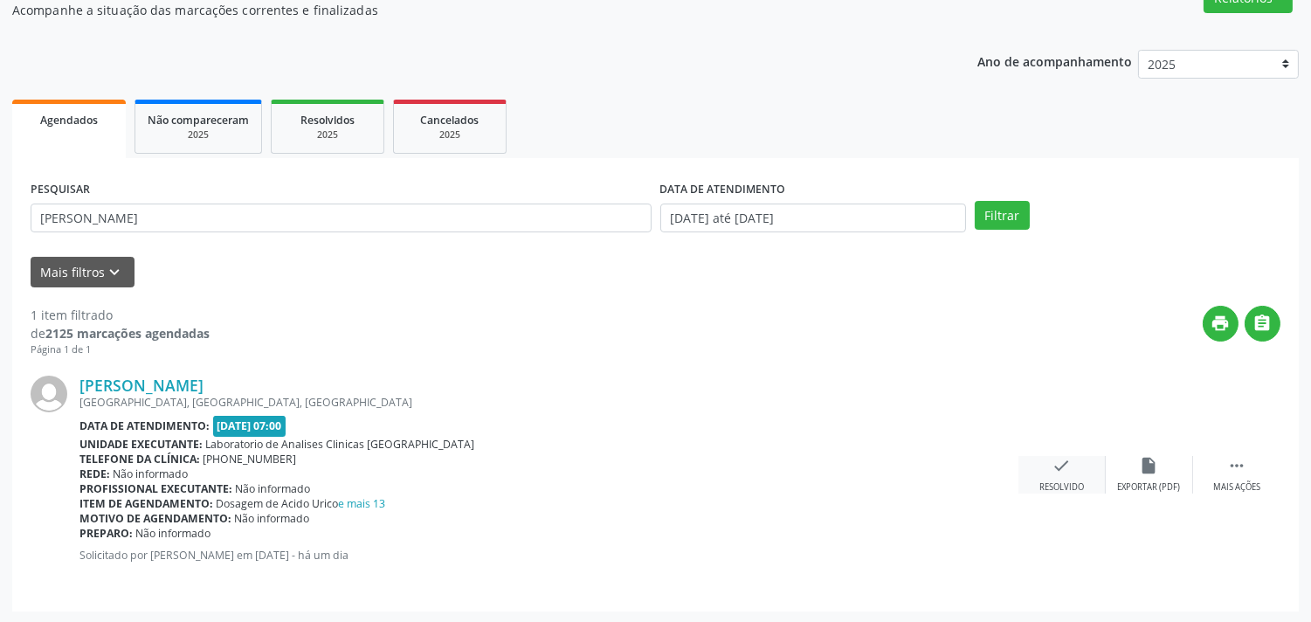
click at [1069, 466] on div "check Resolvido" at bounding box center [1061, 475] width 87 height 38
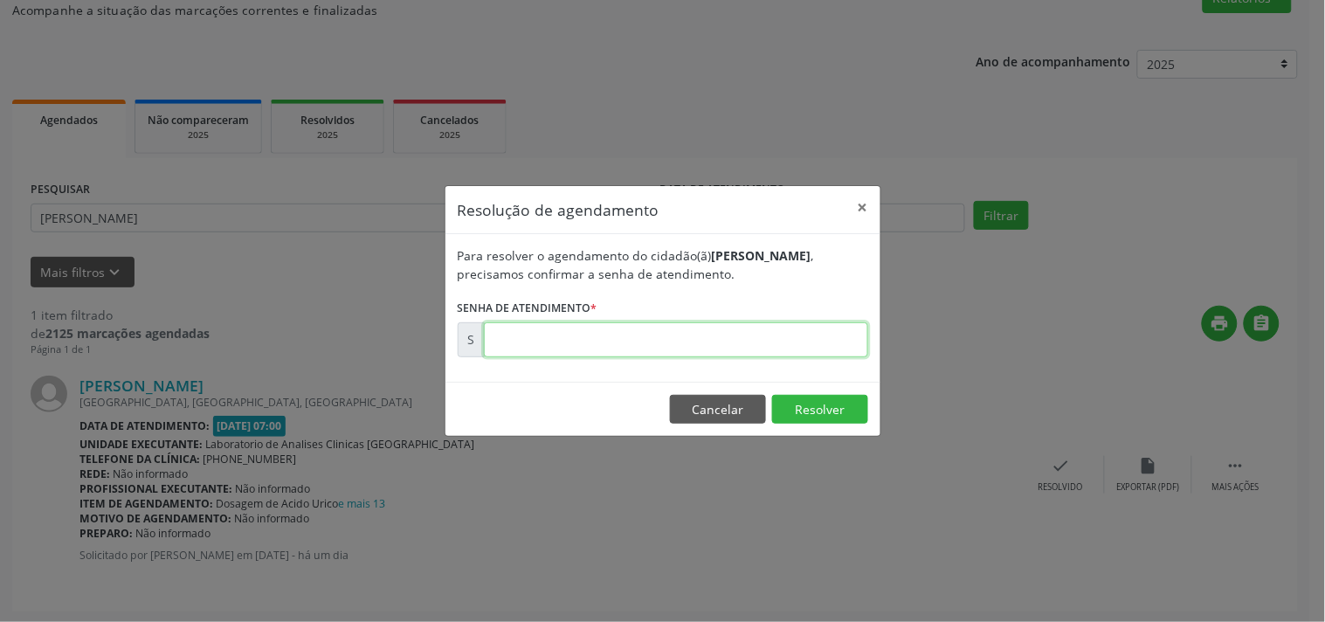
click at [721, 329] on input "text" at bounding box center [676, 339] width 384 height 35
type input "00181600"
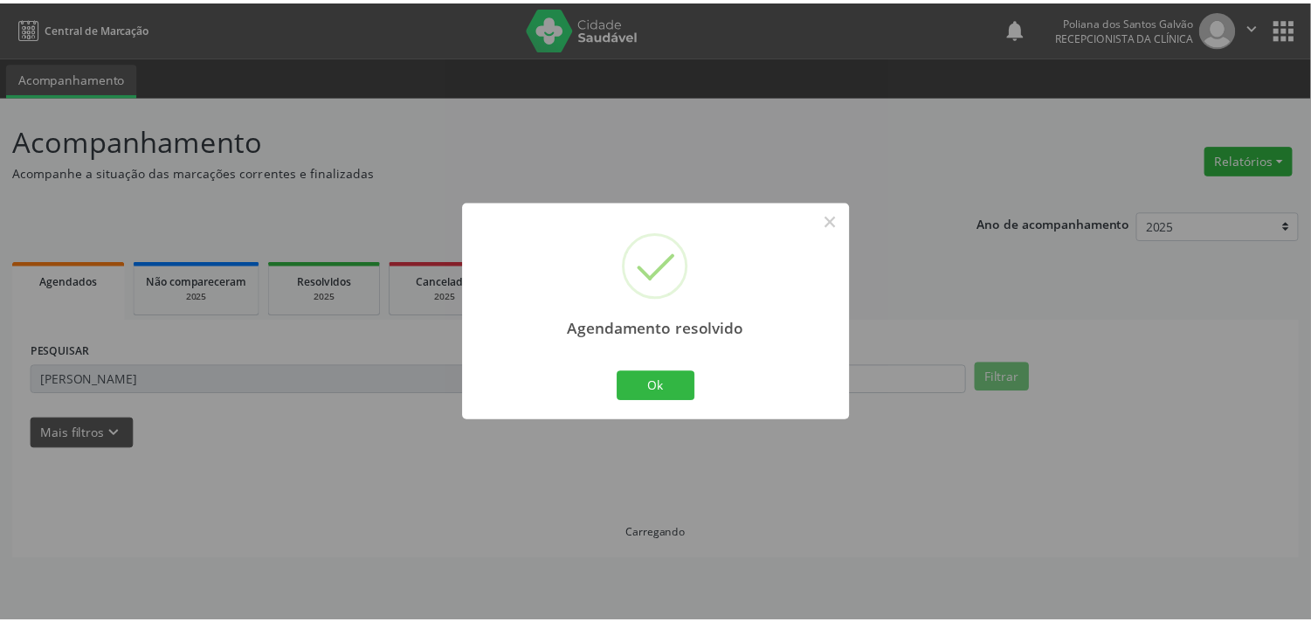
scroll to position [0, 0]
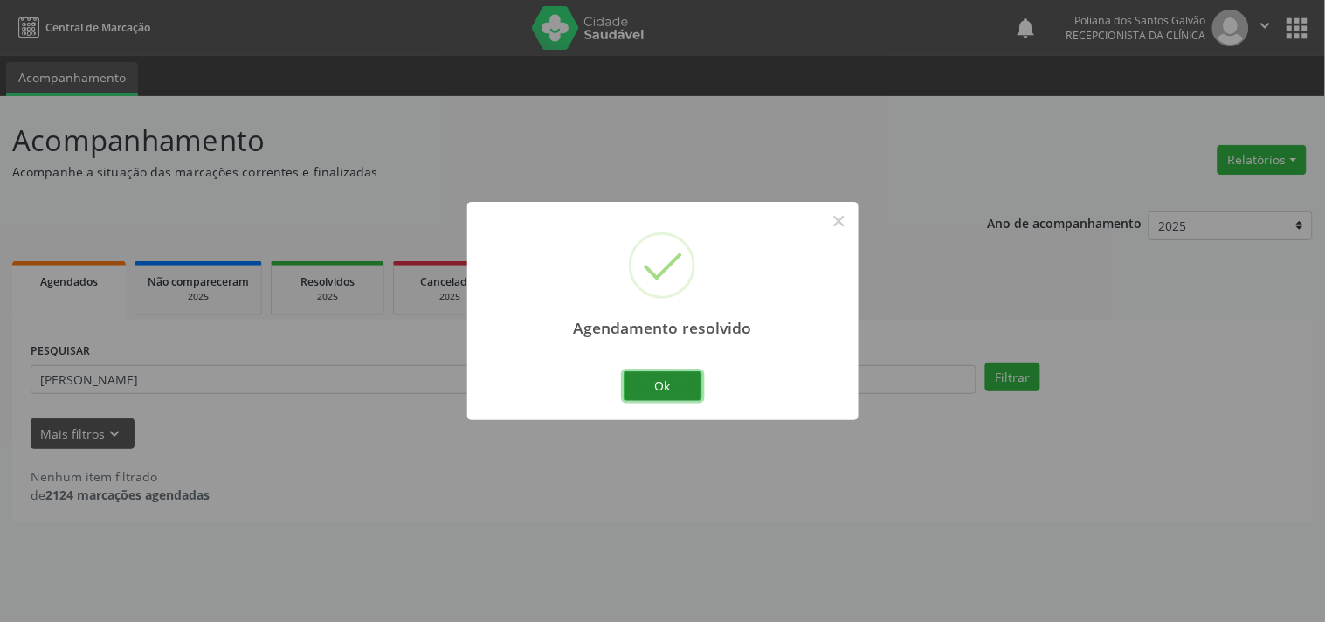
click at [673, 396] on button "Ok" at bounding box center [663, 386] width 79 height 30
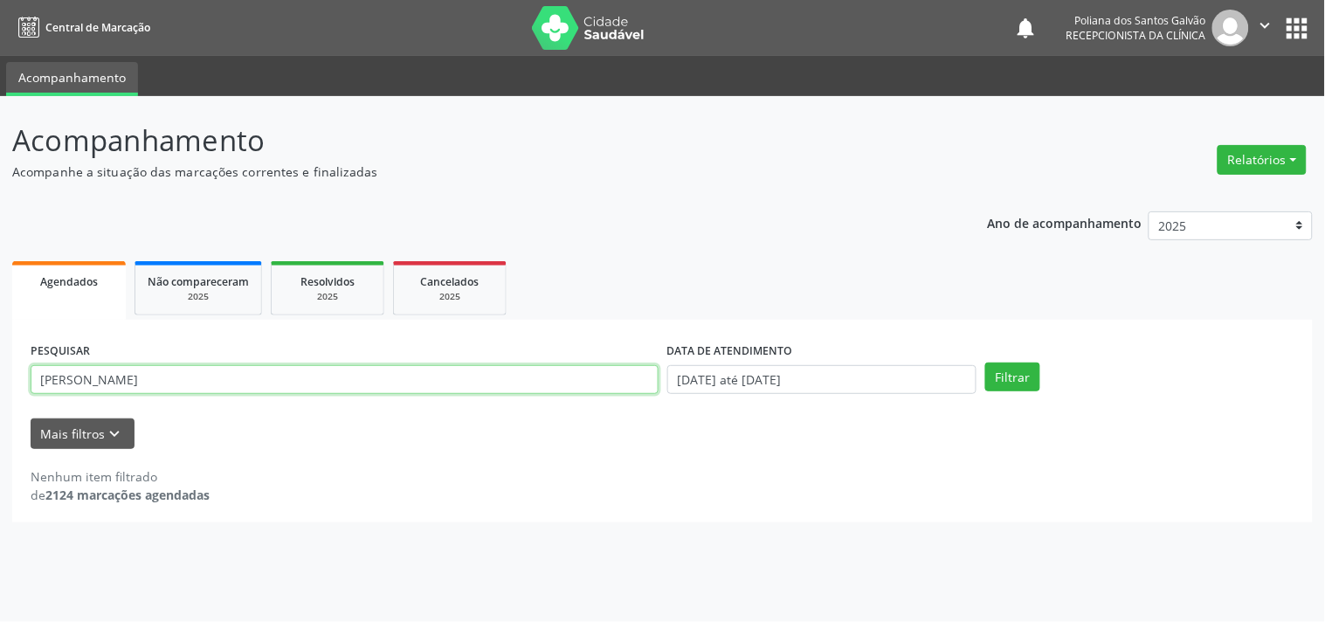
drag, startPoint x: 551, startPoint y: 391, endPoint x: 0, endPoint y: 245, distance: 570.3
click at [0, 255] on div "Acompanhamento Acompanhe a situação das marcações correntes e finalizadas Relat…" at bounding box center [662, 359] width 1325 height 526
type input "[PERSON_NAME]"
click at [985, 362] on button "Filtrar" at bounding box center [1012, 377] width 55 height 30
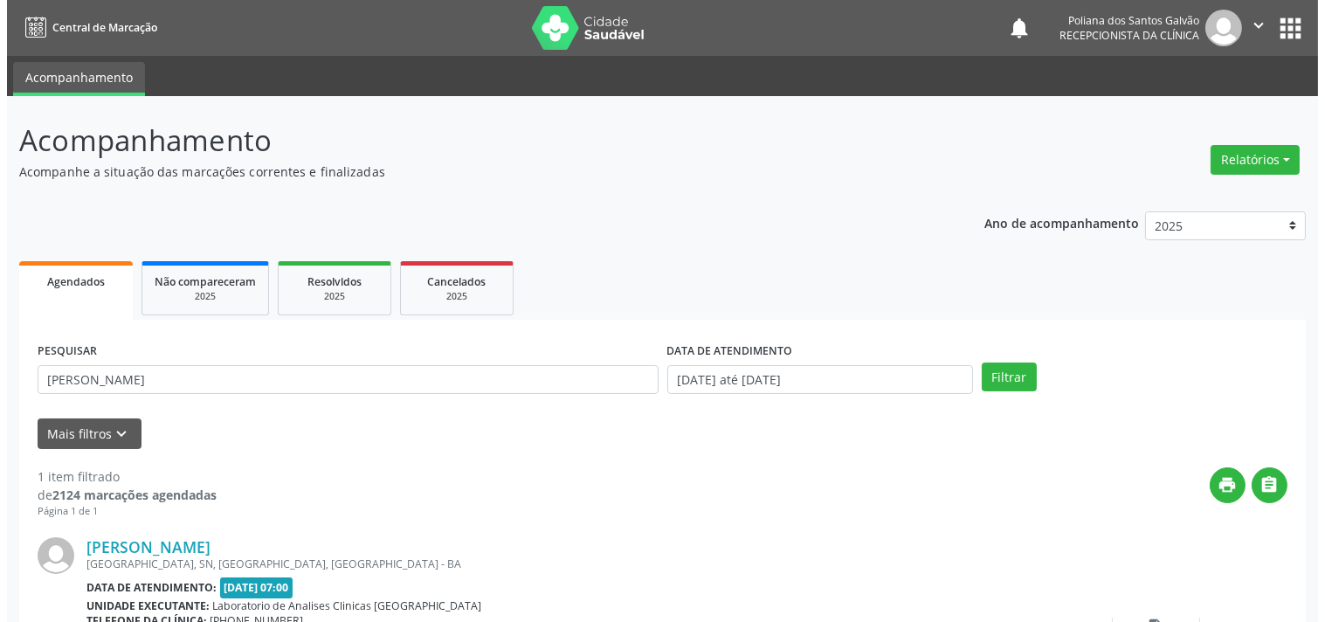
scroll to position [162, 0]
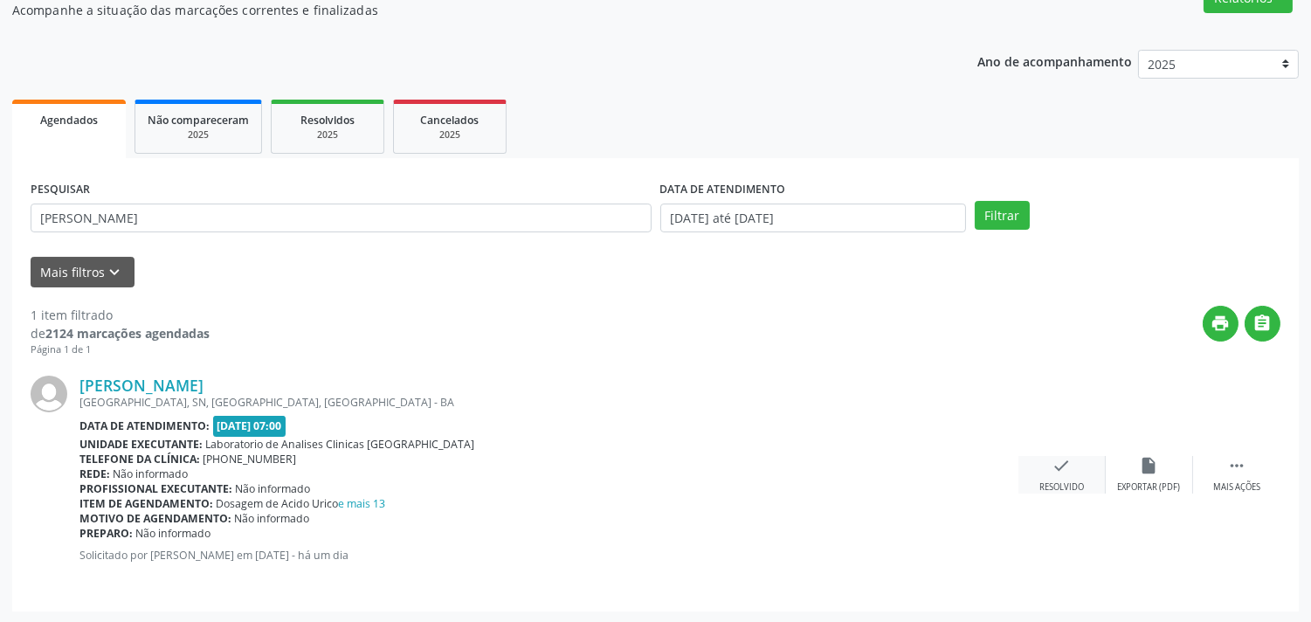
click at [1063, 464] on icon "check" at bounding box center [1061, 465] width 19 height 19
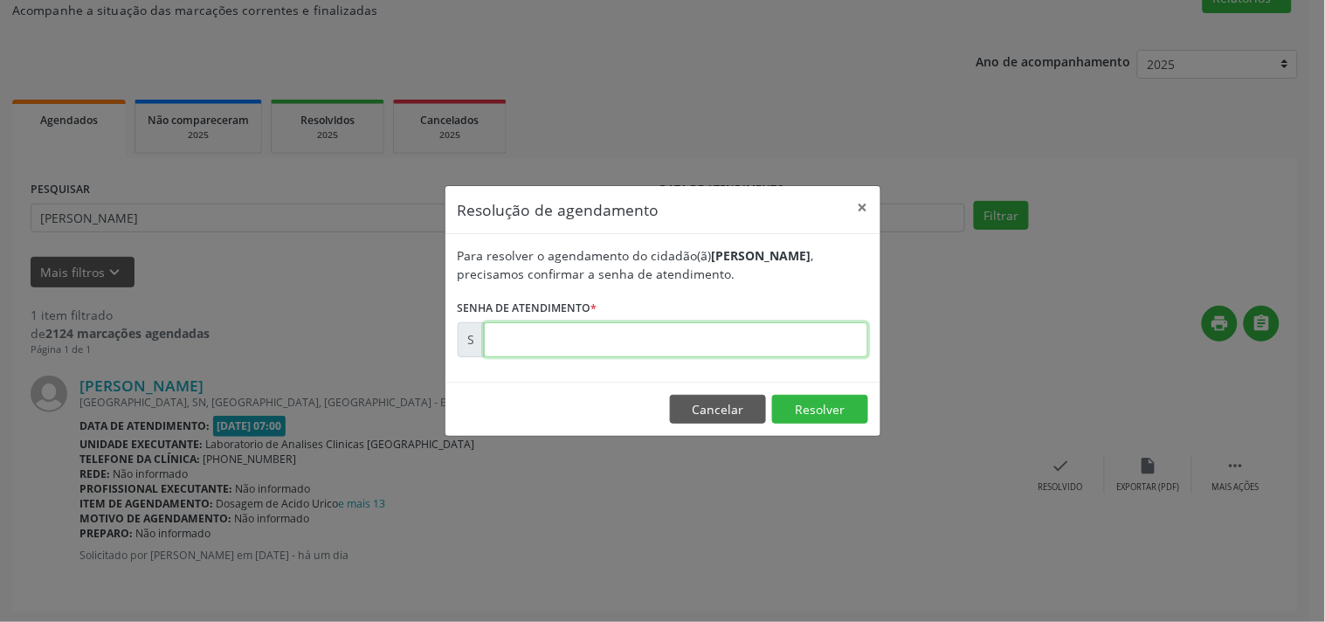
click at [765, 355] on input "text" at bounding box center [676, 339] width 384 height 35
type input "00181591"
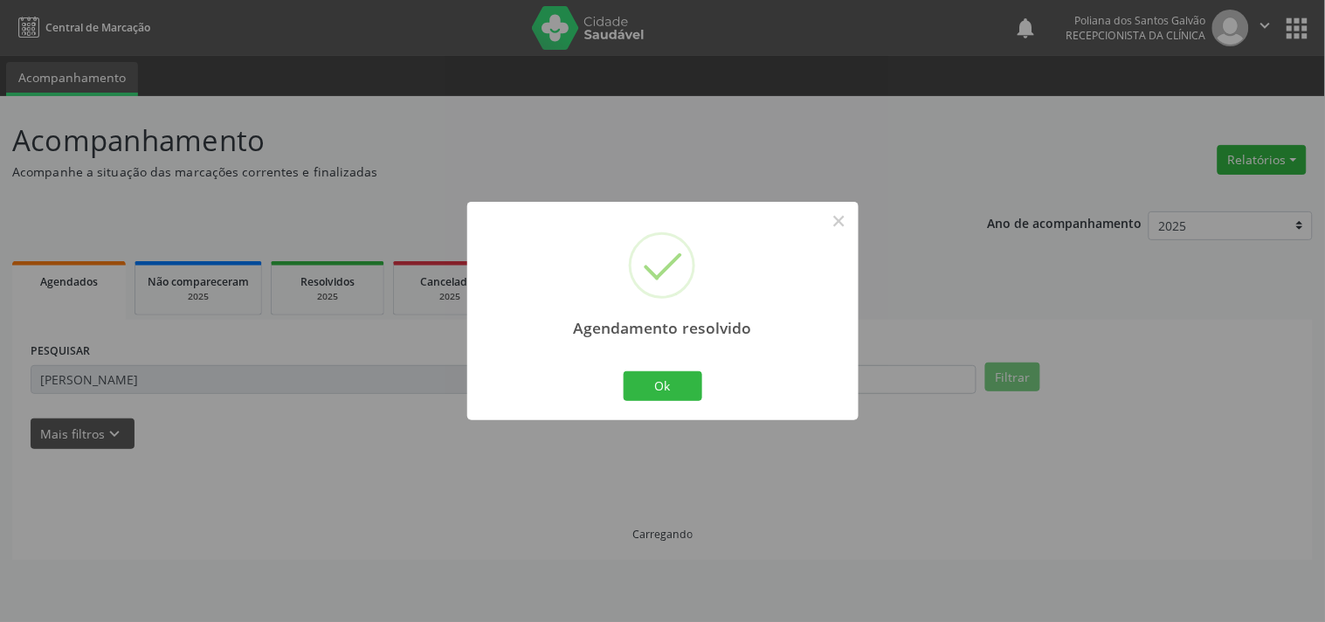
scroll to position [0, 0]
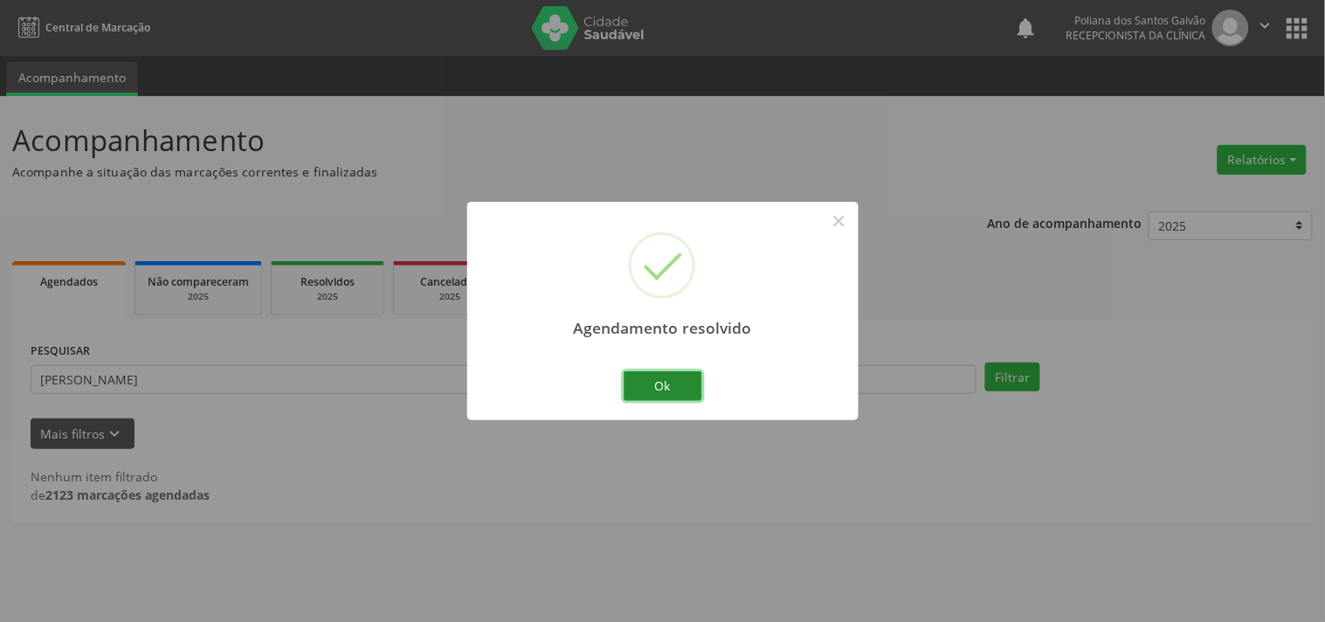
click at [697, 388] on button "Ok" at bounding box center [663, 386] width 79 height 30
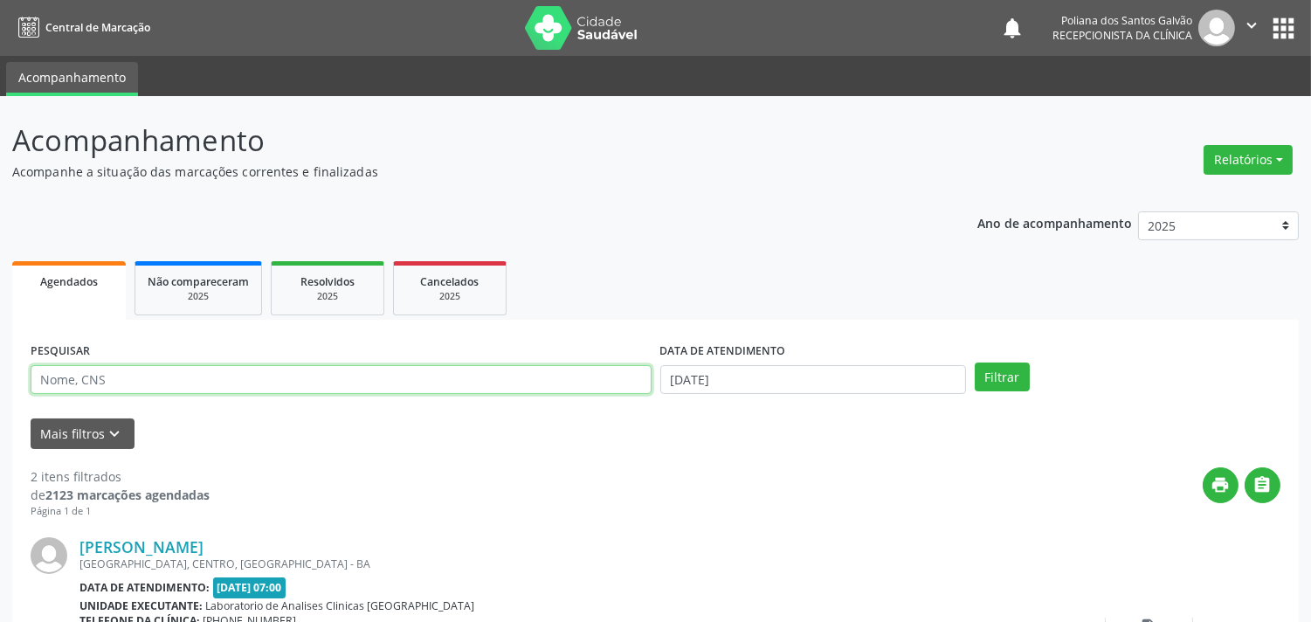
click at [466, 381] on input "text" at bounding box center [341, 380] width 621 height 30
type input "FRANCISCO"
click at [975, 362] on button "Filtrar" at bounding box center [1002, 377] width 55 height 30
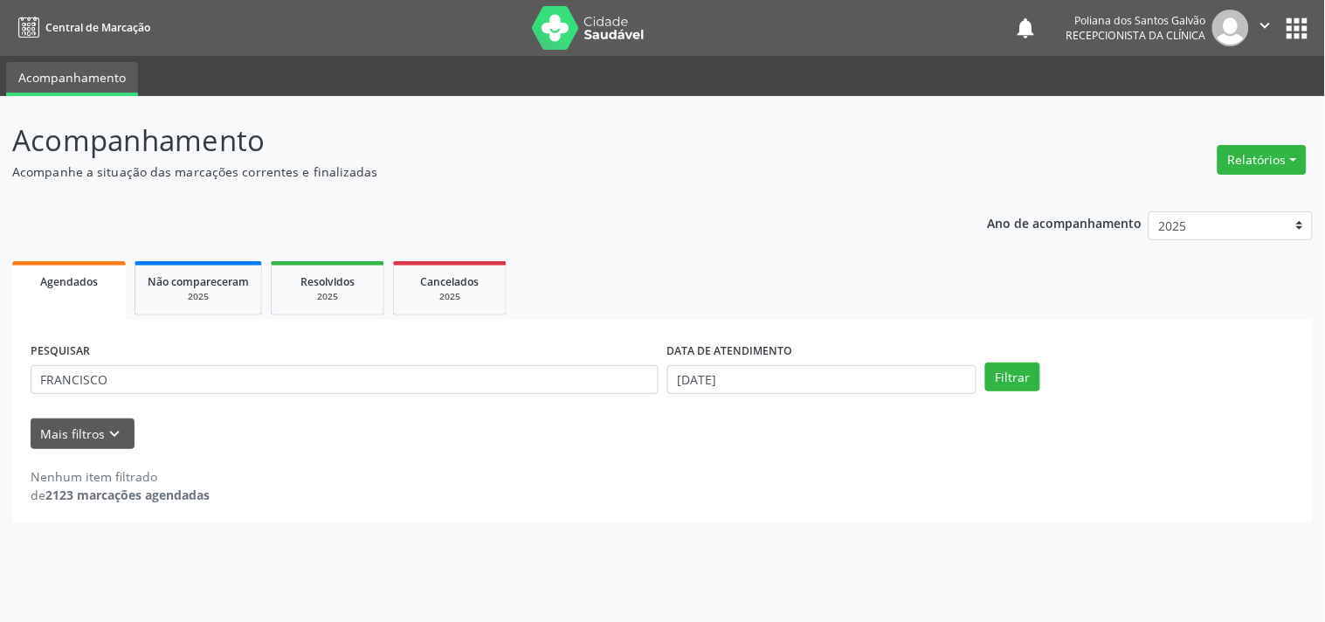
click at [358, 361] on div "PESQUISAR FRANCISCO" at bounding box center [344, 372] width 637 height 68
click at [797, 376] on input "[DATE]" at bounding box center [821, 380] width 309 height 30
click at [725, 238] on span "13" at bounding box center [717, 241] width 34 height 34
type input "13/10/2025"
click at [1031, 378] on button "Filtrar" at bounding box center [1012, 377] width 55 height 30
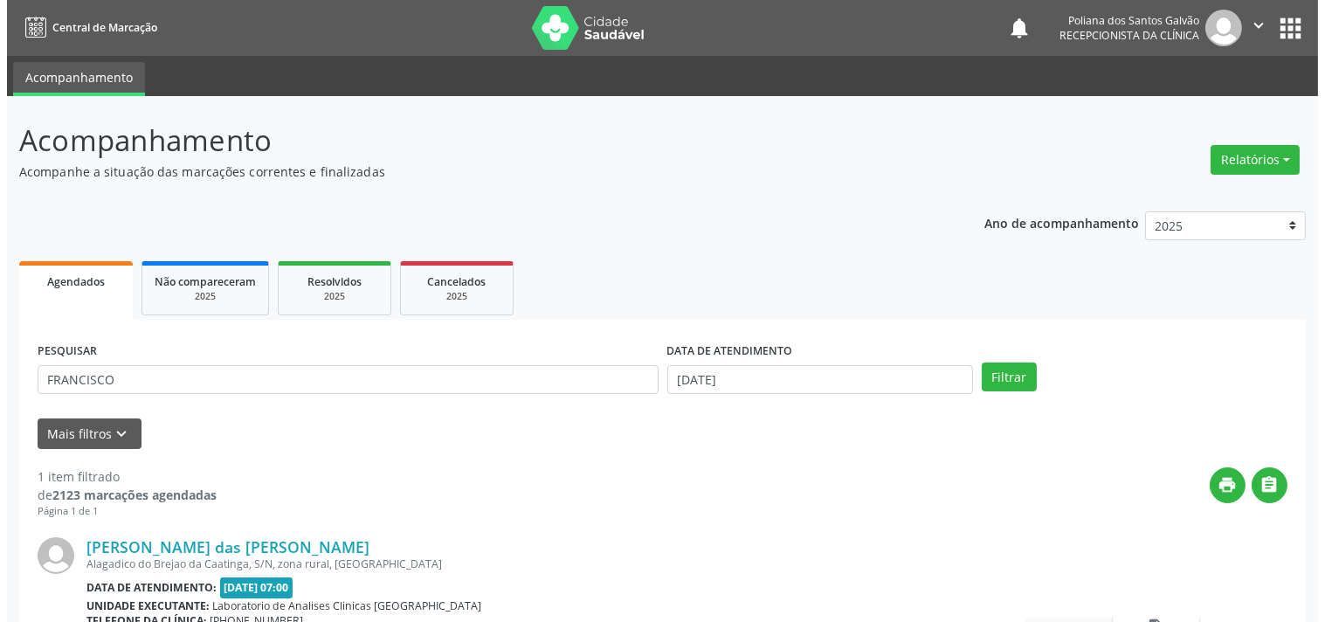
scroll to position [97, 0]
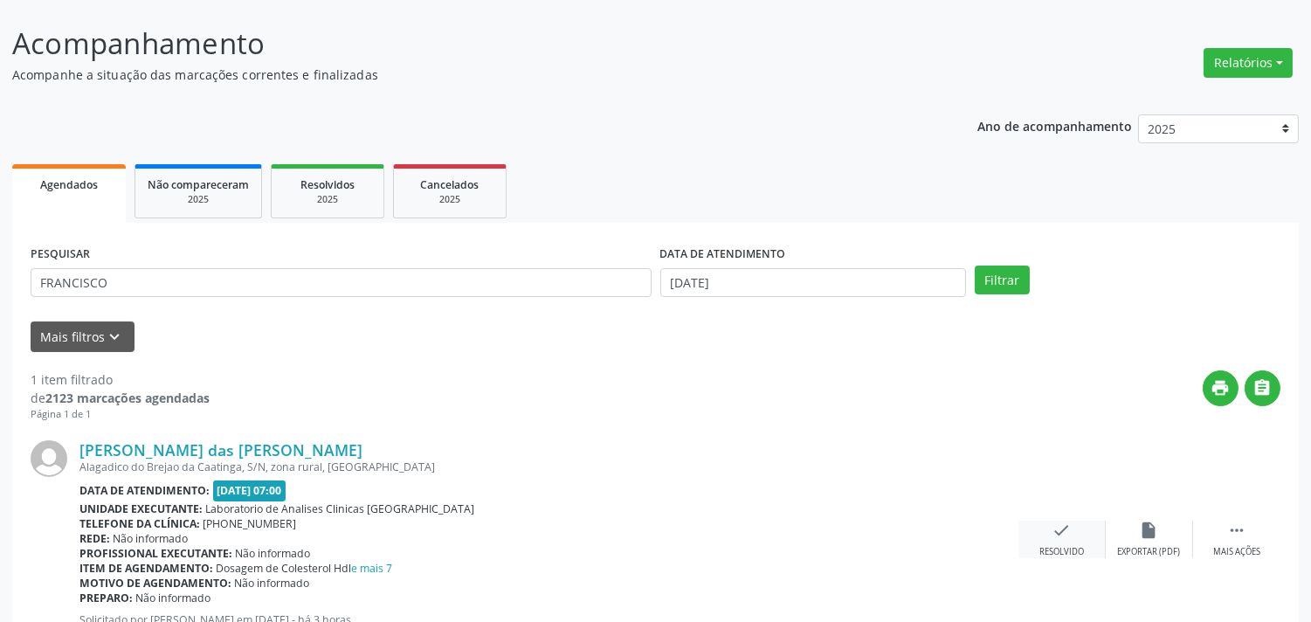
click at [1068, 535] on icon "check" at bounding box center [1061, 530] width 19 height 19
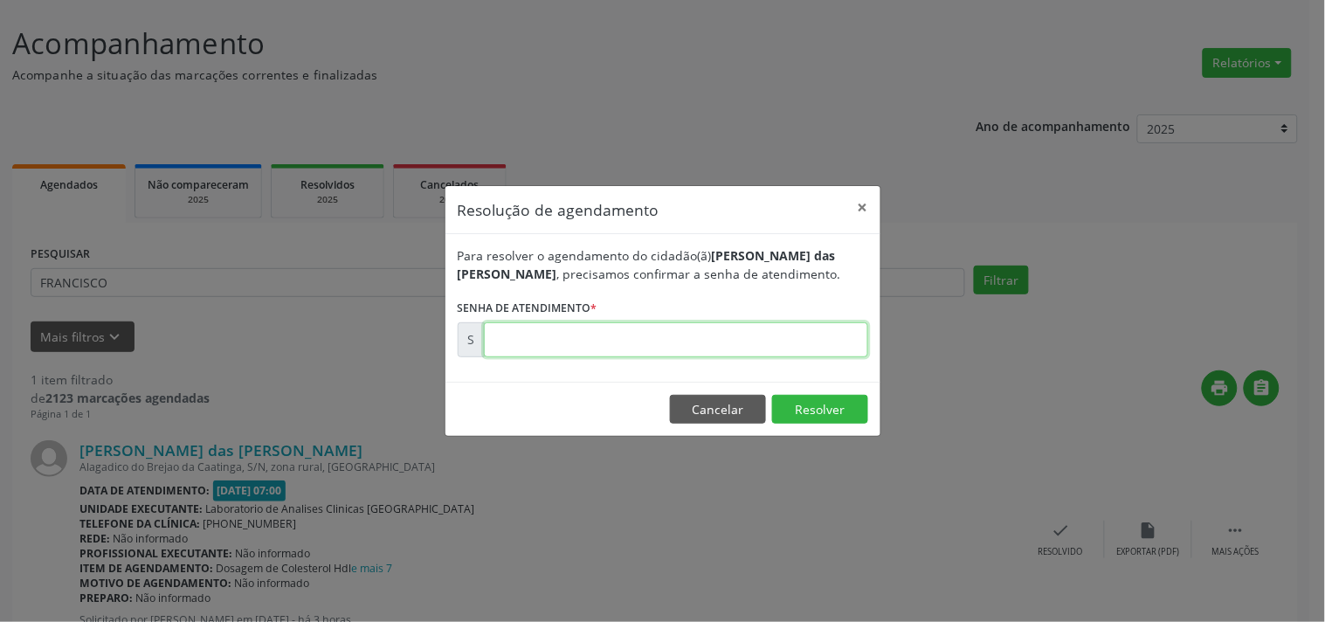
click at [773, 351] on input "text" at bounding box center [676, 339] width 384 height 35
type input "00181803"
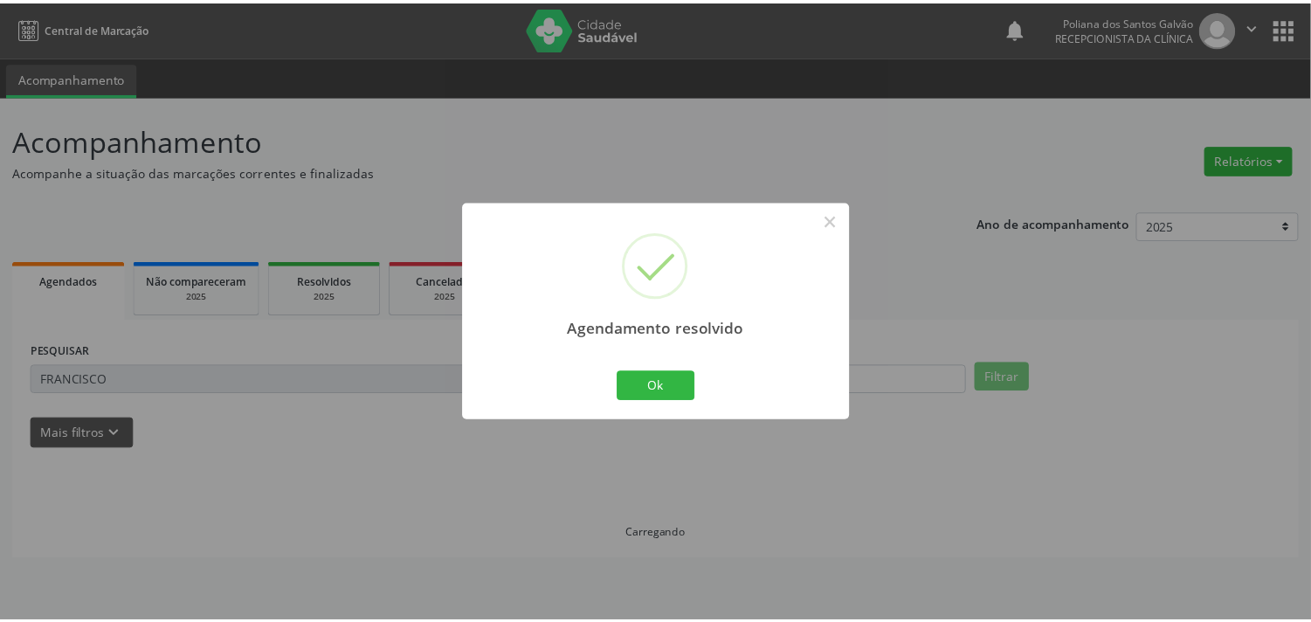
scroll to position [0, 0]
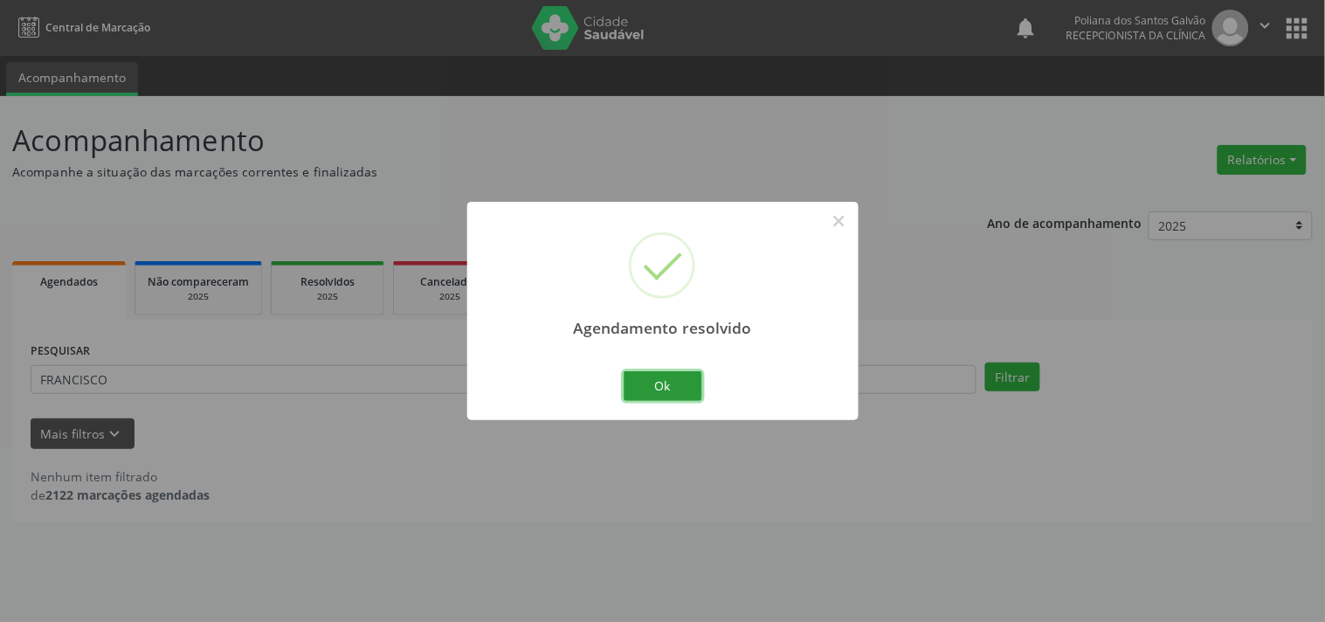
drag, startPoint x: 669, startPoint y: 395, endPoint x: 543, endPoint y: 219, distance: 216.0
click at [669, 395] on button "Ok" at bounding box center [663, 386] width 79 height 30
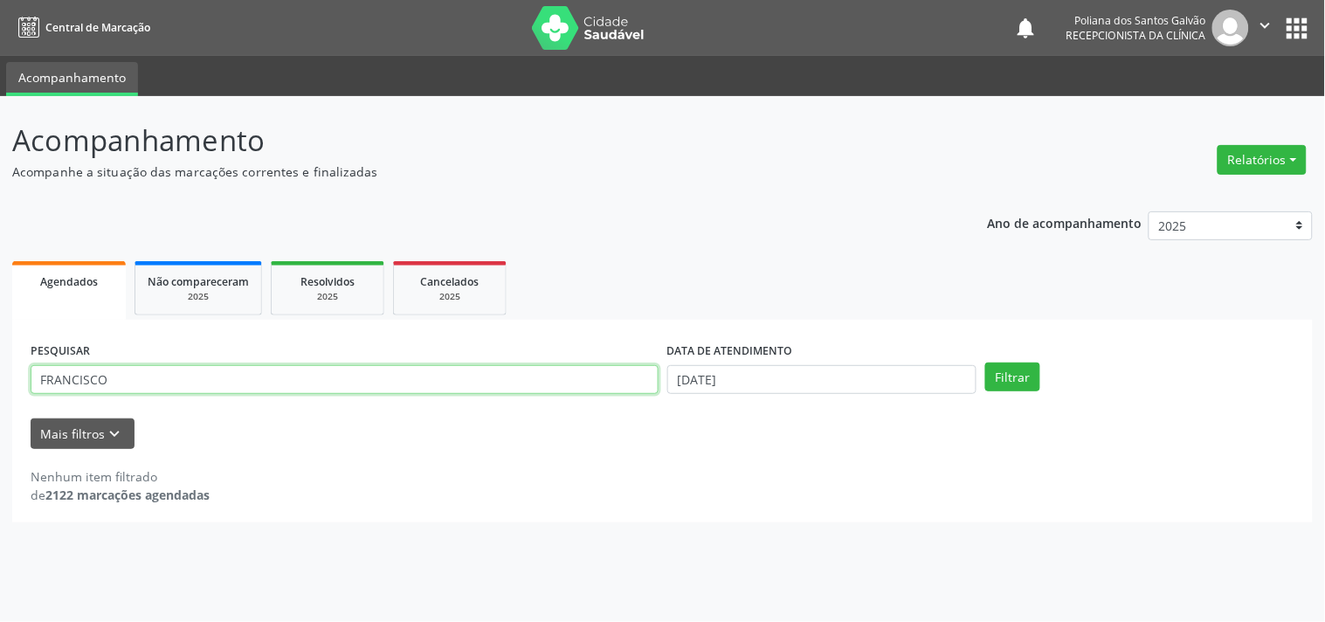
drag, startPoint x: 548, startPoint y: 386, endPoint x: 0, endPoint y: 324, distance: 551.1
click at [0, 325] on div "Acompanhamento Acompanhe a situação das marcações correntes e finalizadas Relat…" at bounding box center [662, 359] width 1325 height 526
type input "NALDI"
click at [985, 362] on button "Filtrar" at bounding box center [1012, 377] width 55 height 30
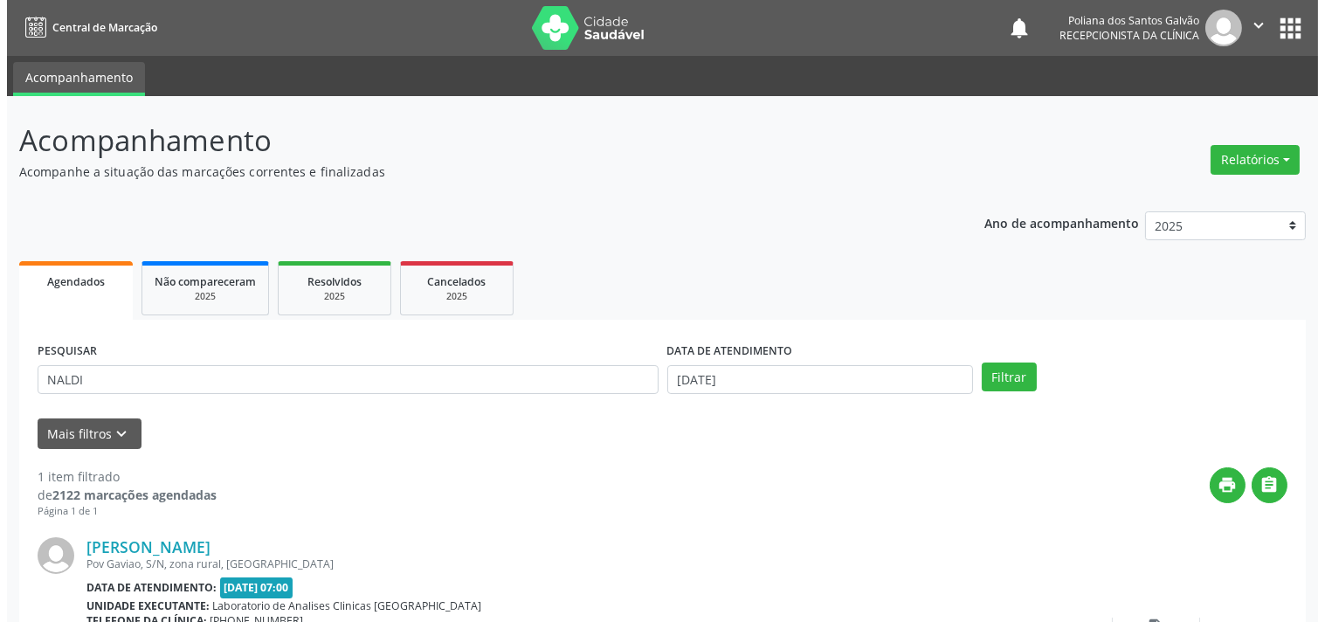
scroll to position [162, 0]
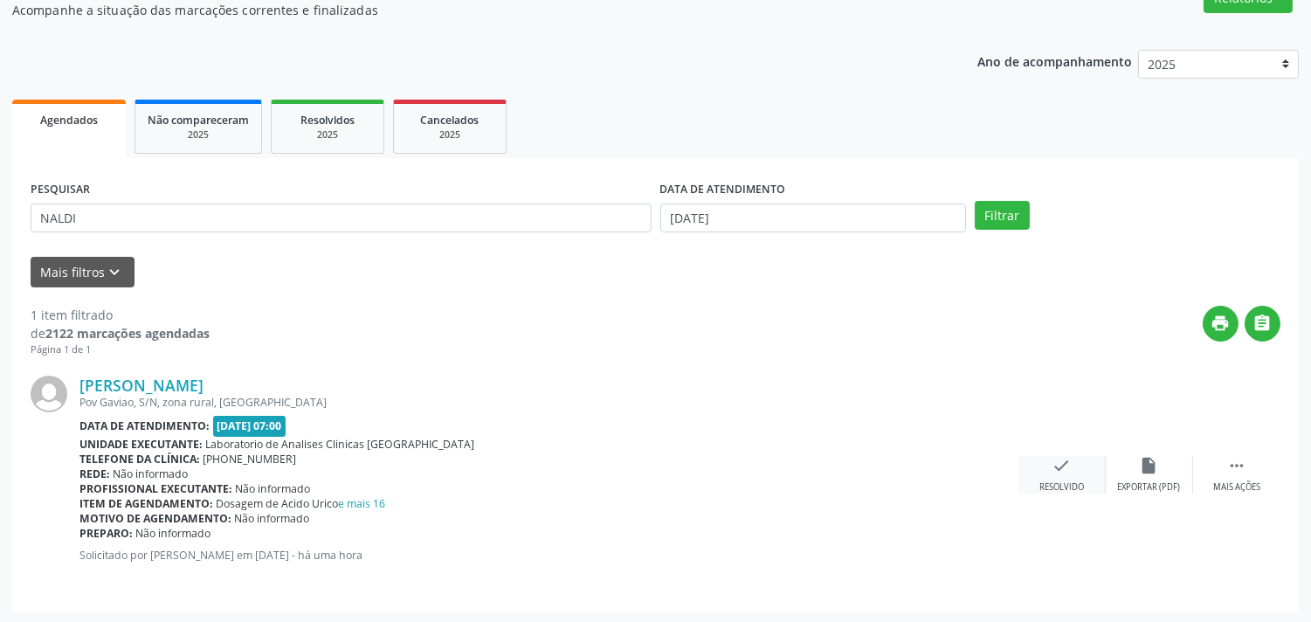
click at [1067, 475] on div "check Resolvido" at bounding box center [1061, 475] width 87 height 38
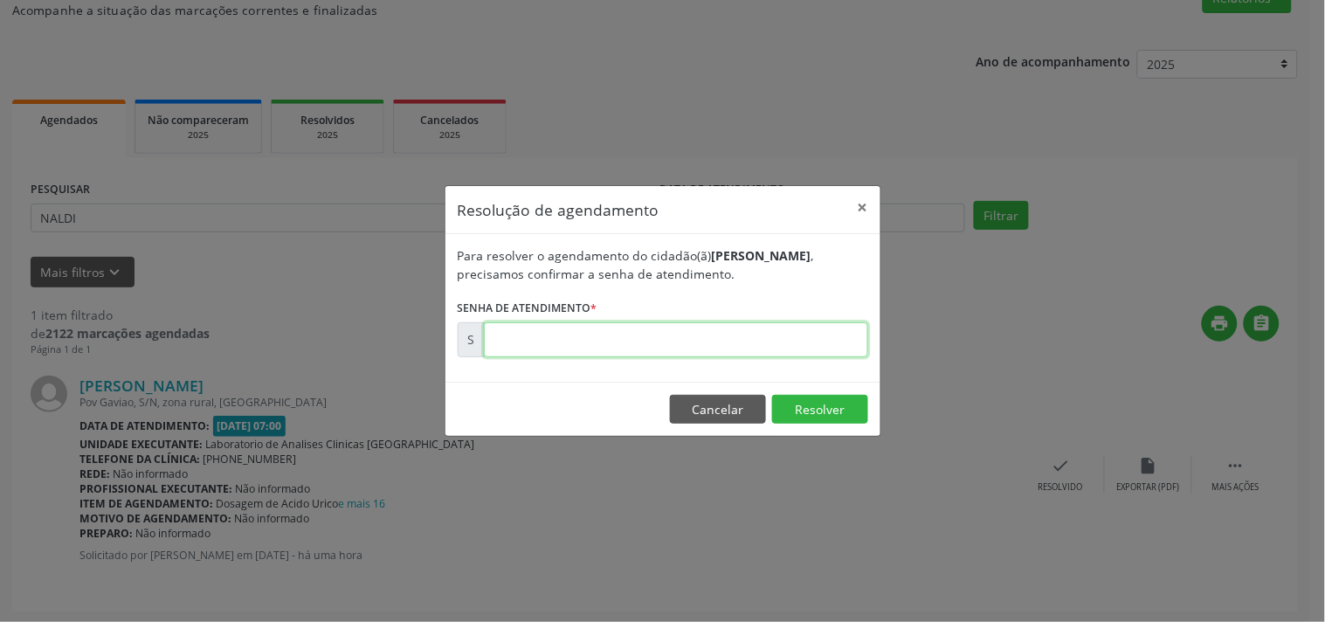
click at [852, 336] on input "text" at bounding box center [676, 339] width 384 height 35
type input "00181869"
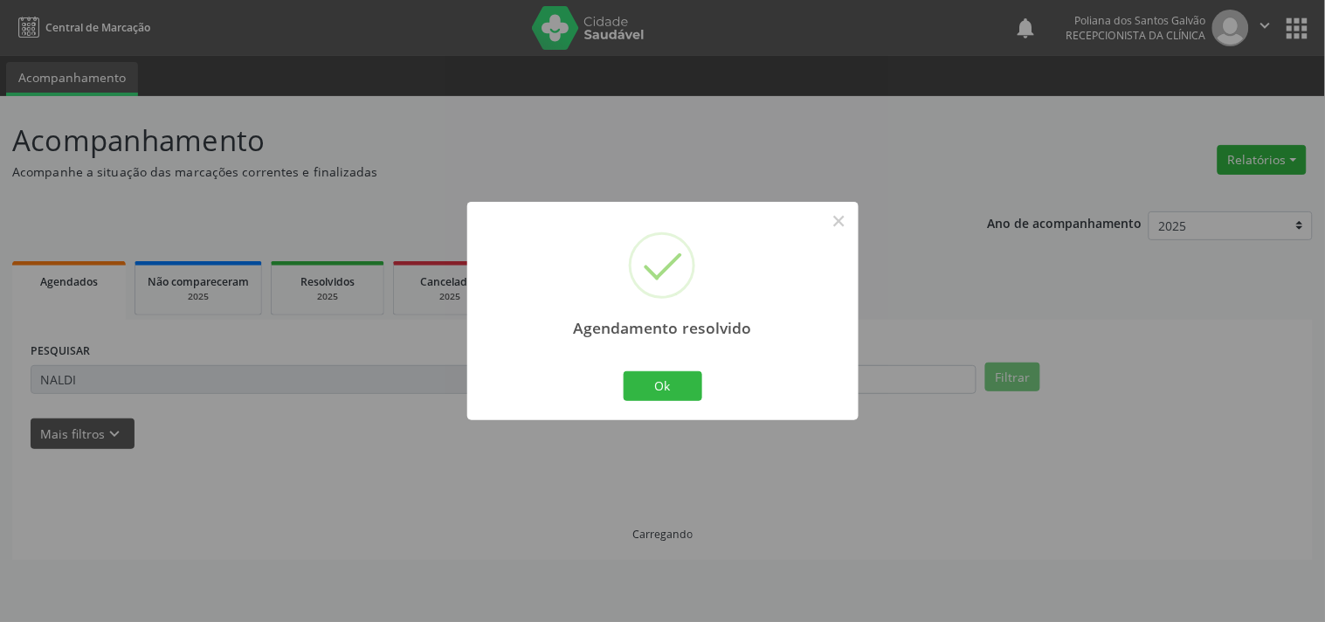
scroll to position [0, 0]
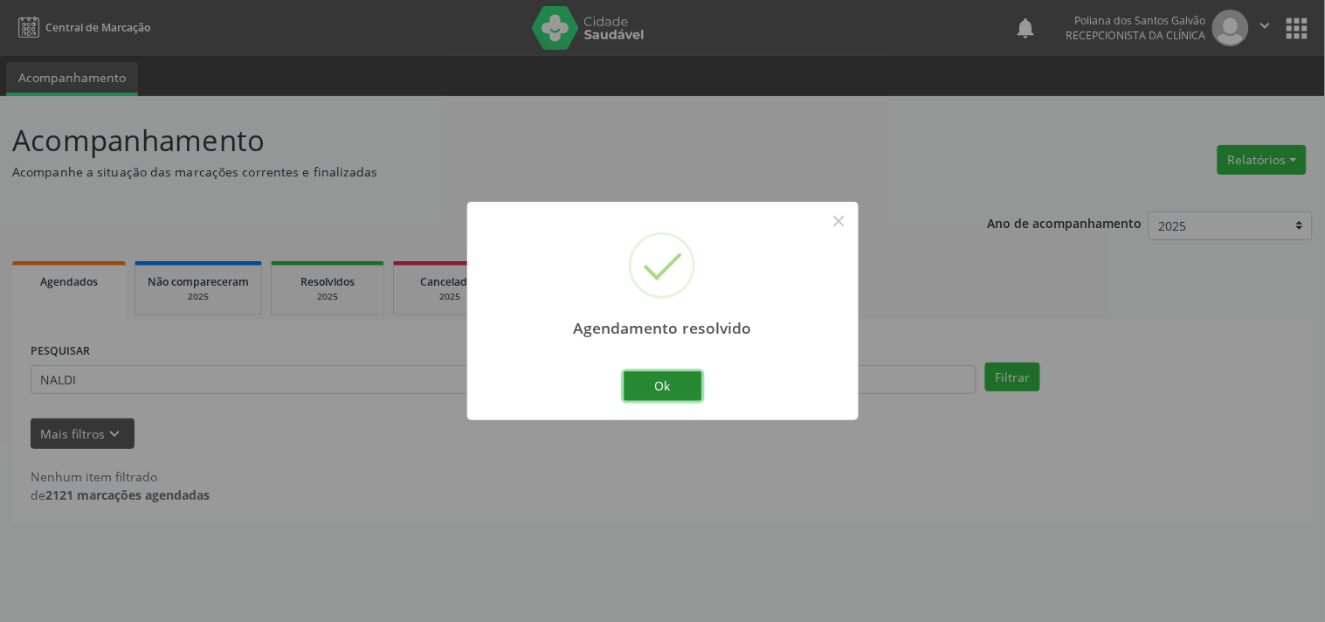
click at [657, 379] on button "Ok" at bounding box center [663, 386] width 79 height 30
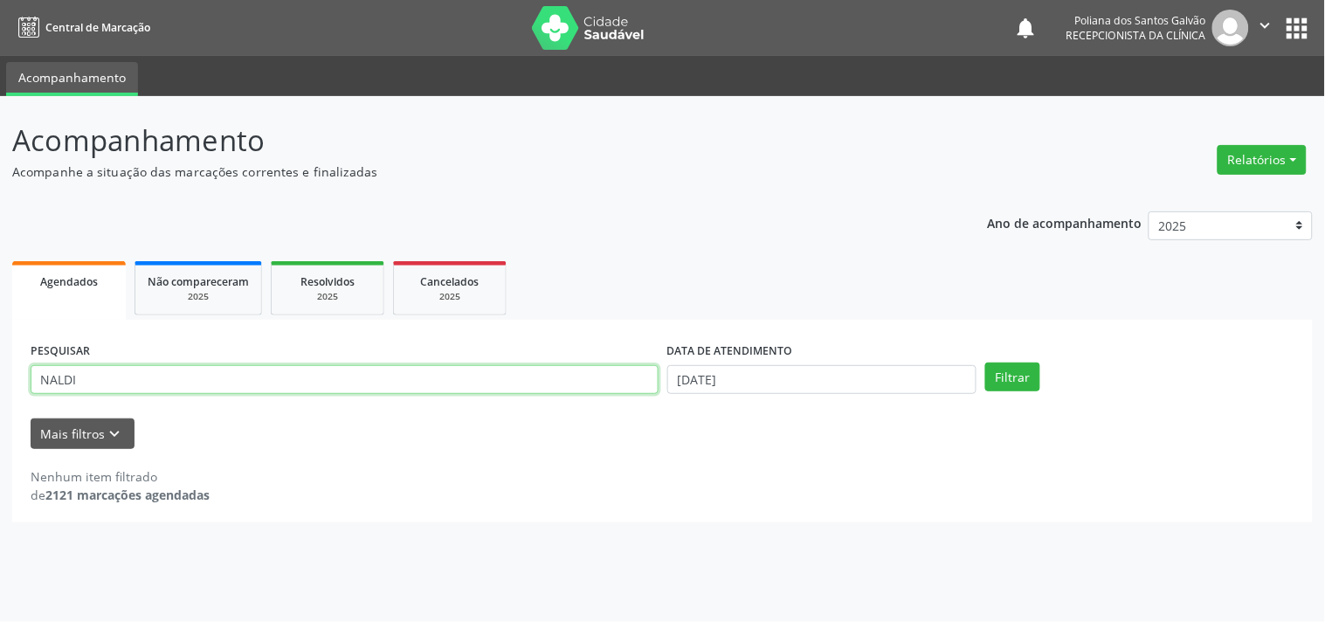
click at [291, 393] on input "NALDI" at bounding box center [345, 380] width 628 height 30
